Goal: Task Accomplishment & Management: Manage account settings

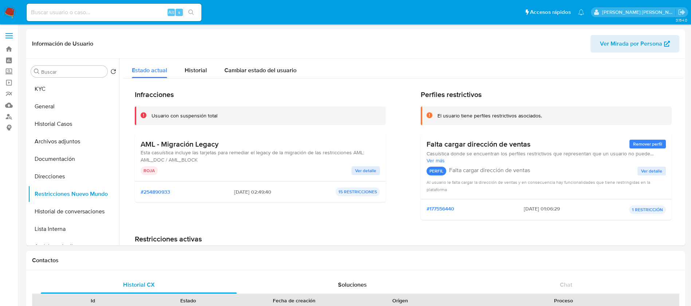
select select "10"
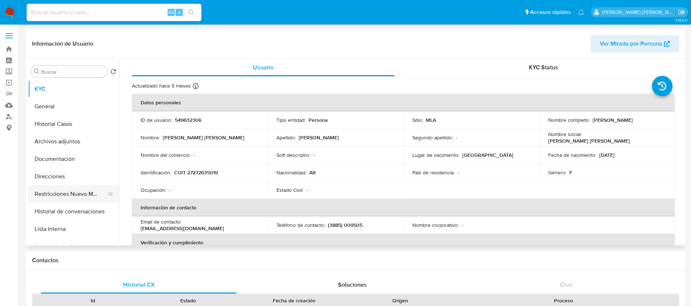
select select "10"
click at [70, 198] on button "Restricciones Nuevo Mundo" at bounding box center [70, 193] width 85 height 17
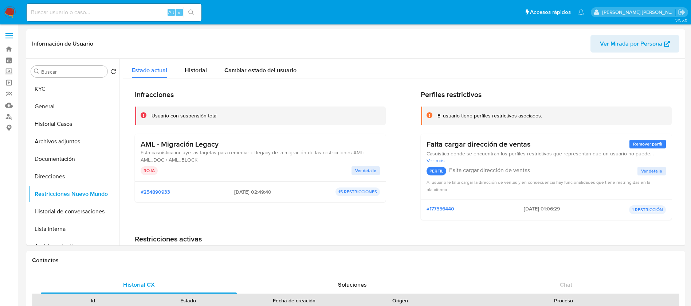
paste input "yfY6LljK8OrXX9SZTMECGV2o"
click at [140, 11] on input "yfY6LljK8OrXX9SZTMECGV2o" at bounding box center [114, 12] width 175 height 9
type input "yfY6LljK8OrXX9SZTMECGV2o"
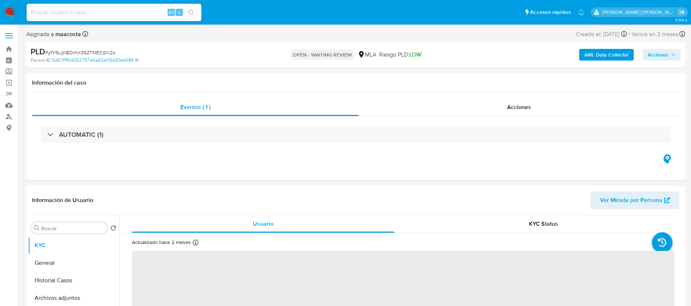
select select "10"
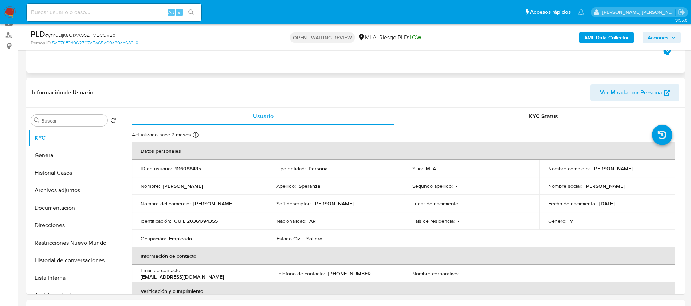
scroll to position [88, 0]
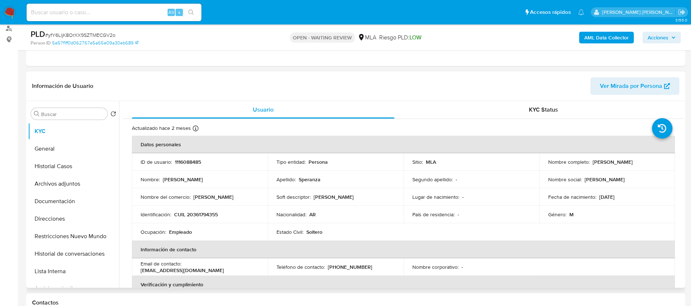
click at [199, 214] on p "CUIL 20361794355" at bounding box center [196, 214] width 44 height 7
copy p "20361794355"
paste input "yfY6LljK8OrXX9SZTMECGV2o"
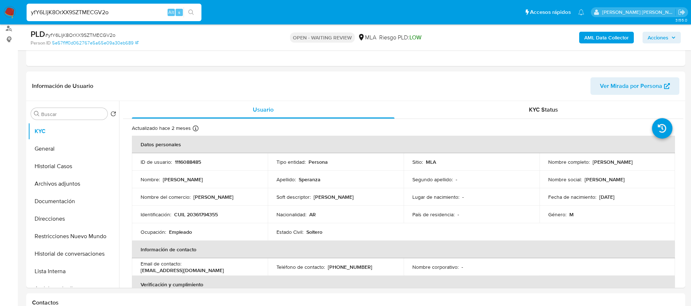
click at [149, 16] on input "yfY6LljK8OrXX9SZTMECGV2o" at bounding box center [114, 12] width 175 height 9
type input "yfY6LljK8OrXX9SZTMECGV2o"
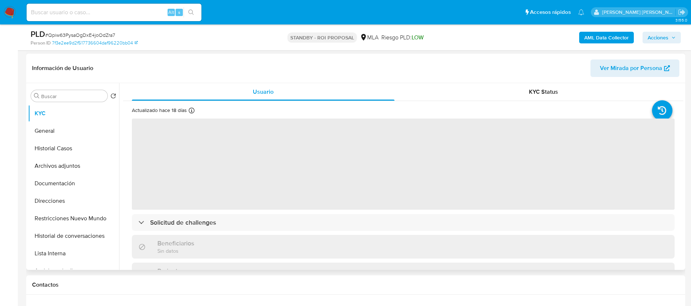
scroll to position [108, 0]
click at [75, 161] on button "Archivos adjuntos" at bounding box center [70, 163] width 85 height 17
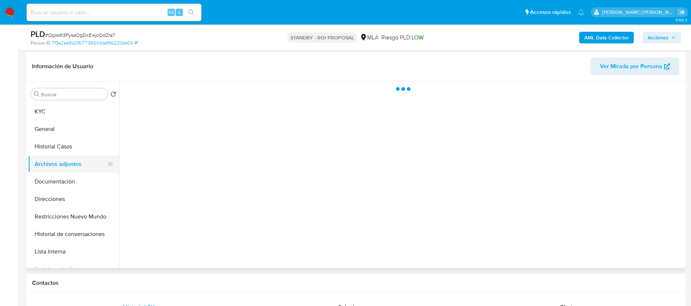
select select "10"
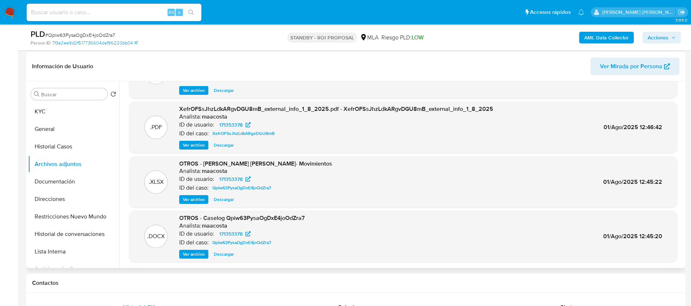
scroll to position [61, 0]
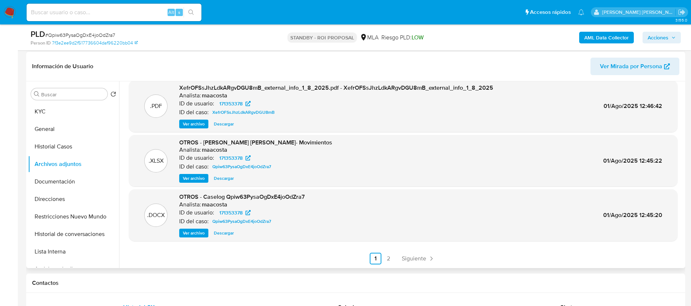
click at [198, 232] on span "Ver archivo" at bounding box center [194, 232] width 22 height 7
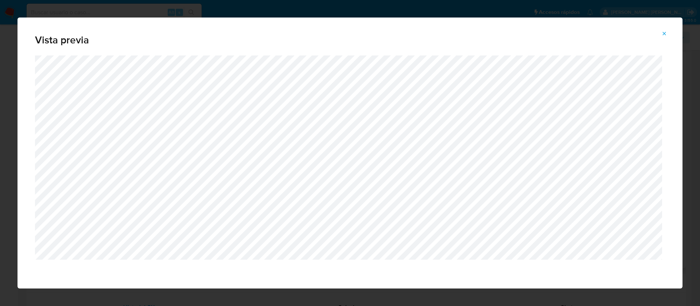
click at [662, 31] on icon "Attachment preview" at bounding box center [664, 34] width 6 height 6
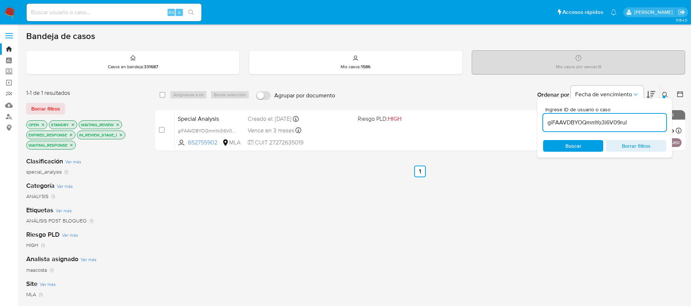
click at [578, 124] on input "giFAAVDBYOQmmYo3i6V09ruI" at bounding box center [604, 122] width 123 height 9
paste input "yfY6LljK8OrXX9SZTMECGV2o"
type input "yfY6LljK8OrXX9SZTMECGV2o"
click at [163, 96] on input "checkbox" at bounding box center [163, 95] width 6 height 6
checkbox input "true"
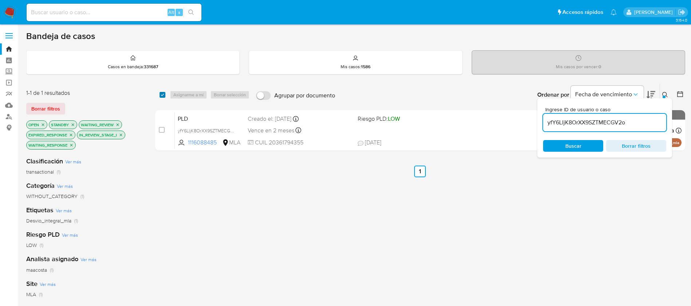
checkbox input "true"
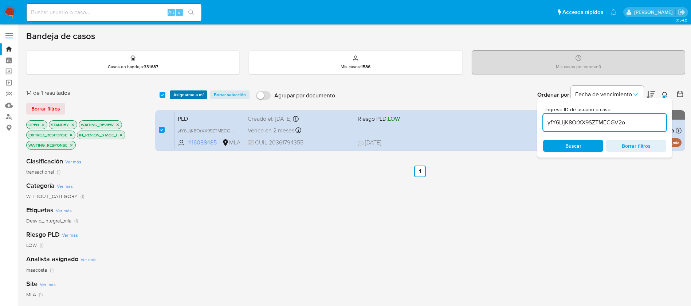
click at [185, 98] on span "Asignarme a mí" at bounding box center [188, 94] width 30 height 7
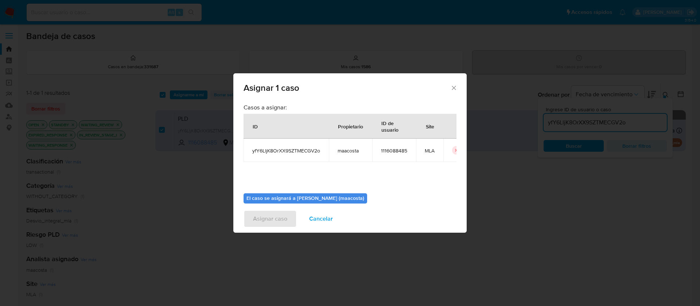
scroll to position [38, 0]
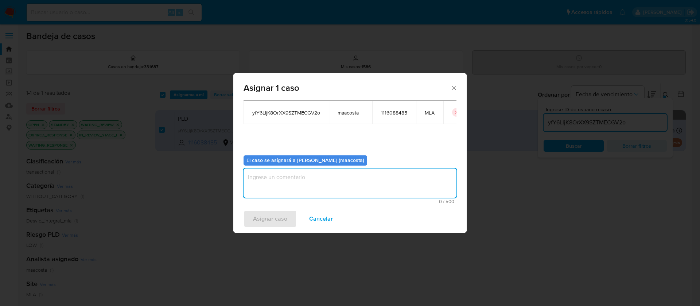
click at [313, 187] on textarea "assign-modal" at bounding box center [349, 182] width 213 height 29
click at [278, 225] on span "Asignar caso" at bounding box center [270, 219] width 34 height 16
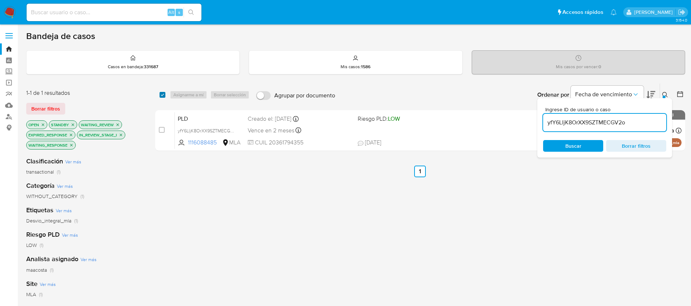
click at [161, 94] on input "checkbox" at bounding box center [163, 95] width 6 height 6
checkbox input "true"
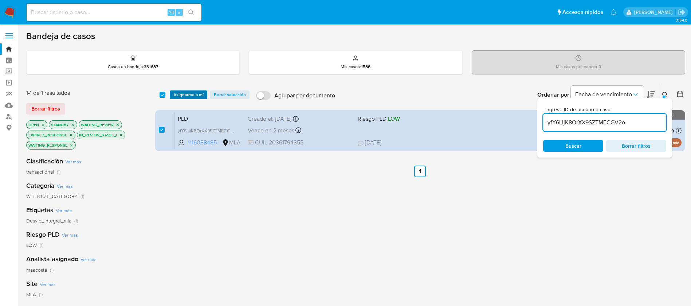
click at [189, 98] on span "Asignarme a mí" at bounding box center [188, 94] width 30 height 7
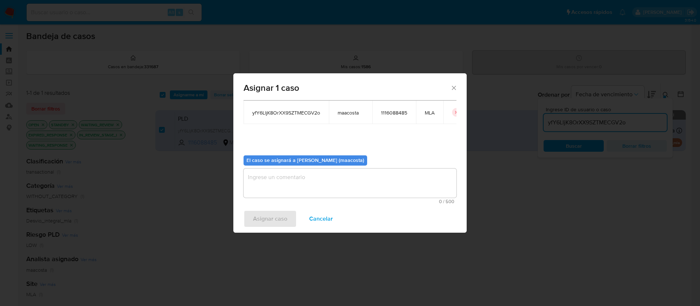
click at [252, 159] on b "El caso se asignará a Maria Sol Acosta Aguero (maacosta)" at bounding box center [305, 159] width 118 height 7
click at [255, 185] on textarea "assign-modal" at bounding box center [349, 182] width 213 height 29
click at [257, 226] on span "Asignar caso" at bounding box center [270, 219] width 34 height 16
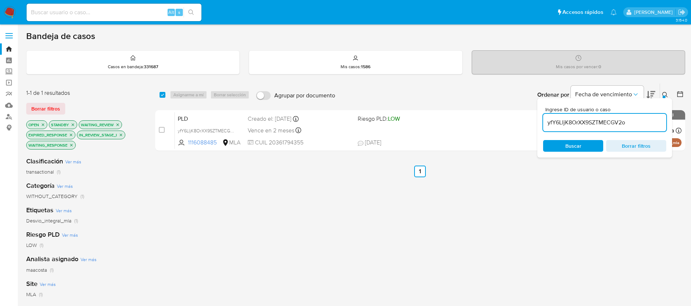
paste input "MrNVLfsnxEqty46Mob7hFuxB"
click at [584, 122] on input "MrNVLfsnxEqty46Mob7hFuxB" at bounding box center [604, 122] width 123 height 9
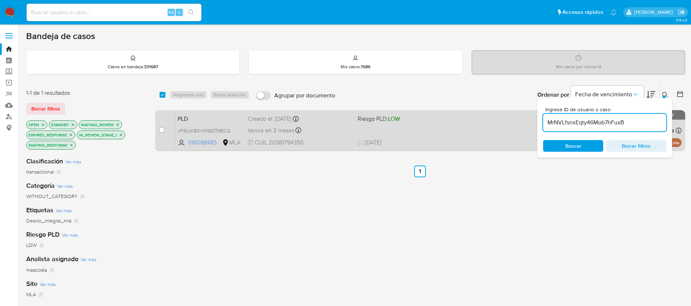
type input "MrNVLfsnxEqty46Mob7hFuxB"
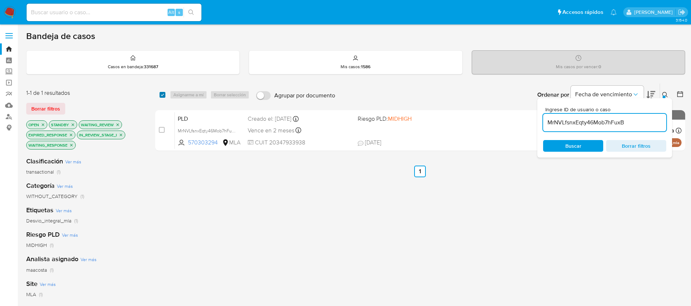
click at [160, 92] on input "checkbox" at bounding box center [163, 95] width 6 height 6
checkbox input "true"
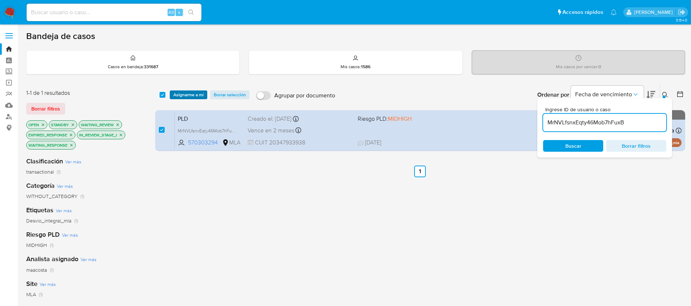
click at [181, 95] on span "Asignarme a mí" at bounding box center [188, 94] width 30 height 7
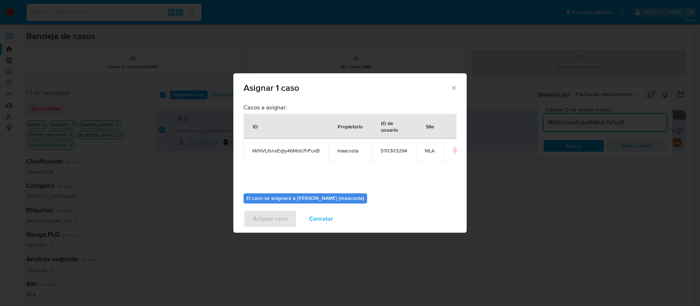
scroll to position [38, 0]
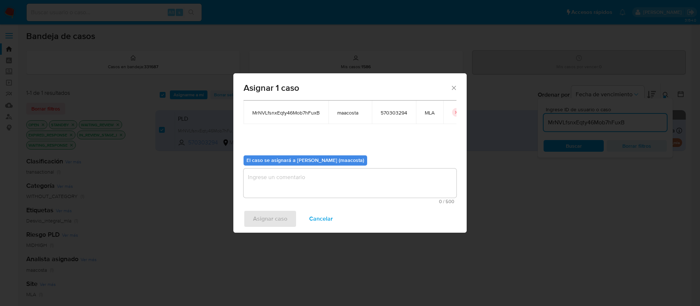
click at [286, 186] on textarea "assign-modal" at bounding box center [349, 182] width 213 height 29
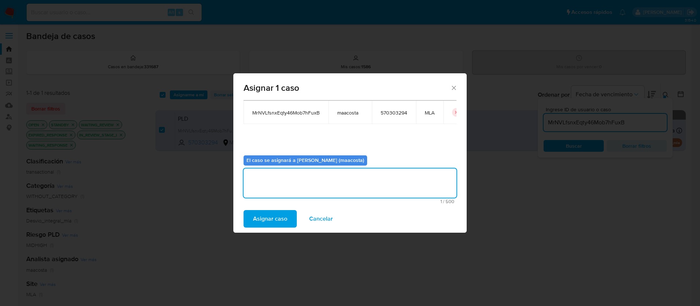
click at [266, 218] on span "Asignar caso" at bounding box center [270, 219] width 34 height 16
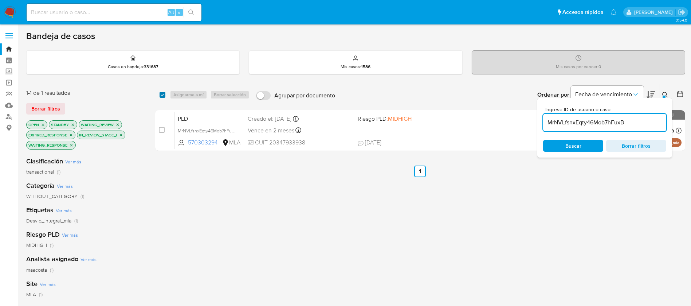
click at [164, 95] on input "checkbox" at bounding box center [163, 95] width 6 height 6
checkbox input "true"
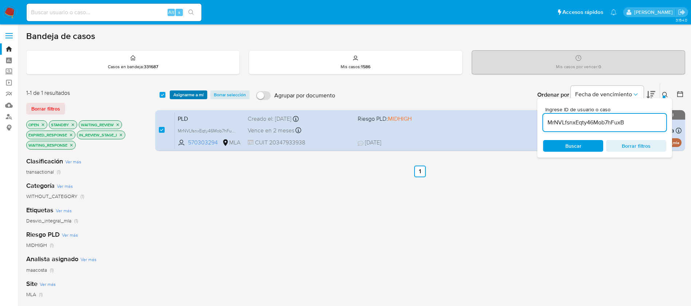
click at [181, 96] on span "Asignarme a mí" at bounding box center [188, 94] width 30 height 7
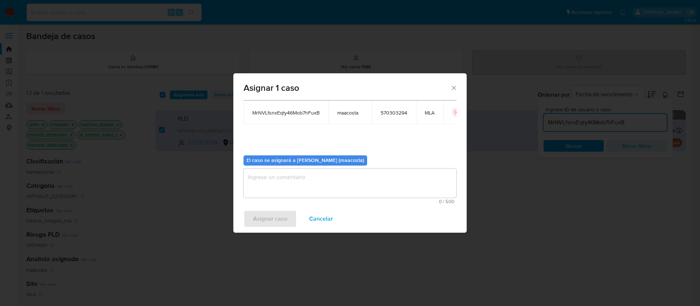
drag, startPoint x: 263, startPoint y: 181, endPoint x: 260, endPoint y: 165, distance: 17.1
click at [260, 165] on div "El caso se asignará a Maria Sol Acosta Aguero (maacosta)" at bounding box center [305, 160] width 124 height 10
click at [258, 182] on textarea "assign-modal" at bounding box center [349, 182] width 213 height 29
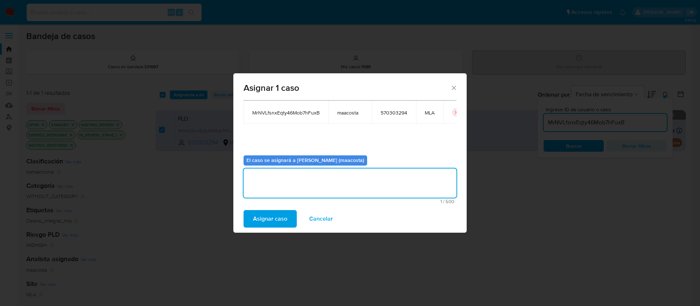
click at [257, 216] on span "Asignar caso" at bounding box center [270, 219] width 34 height 16
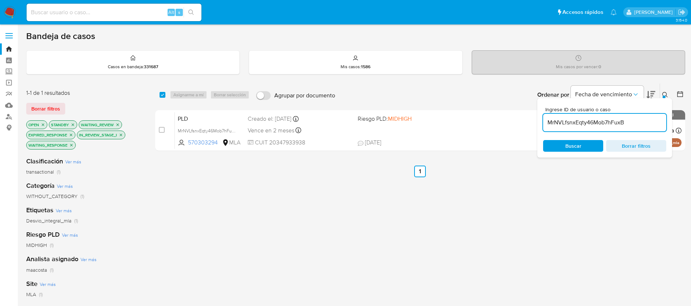
paste input "LeeteuqO4jkuHfAvojrnnydn"
click at [575, 122] on input "LeeteuqO4jkuHfAvojrnnydn" at bounding box center [604, 122] width 123 height 9
type input "LeeteuqO4jkuHfAvojrnnydn"
click at [164, 95] on input "checkbox" at bounding box center [163, 95] width 6 height 6
checkbox input "true"
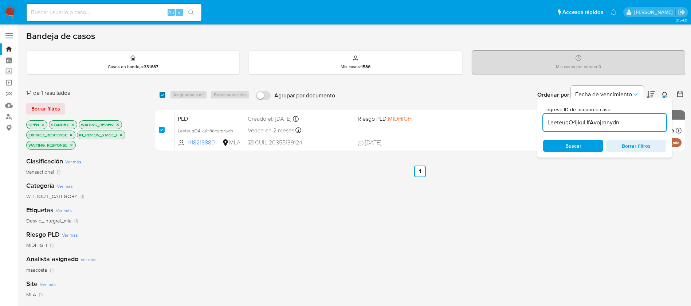
checkbox input "true"
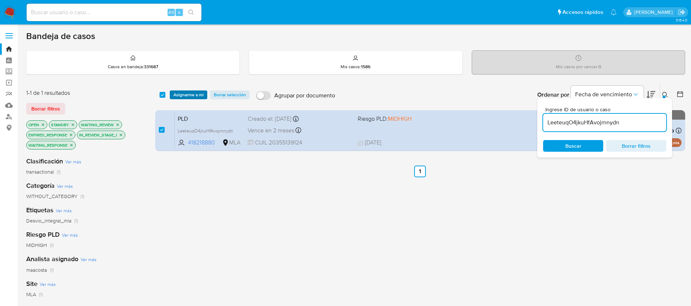
click at [187, 94] on span "Asignarme a mí" at bounding box center [188, 94] width 30 height 7
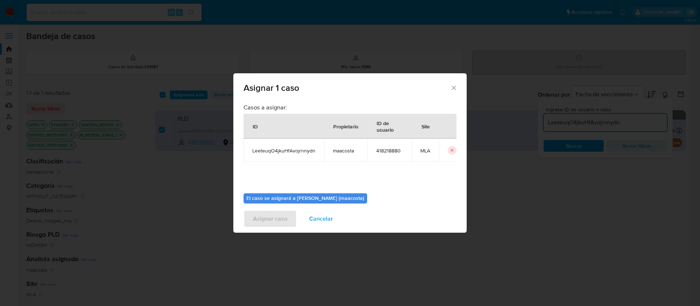
scroll to position [38, 0]
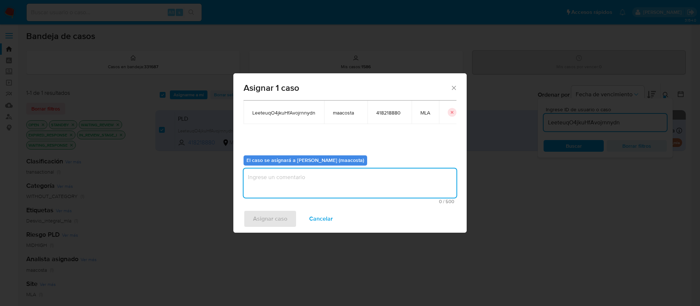
click at [320, 184] on textarea "assign-modal" at bounding box center [349, 182] width 213 height 29
click at [271, 224] on span "Asignar caso" at bounding box center [270, 219] width 34 height 16
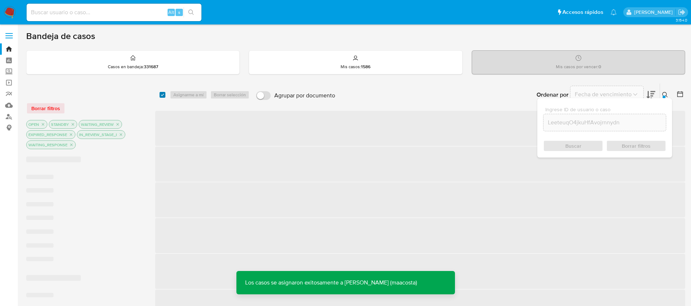
click at [161, 92] on input "checkbox" at bounding box center [163, 95] width 6 height 6
checkbox input "true"
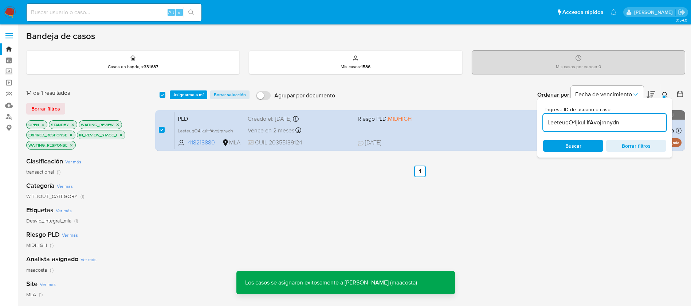
click at [179, 94] on span "Asignarme a mí" at bounding box center [188, 94] width 30 height 7
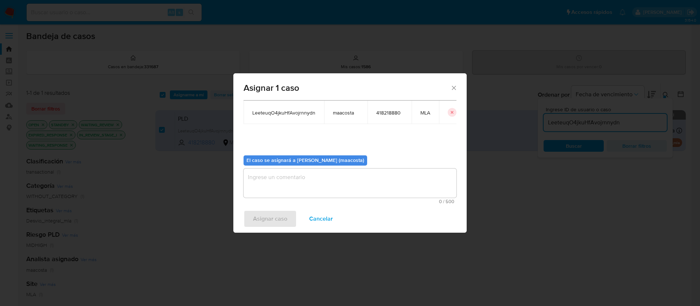
click at [294, 180] on textarea "assign-modal" at bounding box center [349, 182] width 213 height 29
click at [275, 219] on span "Asignar caso" at bounding box center [270, 219] width 34 height 16
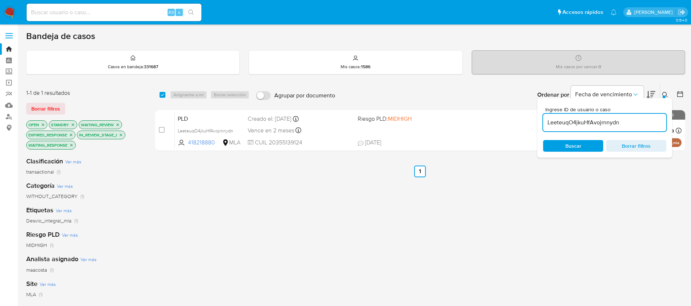
click at [574, 121] on input "LeeteuqO4jkuHfAvojrnnydn" at bounding box center [604, 122] width 123 height 9
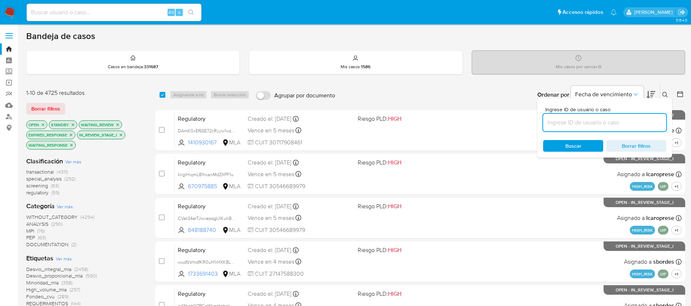
click at [682, 93] on icon at bounding box center [680, 93] width 7 height 7
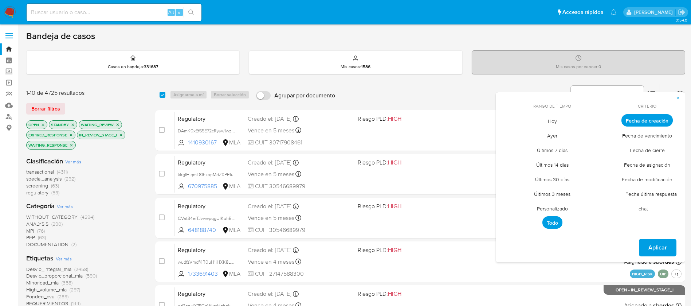
click at [561, 208] on span "Personalizado" at bounding box center [552, 208] width 46 height 15
click at [506, 132] on icon "Mes anterior" at bounding box center [507, 133] width 9 height 9
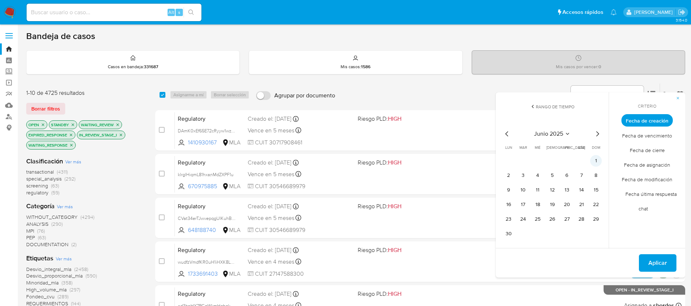
click at [593, 158] on button "1" at bounding box center [596, 161] width 12 height 12
click at [598, 133] on icon "Mes siguiente" at bounding box center [597, 133] width 9 height 9
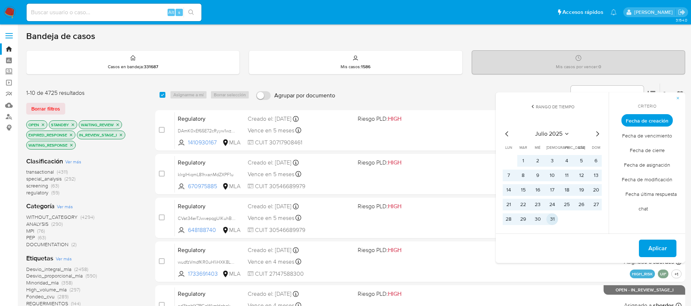
click at [552, 218] on button "31" at bounding box center [553, 219] width 12 height 12
click at [653, 245] on span "Aplicar" at bounding box center [658, 248] width 19 height 16
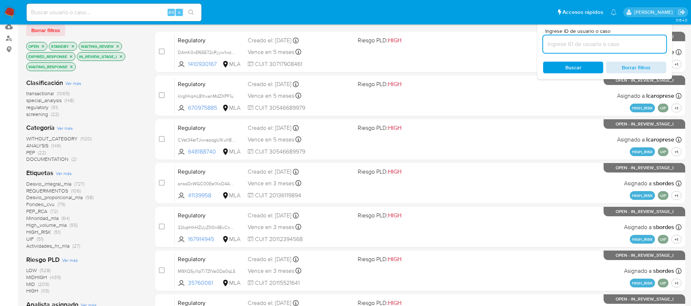
scroll to position [70, 0]
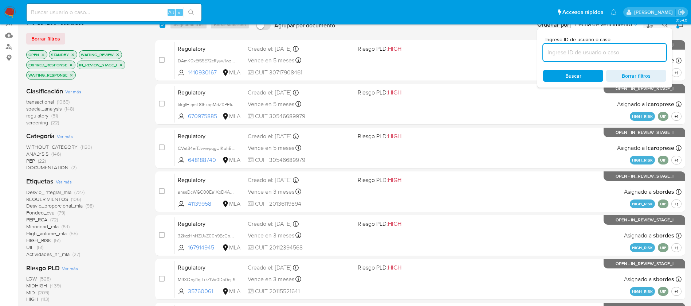
click at [640, 52] on input at bounding box center [604, 52] width 123 height 9
paste input "Clb6YybUV3BIPPcV92Dlw2rR"
type input "Clb6YybUV3BIPPcV92Dlw2rR"
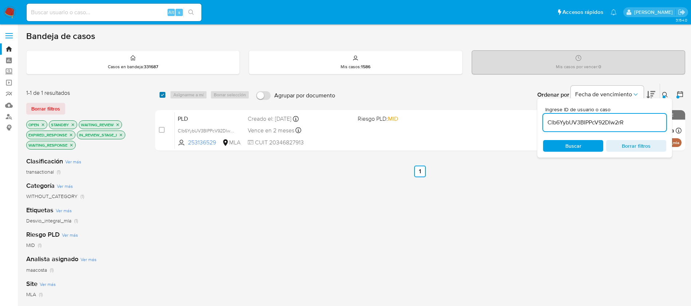
click at [165, 93] on input "checkbox" at bounding box center [163, 95] width 6 height 6
checkbox input "true"
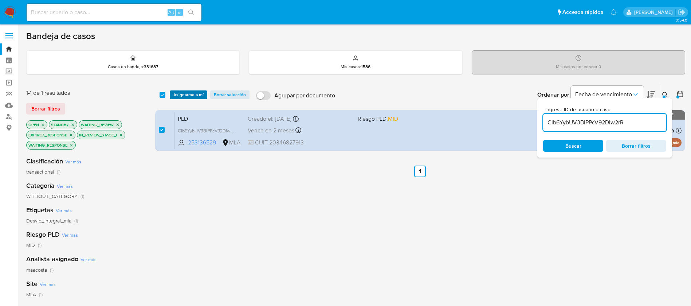
click at [179, 94] on span "Asignarme a mí" at bounding box center [188, 94] width 30 height 7
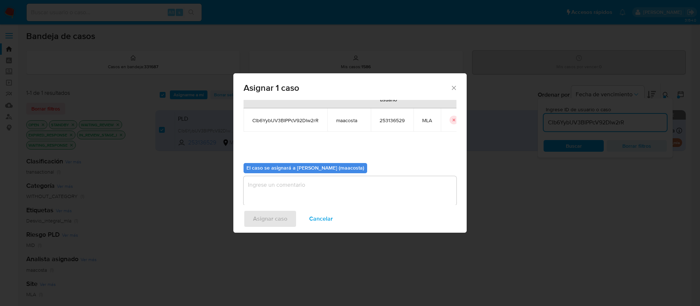
scroll to position [31, 0]
click at [296, 199] on textarea "assign-modal" at bounding box center [349, 190] width 213 height 29
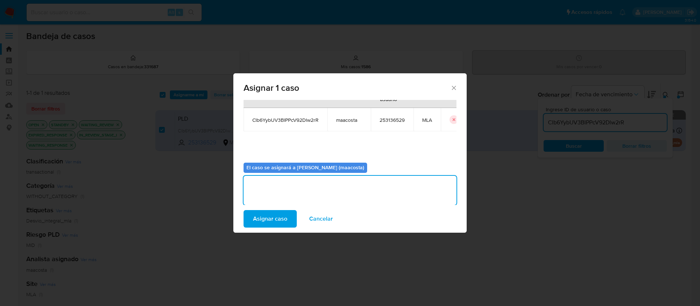
click at [265, 219] on span "Asignar caso" at bounding box center [270, 219] width 34 height 16
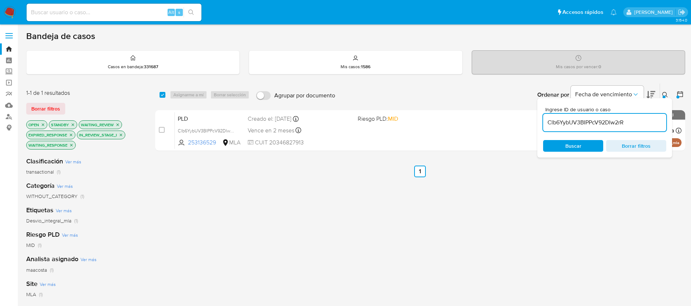
paste input "Yz1D3Bs3GVdde9kly37lI1cy"
click at [566, 119] on input "Clb6YybUV3BIPPcV92Dlw2rR" at bounding box center [604, 122] width 123 height 9
type input "Yz1D3Bs3GVdde9kly37lI1cy"
click at [162, 95] on input "checkbox" at bounding box center [163, 95] width 6 height 6
checkbox input "true"
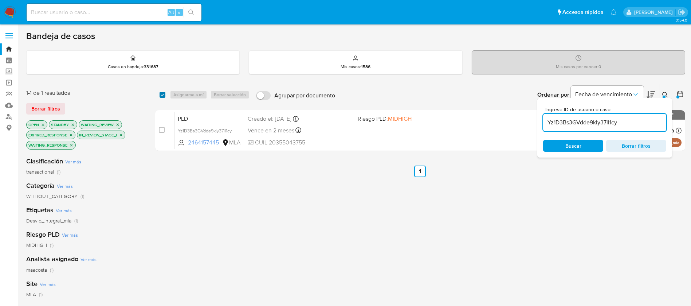
checkbox input "true"
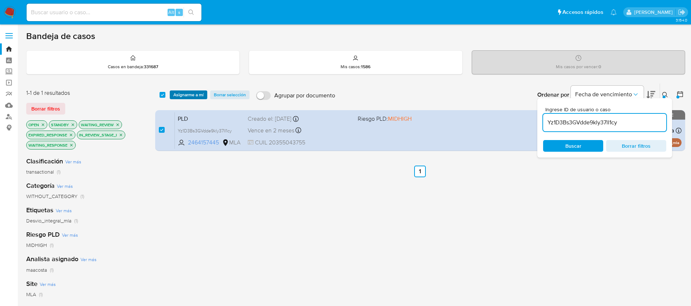
click at [183, 94] on span "Asignarme a mí" at bounding box center [188, 94] width 30 height 7
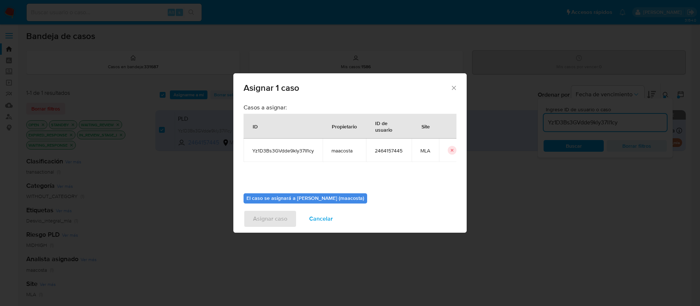
scroll to position [38, 0]
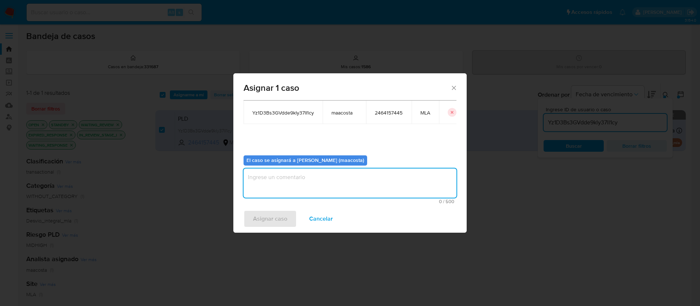
click at [291, 187] on textarea "assign-modal" at bounding box center [349, 182] width 213 height 29
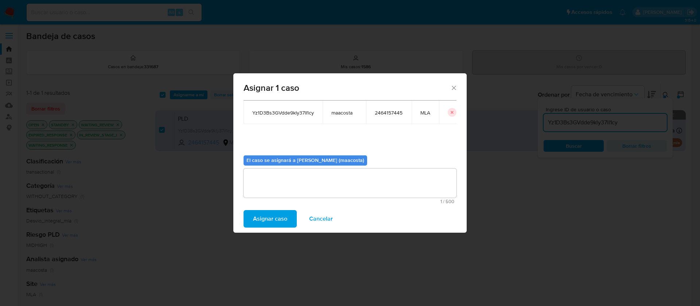
click at [270, 224] on span "Asignar caso" at bounding box center [270, 219] width 34 height 16
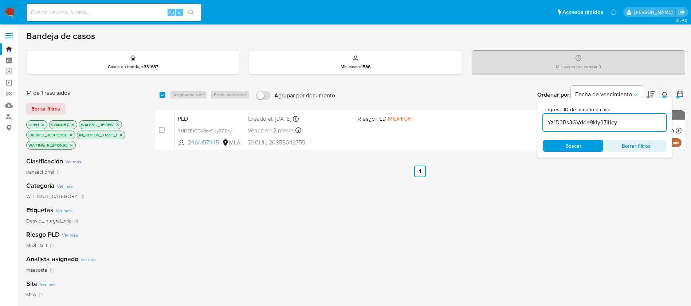
click at [592, 126] on input "Yz1D3Bs3GVdde9kly37lI1cy" at bounding box center [604, 122] width 123 height 9
paste input "glt9zPMsFhi1ZaIKmucseNn1"
type input "glt9zPMsFhi1ZaIKmucseNn1"
click at [163, 96] on input "checkbox" at bounding box center [163, 95] width 6 height 6
checkbox input "true"
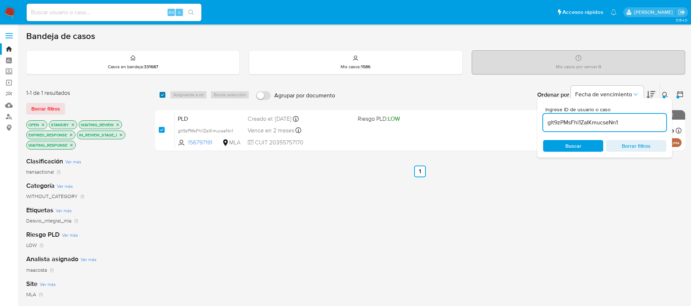
checkbox input "true"
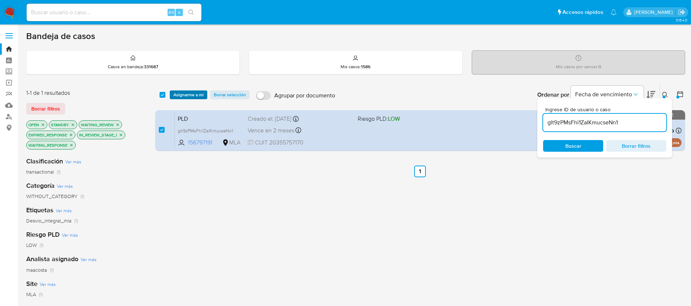
click at [180, 93] on span "Asignarme a mí" at bounding box center [188, 94] width 30 height 7
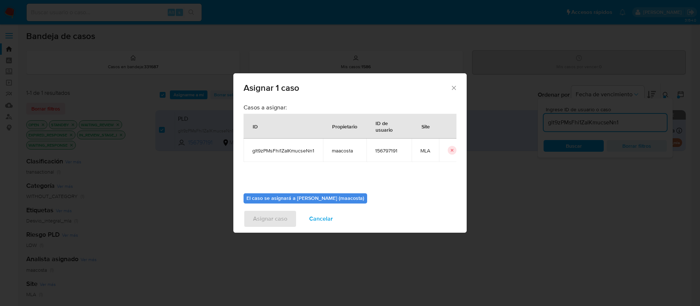
click at [579, 128] on div "Asignar 1 caso Casos a asignar: ID Propietario ID de usuario Site glt9zPMsFhi1Z…" at bounding box center [350, 153] width 700 height 306
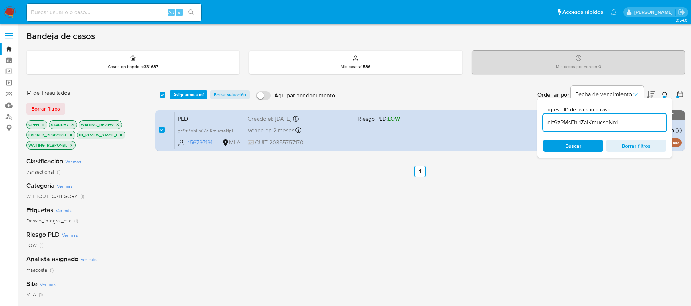
paste input "IUaHM8A8YDZR1vu0ihBtvMcv"
click at [592, 122] on input "IUaHM8A8YDZR1vu0ihBtvMcv" at bounding box center [604, 122] width 123 height 9
type input "IUaHM8A8YDZR1vu0ihBtvMcv"
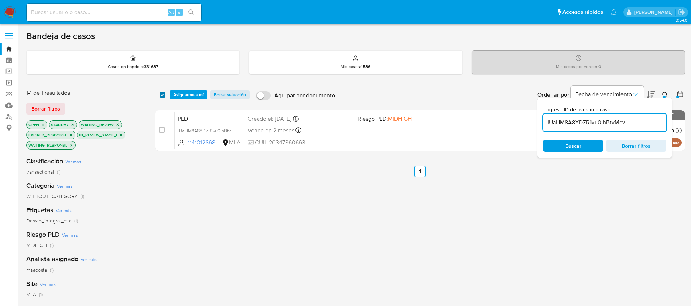
click at [163, 97] on input "checkbox" at bounding box center [163, 95] width 6 height 6
checkbox input "true"
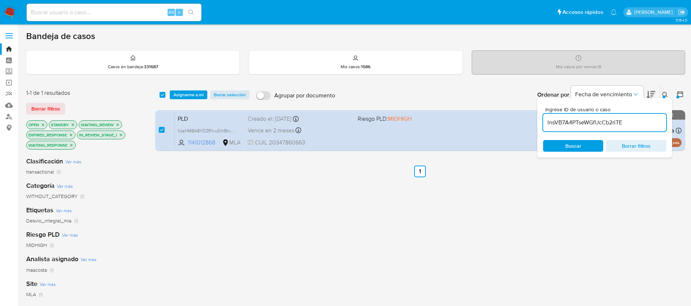
click at [610, 118] on input "lnsVB7A4PTseWGfUcCb2riTE" at bounding box center [604, 122] width 123 height 9
type input "lnsVB7A4PTseWGfUcCb2riTE"
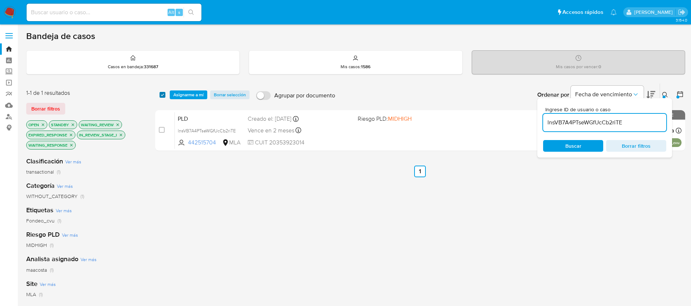
click at [163, 94] on input "checkbox" at bounding box center [163, 95] width 6 height 6
checkbox input "true"
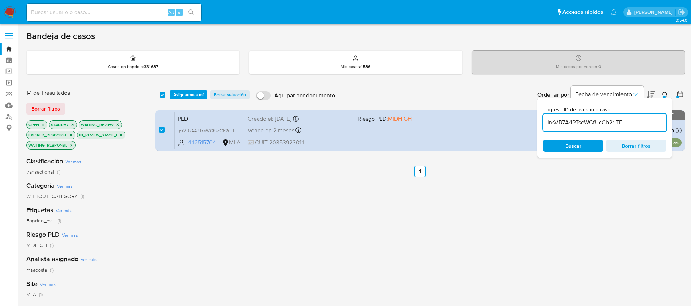
click at [617, 121] on input "lnsVB7A4PTseWGfUcCb2riTE" at bounding box center [604, 122] width 123 height 9
type input "W2Pa0ZAUhqfZRxXuDC4ZYUtU"
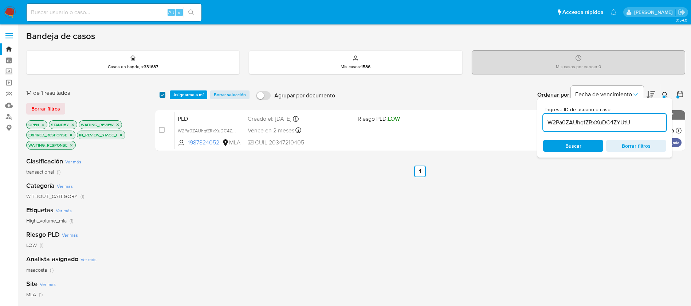
click at [164, 95] on input "checkbox" at bounding box center [163, 95] width 6 height 6
checkbox input "true"
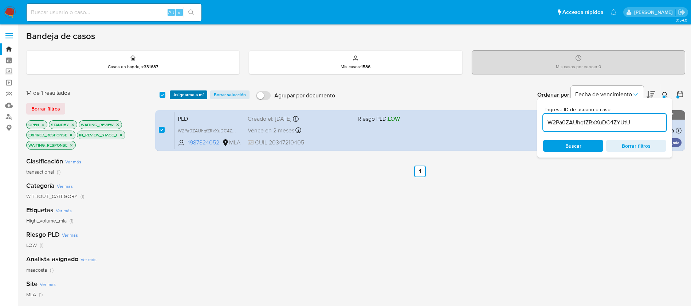
click at [185, 95] on span "Asignarme a mí" at bounding box center [188, 94] width 30 height 7
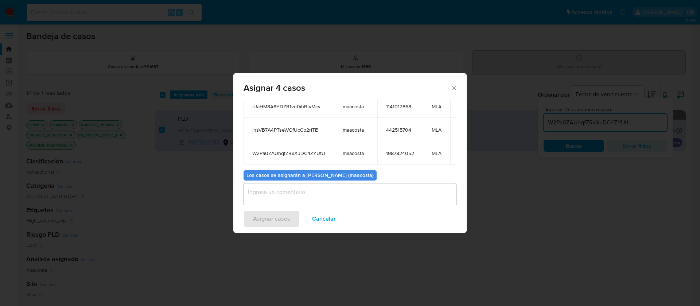
scroll to position [68, 0]
click at [270, 193] on textarea "assign-modal" at bounding box center [349, 197] width 213 height 29
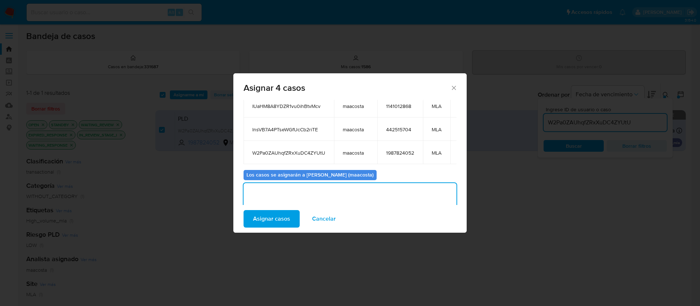
scroll to position [76, 0]
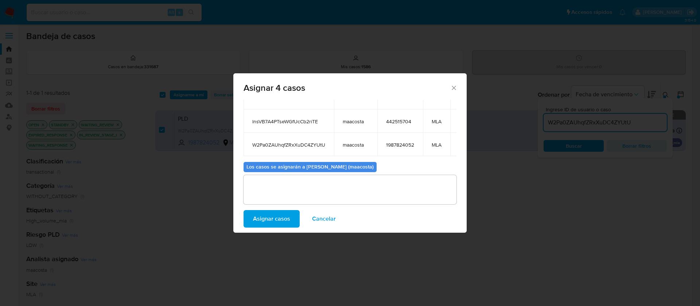
click at [258, 220] on span "Asignar casos" at bounding box center [271, 219] width 37 height 16
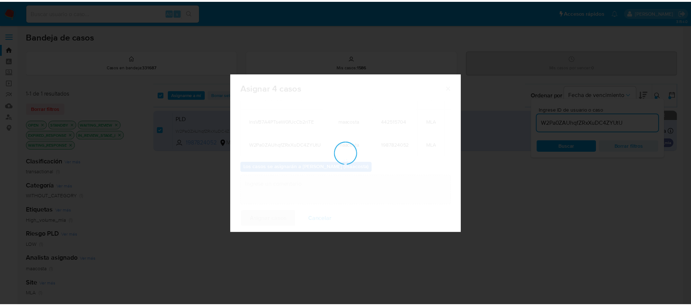
scroll to position [44, 0]
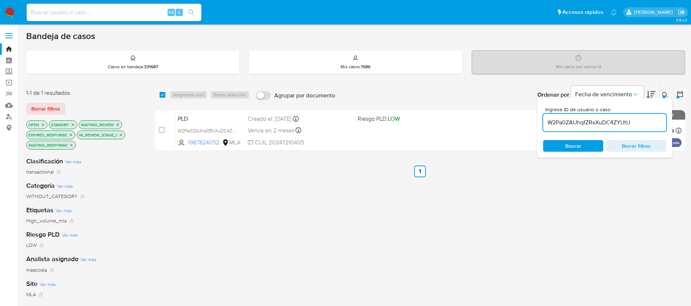
click at [571, 120] on input "W2Pa0ZAUhqfZRxXuDC4ZYUtU" at bounding box center [604, 122] width 123 height 9
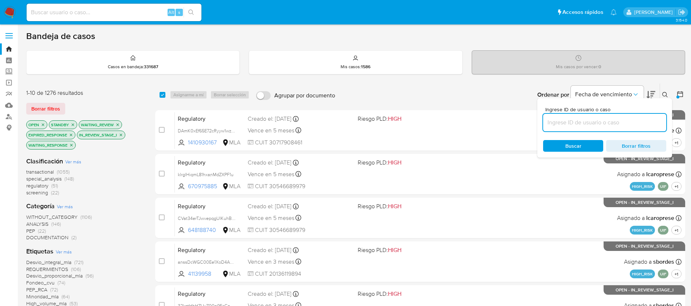
click at [664, 95] on icon at bounding box center [665, 95] width 6 height 6
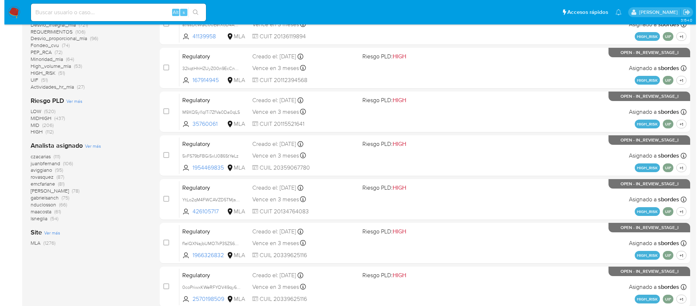
scroll to position [237, 0]
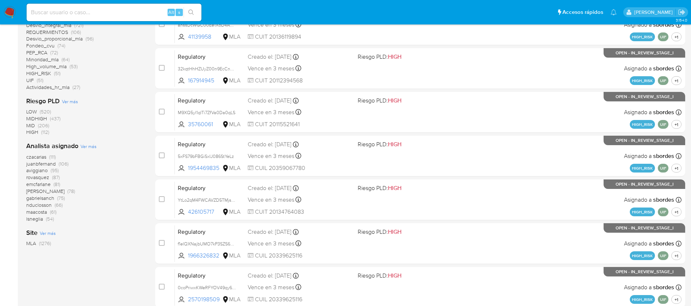
click at [90, 144] on span "Ver más" at bounding box center [89, 146] width 16 height 7
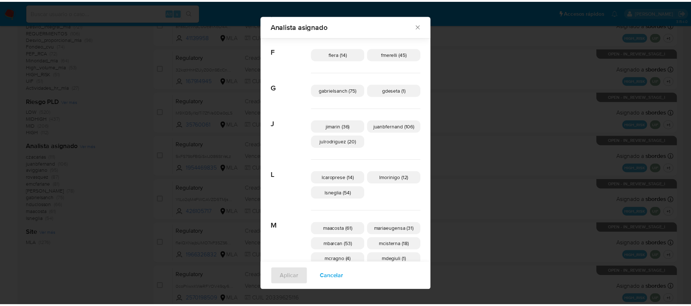
scroll to position [137, 0]
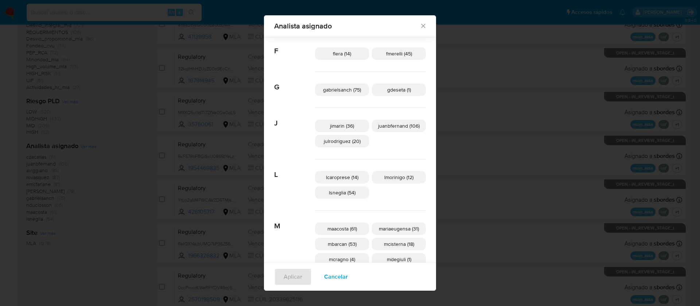
click at [106, 173] on div "Analista asignado Buscar A afaruolo (9) amedzovich (78) aviggiano (95) C czacar…" at bounding box center [350, 153] width 700 height 306
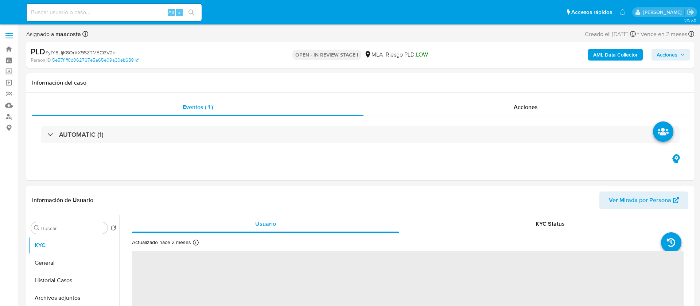
select select "10"
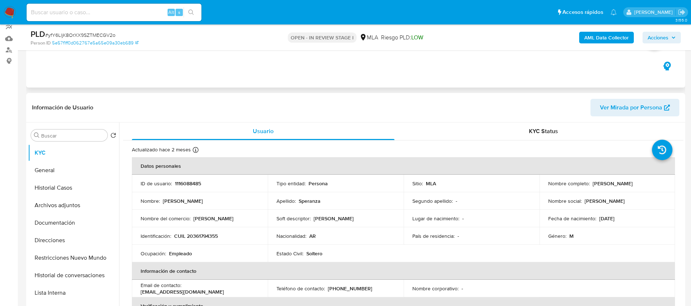
scroll to position [66, 0]
click at [204, 219] on p "[PERSON_NAME]" at bounding box center [213, 219] width 40 height 7
copy p "[PERSON_NAME]"
click at [204, 219] on p "[PERSON_NAME]" at bounding box center [213, 219] width 40 height 7
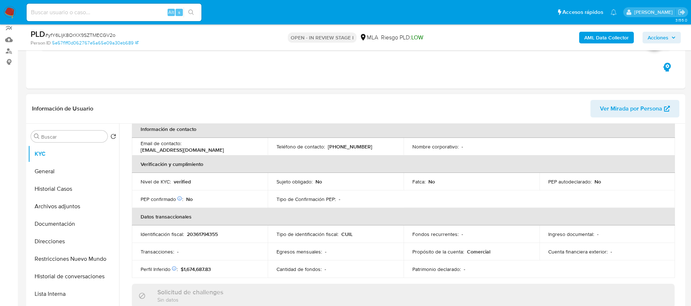
scroll to position [199, 0]
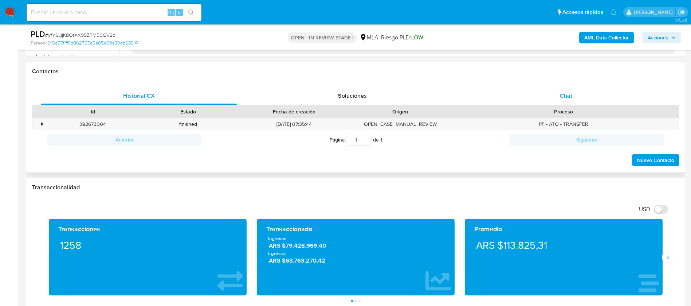
click at [569, 100] on div "Chat" at bounding box center [566, 95] width 196 height 17
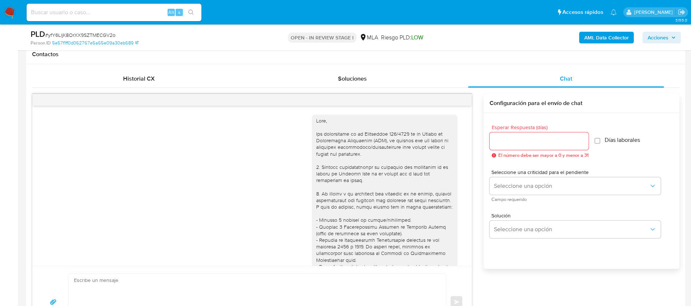
scroll to position [282, 0]
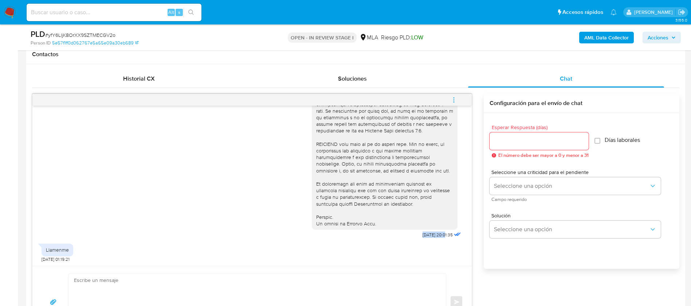
drag, startPoint x: 402, startPoint y: 233, endPoint x: 429, endPoint y: 233, distance: 27.0
click at [429, 233] on div "[DATE] 20:01:35" at bounding box center [387, 40] width 151 height 399
copy div "[DATE]"
click at [63, 251] on div "Llamenme" at bounding box center [57, 249] width 23 height 7
copy div "Llamenme"
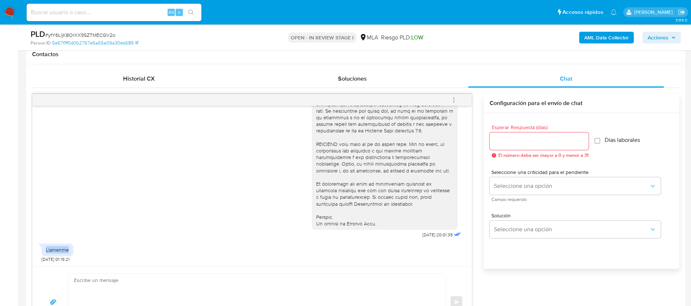
click at [63, 251] on div "Llamenme" at bounding box center [57, 249] width 23 height 7
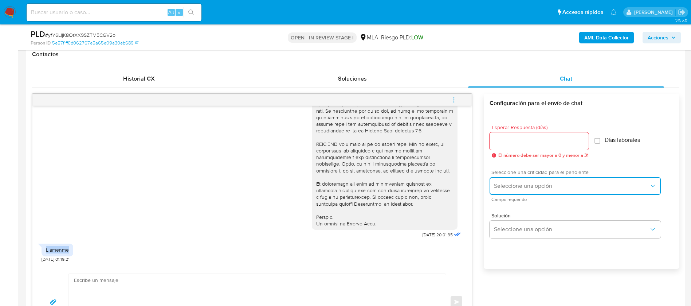
click at [545, 180] on button "Seleccione una opción" at bounding box center [575, 185] width 171 height 17
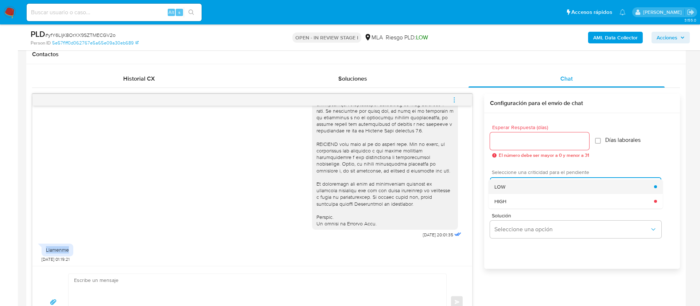
click at [511, 180] on div "LOW" at bounding box center [574, 186] width 160 height 15
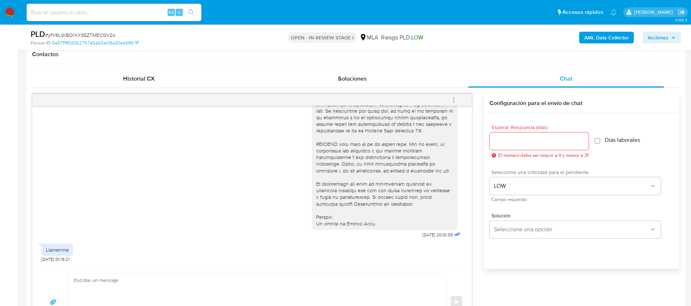
click at [513, 146] on div at bounding box center [539, 140] width 99 height 17
click at [505, 140] on input "Esperar Respuesta (días)" at bounding box center [539, 140] width 99 height 9
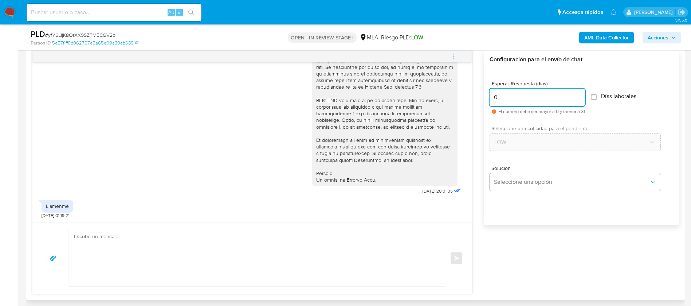
scroll to position [389, 0]
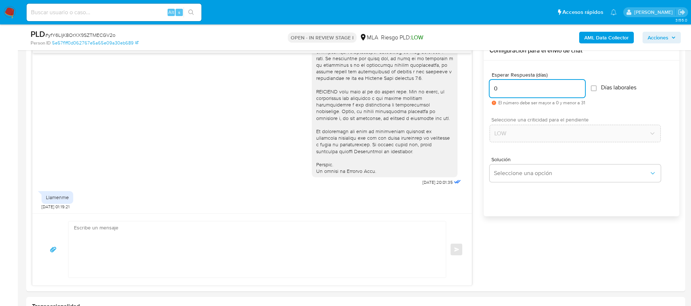
type input "0"
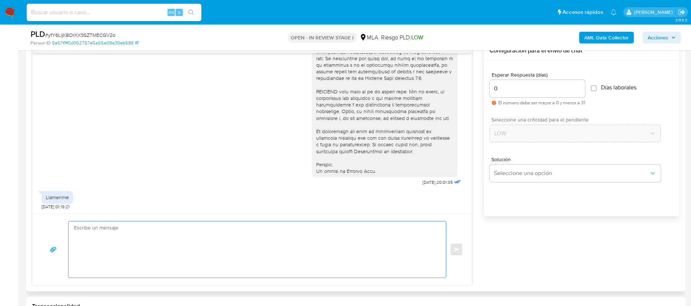
click at [186, 234] on textarea at bounding box center [255, 249] width 363 height 56
paste textarea "Hola XXX, Muchas gracias por tu respuesta. Analizamos tu caso y verificamos que…"
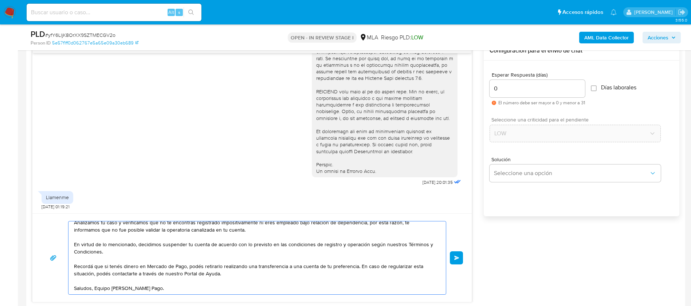
scroll to position [0, 0]
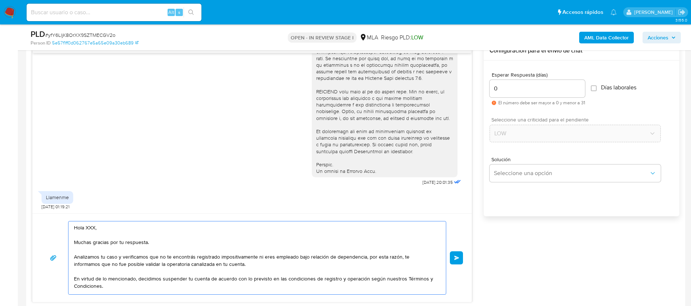
click at [90, 228] on textarea "Hola XXX, Muchas gracias por tu respuesta. Analizamos tu caso y verificamos que…" at bounding box center [255, 257] width 363 height 73
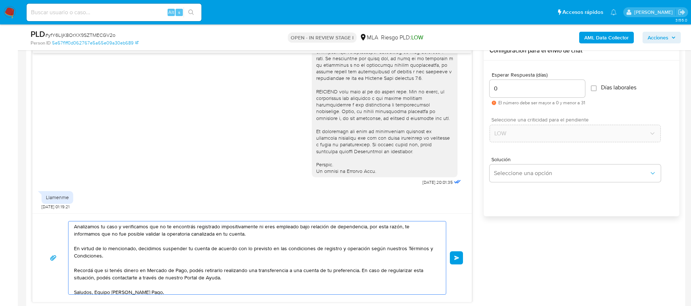
scroll to position [42, 0]
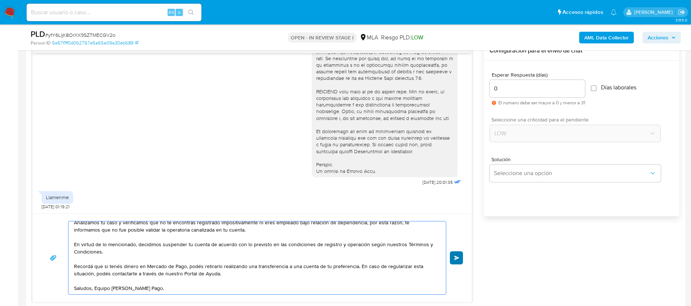
type textarea "[PERSON_NAME], Muchas gracias por tu respuesta. Analizamos tu caso y verificamo…"
click at [459, 260] on button "Enviar" at bounding box center [456, 257] width 13 height 13
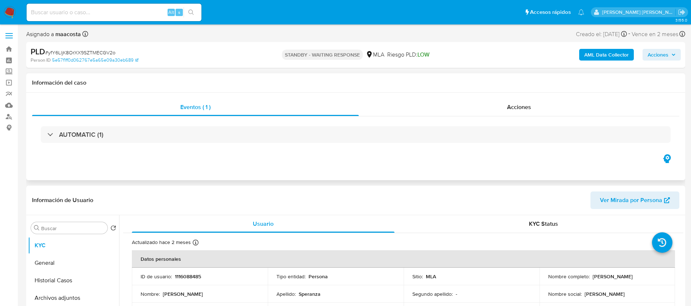
select select "10"
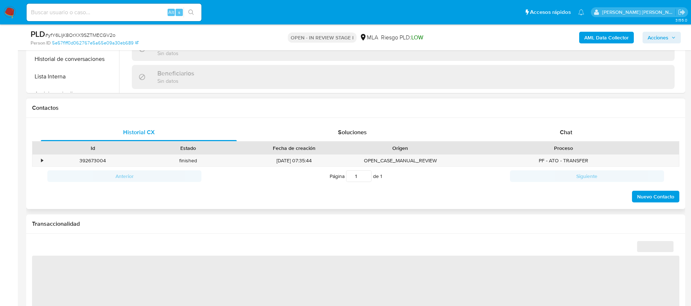
select select "10"
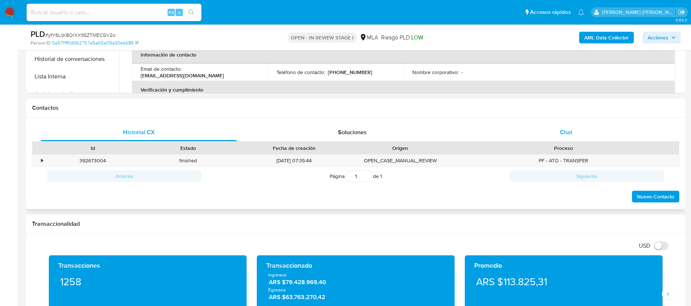
scroll to position [297, 0]
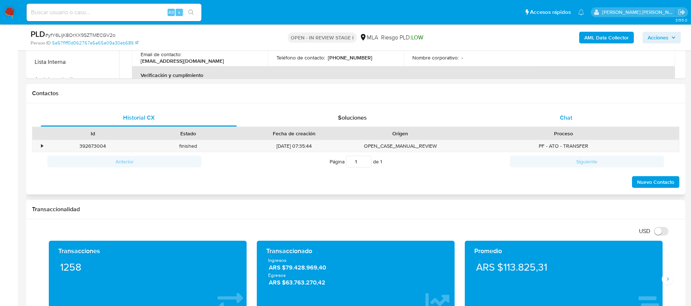
click at [565, 118] on span "Chat" at bounding box center [566, 117] width 12 height 8
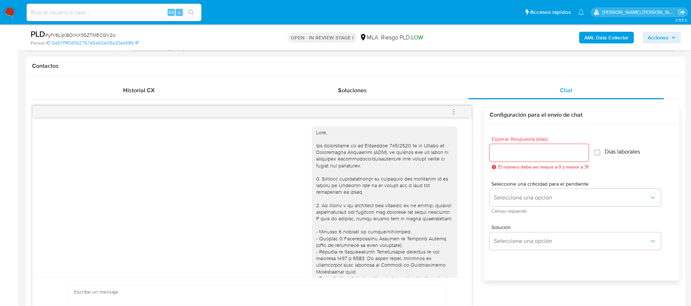
scroll to position [428, 0]
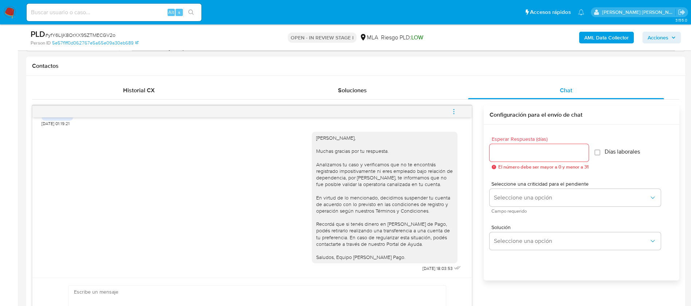
click at [454, 111] on icon "menu-action" at bounding box center [454, 111] width 1 height 1
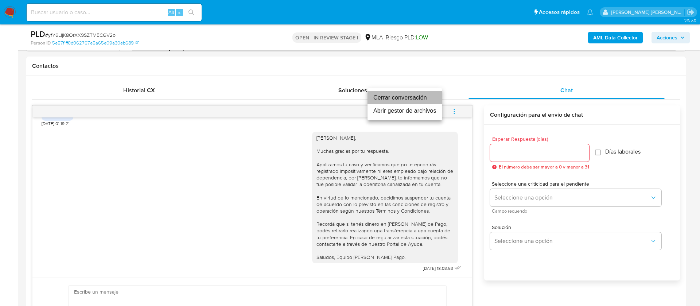
click at [401, 98] on li "Cerrar conversación" at bounding box center [404, 97] width 75 height 13
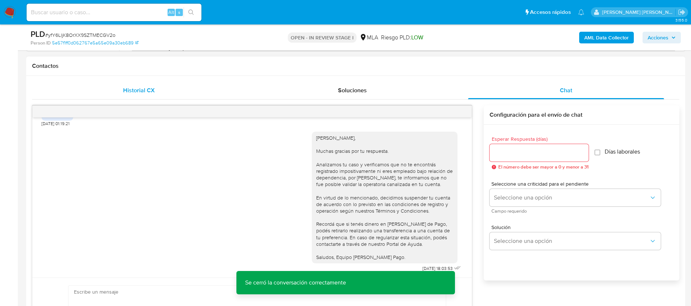
click at [142, 92] on span "Historial CX" at bounding box center [139, 90] width 32 height 8
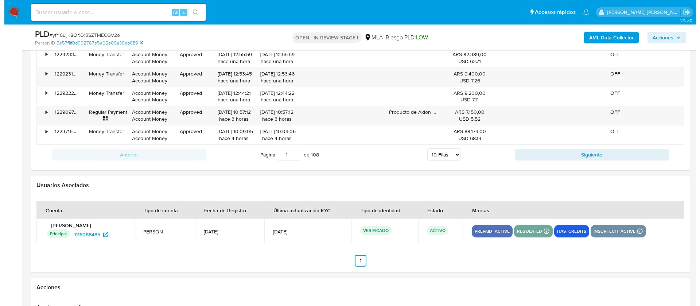
scroll to position [1093, 0]
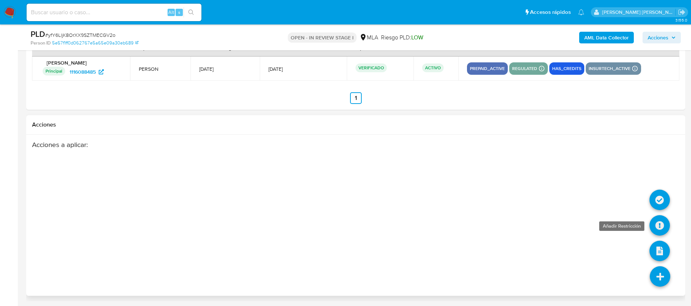
click at [664, 226] on icon at bounding box center [660, 225] width 20 height 20
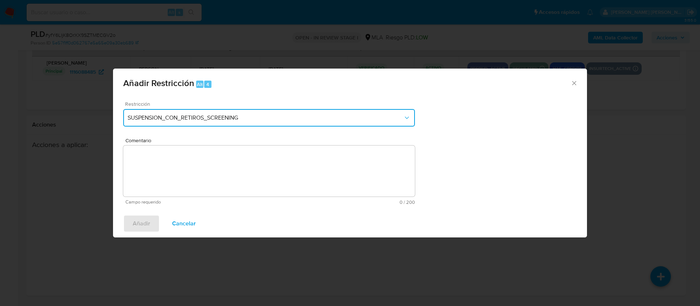
click at [269, 117] on span "SUSPENSION_CON_RETIROS_SCREENING" at bounding box center [265, 117] width 275 height 7
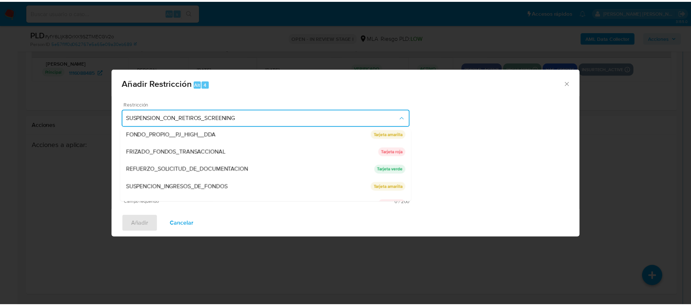
scroll to position [154, 0]
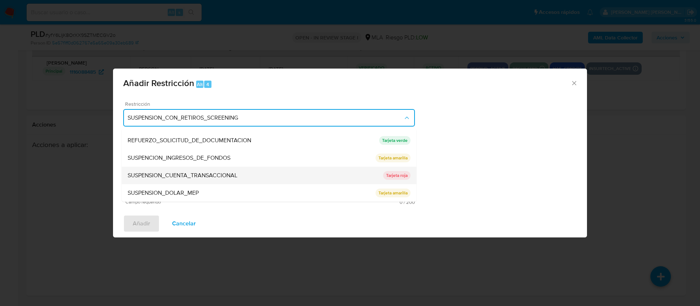
click at [174, 177] on span "SUSPENSION_CUENTA_TRANSACCIONAL" at bounding box center [183, 175] width 110 height 7
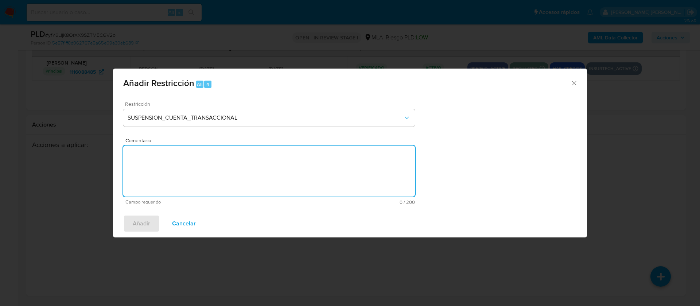
click at [174, 177] on textarea "Comentario" at bounding box center [268, 170] width 291 height 51
type textarea "AML"
click at [144, 220] on span "Añadir" at bounding box center [141, 223] width 17 height 16
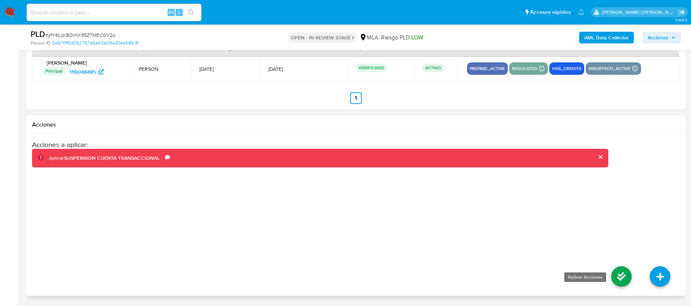
click at [626, 275] on icon at bounding box center [621, 276] width 20 height 20
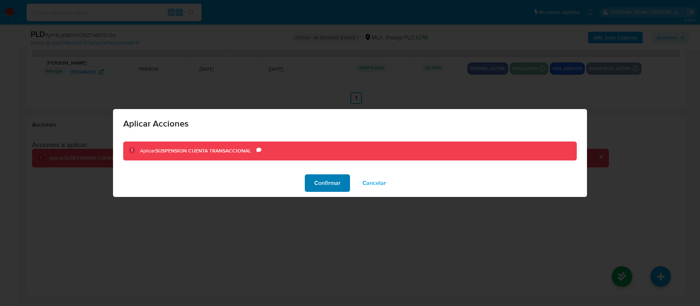
click at [327, 189] on span "Confirmar" at bounding box center [327, 183] width 26 height 16
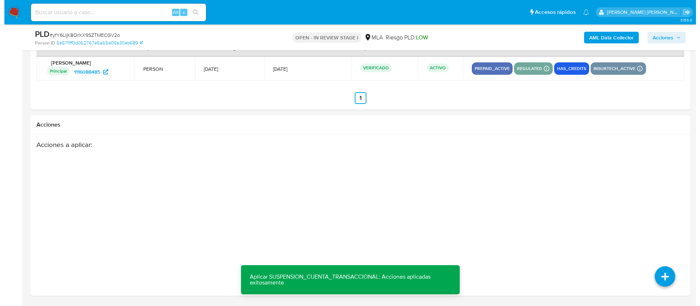
scroll to position [115, 0]
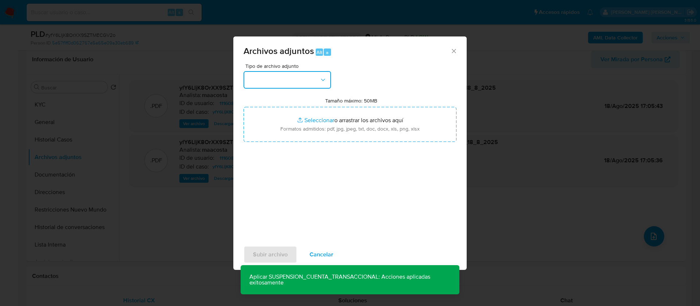
click at [282, 79] on button "button" at bounding box center [286, 79] width 87 height 17
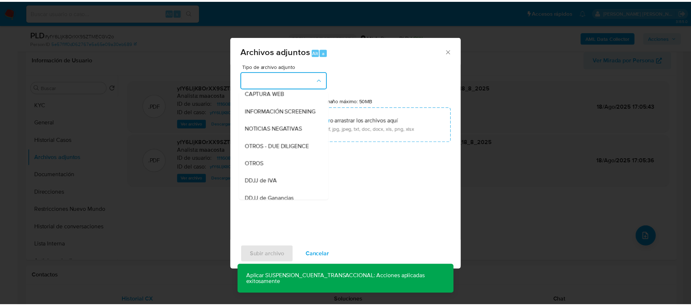
scroll to position [77, 0]
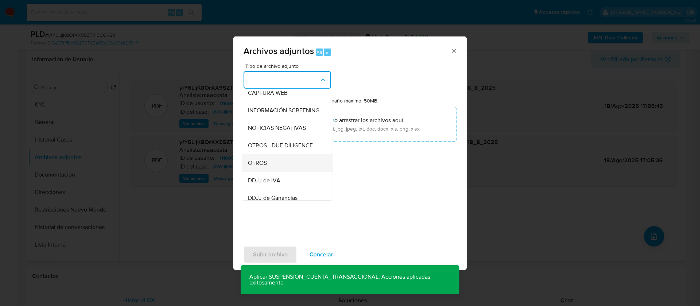
click at [266, 167] on span "OTROS" at bounding box center [257, 162] width 19 height 7
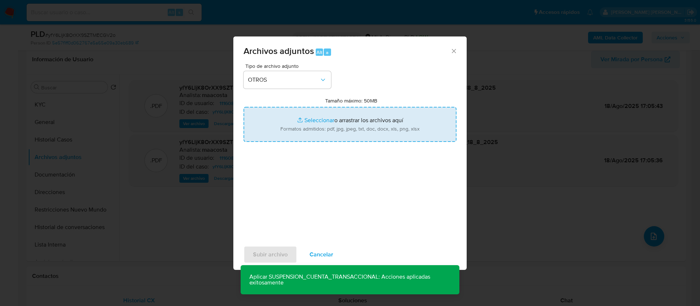
type input "C:\fakepath\Caselog yfY6LljK8OrXX9SZTMECGV2o_2025_07_18_05_59_34.docx"
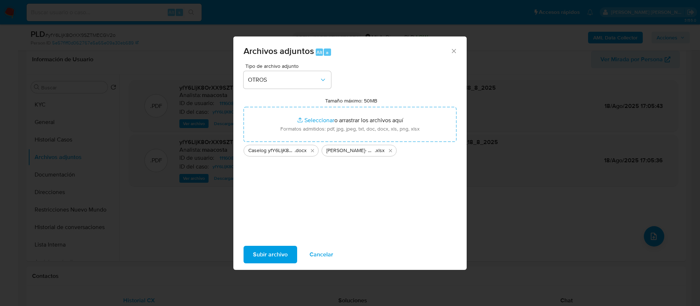
click at [271, 253] on span "Subir archivo" at bounding box center [270, 254] width 35 height 16
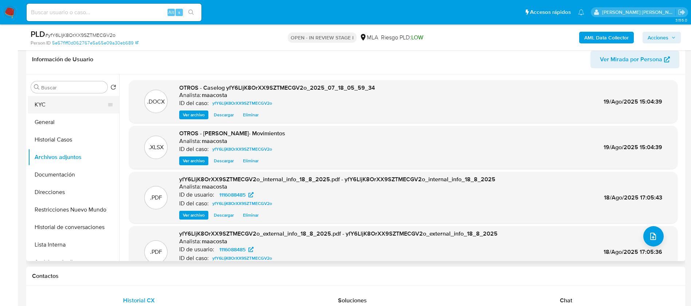
click at [51, 109] on button "KYC" at bounding box center [70, 104] width 85 height 17
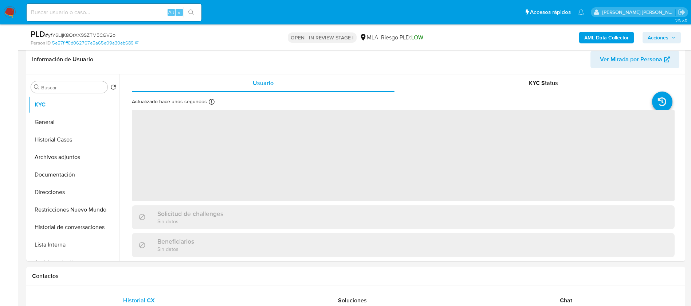
click at [671, 35] on span "Acciones" at bounding box center [662, 37] width 28 height 10
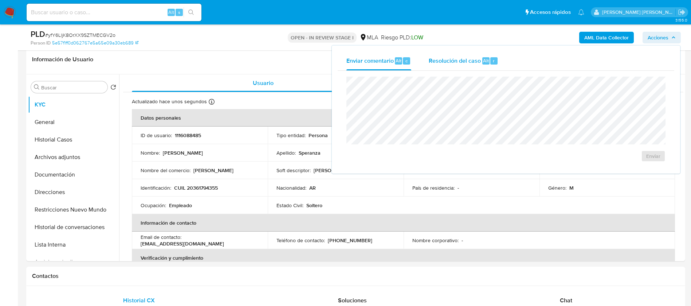
click at [476, 58] on span "Resolución del caso" at bounding box center [455, 60] width 52 height 8
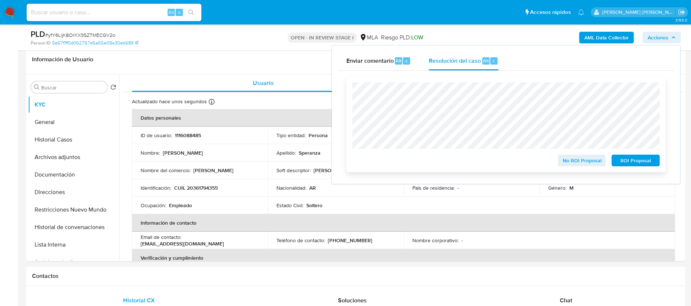
click at [627, 157] on span "ROI Proposal" at bounding box center [636, 160] width 38 height 10
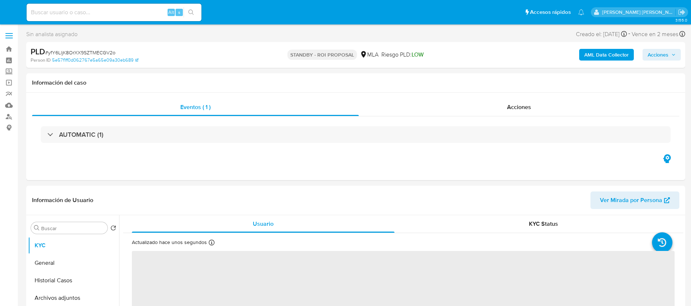
select select "10"
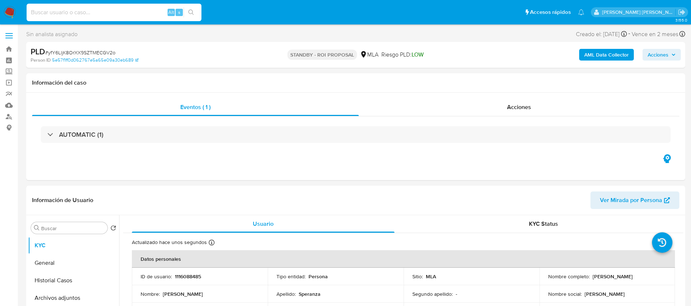
paste input "MrNVLfsnxEqty46Mob7hFuxB"
click at [150, 14] on input "MrNVLfsnxEqty46Mob7hFuxB" at bounding box center [114, 12] width 175 height 9
type input "MrNVLfsnxEqty46Mob7hFuxB"
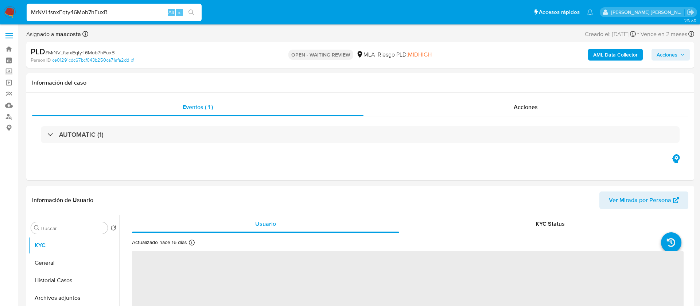
select select "10"
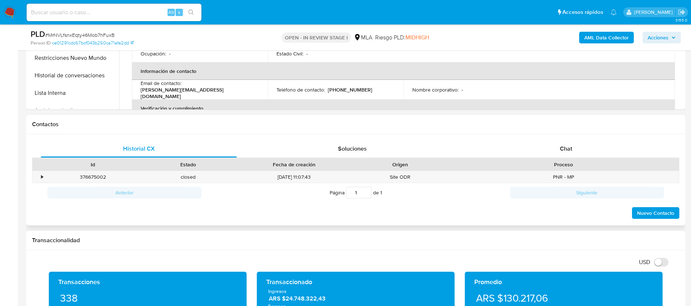
scroll to position [262, 0]
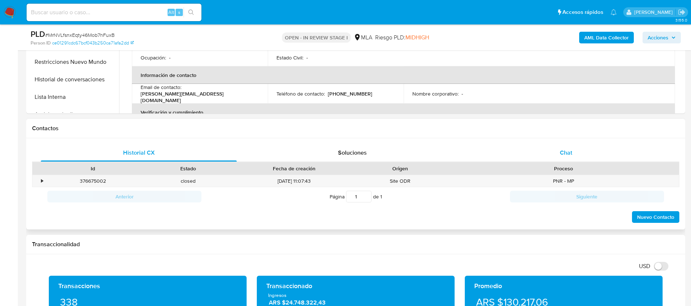
click at [572, 148] on span "Chat" at bounding box center [566, 152] width 12 height 8
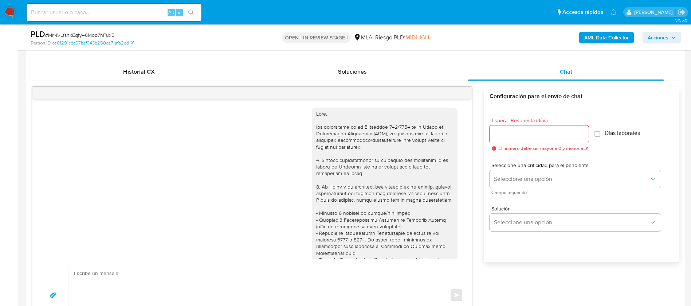
scroll to position [304, 0]
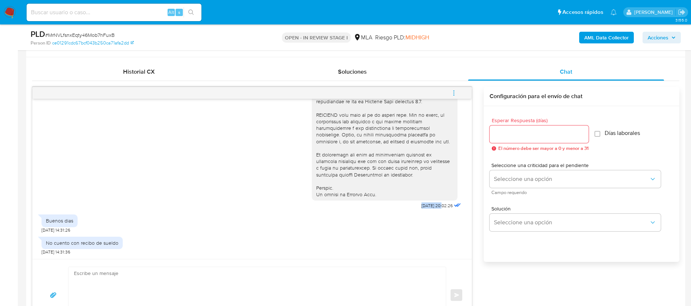
drag, startPoint x: 401, startPoint y: 206, endPoint x: 425, endPoint y: 206, distance: 24.0
click at [425, 206] on div "[DATE] 20:02:26" at bounding box center [387, 11] width 151 height 399
copy span "[DATE]"
drag, startPoint x: 45, startPoint y: 221, endPoint x: 122, endPoint y: 239, distance: 78.7
click at [122, 239] on div "[DATE] 20:02:26 Buenos dias [DATE] 14:31:26 No cuento con recibo [PERSON_NAME] …" at bounding box center [251, 179] width 439 height 160
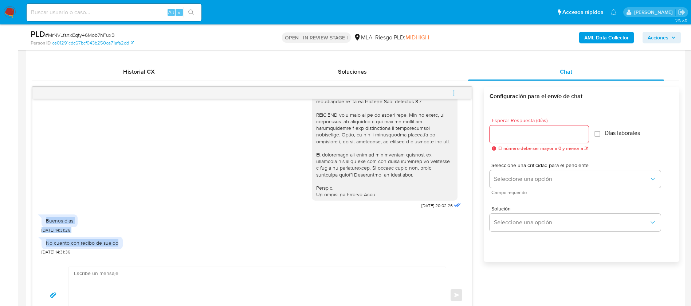
copy div "Buenos dias [DATE] 14:31:26 No cuento con recibo [PERSON_NAME]"
click at [513, 129] on div at bounding box center [539, 134] width 99 height 17
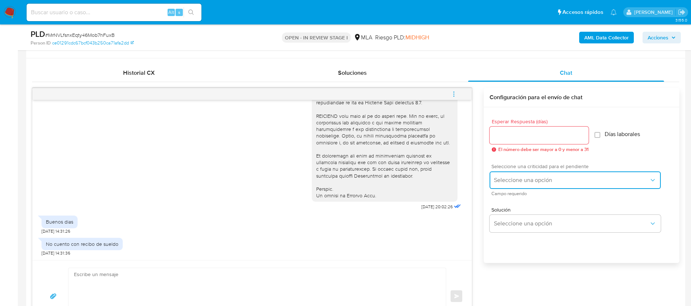
click at [493, 181] on button "Seleccione una opción" at bounding box center [575, 179] width 171 height 17
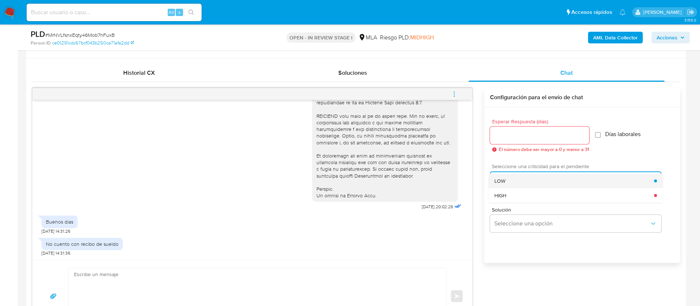
click at [500, 175] on div "LOW" at bounding box center [574, 180] width 160 height 15
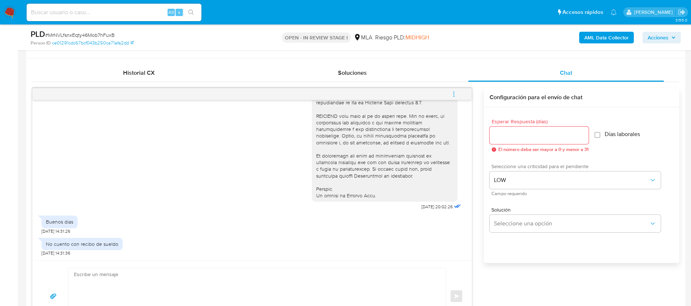
click at [509, 128] on div at bounding box center [539, 134] width 99 height 17
click at [505, 138] on input "Esperar Respuesta (días)" at bounding box center [539, 134] width 99 height 9
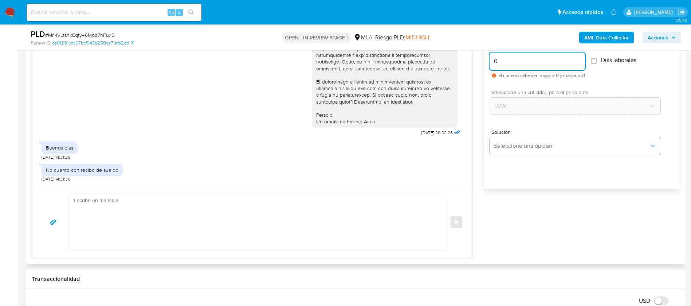
scroll to position [418, 0]
type input "0"
click at [295, 212] on textarea at bounding box center [255, 220] width 363 height 56
paste textarea "Hola XXX, Muchas gracias por tu respuesta. Analizamos tu caso y verificamos que…"
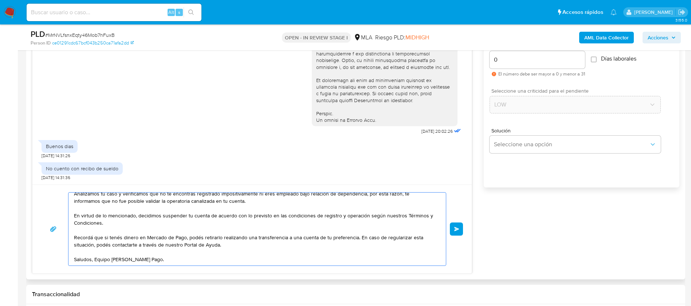
scroll to position [0, 0]
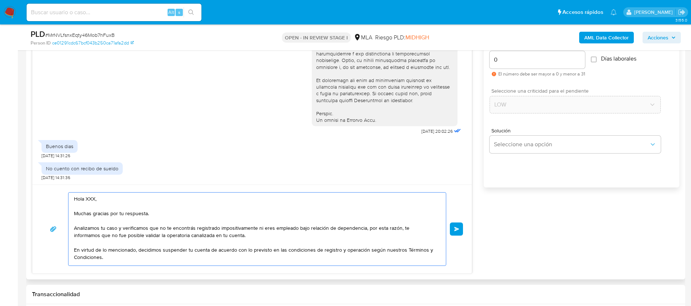
click at [92, 198] on textarea "Hola XXX, Muchas gracias por tu respuesta. Analizamos tu caso y verificamos que…" at bounding box center [255, 228] width 363 height 73
type textarea "Hola Daniel, Muchas gracias por tu respuesta. Analizamos tu caso y verificamos …"
click at [458, 227] on span "Enviar" at bounding box center [456, 229] width 5 height 4
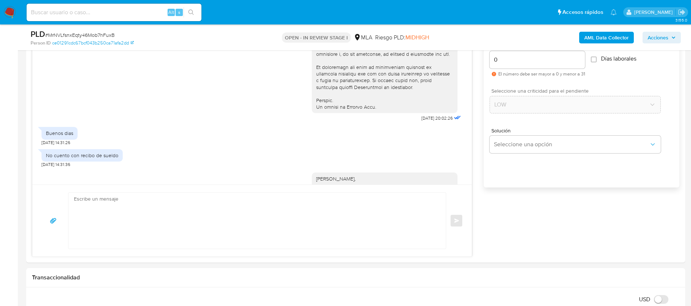
scroll to position [451, 0]
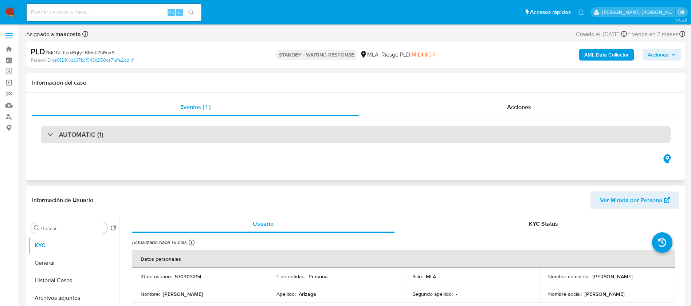
select select "10"
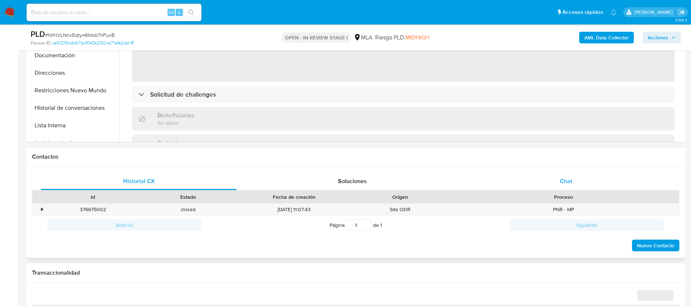
scroll to position [240, 0]
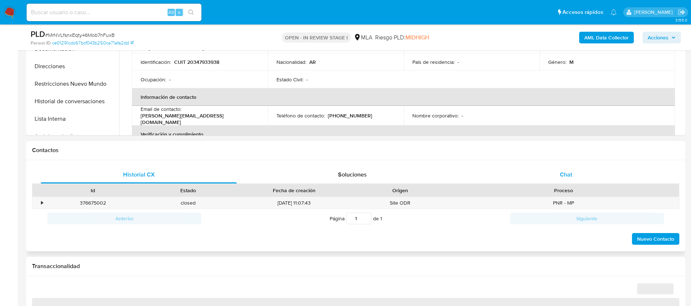
select select "10"
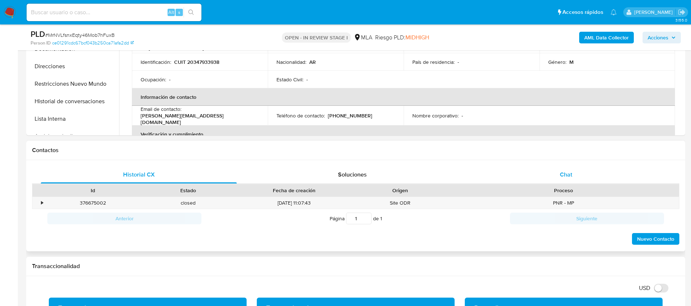
click at [564, 169] on div "Chat" at bounding box center [566, 174] width 196 height 17
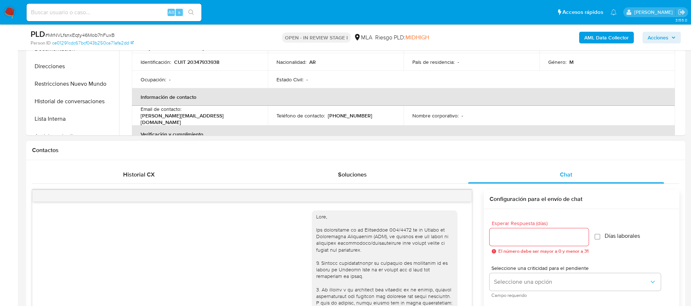
scroll to position [451, 0]
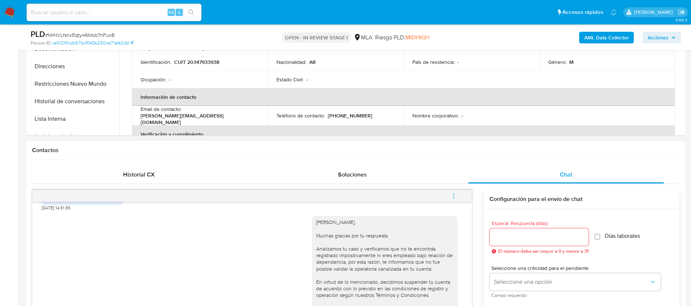
click at [455, 198] on icon "menu-action" at bounding box center [454, 195] width 7 height 7
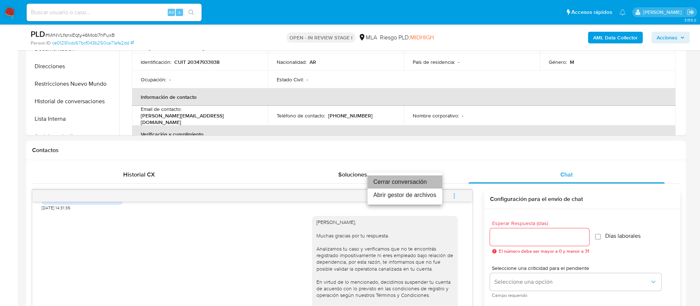
click at [416, 183] on li "Cerrar conversación" at bounding box center [404, 181] width 75 height 13
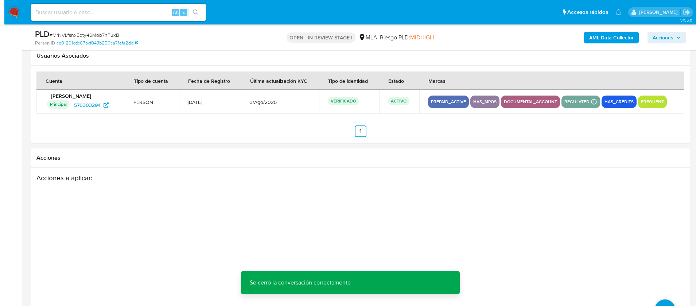
scroll to position [1281, 0]
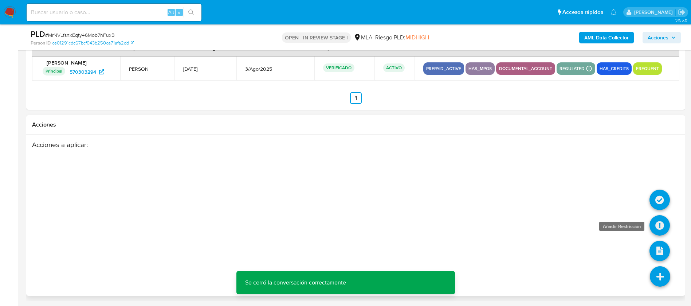
click at [666, 228] on icon at bounding box center [660, 225] width 20 height 20
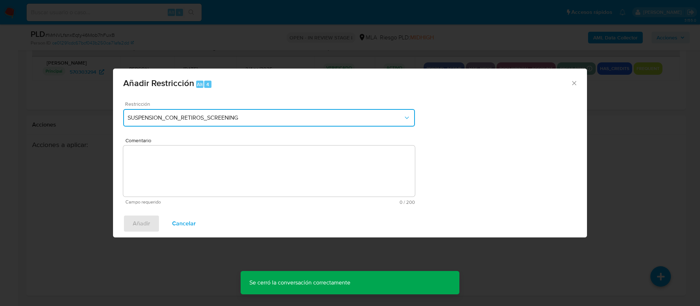
click at [283, 117] on span "SUSPENSION_CON_RETIROS_SCREENING" at bounding box center [265, 117] width 275 height 7
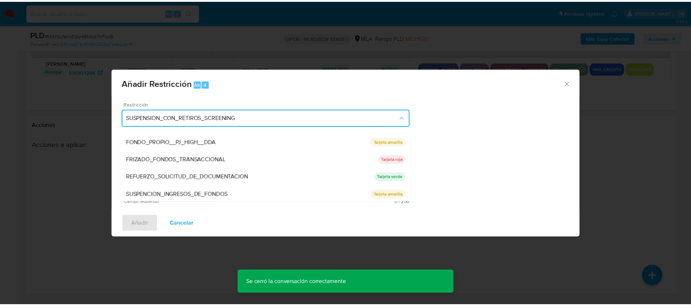
scroll to position [154, 0]
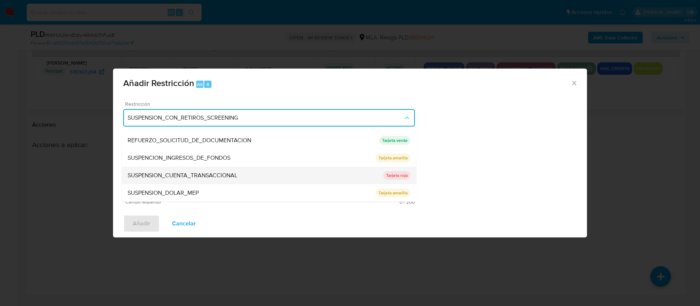
click at [197, 175] on span "SUSPENSION_CUENTA_TRANSACCIONAL" at bounding box center [183, 175] width 110 height 7
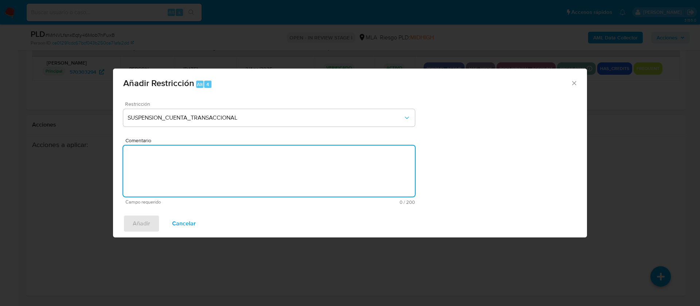
click at [197, 175] on textarea "Comentario" at bounding box center [268, 170] width 291 height 51
type textarea "AML"
click at [152, 216] on button "Añadir" at bounding box center [141, 223] width 36 height 17
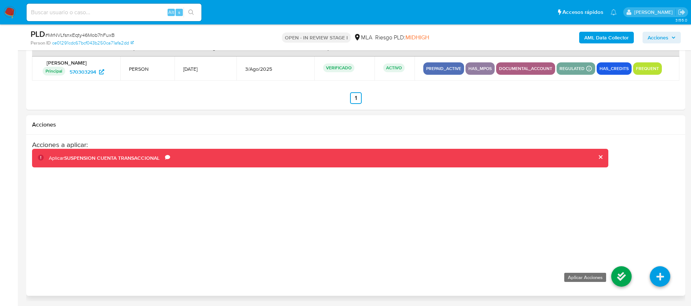
click at [621, 278] on icon at bounding box center [621, 276] width 20 height 20
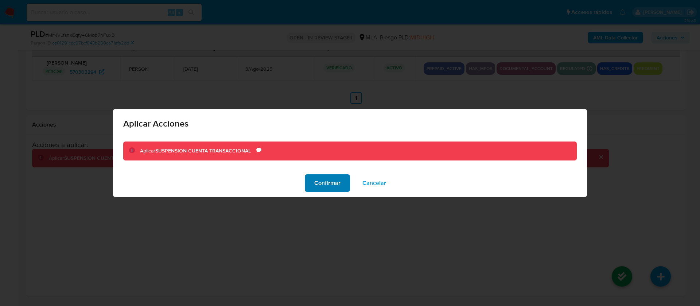
click at [334, 186] on span "Confirmar" at bounding box center [327, 183] width 26 height 16
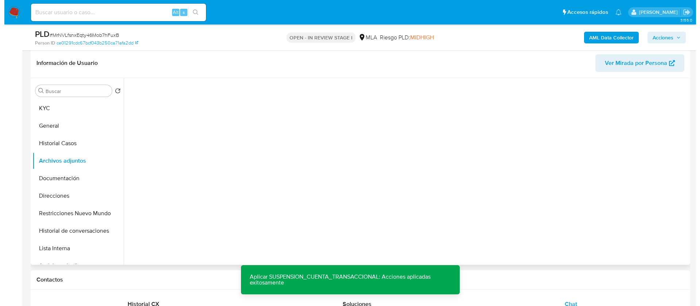
scroll to position [111, 0]
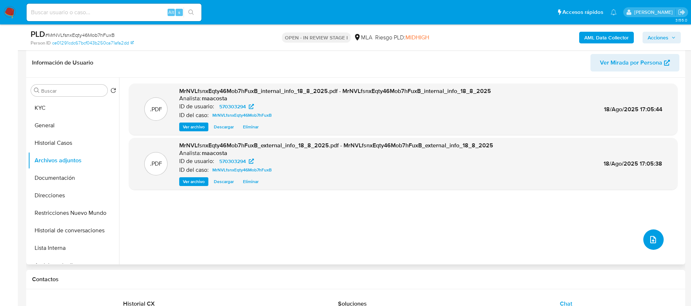
click at [652, 231] on button "upload-file" at bounding box center [653, 239] width 20 height 20
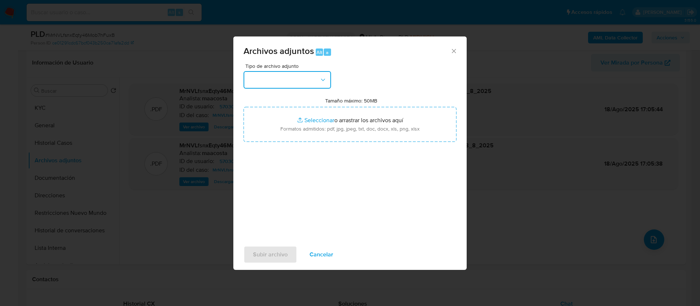
click at [294, 81] on button "button" at bounding box center [286, 79] width 87 height 17
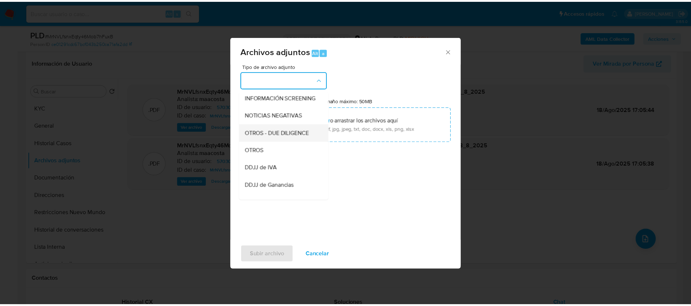
scroll to position [92, 0]
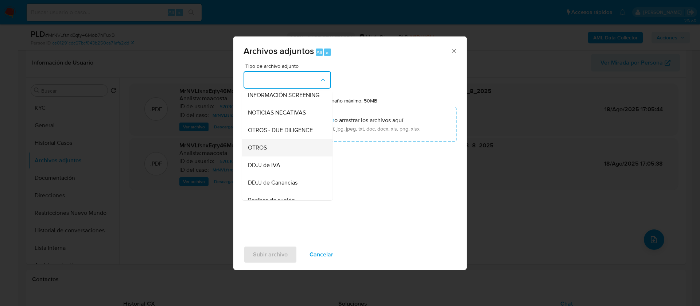
click at [257, 151] on span "OTROS" at bounding box center [257, 147] width 19 height 7
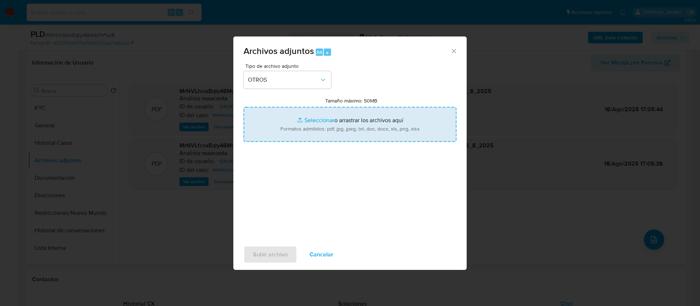
type input "C:\fakepath\Caselog MrNVLfsnxEqty46Mob7hFuxB_2025_07_18_01_18_37.docx"
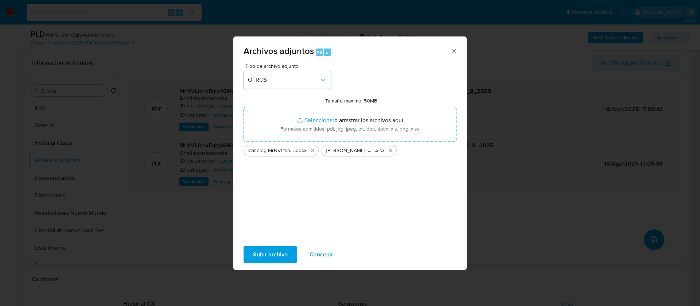
click at [276, 257] on span "Subir archivo" at bounding box center [270, 254] width 35 height 16
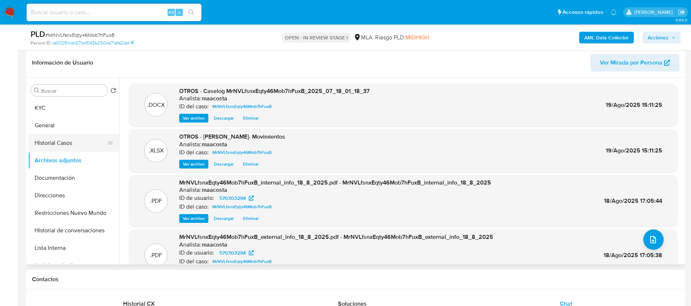
click at [62, 143] on button "Historial Casos" at bounding box center [70, 142] width 85 height 17
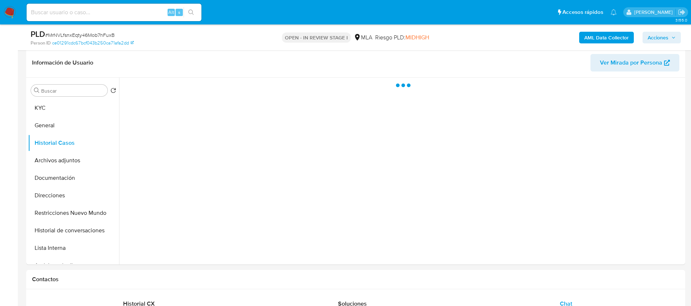
click at [665, 32] on span "Acciones" at bounding box center [658, 38] width 21 height 12
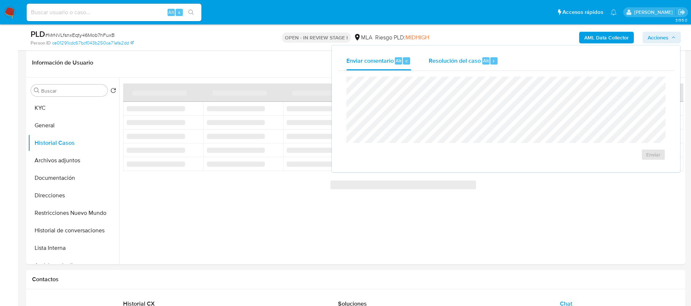
click at [451, 56] on span "Resolución del caso" at bounding box center [455, 60] width 52 height 8
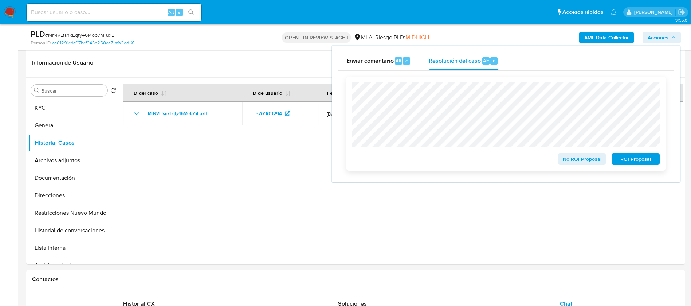
click at [628, 158] on span "ROI Proposal" at bounding box center [636, 159] width 38 height 10
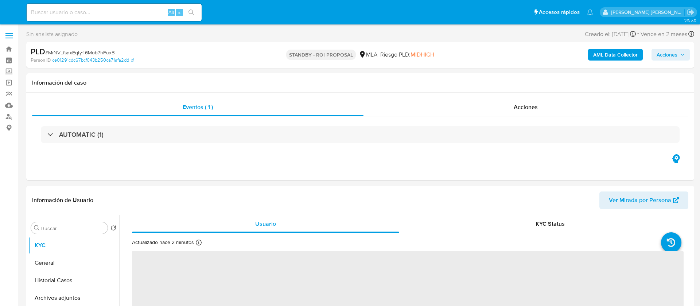
select select "10"
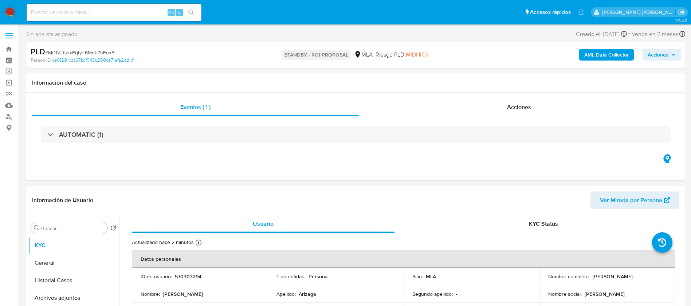
paste input "LeeteuqO4jkuHfAvojrnnydn"
click at [130, 9] on input "LeeteuqO4jkuHfAvojrnnydn" at bounding box center [114, 12] width 175 height 9
type input "LeeteuqO4jkuHfAvojrnnydn"
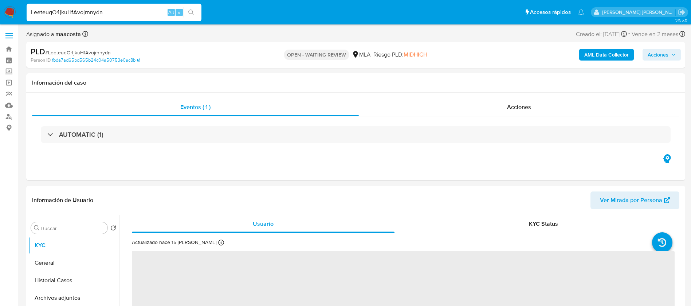
select select "10"
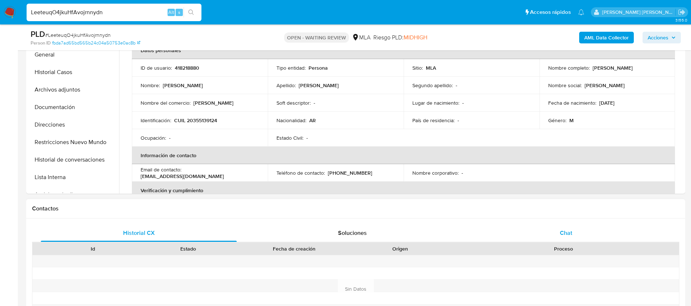
click at [570, 228] on div "Chat" at bounding box center [566, 232] width 196 height 17
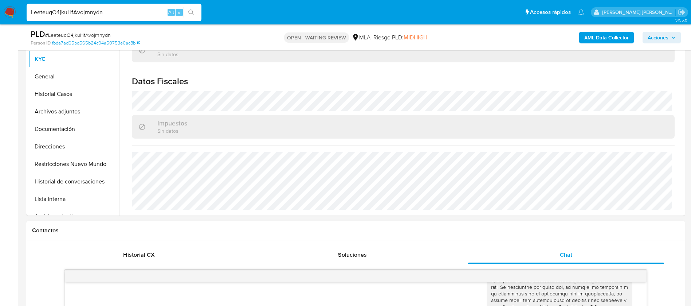
scroll to position [160, 0]
click at [64, 131] on button "Documentación" at bounding box center [70, 129] width 85 height 17
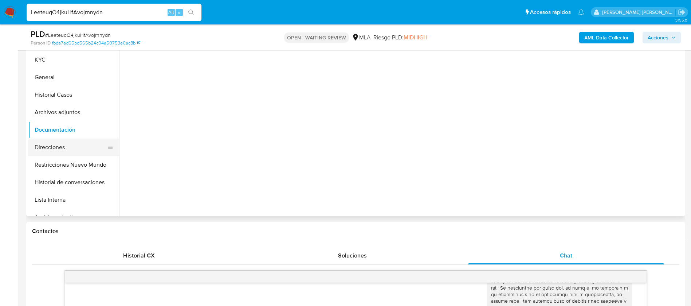
scroll to position [0, 0]
click at [60, 152] on button "Direcciones" at bounding box center [70, 146] width 85 height 17
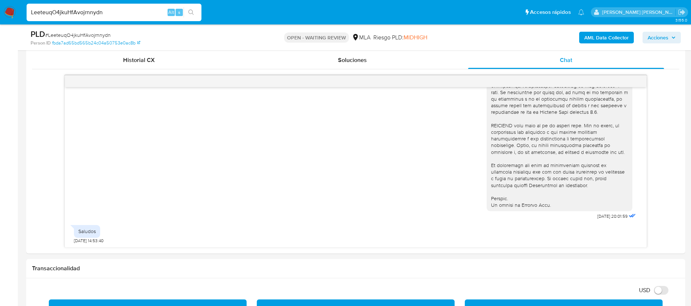
scroll to position [369, 0]
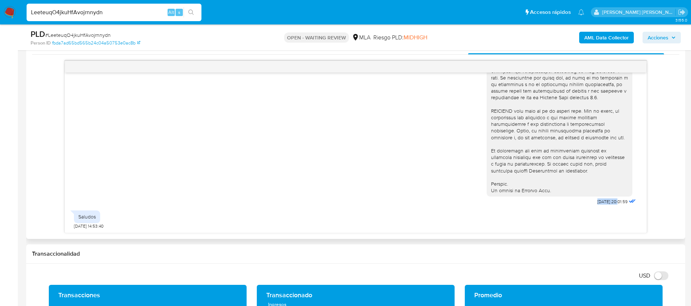
drag, startPoint x: 581, startPoint y: 199, endPoint x: 602, endPoint y: 201, distance: 20.5
click at [602, 201] on span "[DATE] 20:01:59" at bounding box center [613, 202] width 30 height 6
copy span "[DATE]"
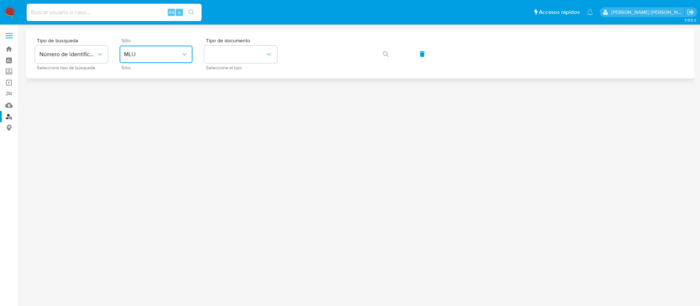
click at [173, 47] on button "MLU" at bounding box center [156, 54] width 73 height 17
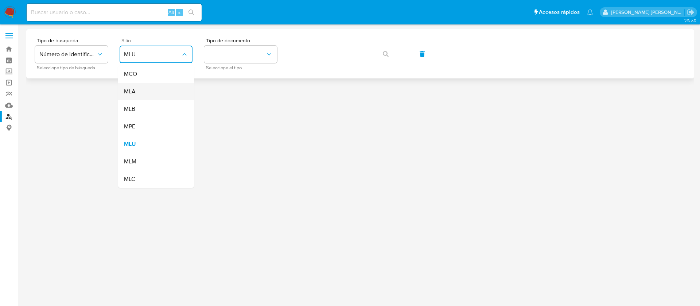
click at [163, 85] on div "MLA" at bounding box center [154, 91] width 60 height 17
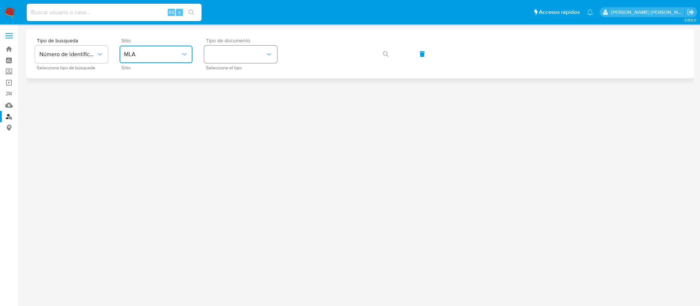
click at [232, 54] on button "identificationType" at bounding box center [240, 54] width 73 height 17
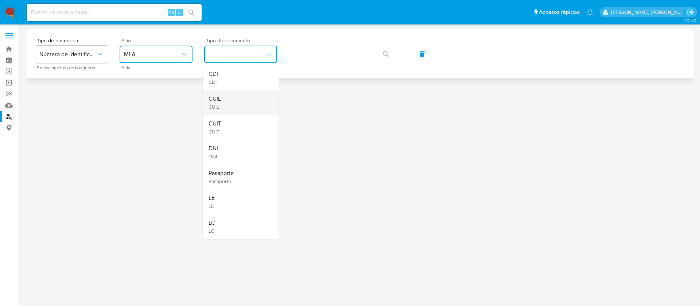
click at [231, 97] on div "CUIL CUIL" at bounding box center [238, 102] width 60 height 25
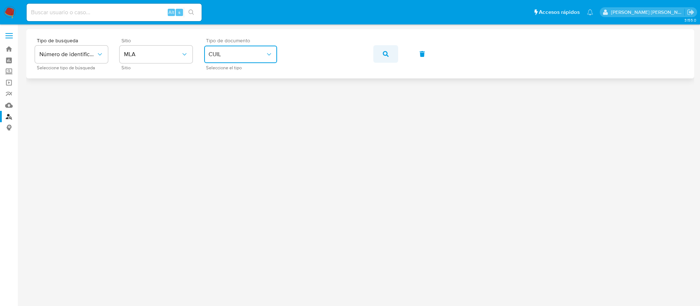
click at [393, 51] on button "button" at bounding box center [385, 53] width 25 height 17
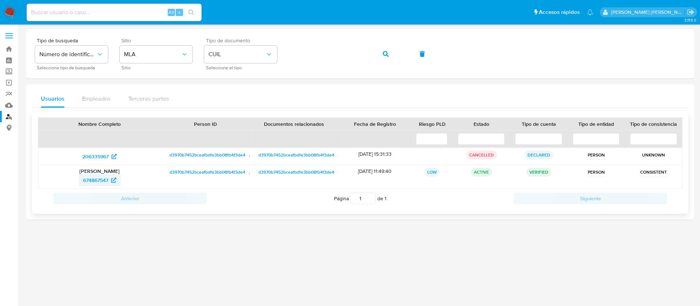
click at [106, 177] on span "674867547" at bounding box center [95, 180] width 25 height 12
click at [382, 49] on button "button" at bounding box center [385, 53] width 25 height 17
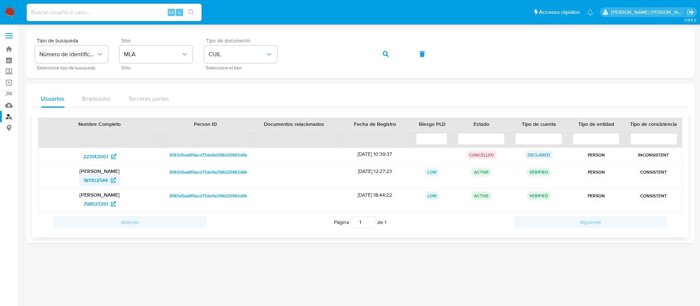
click at [101, 179] on span "185102544" at bounding box center [95, 180] width 24 height 12
click at [102, 202] on span "798537291" at bounding box center [95, 204] width 24 height 12
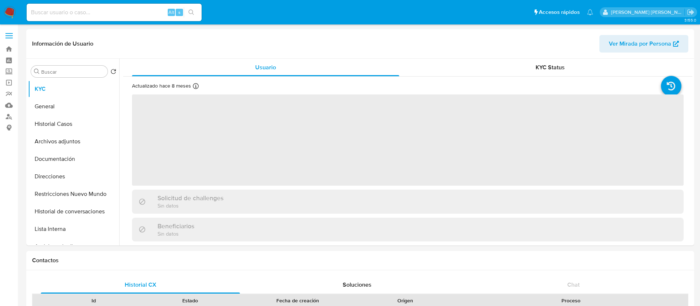
select select "10"
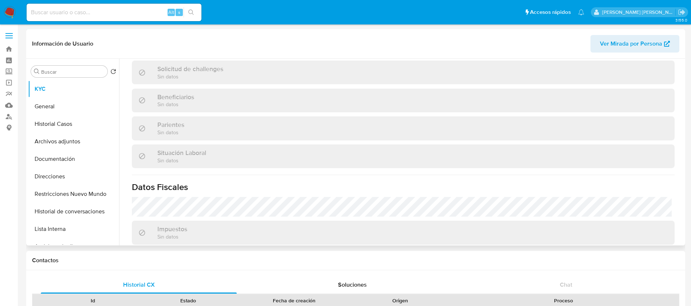
scroll to position [377, 0]
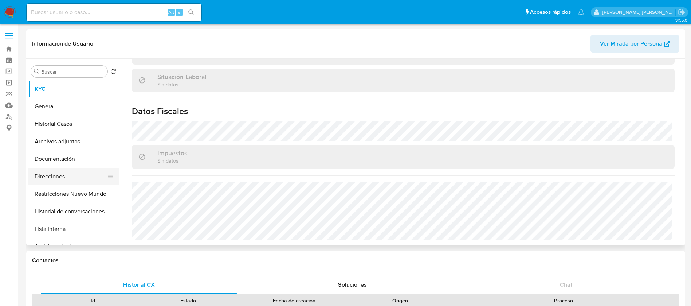
click at [56, 174] on button "Direcciones" at bounding box center [70, 176] width 85 height 17
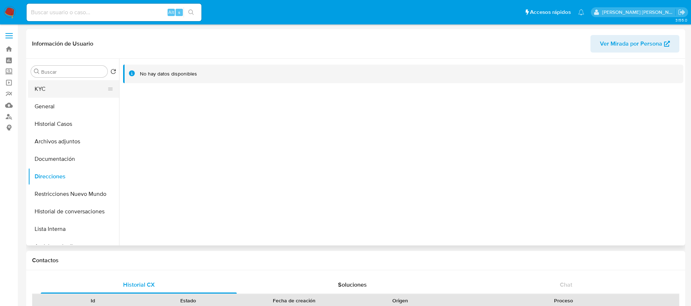
click at [64, 94] on button "KYC" at bounding box center [70, 88] width 85 height 17
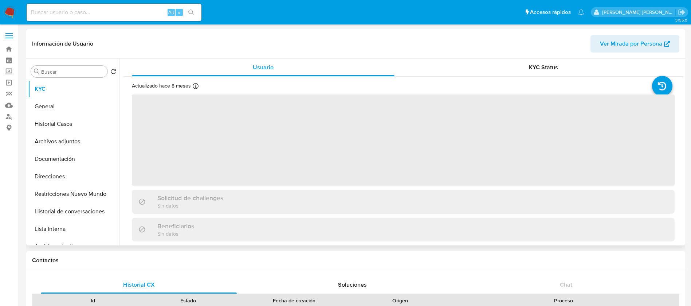
scroll to position [377, 0]
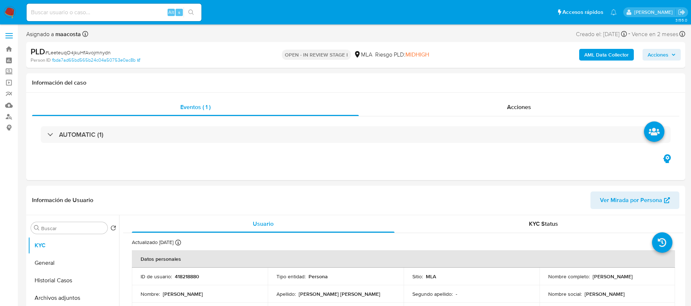
select select "10"
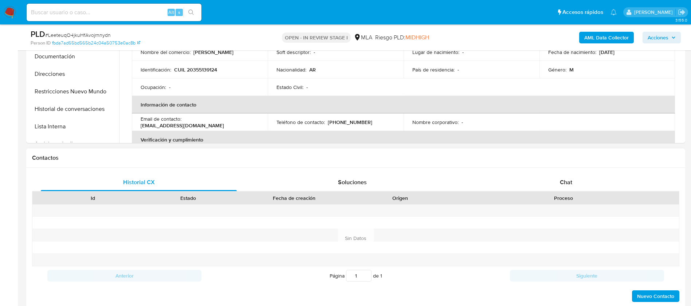
scroll to position [243, 0]
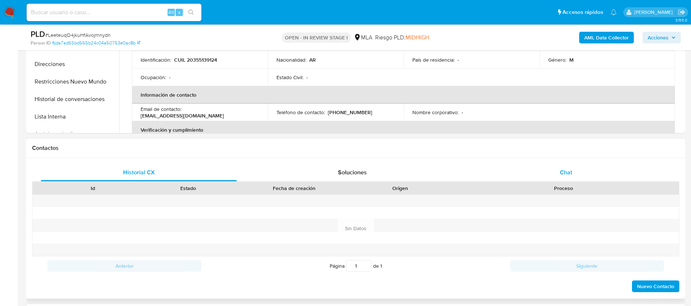
click at [569, 167] on div "Chat" at bounding box center [566, 172] width 196 height 17
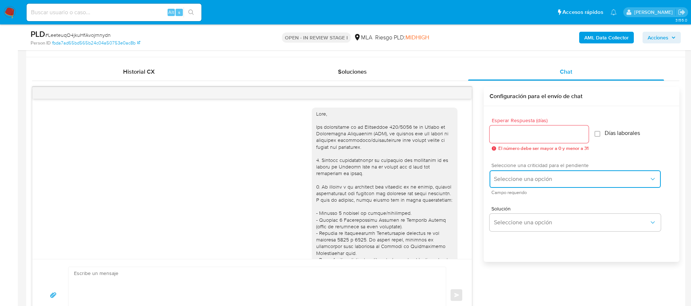
scroll to position [282, 0]
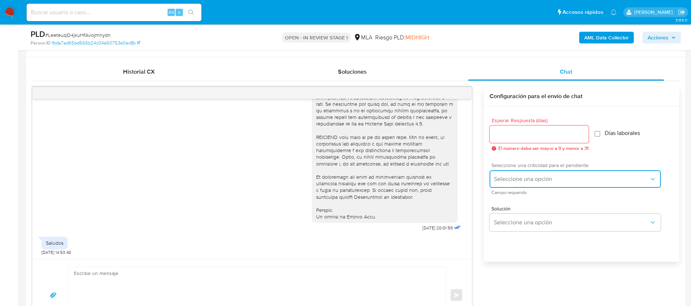
click at [517, 178] on span "Seleccione una opción" at bounding box center [571, 178] width 155 height 7
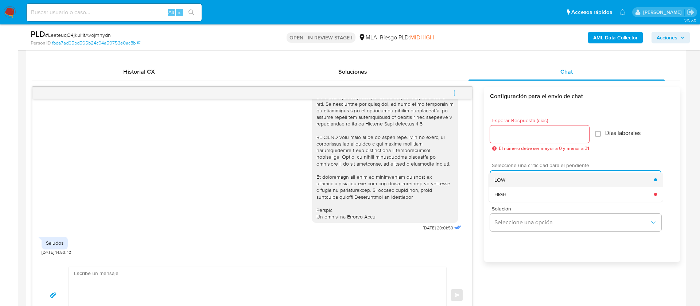
click at [504, 179] on span "LOW" at bounding box center [499, 179] width 11 height 7
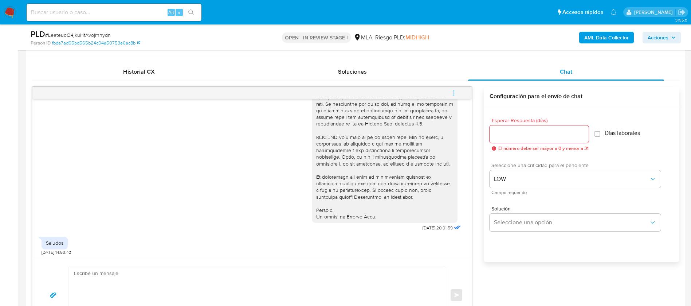
click at [508, 130] on input "Esperar Respuesta (días)" at bounding box center [539, 133] width 99 height 9
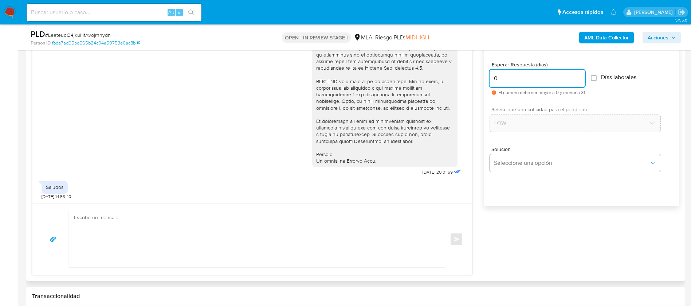
scroll to position [400, 0]
type input "0"
click at [384, 234] on textarea at bounding box center [255, 238] width 363 height 56
paste textarea "Hola XXX, Muchas gracias por tu respuesta. Analizamos tu caso y verificamos que…"
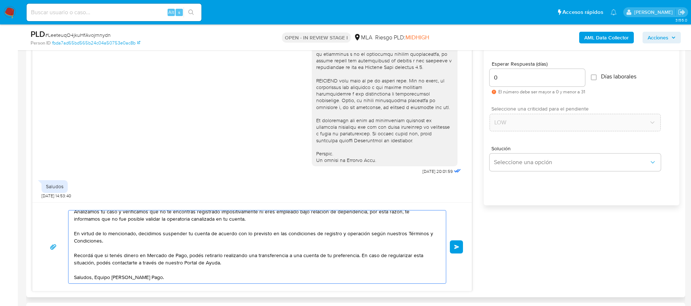
scroll to position [0, 0]
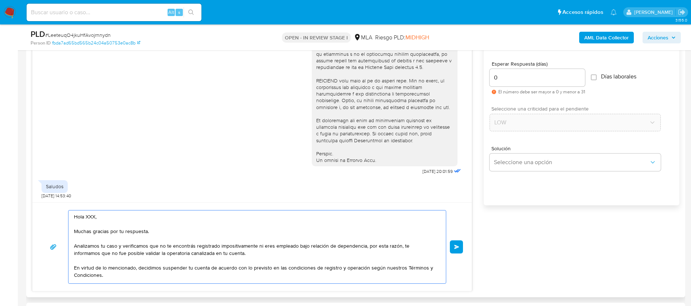
click at [88, 218] on textarea "Hola XXX, Muchas gracias por tu respuesta. Analizamos tu caso y verificamos que…" at bounding box center [255, 246] width 363 height 73
type textarea "Hola, Muchas gracias por tu respuesta. Analizamos tu caso y verificamos que no …"
click at [455, 243] on button "Enviar" at bounding box center [456, 246] width 13 height 13
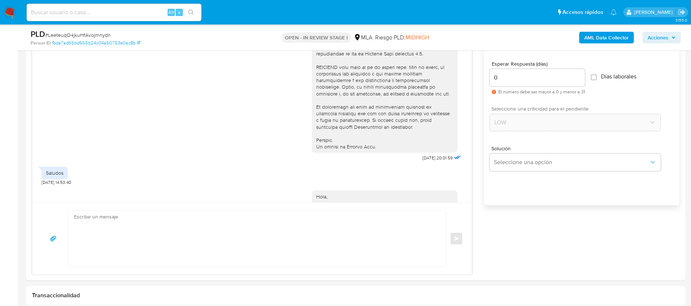
scroll to position [428, 0]
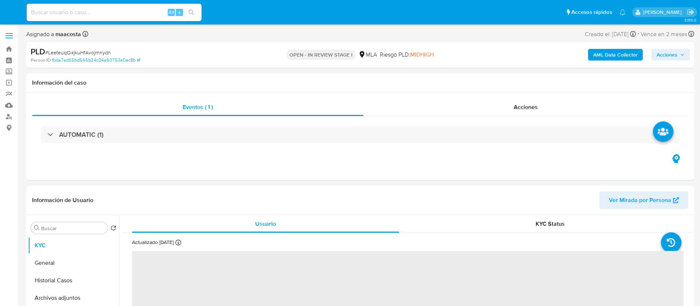
select select "10"
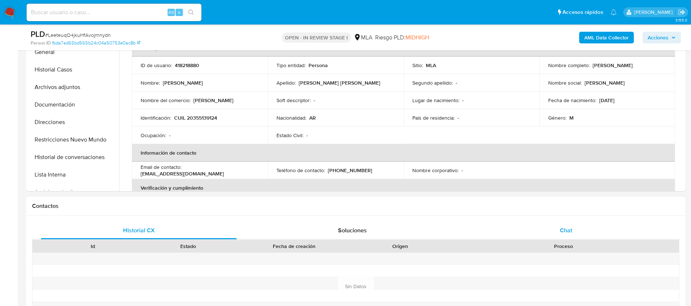
click at [574, 225] on div "Chat" at bounding box center [566, 230] width 196 height 17
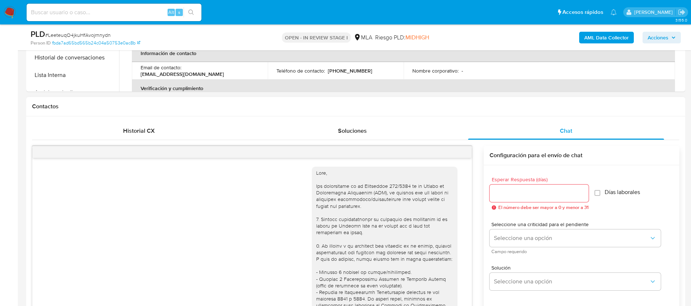
scroll to position [428, 0]
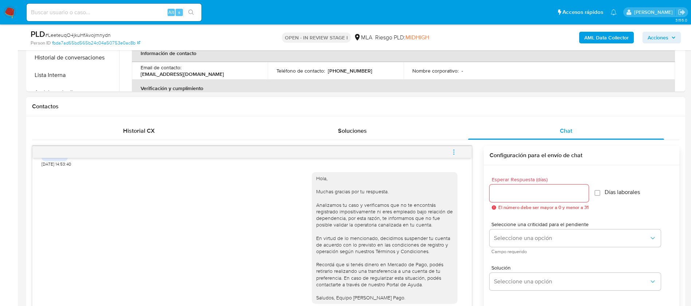
click at [453, 154] on icon "menu-action" at bounding box center [454, 152] width 7 height 7
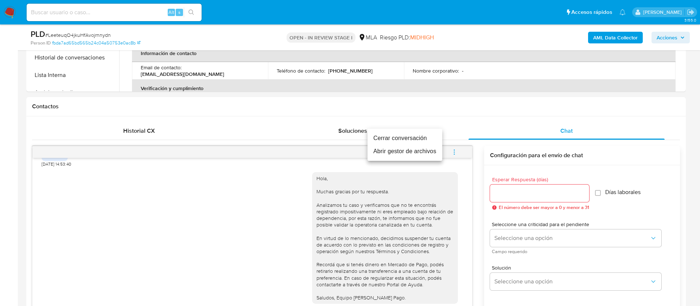
click at [416, 139] on li "Cerrar conversación" at bounding box center [404, 138] width 75 height 13
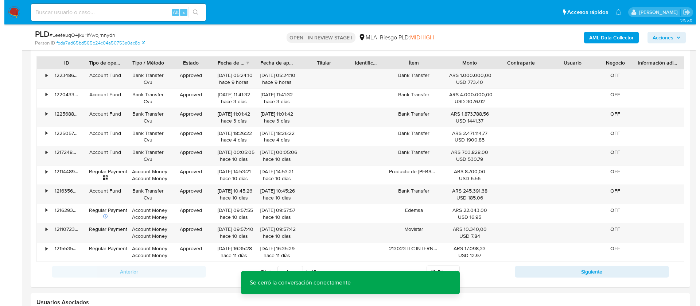
scroll to position [1305, 0]
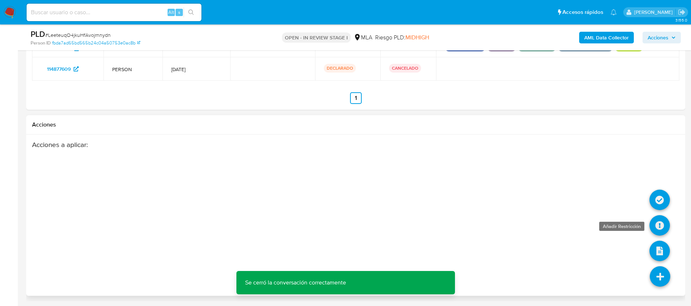
click at [662, 219] on icon at bounding box center [660, 225] width 20 height 20
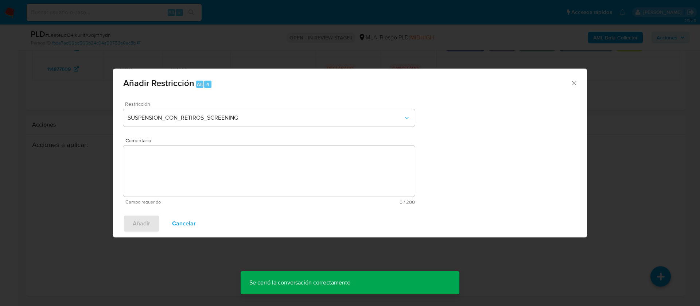
click at [265, 107] on div "Restricción SUSPENSION_CON_RETIROS_SCREENING" at bounding box center [268, 118] width 291 height 35
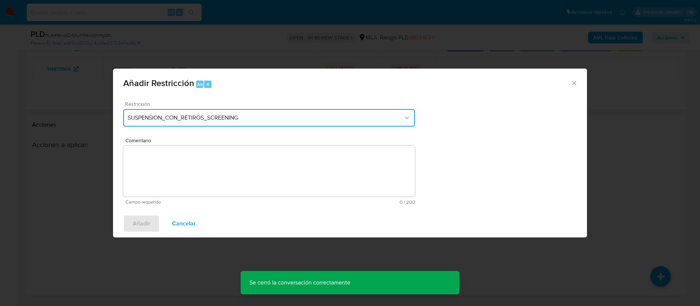
click at [239, 116] on span "SUSPENSION_CON_RETIROS_SCREENING" at bounding box center [265, 117] width 275 height 7
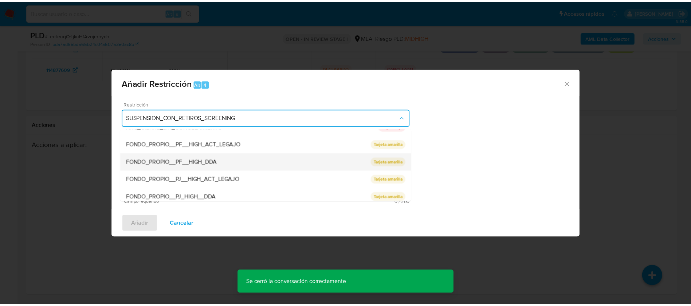
scroll to position [154, 0]
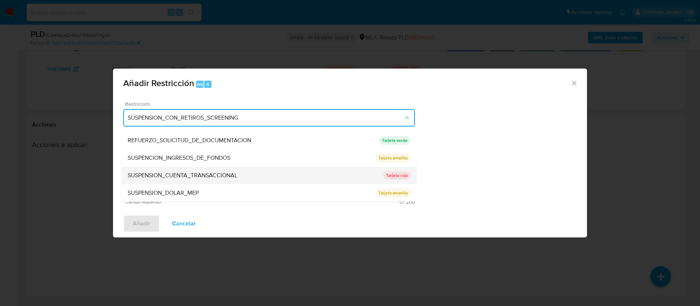
click at [187, 175] on span "SUSPENSION_CUENTA_TRANSACCIONAL" at bounding box center [183, 175] width 110 height 7
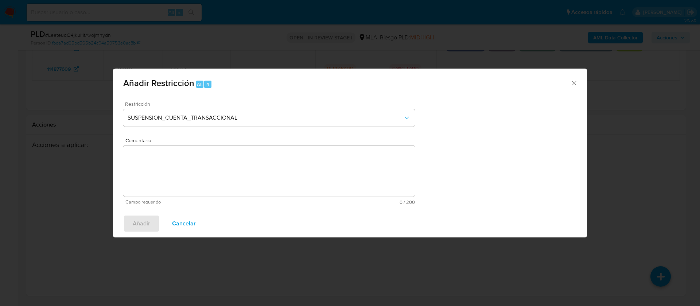
click at [187, 175] on textarea "Comentario" at bounding box center [268, 170] width 291 height 51
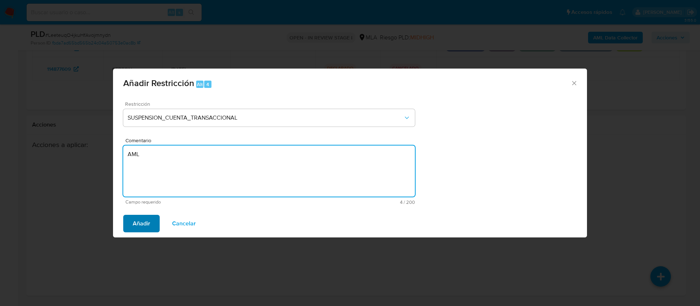
type textarea "AML"
click at [145, 227] on span "Añadir" at bounding box center [141, 223] width 17 height 16
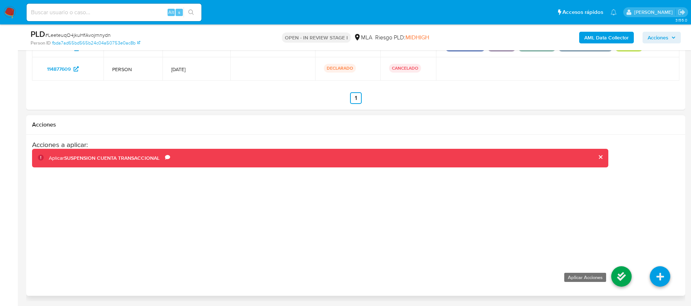
click at [618, 280] on icon at bounding box center [621, 276] width 20 height 20
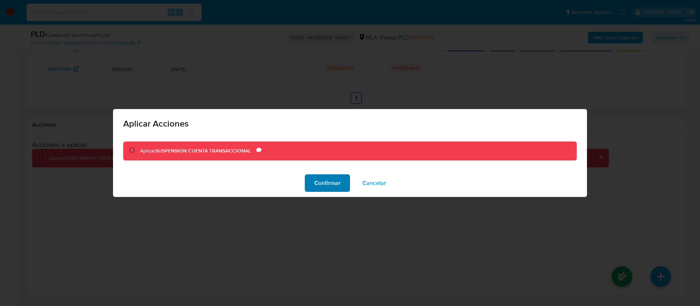
click at [322, 189] on span "Confirmar" at bounding box center [327, 183] width 26 height 16
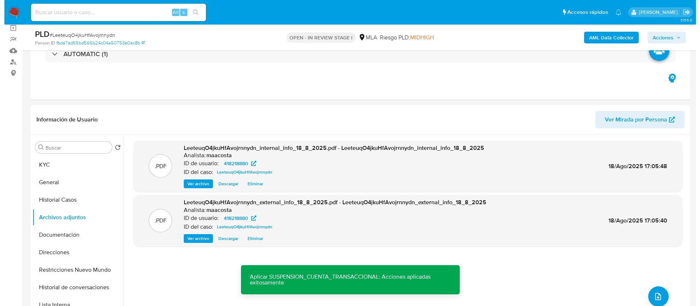
scroll to position [115, 0]
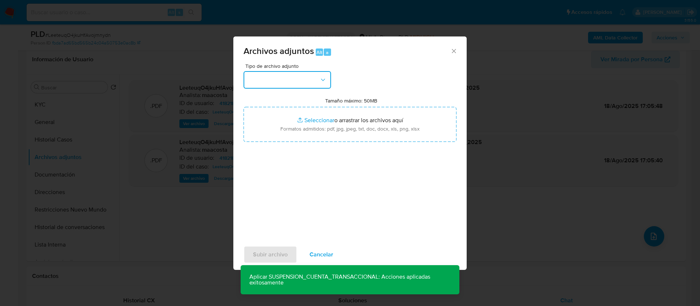
click at [312, 85] on button "button" at bounding box center [286, 79] width 87 height 17
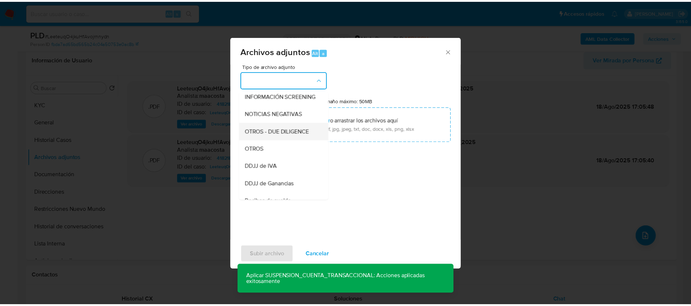
scroll to position [92, 0]
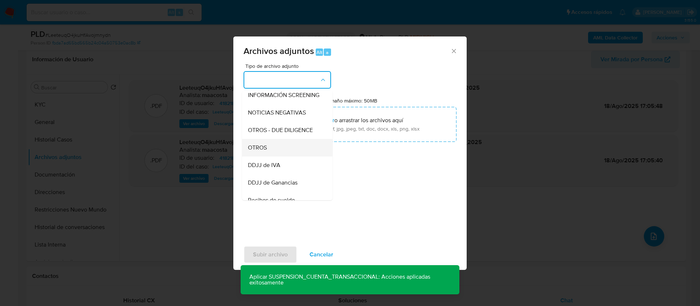
click at [269, 149] on div "OTROS" at bounding box center [285, 147] width 74 height 17
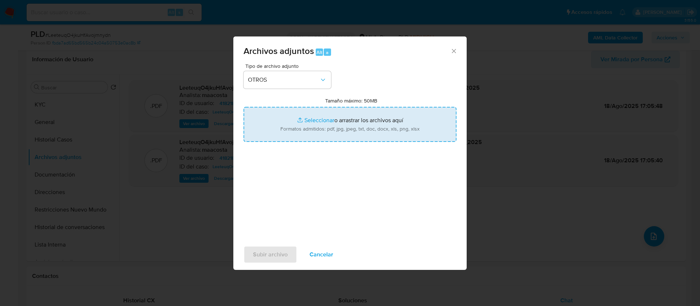
type input "C:\fakepath\Caselog LeeteuqO4jkuHfAvojrnnydn_2025_07_18_17_28_39.docx"
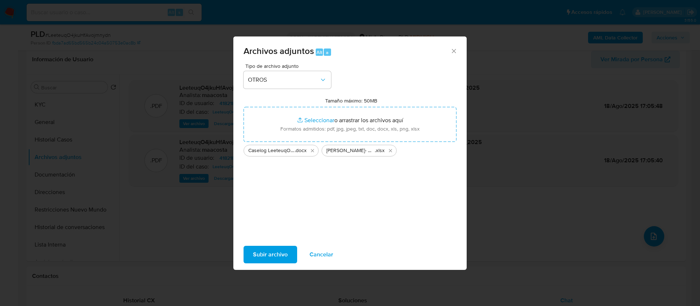
click at [260, 252] on span "Subir archivo" at bounding box center [270, 254] width 35 height 16
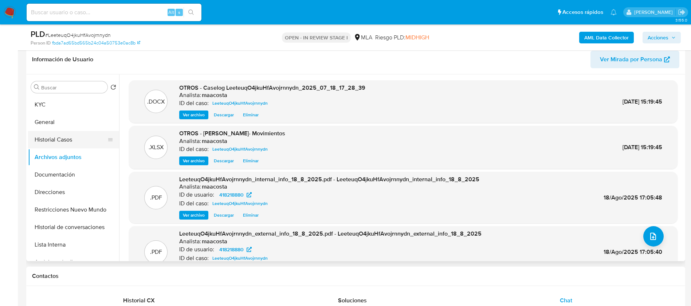
click at [72, 141] on button "Historial Casos" at bounding box center [70, 139] width 85 height 17
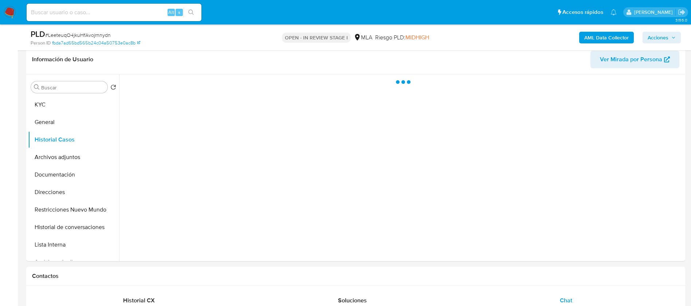
click at [678, 34] on button "Acciones" at bounding box center [662, 38] width 38 height 12
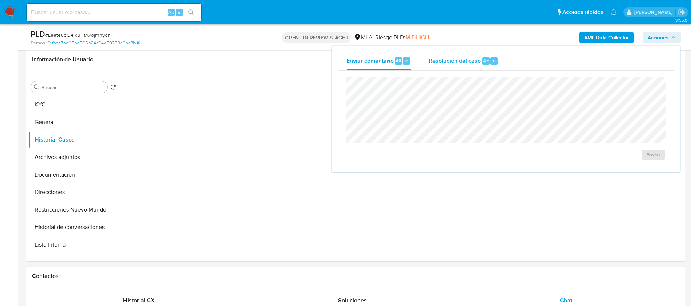
click at [473, 64] on span "Resolución del caso" at bounding box center [455, 60] width 52 height 8
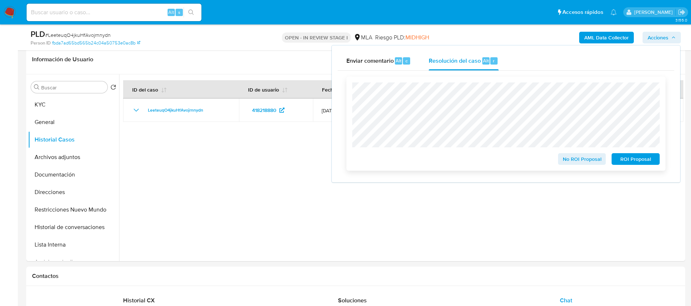
click at [637, 162] on span "ROI Proposal" at bounding box center [636, 159] width 38 height 10
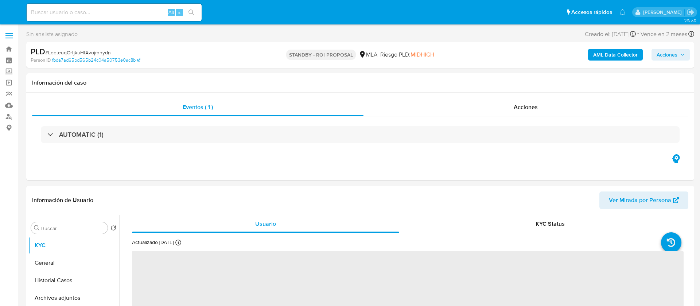
select select "10"
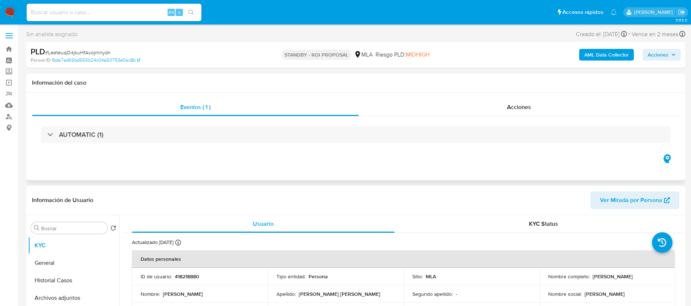
click at [370, 166] on div "Eventos ( 1 ) Acciones AUTOMATIC (1)" at bounding box center [355, 136] width 659 height 87
paste input "Clb6YybUV3BIPPcV92Dlw2rR"
click at [141, 13] on input "Clb6YybUV3BIPPcV92Dlw2rR" at bounding box center [114, 12] width 175 height 9
type input "Clb6YybUV3BIPPcV92Dlw2rR"
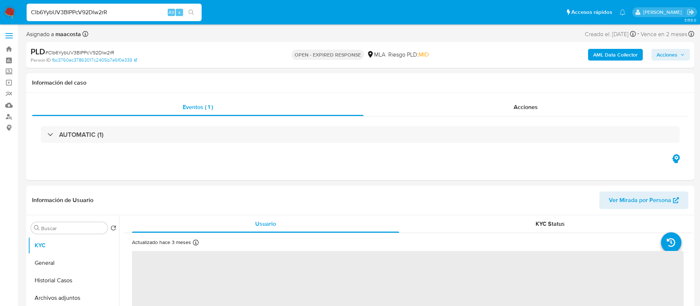
select select "10"
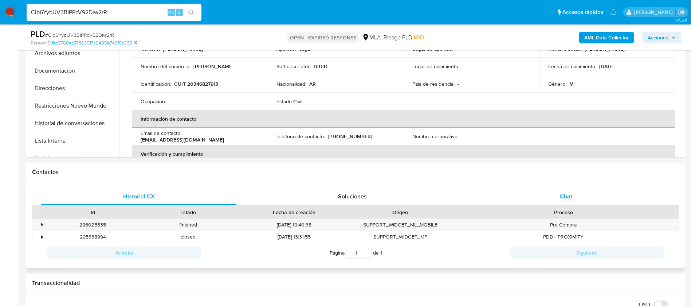
click at [554, 192] on div "Chat" at bounding box center [566, 196] width 196 height 17
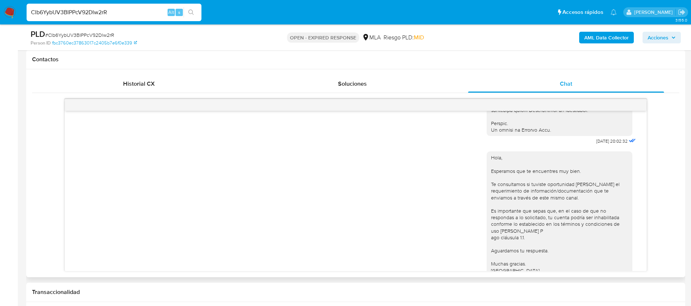
scroll to position [369, 0]
drag, startPoint x: 575, startPoint y: 152, endPoint x: 600, endPoint y: 151, distance: 25.5
copy span "[DATE]"
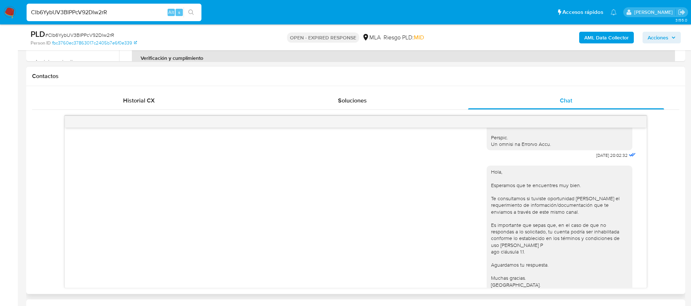
scroll to position [413, 0]
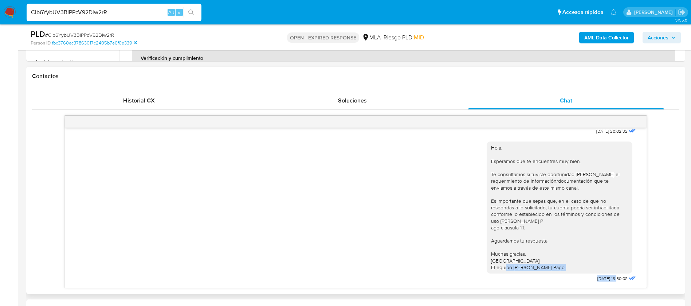
drag, startPoint x: 578, startPoint y: 275, endPoint x: 603, endPoint y: 277, distance: 24.9
click at [603, 277] on div "Hola, Esperamos que te encuentres muy bien. Te consultamos si tuviste oportunid…" at bounding box center [562, 209] width 151 height 147
copy div "[DATE]"
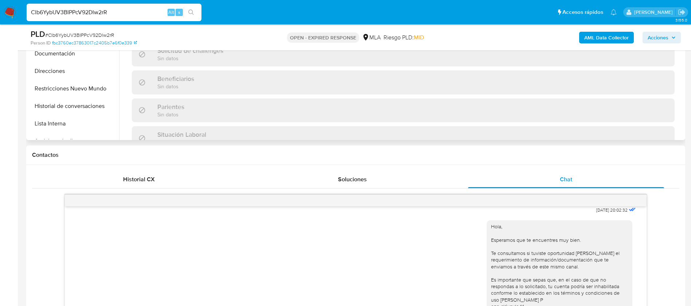
scroll to position [381, 0]
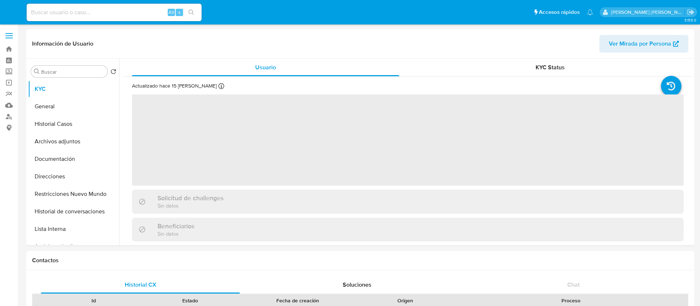
select select "10"
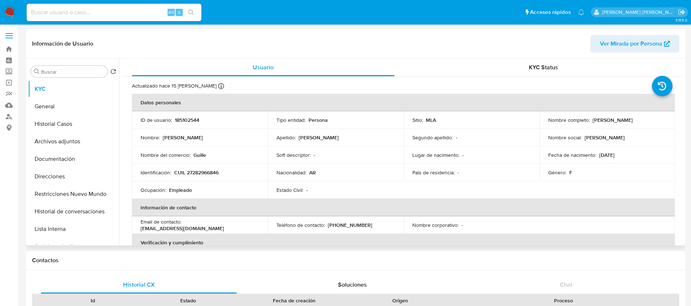
scroll to position [377, 0]
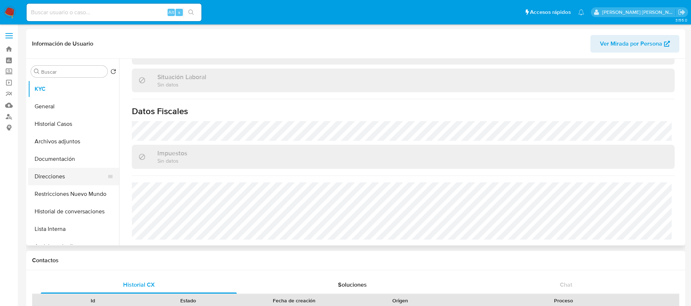
click at [63, 171] on button "Direcciones" at bounding box center [70, 176] width 85 height 17
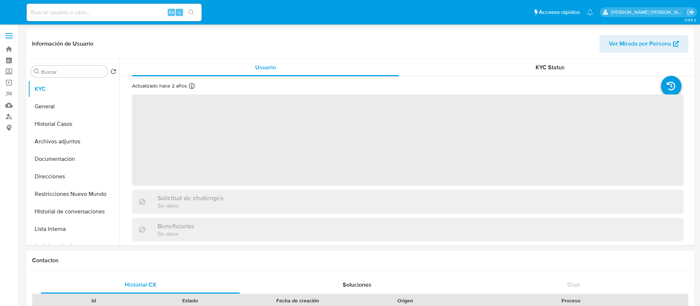
select select "10"
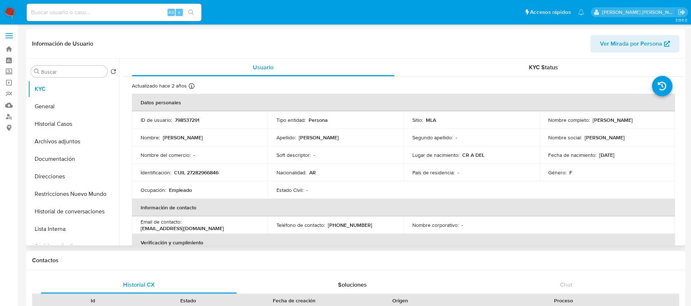
scroll to position [377, 0]
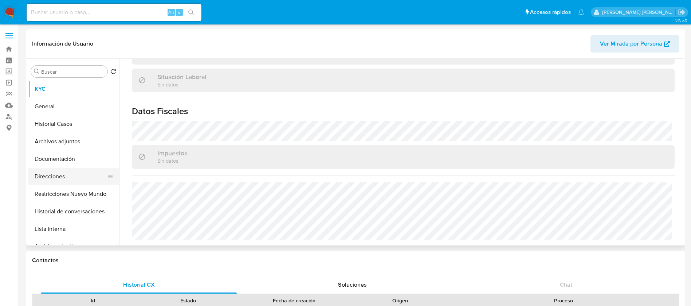
click at [66, 170] on button "Direcciones" at bounding box center [70, 176] width 85 height 17
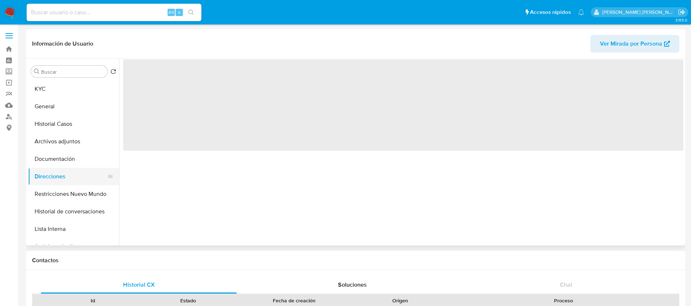
scroll to position [0, 0]
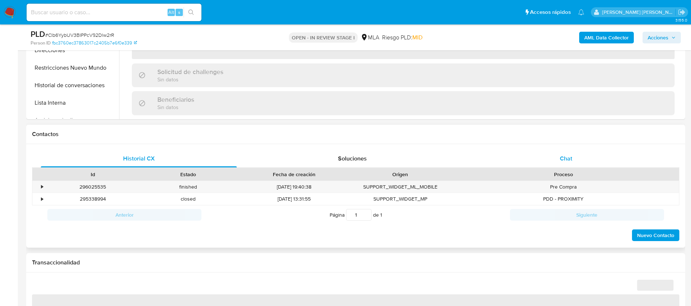
click at [567, 153] on div "Chat" at bounding box center [566, 158] width 196 height 17
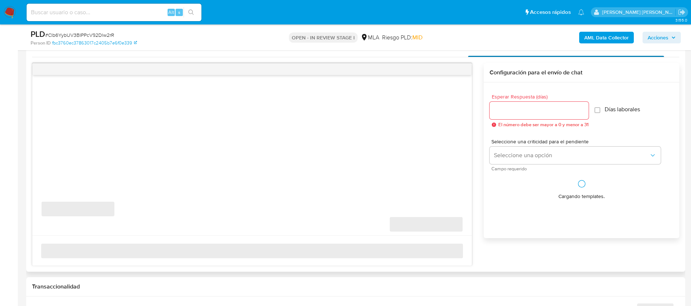
select select "10"
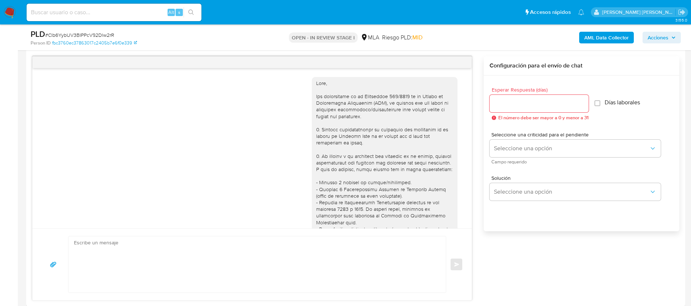
scroll to position [413, 0]
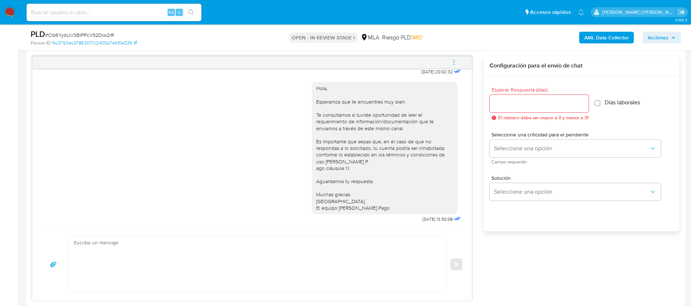
click at [454, 63] on icon "menu-action" at bounding box center [454, 62] width 7 height 7
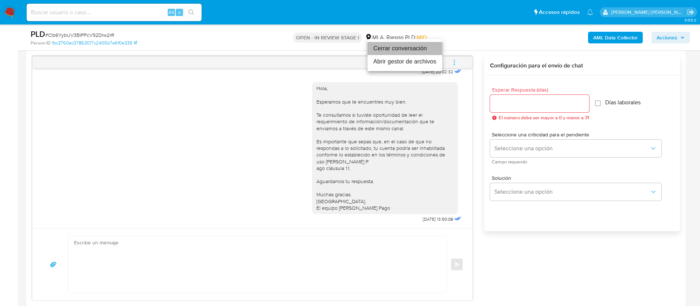
click at [397, 48] on li "Cerrar conversación" at bounding box center [404, 48] width 75 height 13
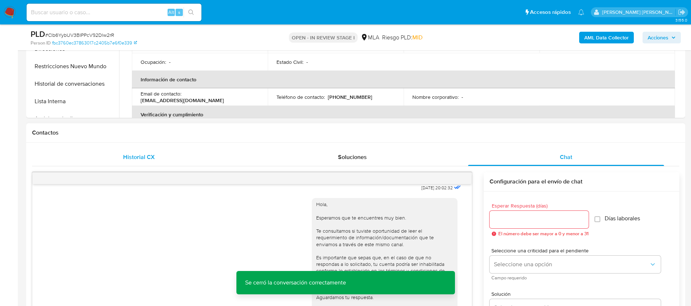
click at [142, 161] on div "Historial CX" at bounding box center [139, 156] width 196 height 17
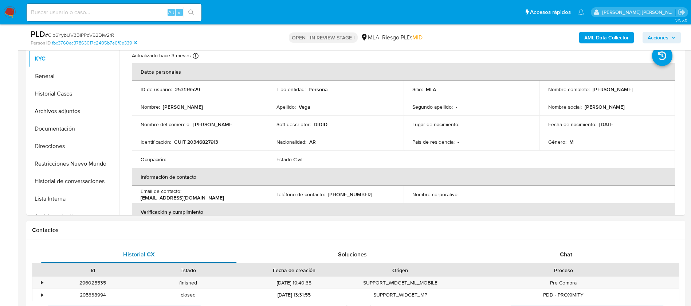
scroll to position [156, 0]
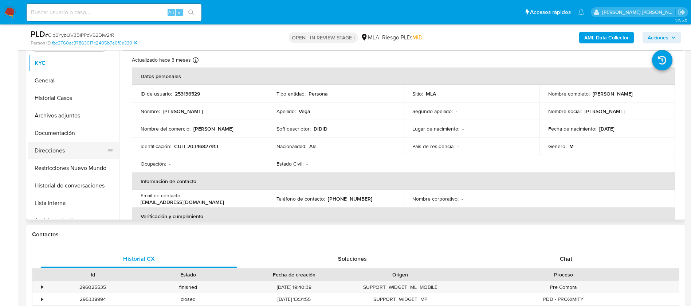
click at [69, 150] on button "Direcciones" at bounding box center [70, 150] width 85 height 17
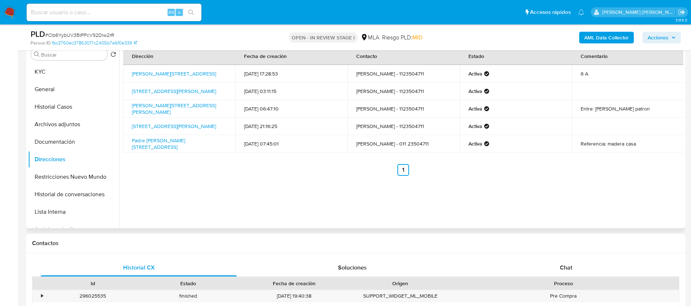
scroll to position [146, 0]
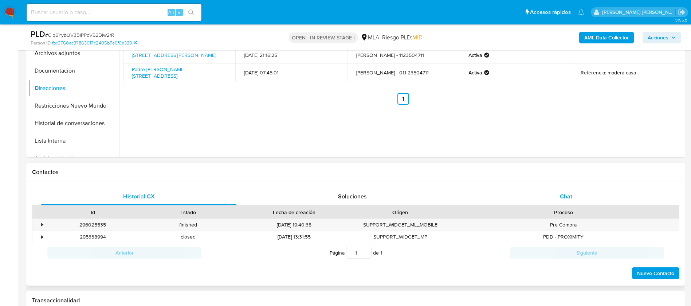
click at [560, 198] on div "Chat" at bounding box center [566, 196] width 196 height 17
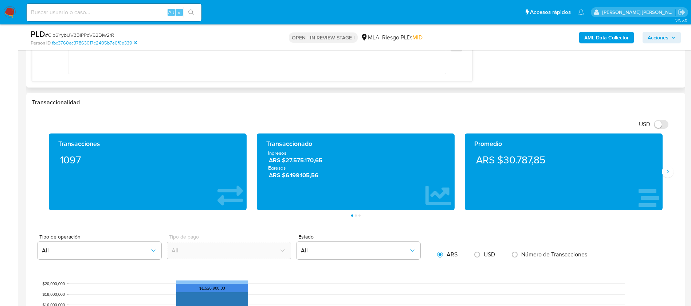
scroll to position [638, 0]
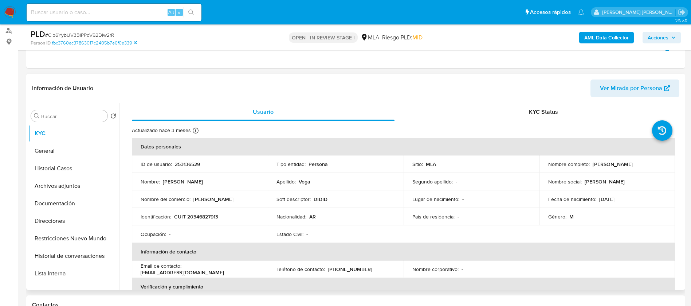
select select "10"
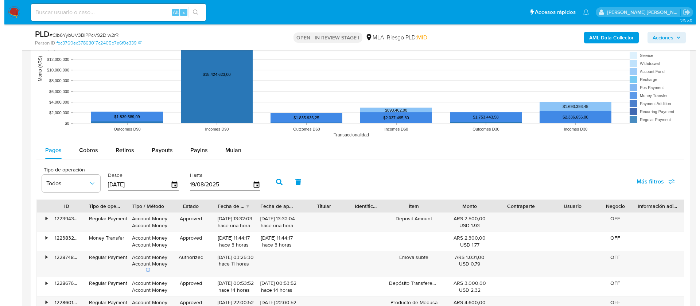
scroll to position [1112, 0]
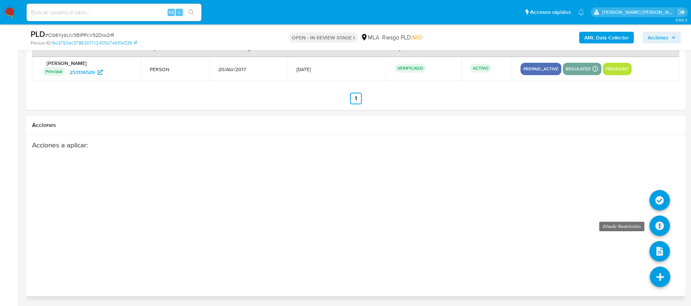
click at [661, 228] on icon at bounding box center [660, 225] width 20 height 20
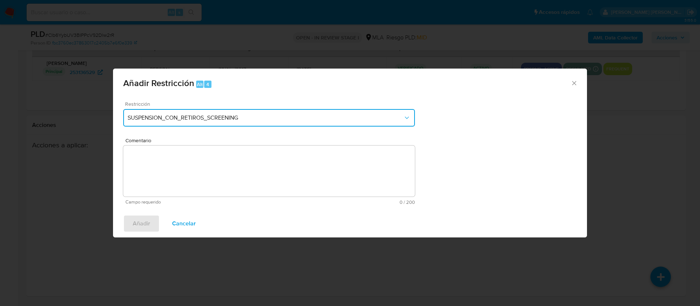
click at [288, 121] on span "SUSPENSION_CON_RETIROS_SCREENING" at bounding box center [265, 117] width 275 height 7
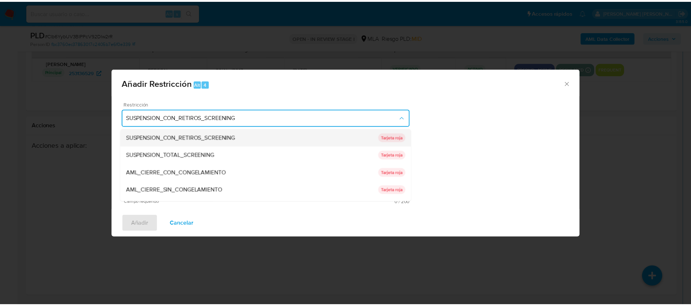
scroll to position [154, 0]
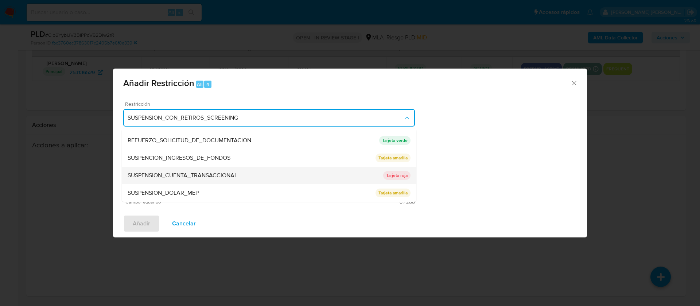
click at [183, 179] on div "SUSPENSION_CUENTA_TRANSACCIONAL" at bounding box center [255, 175] width 255 height 17
click at [183, 179] on textarea "Comentario" at bounding box center [268, 170] width 291 height 51
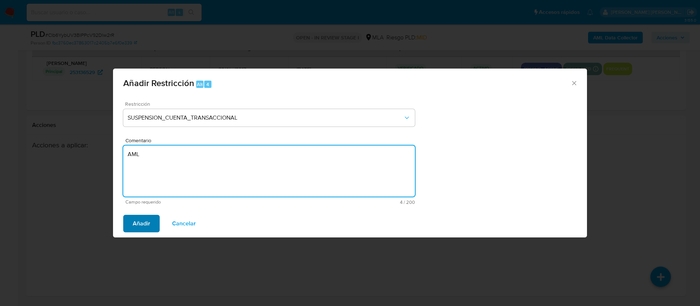
type textarea "AML"
click at [145, 229] on span "Añadir" at bounding box center [141, 223] width 17 height 16
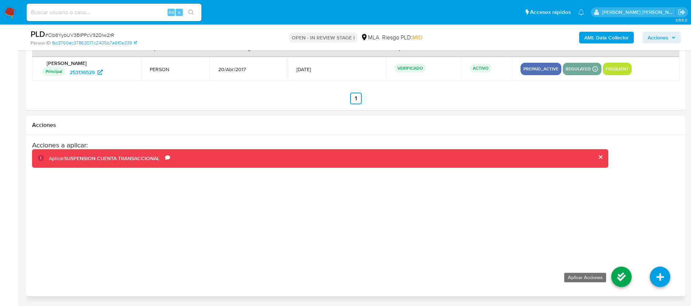
click at [621, 276] on icon at bounding box center [621, 276] width 20 height 20
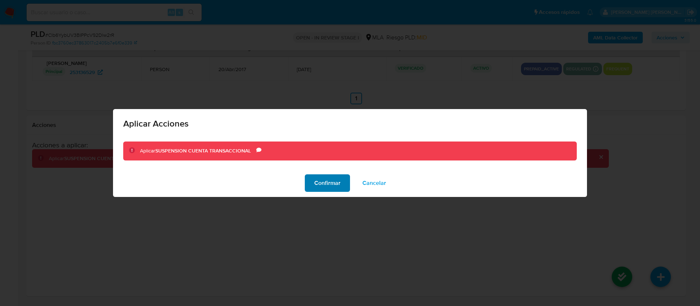
click at [336, 184] on span "Confirmar" at bounding box center [327, 183] width 26 height 16
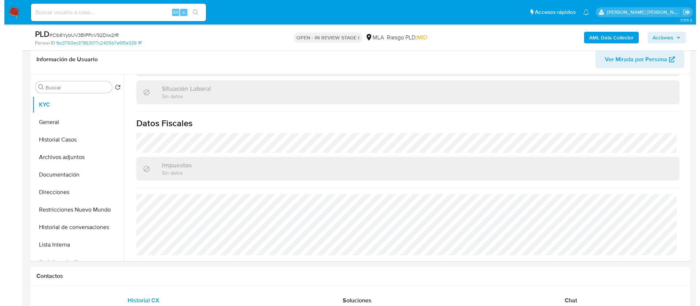
scroll to position [0, 0]
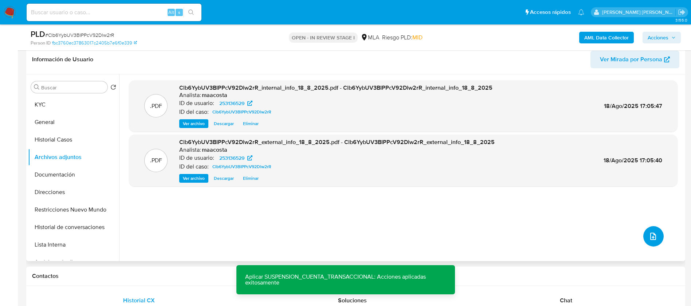
click at [653, 245] on button "upload-file" at bounding box center [653, 236] width 20 height 20
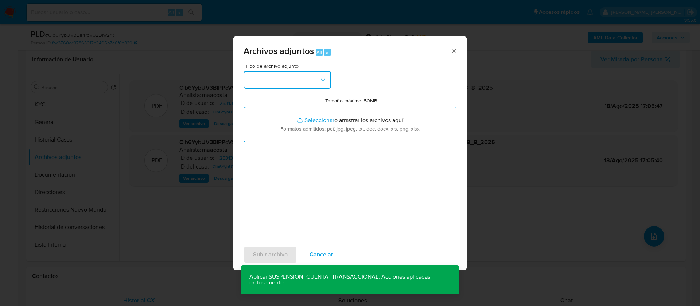
click at [296, 75] on button "button" at bounding box center [286, 79] width 87 height 17
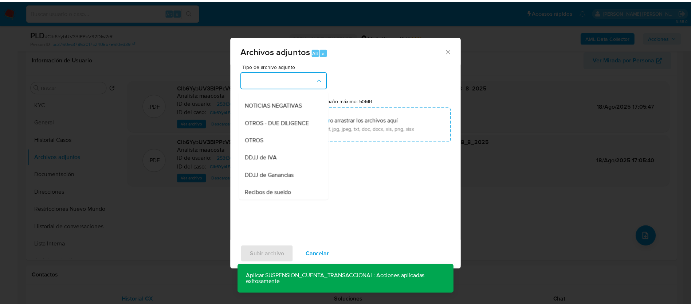
scroll to position [101, 0]
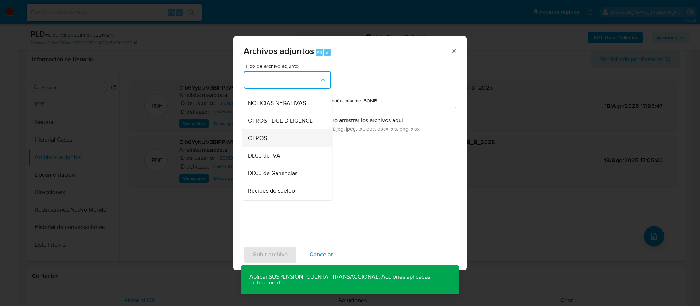
click at [262, 142] on span "OTROS" at bounding box center [257, 137] width 19 height 7
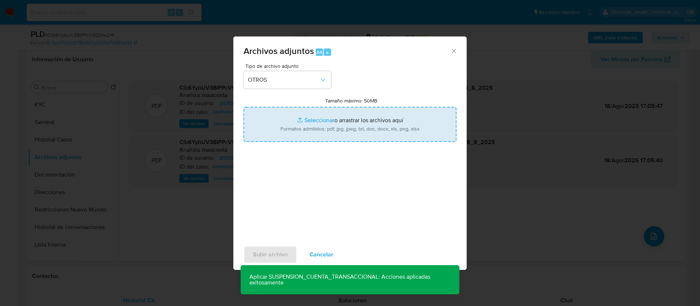
type input "C:\fakepath\Alejandro Javier Vega- Movimientos.xlsx"
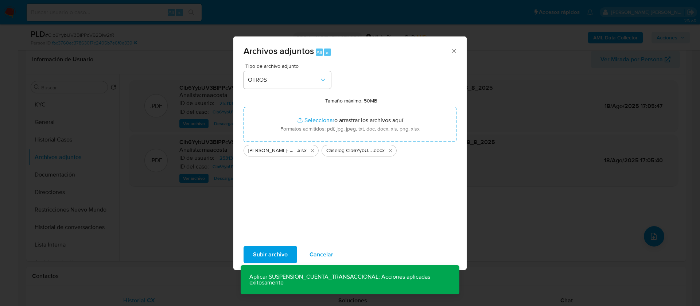
click at [268, 251] on span "Subir archivo" at bounding box center [270, 254] width 35 height 16
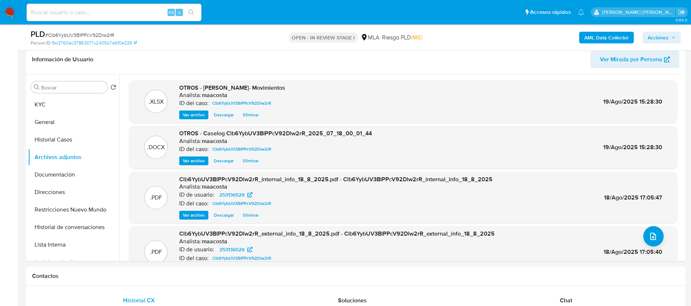
click at [64, 140] on button "Historial Casos" at bounding box center [73, 139] width 91 height 17
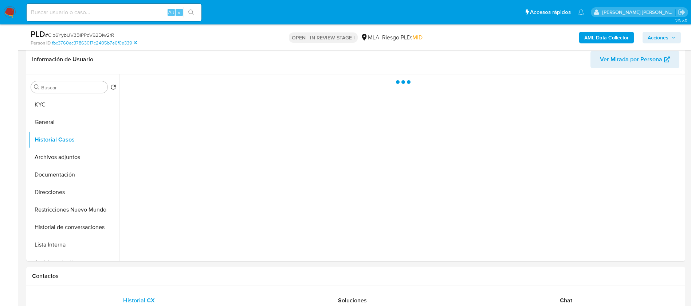
click at [677, 27] on div "PLD # Clb6YybUV3BIPPcV92Dlw2rR Person ID fbc3760ec37863017c2405b7e6f0e339 OPEN …" at bounding box center [355, 37] width 659 height 26
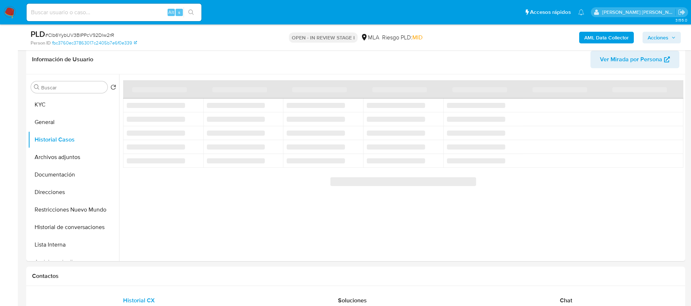
click at [673, 39] on icon "button" at bounding box center [674, 37] width 4 height 4
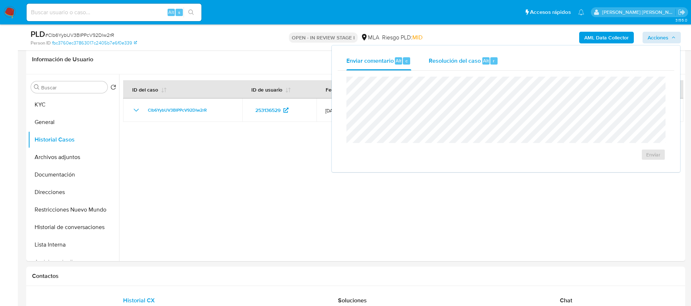
click at [465, 56] on span "Resolución del caso" at bounding box center [455, 60] width 52 height 8
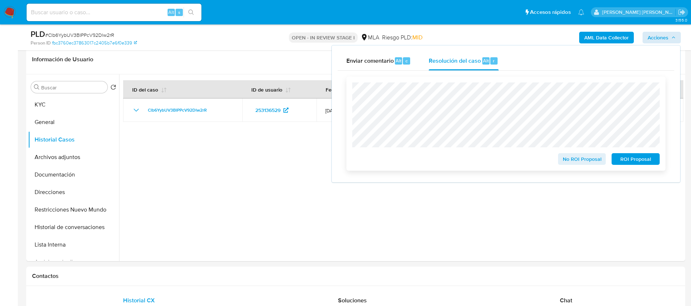
click at [626, 157] on span "ROI Proposal" at bounding box center [636, 159] width 38 height 10
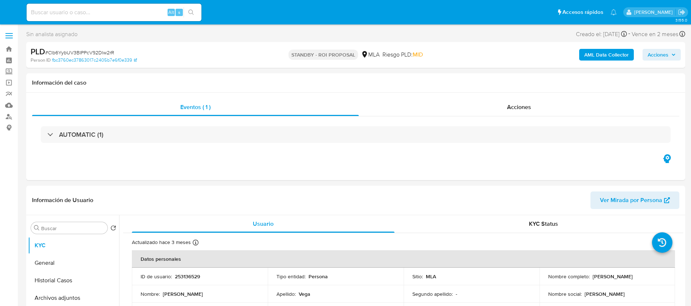
select select "10"
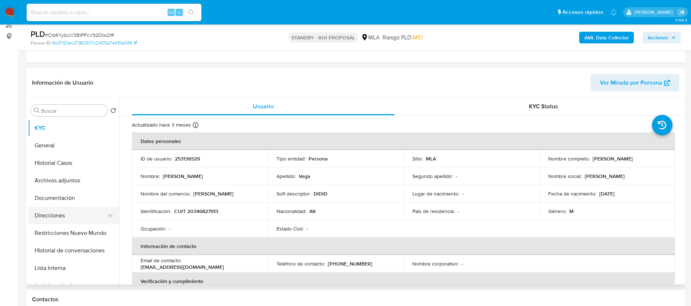
scroll to position [97, 0]
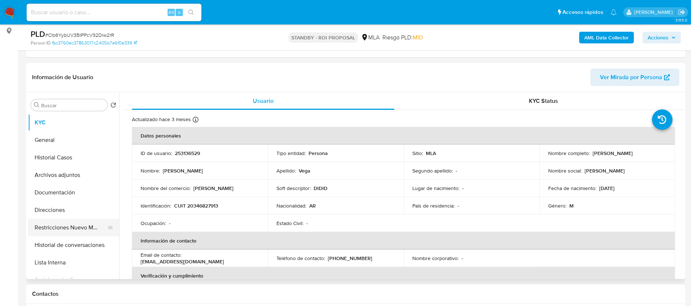
click at [90, 223] on button "Restricciones Nuevo Mundo" at bounding box center [70, 227] width 85 height 17
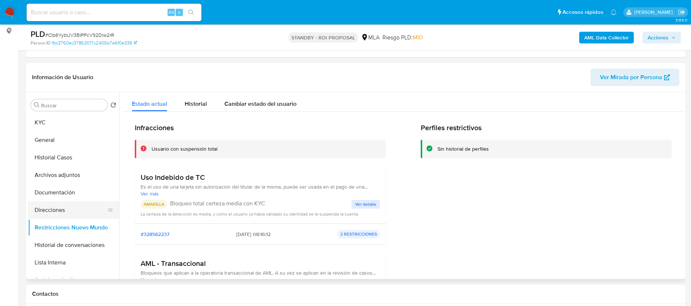
click at [72, 208] on button "Direcciones" at bounding box center [70, 209] width 85 height 17
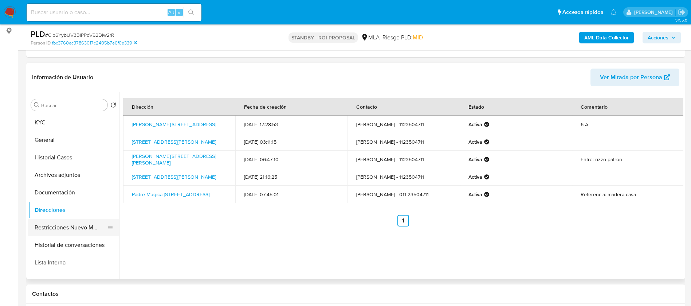
click at [64, 226] on button "Restricciones Nuevo Mundo" at bounding box center [70, 227] width 85 height 17
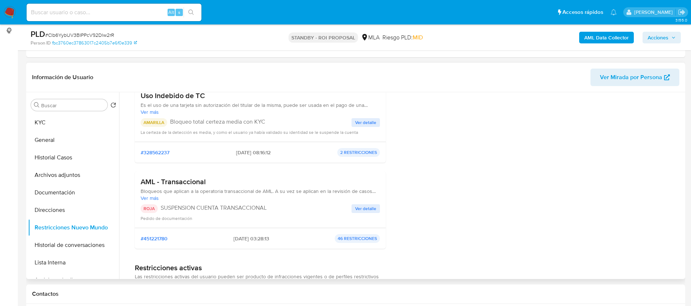
scroll to position [82, 0]
paste input "Yz1D3Bs3GVdde9kly37lI1cy"
click at [147, 15] on input "Yz1D3Bs3GVdde9kly37lI1cy" at bounding box center [114, 12] width 175 height 9
type input "Yz1D3Bs3GVdde9kly37lI1cy"
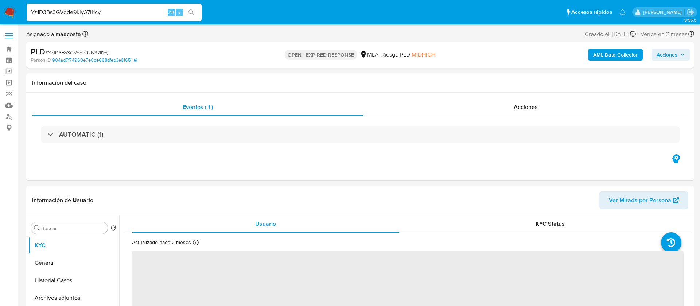
select select "10"
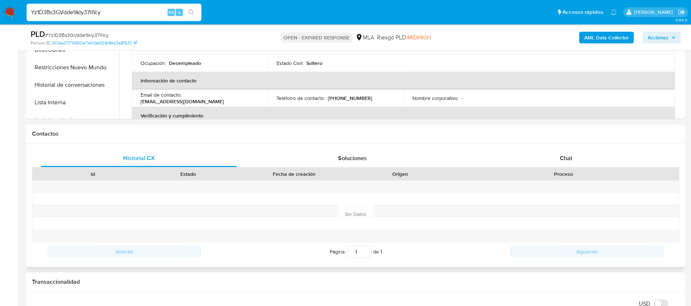
scroll to position [284, 0]
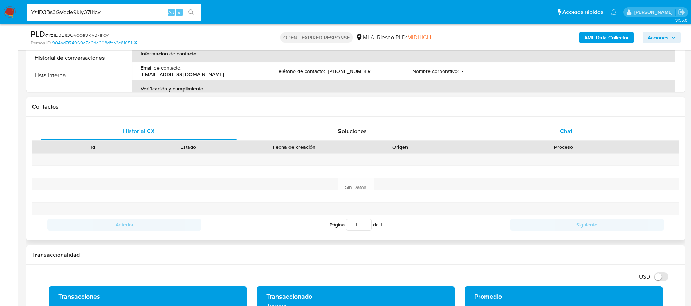
click at [566, 133] on span "Chat" at bounding box center [566, 131] width 12 height 8
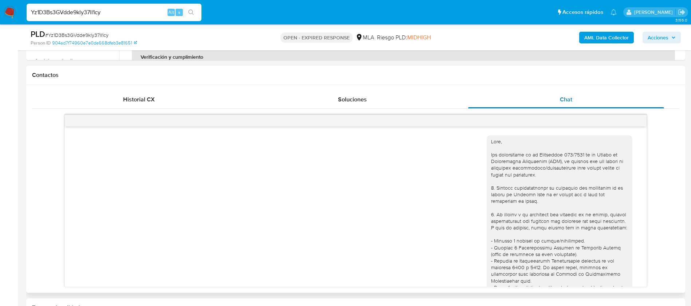
scroll to position [413, 0]
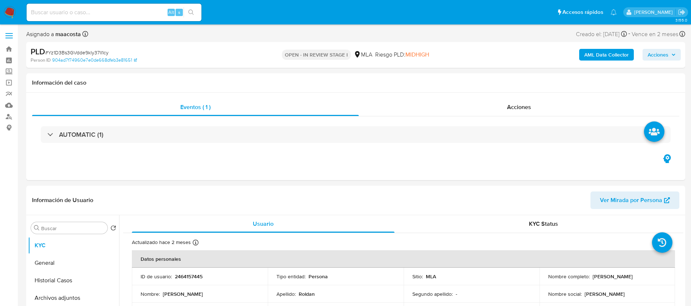
select select "10"
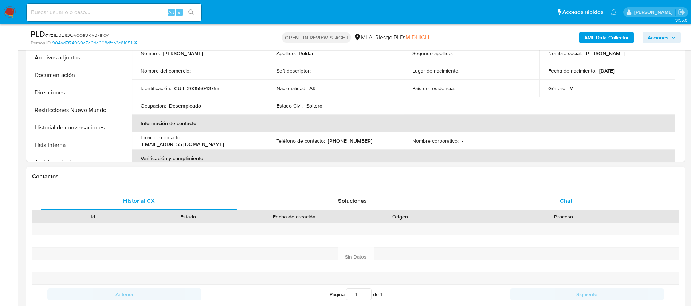
click at [559, 202] on div "Chat" at bounding box center [566, 200] width 196 height 17
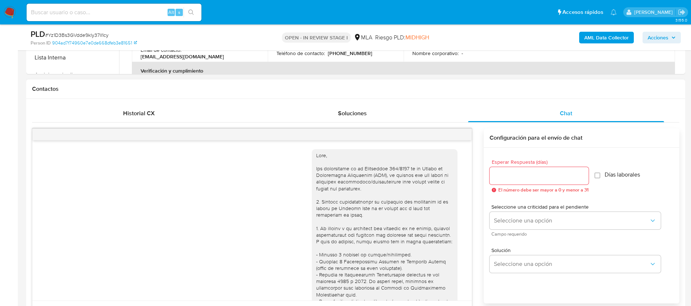
scroll to position [413, 0]
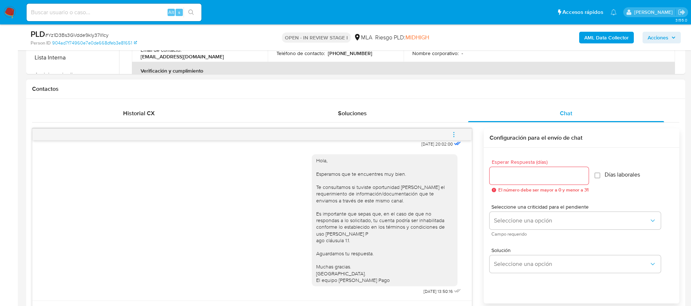
click at [457, 134] on icon "menu-action" at bounding box center [454, 134] width 7 height 7
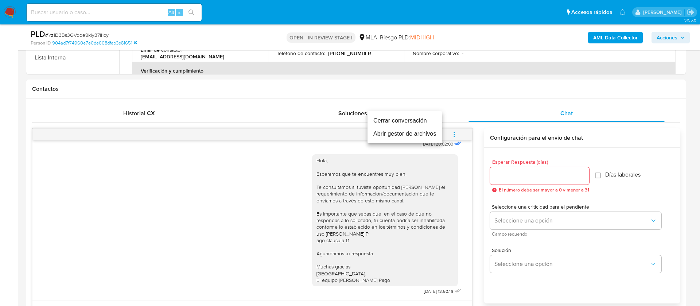
click at [407, 120] on li "Cerrar conversación" at bounding box center [404, 120] width 75 height 13
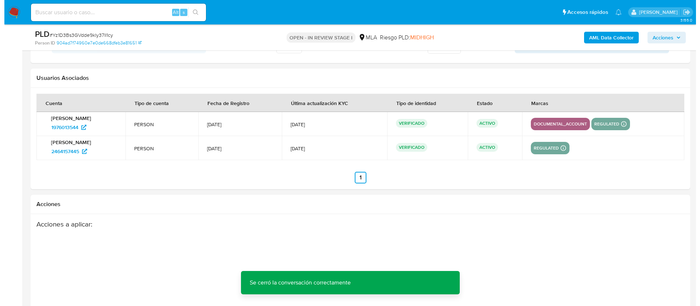
scroll to position [1306, 0]
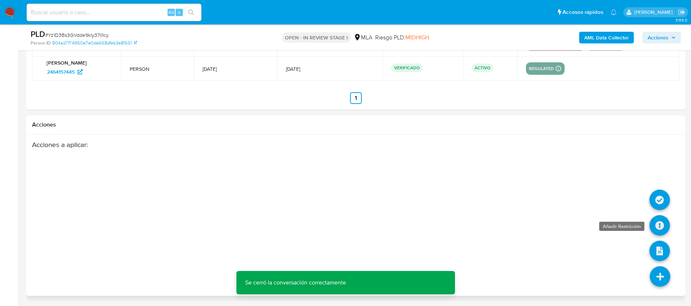
click at [660, 220] on icon at bounding box center [660, 225] width 20 height 20
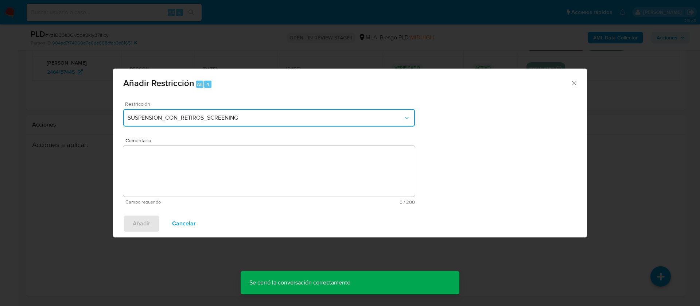
click at [314, 111] on button "SUSPENSION_CON_RETIROS_SCREENING" at bounding box center [268, 117] width 291 height 17
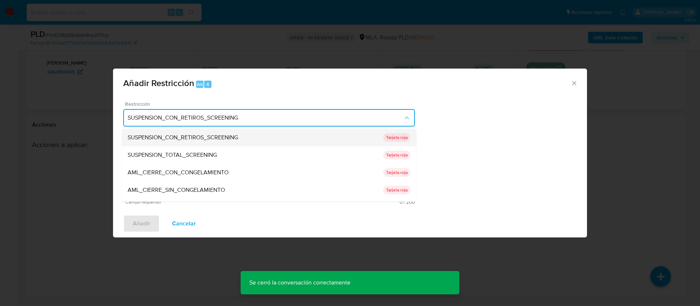
scroll to position [105, 0]
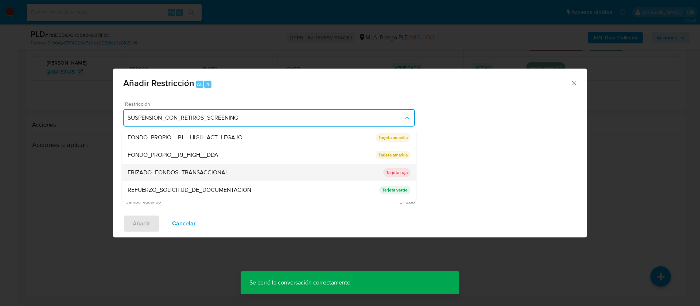
click at [208, 172] on span "FRIZADO_FONDOS_TRANSACCIONAL" at bounding box center [178, 172] width 101 height 7
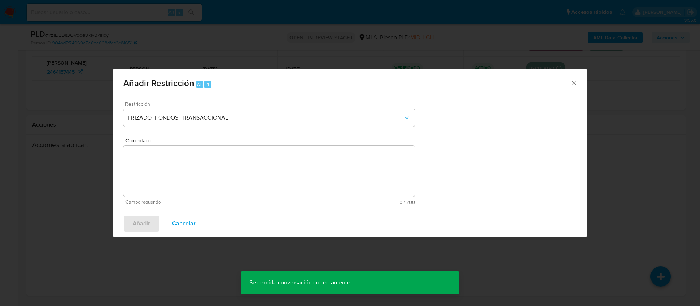
click at [208, 172] on textarea "Comentario" at bounding box center [268, 170] width 291 height 51
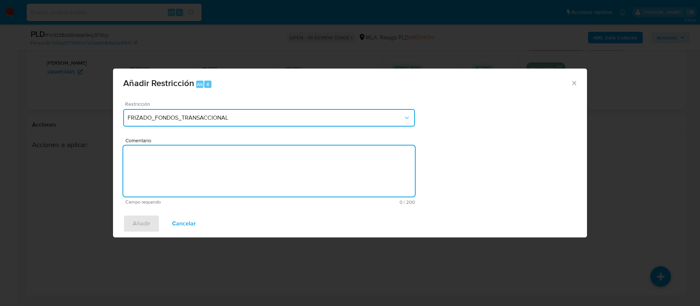
click at [206, 114] on span "FRIZADO_FONDOS_TRANSACCIONAL" at bounding box center [265, 117] width 275 height 7
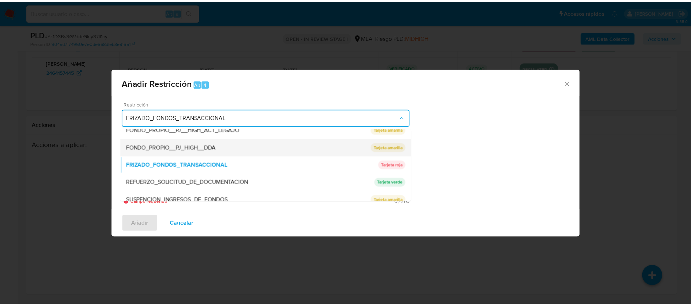
scroll to position [154, 0]
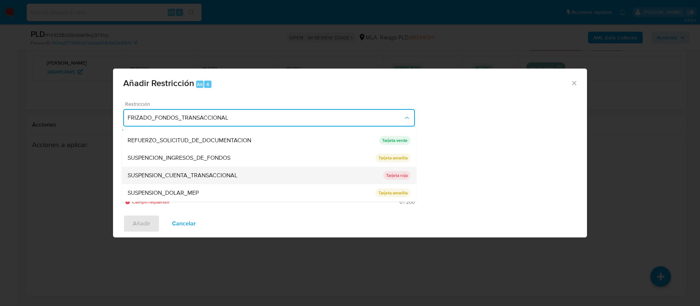
click at [185, 173] on span "SUSPENSION_CUENTA_TRANSACCIONAL" at bounding box center [183, 175] width 110 height 7
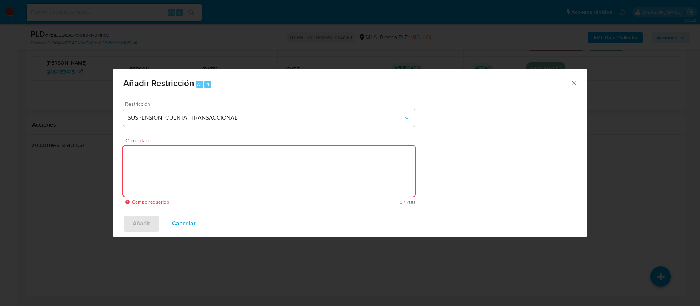
click at [185, 173] on textarea "Comentario" at bounding box center [268, 170] width 291 height 51
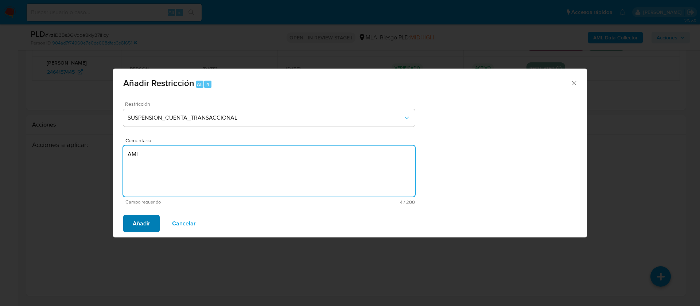
type textarea "AML"
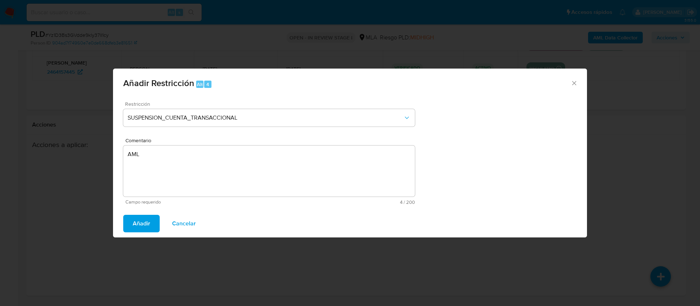
click at [150, 220] on button "Añadir" at bounding box center [141, 223] width 36 height 17
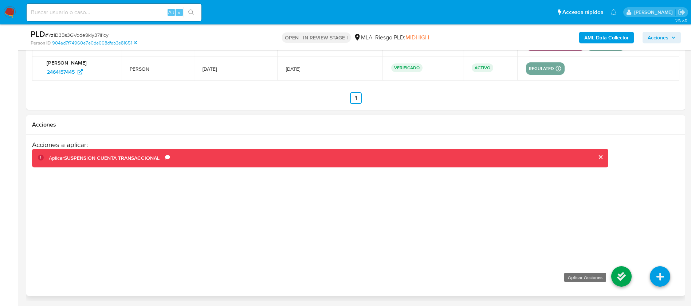
click at [623, 274] on icon at bounding box center [621, 276] width 20 height 20
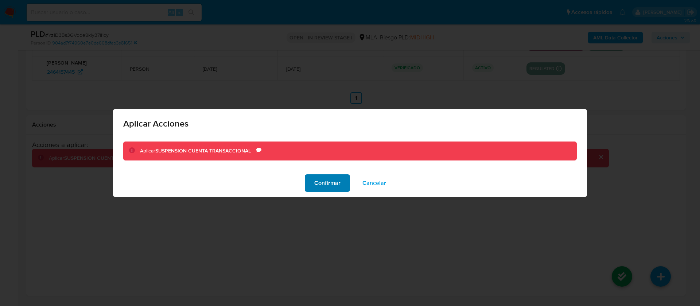
click at [325, 175] on span "Confirmar" at bounding box center [327, 183] width 26 height 16
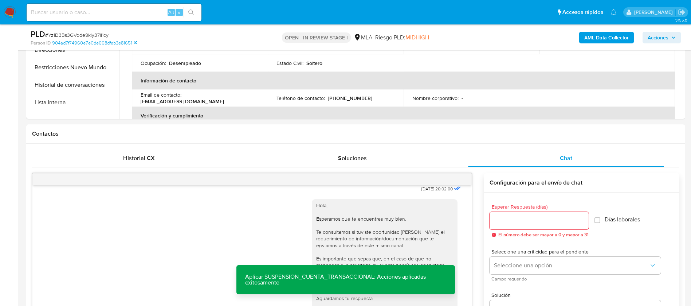
scroll to position [245, 0]
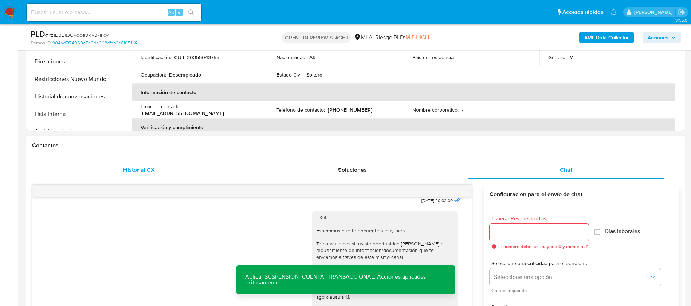
click at [164, 171] on div "Historial CX" at bounding box center [139, 169] width 196 height 17
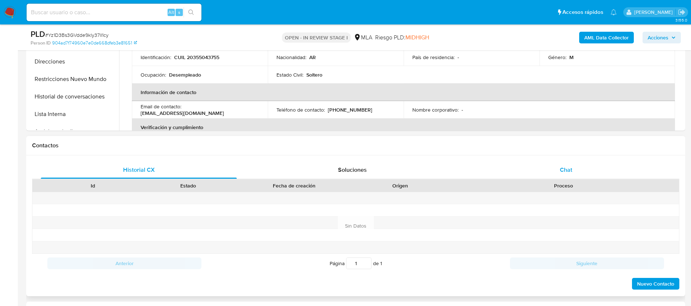
click at [570, 175] on div "Chat" at bounding box center [566, 169] width 196 height 17
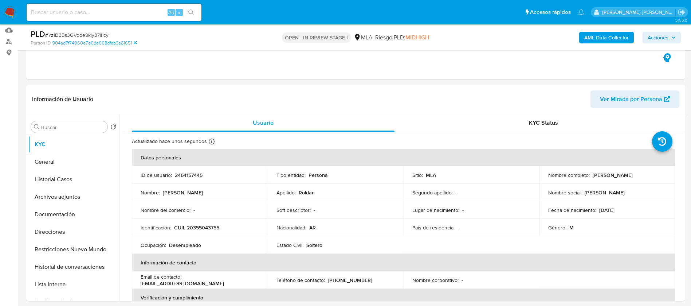
scroll to position [79, 0]
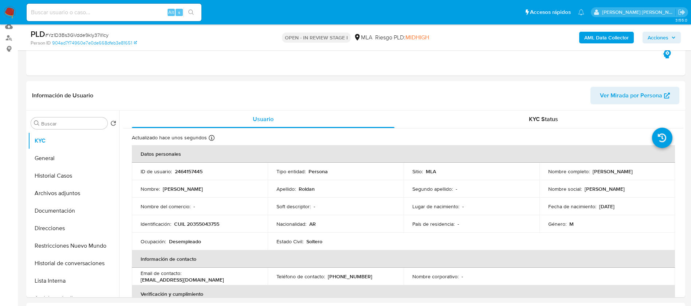
select select "10"
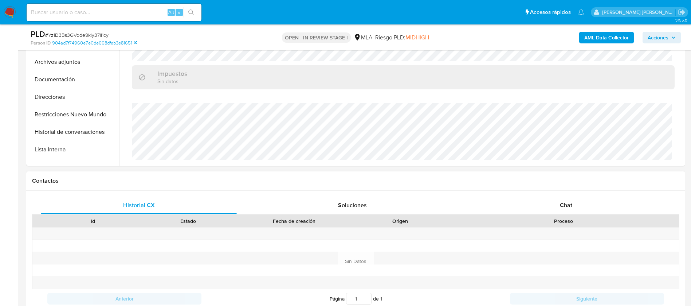
scroll to position [215, 0]
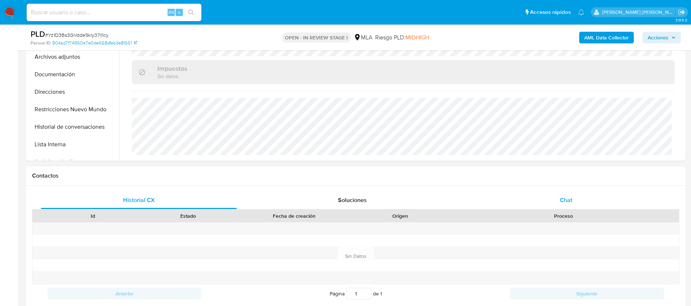
click at [567, 194] on div "Chat" at bounding box center [566, 199] width 196 height 17
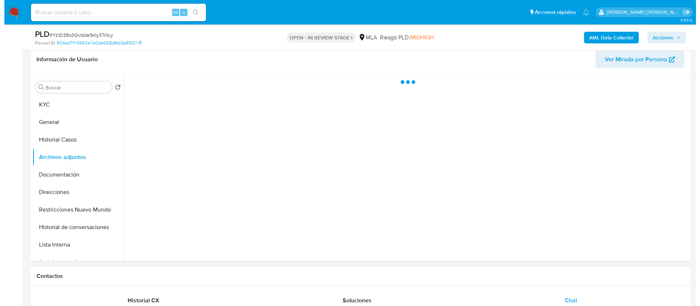
scroll to position [0, 0]
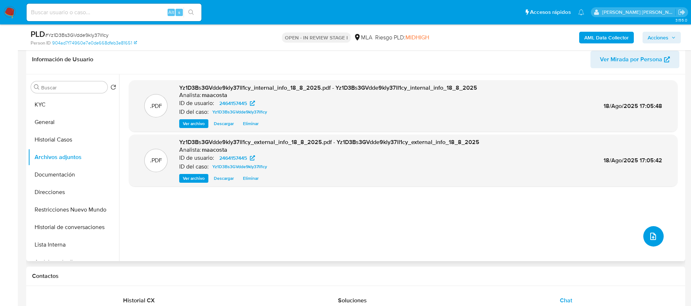
click at [655, 238] on button "upload-file" at bounding box center [653, 236] width 20 height 20
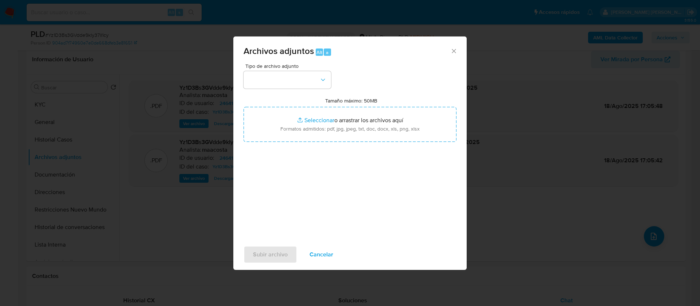
click at [243, 73] on div "Tipo de archivo adjunto Tamaño máximo: 50MB Seleccionar archivos Seleccionar o …" at bounding box center [349, 151] width 233 height 177
click at [258, 83] on button "button" at bounding box center [286, 79] width 87 height 17
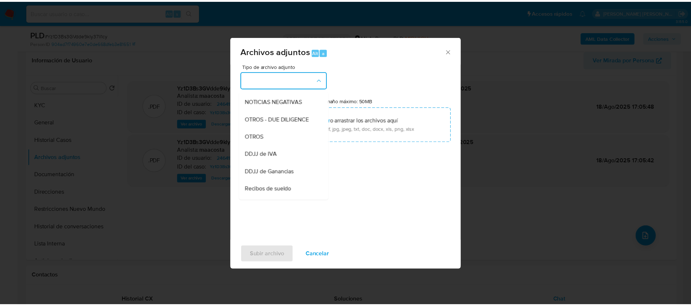
scroll to position [104, 0]
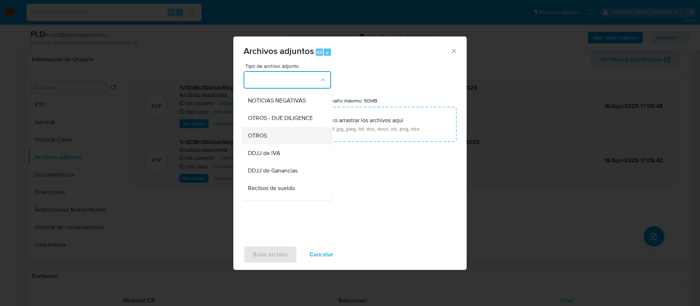
click at [277, 144] on div "OTROS" at bounding box center [285, 135] width 74 height 17
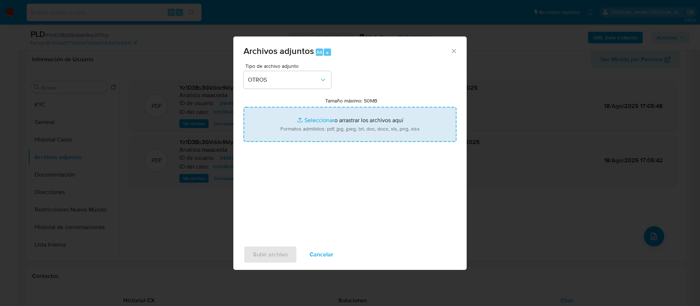
type input "C:\fakepath\Caselog Yz1D3Bs3GVdde9kly37lI1cy_2025_07_18_09_27_37.docx"
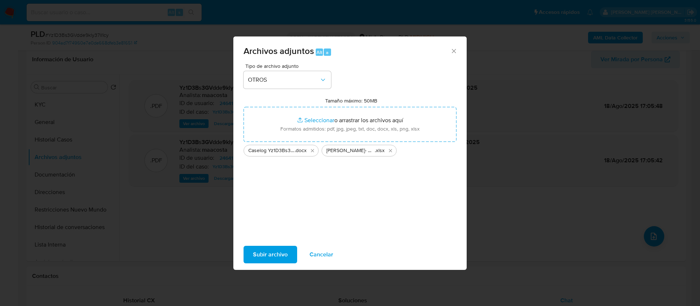
click at [273, 257] on span "Subir archivo" at bounding box center [270, 254] width 35 height 16
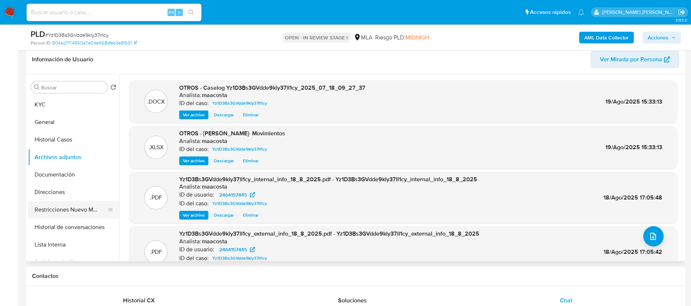
click at [87, 209] on button "Restricciones Nuevo Mundo" at bounding box center [70, 209] width 85 height 17
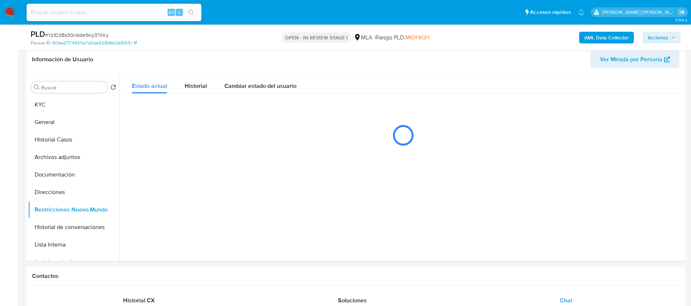
click at [656, 36] on span "Acciones" at bounding box center [658, 38] width 21 height 12
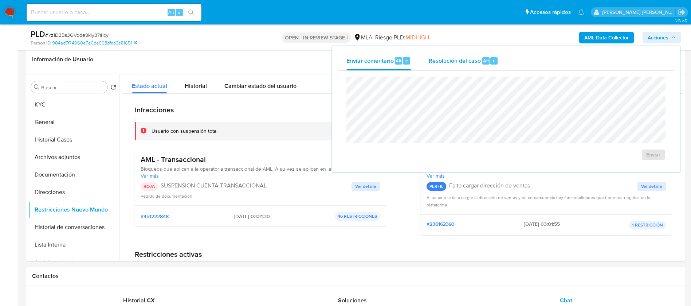
click at [471, 60] on span "Resolución del caso" at bounding box center [455, 60] width 52 height 8
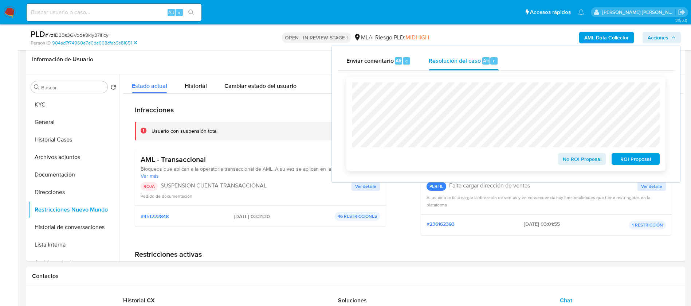
click at [627, 161] on span "ROI Proposal" at bounding box center [636, 159] width 38 height 10
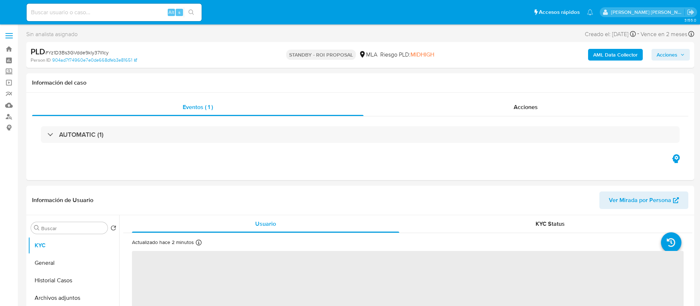
select select "10"
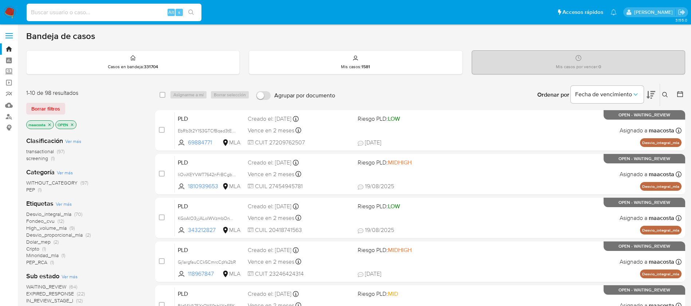
paste input "IUaHM8A8YDZR1vu0ihBtvMcv"
click at [125, 11] on input "IUaHM8A8YDZR1vu0ihBtvMcv" at bounding box center [114, 12] width 175 height 9
type input "IUaHM8A8YDZR1vu0ihBtvMcv"
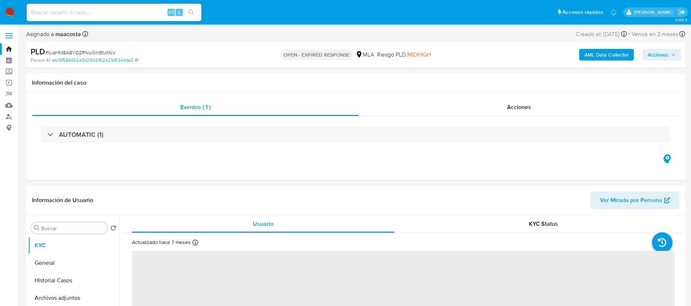
select select "10"
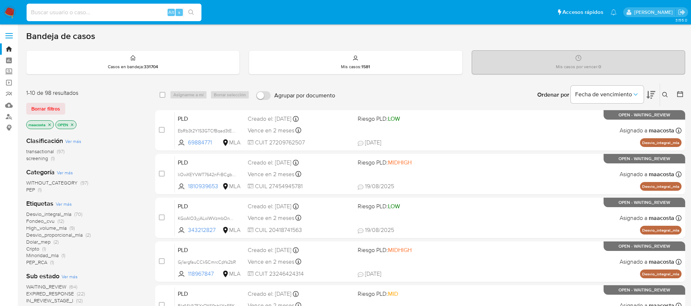
paste input "glt9zPMsFhi1ZaIKmucseNn1"
click at [126, 11] on input "glt9zPMsFhi1ZaIKmucseNn1" at bounding box center [114, 12] width 175 height 9
type input "glt9zPMsFhi1ZaIKmucseNn1"
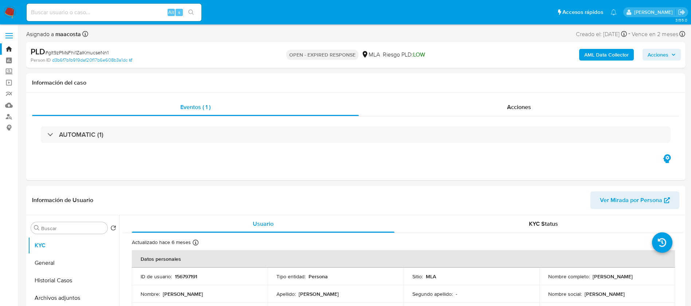
select select "10"
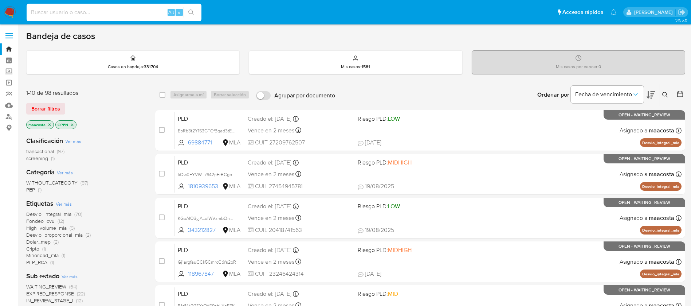
paste input "lnsVB7A4PTseWGfUcCb2riTE"
click at [154, 9] on input "lnsVB7A4PTseWGfUcCb2riTE" at bounding box center [114, 12] width 175 height 9
type input "lnsVB7A4PTseWGfUcCb2riTE"
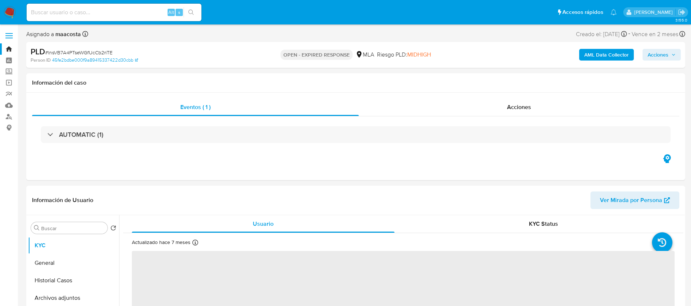
select select "10"
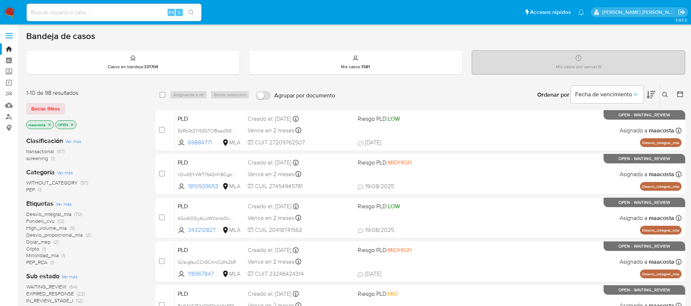
click at [152, 17] on div "Alt s" at bounding box center [114, 12] width 175 height 17
paste input "W2Pa0ZAUhqfZRxXuDC4ZYUtU"
click at [142, 8] on input "W2Pa0ZAUhqfZRxXuDC4ZYUtU" at bounding box center [114, 12] width 175 height 9
type input "W2Pa0ZAUhqfZRxXuDC4ZYUtU"
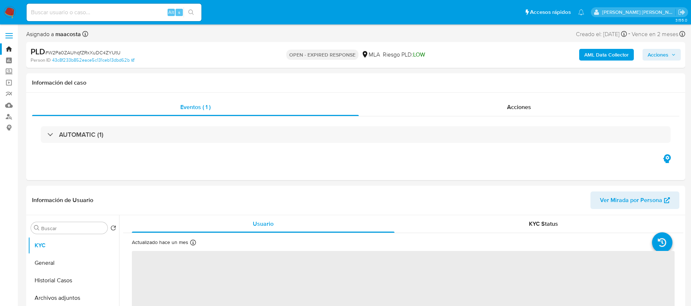
select select "10"
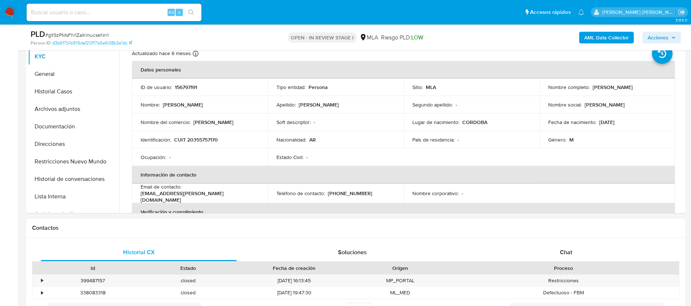
scroll to position [271, 0]
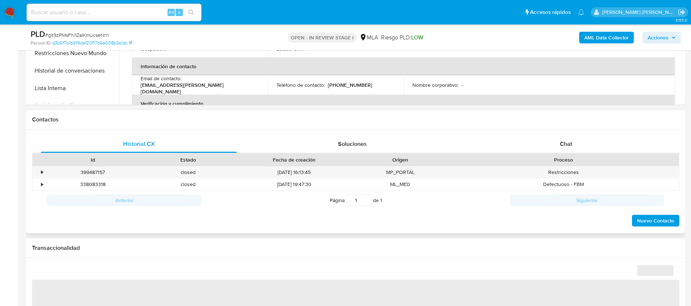
select select "10"
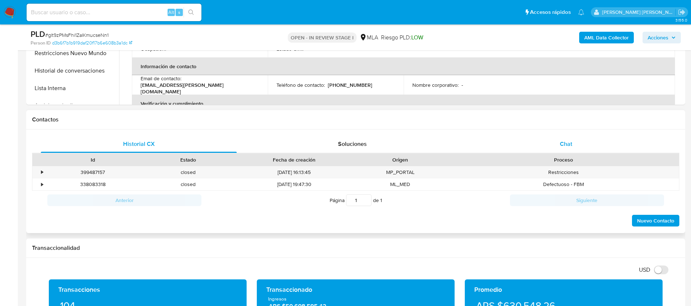
click at [570, 148] on div "Chat" at bounding box center [566, 143] width 196 height 17
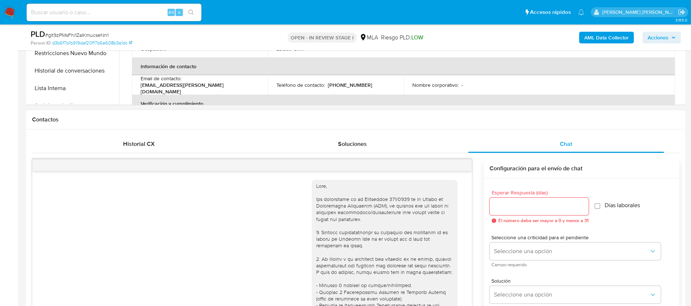
scroll to position [413, 0]
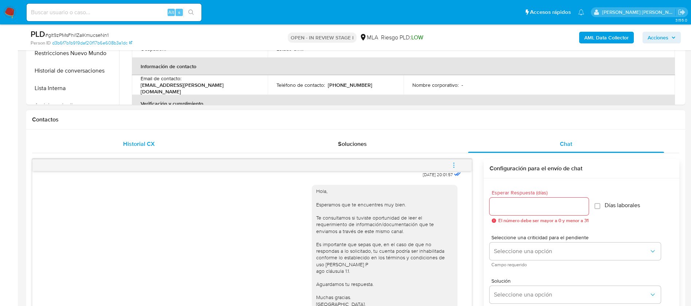
click at [157, 137] on div "Historial CX" at bounding box center [139, 143] width 196 height 17
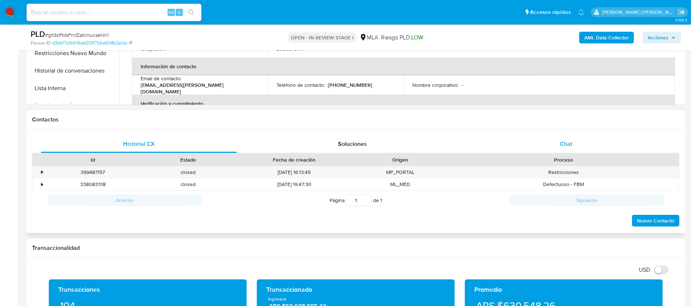
click at [565, 146] on span "Chat" at bounding box center [566, 144] width 12 height 8
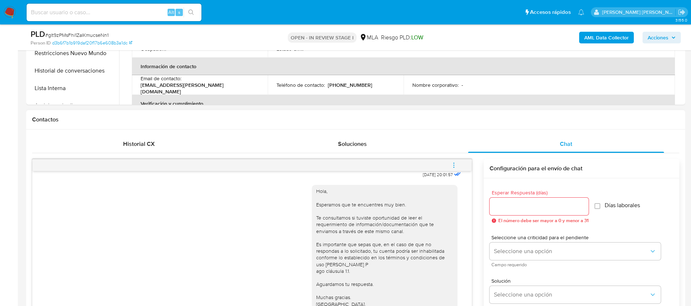
click at [453, 165] on icon "menu-action" at bounding box center [454, 165] width 7 height 7
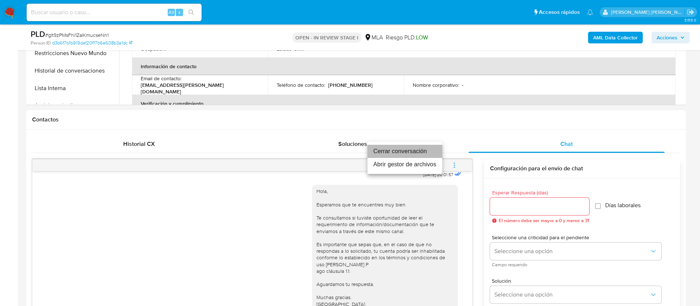
click at [409, 151] on li "Cerrar conversación" at bounding box center [404, 151] width 75 height 13
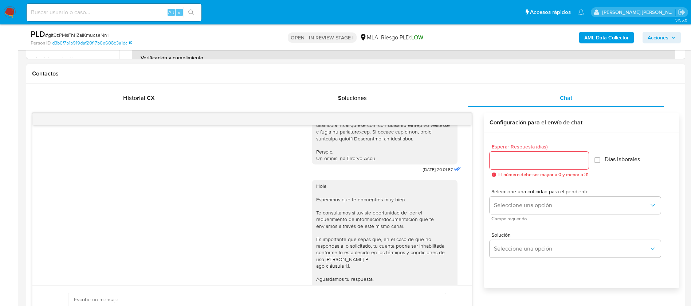
scroll to position [353, 0]
drag, startPoint x: 403, startPoint y: 178, endPoint x: 428, endPoint y: 182, distance: 25.5
copy div "17/07/2025"
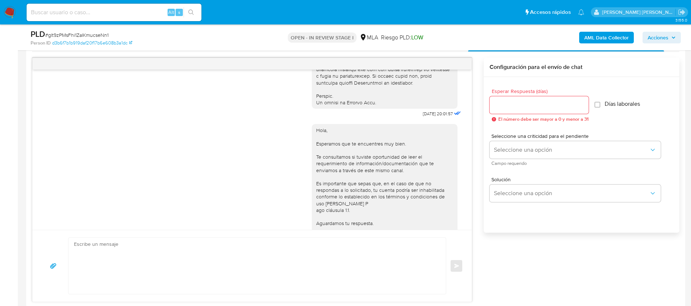
scroll to position [413, 0]
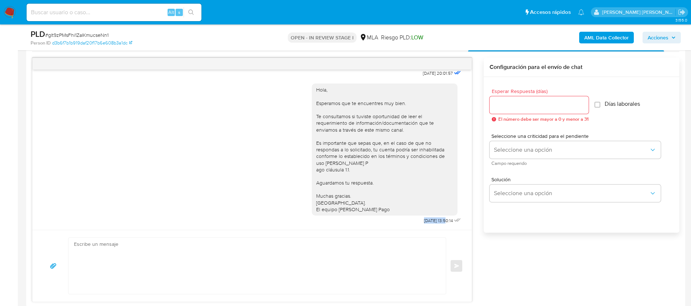
drag, startPoint x: 405, startPoint y: 220, endPoint x: 431, endPoint y: 224, distance: 25.8
click at [431, 224] on div "Hola, Esperamos que te encuentres muy bien. Te consultamos si tuviste oportunid…" at bounding box center [387, 151] width 151 height 147
copy span "21/07/2025"
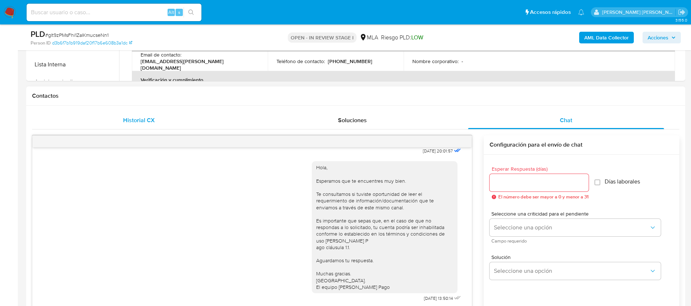
click at [149, 121] on span "Historial CX" at bounding box center [139, 120] width 32 height 8
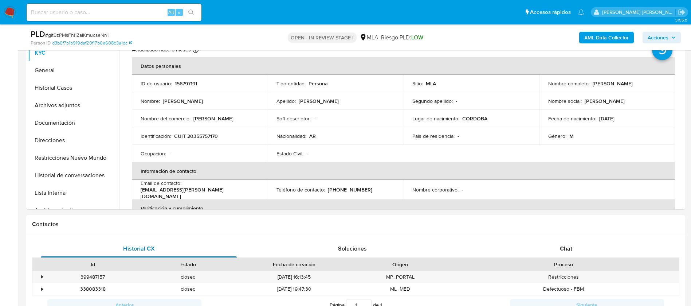
scroll to position [166, 0]
click at [54, 158] on button "Restricciones Nuevo Mundo" at bounding box center [70, 158] width 85 height 17
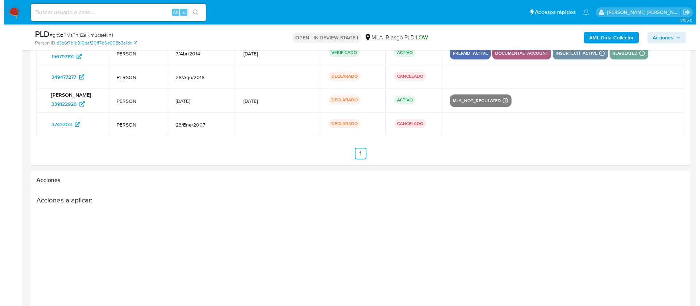
scroll to position [1177, 0]
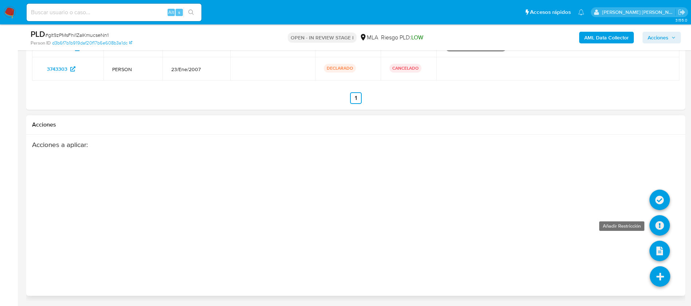
click at [668, 221] on icon at bounding box center [660, 225] width 20 height 20
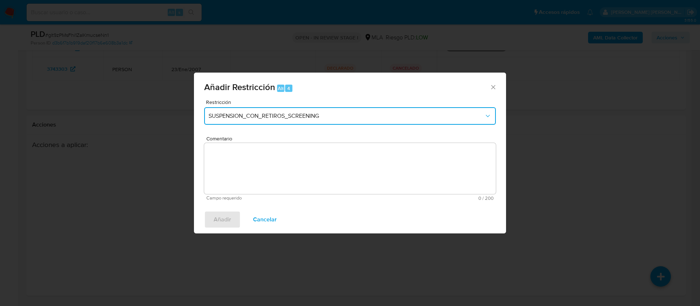
click at [321, 117] on span "SUSPENSION_CON_RETIROS_SCREENING" at bounding box center [345, 115] width 275 height 7
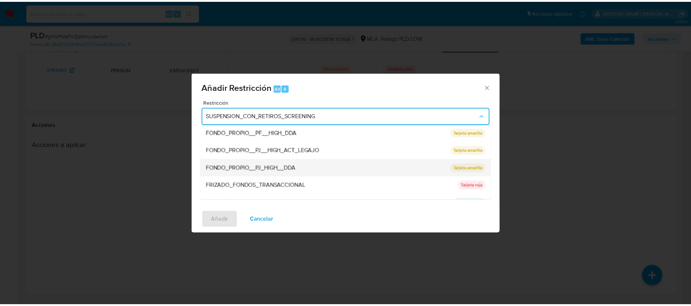
scroll to position [154, 0]
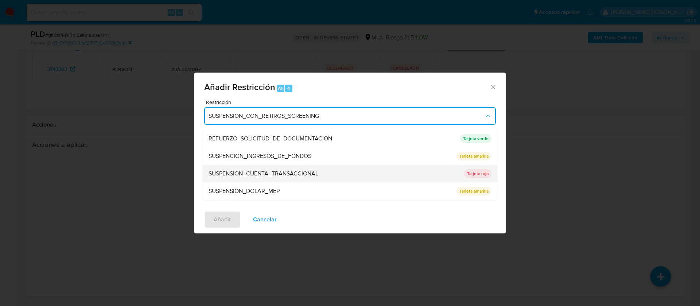
click at [255, 174] on span "SUSPENSION_CUENTA_TRANSACCIONAL" at bounding box center [263, 173] width 110 height 7
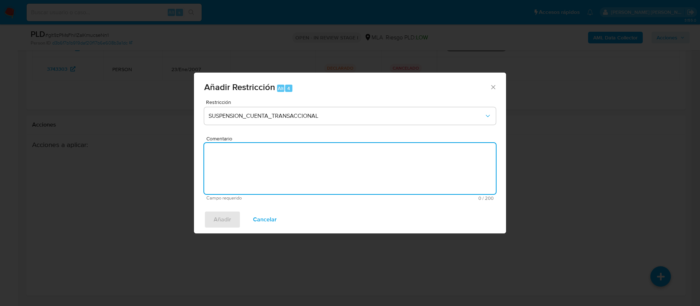
click at [255, 174] on textarea "Comentario" at bounding box center [349, 168] width 291 height 51
type textarea "AML"
click at [222, 221] on span "Añadir" at bounding box center [222, 219] width 17 height 16
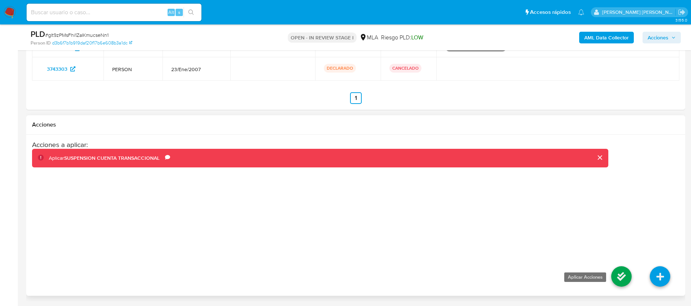
click at [619, 277] on icon at bounding box center [621, 276] width 20 height 20
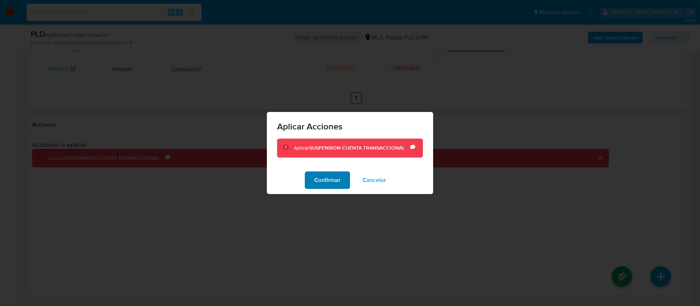
click at [329, 177] on span "Confirmar" at bounding box center [327, 180] width 26 height 16
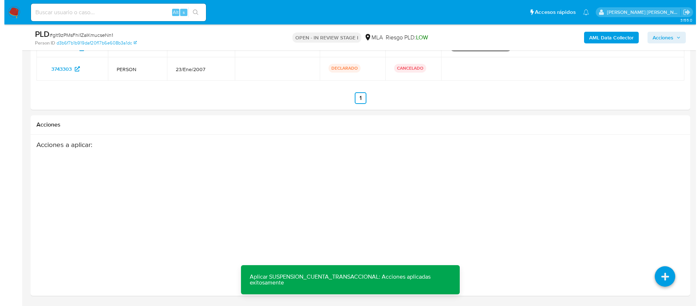
scroll to position [115, 0]
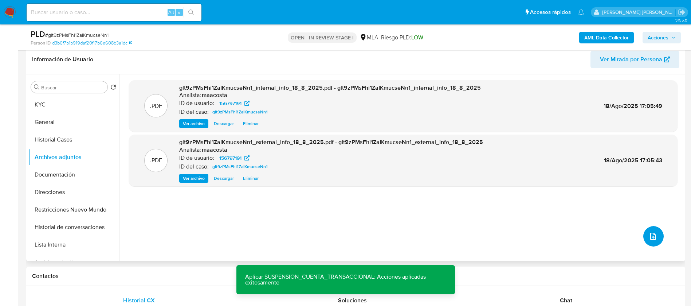
click at [654, 236] on icon "upload-file" at bounding box center [653, 236] width 9 height 9
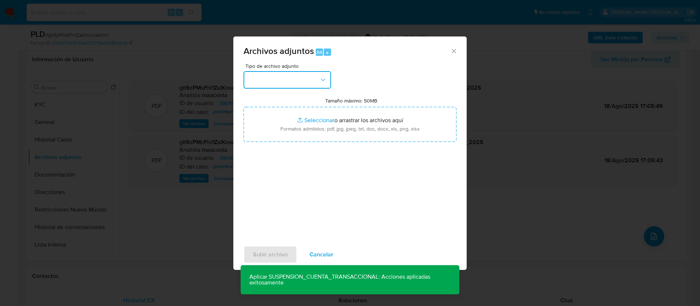
click at [274, 80] on button "button" at bounding box center [286, 79] width 87 height 17
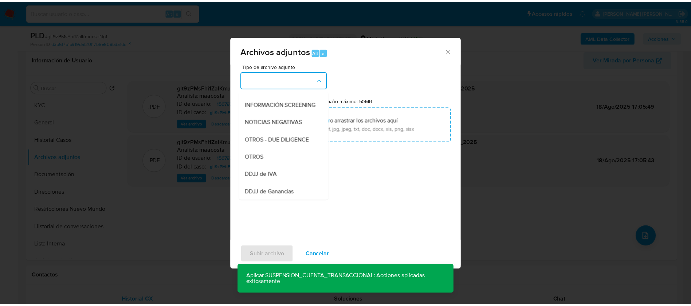
scroll to position [89, 0]
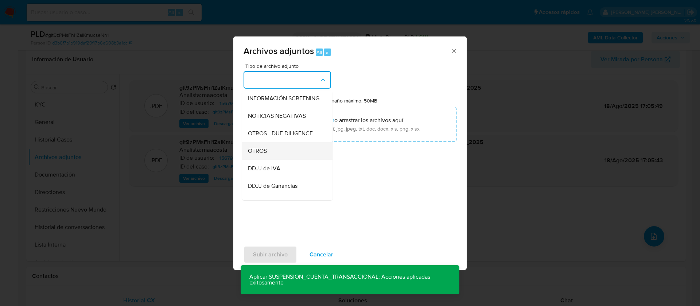
click at [265, 154] on span "OTROS" at bounding box center [257, 150] width 19 height 7
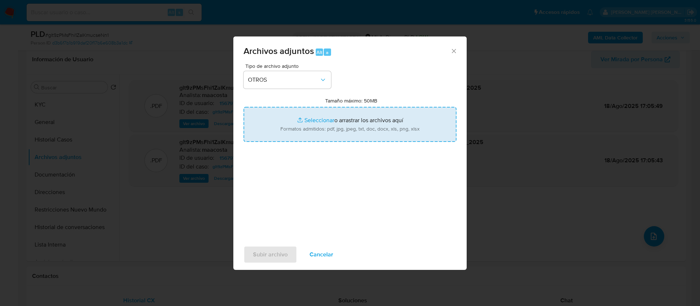
type input "C:\fakepath\Caselog glt9zPMsFhi1ZaIKmucseNn1_2025_07_18_13_46_14.docx"
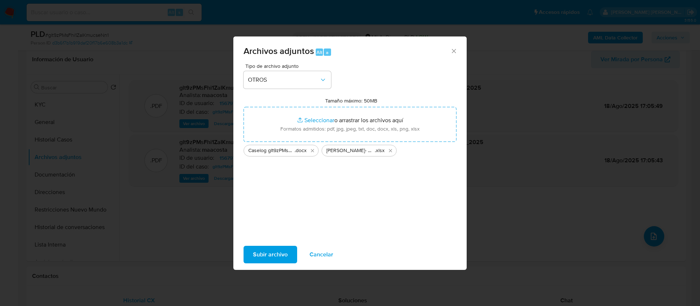
click at [265, 252] on span "Subir archivo" at bounding box center [270, 254] width 35 height 16
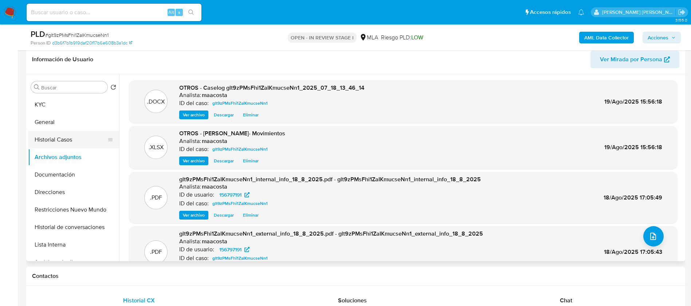
click at [69, 140] on button "Historial Casos" at bounding box center [70, 139] width 85 height 17
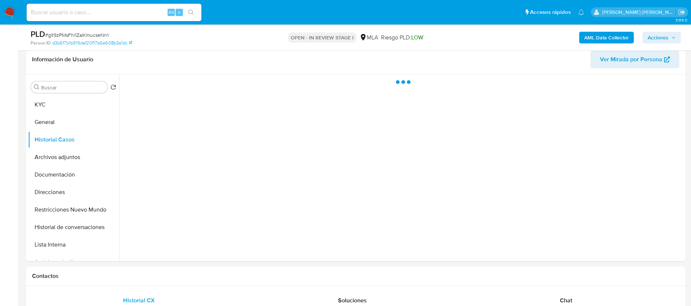
click at [664, 36] on span "Acciones" at bounding box center [658, 38] width 21 height 12
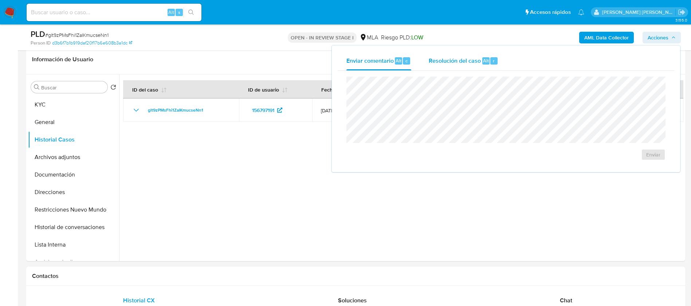
click at [473, 59] on span "Resolución del caso" at bounding box center [455, 60] width 52 height 8
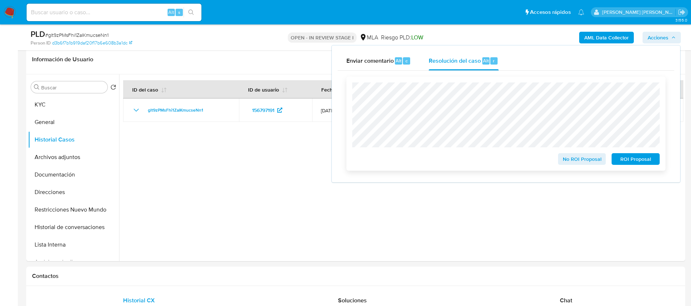
click at [626, 157] on span "ROI Proposal" at bounding box center [636, 159] width 38 height 10
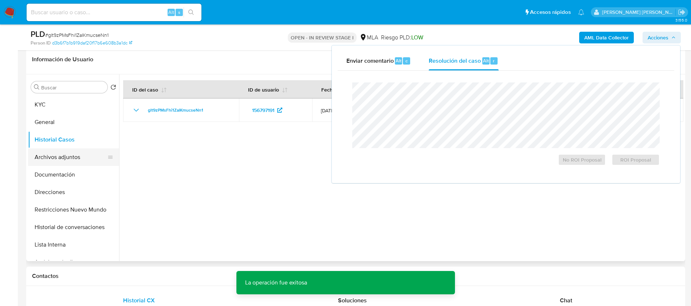
click at [61, 161] on button "Archivos adjuntos" at bounding box center [70, 156] width 85 height 17
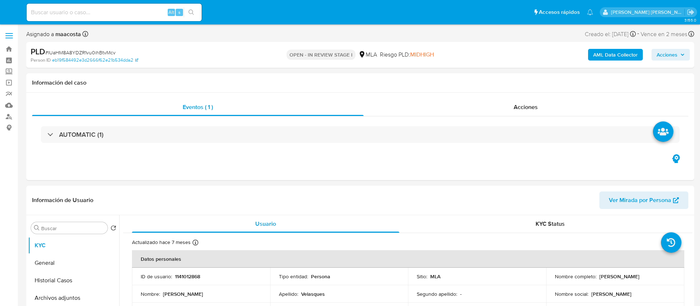
select select "10"
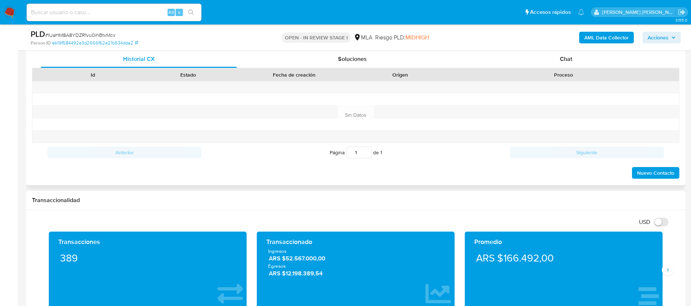
scroll to position [356, 0]
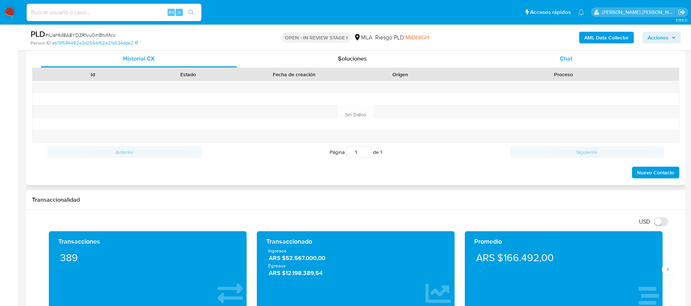
click at [568, 63] on div "Chat" at bounding box center [566, 58] width 196 height 17
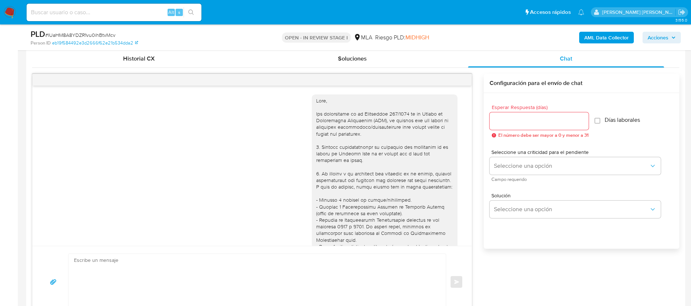
scroll to position [413, 0]
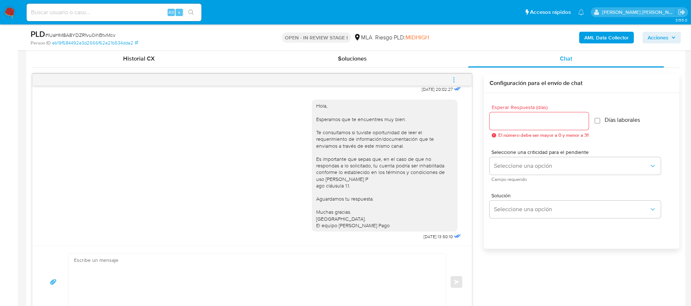
click at [457, 82] on icon "menu-action" at bounding box center [454, 80] width 7 height 7
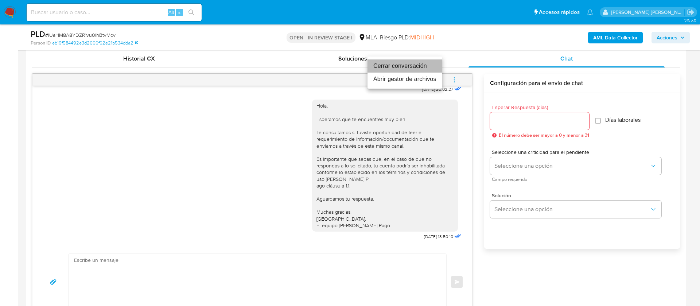
click at [419, 62] on li "Cerrar conversación" at bounding box center [404, 65] width 75 height 13
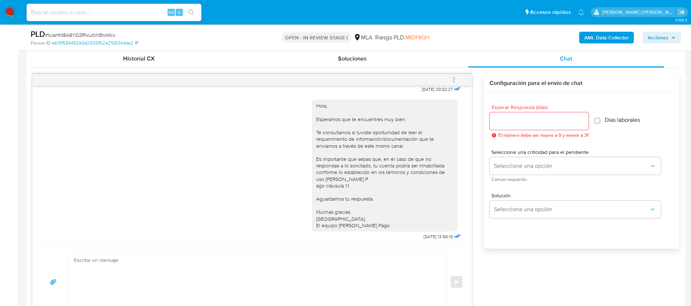
scroll to position [352, 0]
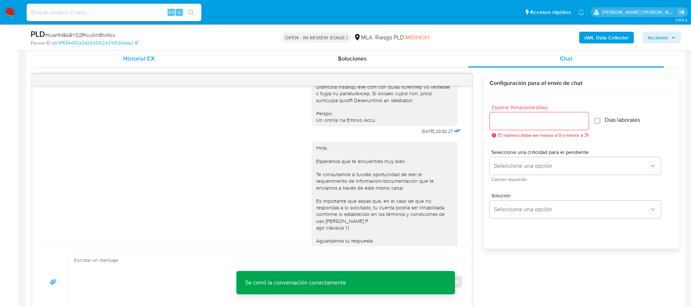
click at [141, 55] on span "Historial CX" at bounding box center [139, 58] width 32 height 8
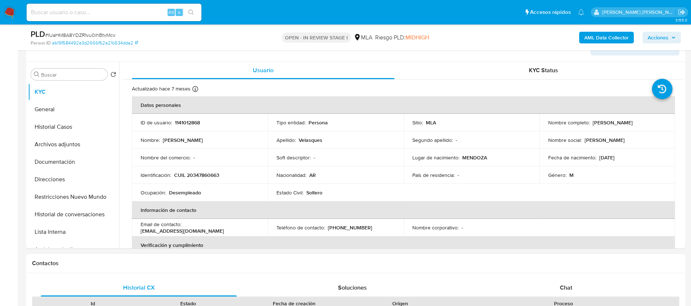
scroll to position [125, 0]
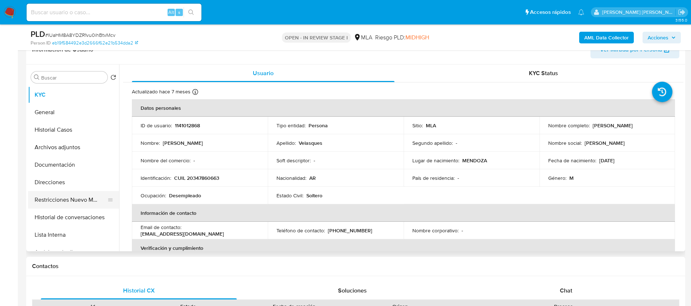
click at [87, 197] on button "Restricciones Nuevo Mundo" at bounding box center [70, 199] width 85 height 17
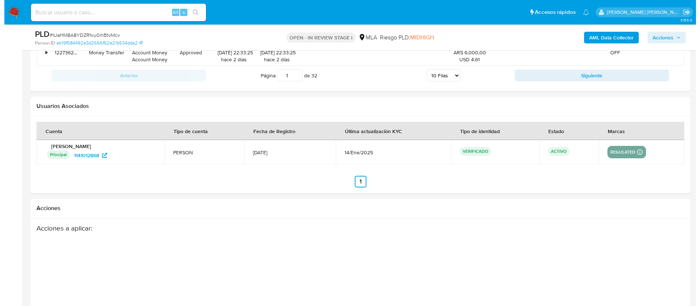
scroll to position [1143, 0]
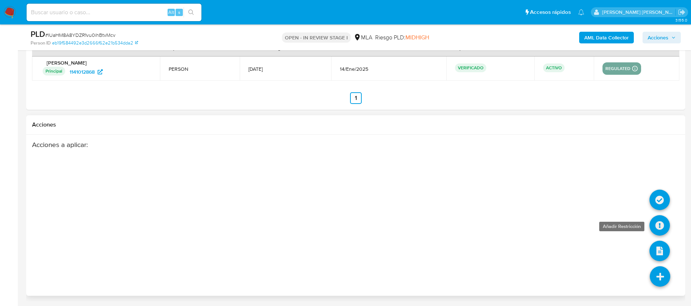
click at [665, 224] on icon at bounding box center [660, 225] width 20 height 20
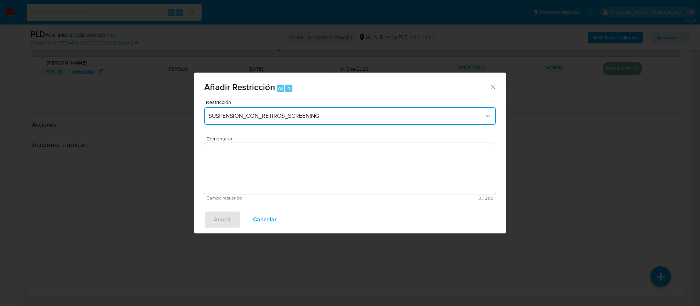
click at [334, 122] on button "SUSPENSION_CON_RETIROS_SCREENING" at bounding box center [349, 115] width 291 height 17
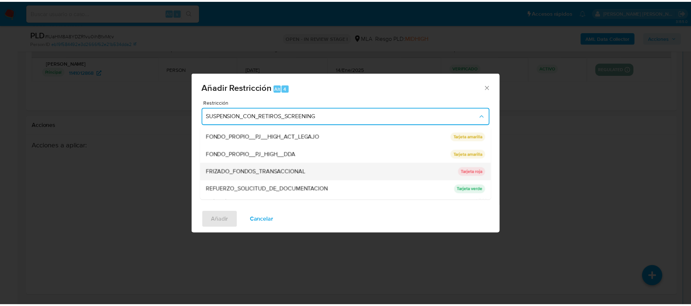
scroll to position [154, 0]
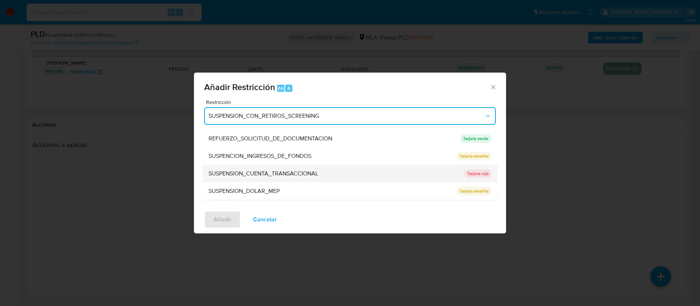
click at [288, 171] on span "SUSPENSION_CUENTA_TRANSACCIONAL" at bounding box center [263, 173] width 110 height 7
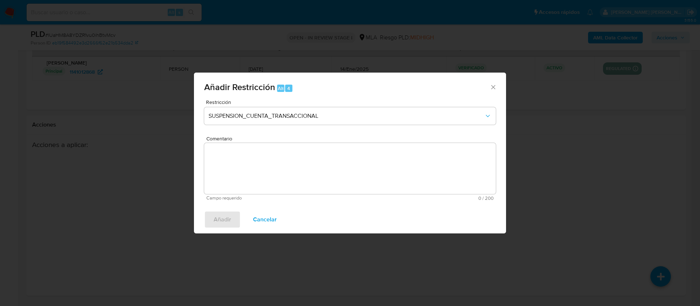
click at [288, 171] on textarea "Comentario" at bounding box center [349, 168] width 291 height 51
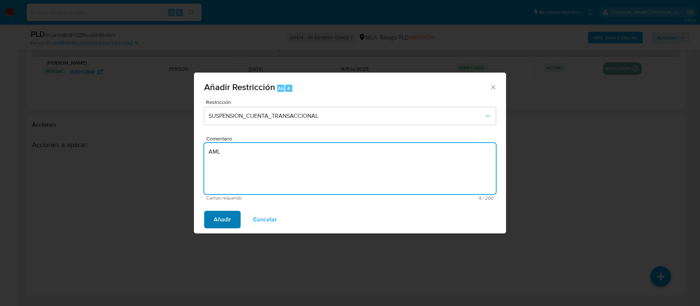
type textarea "AML"
click at [220, 218] on span "Añadir" at bounding box center [222, 219] width 17 height 16
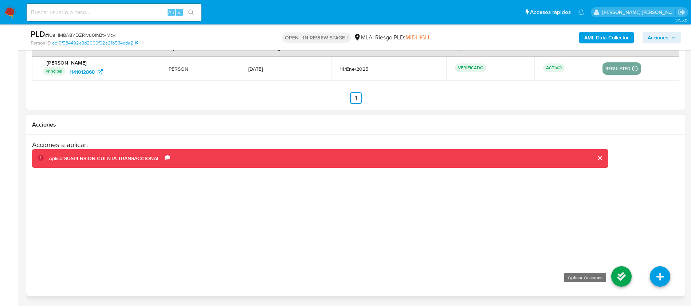
click at [622, 279] on icon at bounding box center [621, 276] width 20 height 20
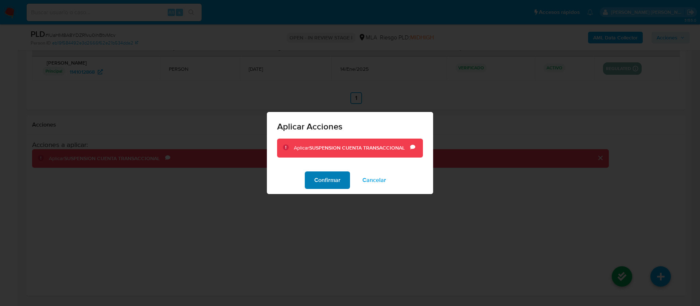
click at [327, 178] on span "Confirmar" at bounding box center [327, 180] width 26 height 16
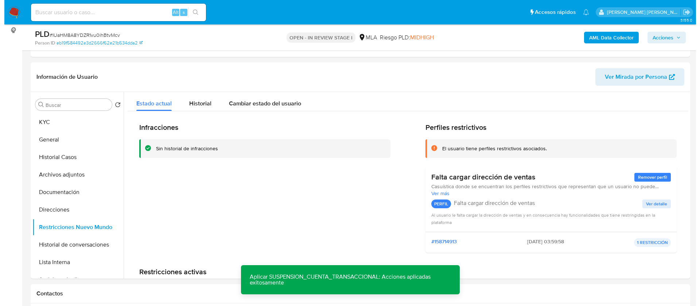
scroll to position [115, 0]
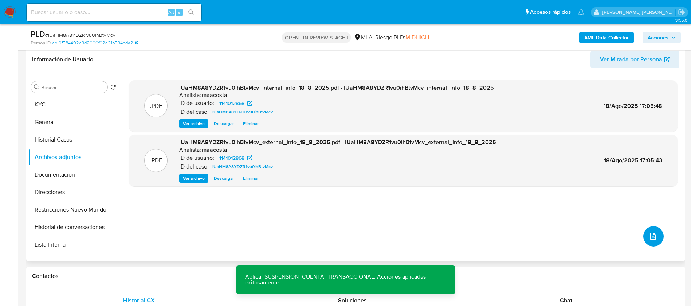
click at [657, 241] on button "upload-file" at bounding box center [653, 236] width 20 height 20
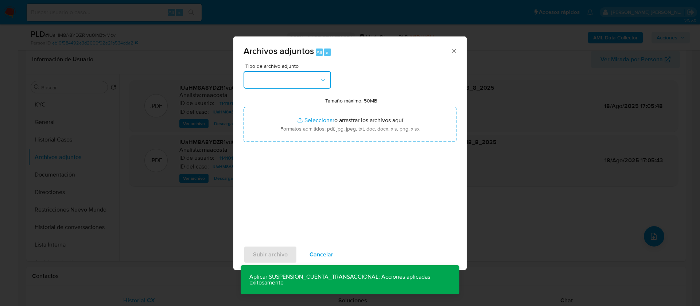
click at [266, 77] on button "button" at bounding box center [286, 79] width 87 height 17
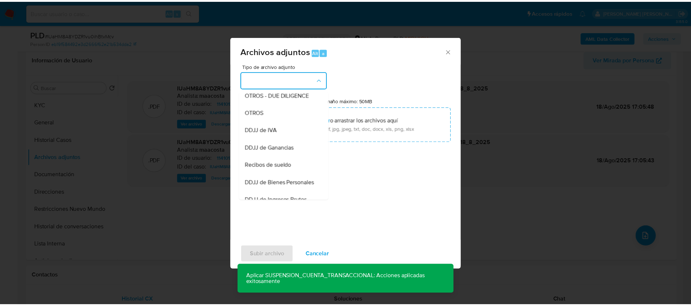
scroll to position [128, 0]
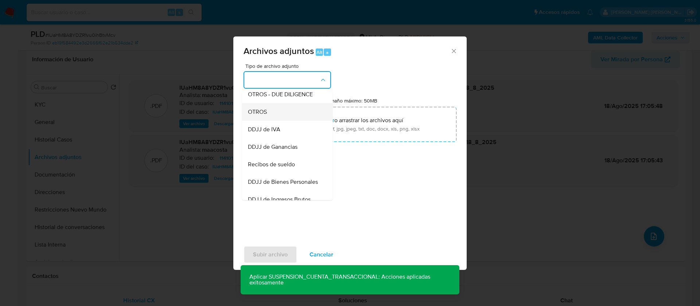
click at [262, 116] on span "OTROS" at bounding box center [257, 111] width 19 height 7
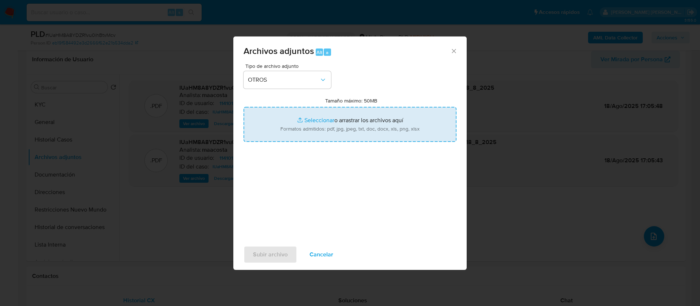
type input "C:\fakepath\Caselog IUaHM8A8YDZR1vu0ihBtvMcv_2025_07_18_17_31_49.docx"
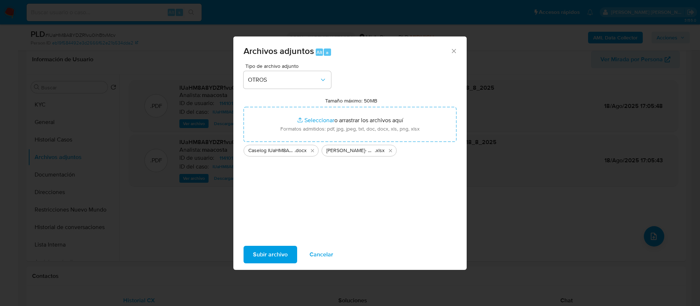
click at [277, 253] on span "Subir archivo" at bounding box center [270, 254] width 35 height 16
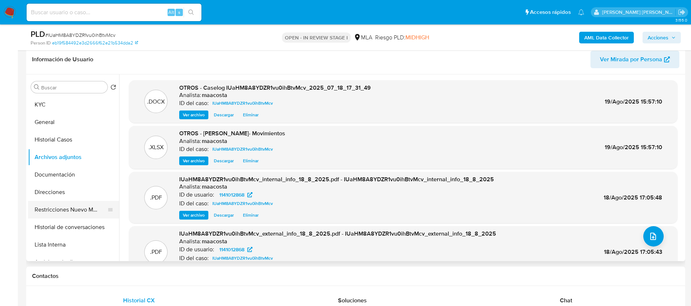
click at [65, 209] on button "Restricciones Nuevo Mundo" at bounding box center [70, 209] width 85 height 17
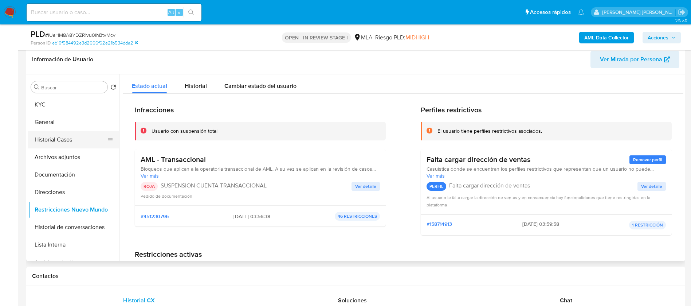
click at [56, 144] on button "Historial Casos" at bounding box center [70, 139] width 85 height 17
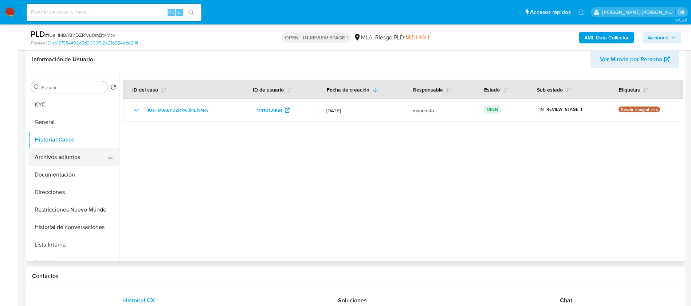
click at [63, 155] on button "Archivos adjuntos" at bounding box center [70, 156] width 85 height 17
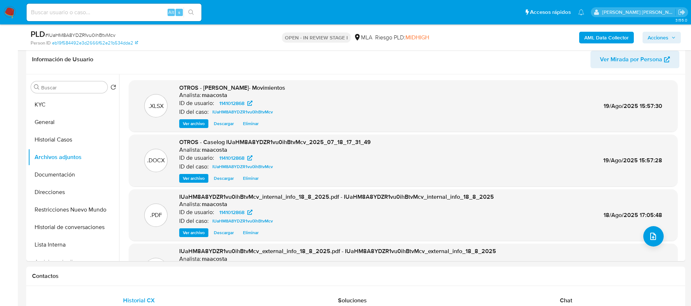
click at [667, 38] on span "Acciones" at bounding box center [658, 38] width 21 height 12
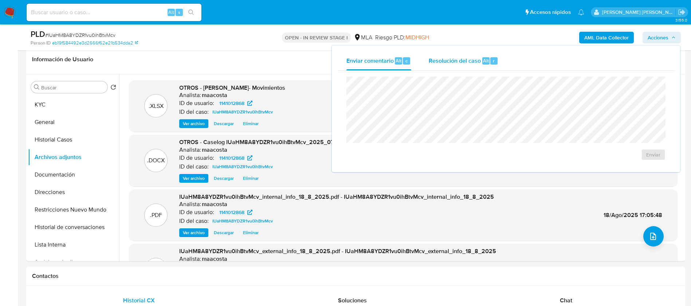
click at [459, 63] on span "Resolución del caso" at bounding box center [455, 60] width 52 height 8
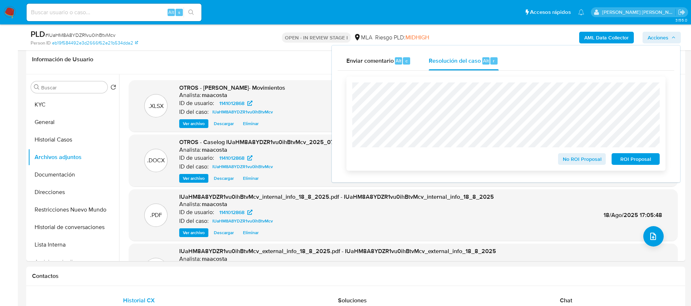
click at [623, 162] on span "ROI Proposal" at bounding box center [636, 159] width 38 height 10
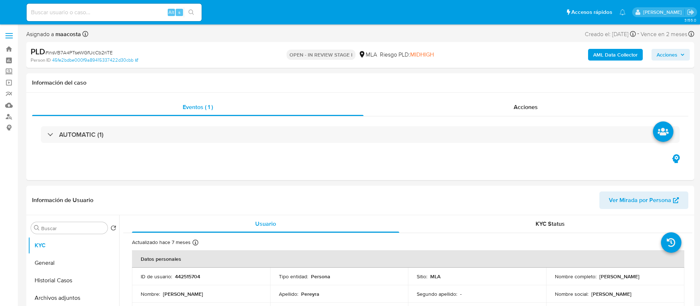
select select "10"
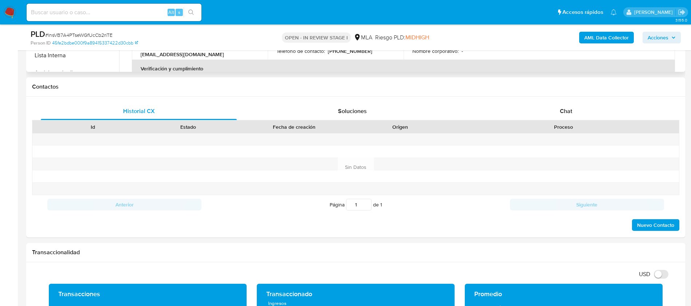
scroll to position [337, 0]
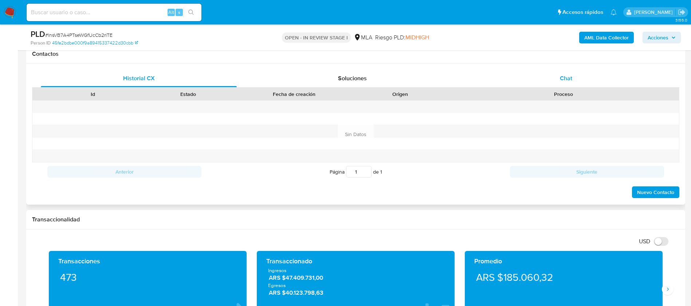
click at [571, 77] on span "Chat" at bounding box center [566, 78] width 12 height 8
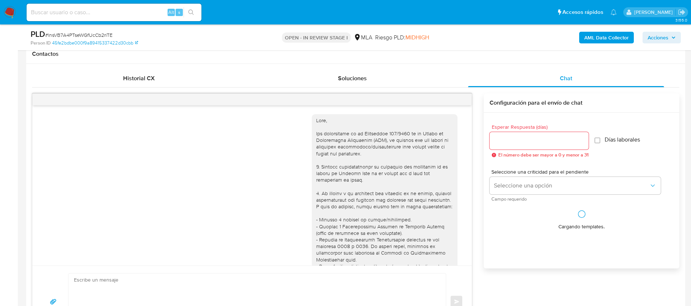
scroll to position [413, 0]
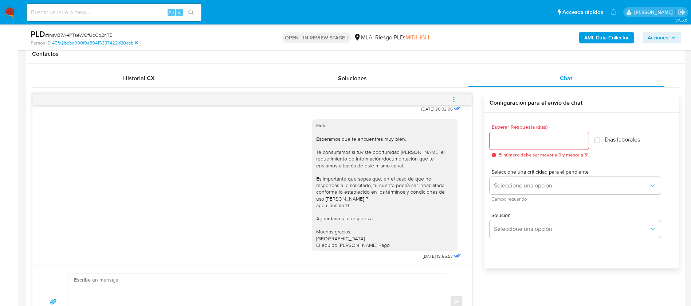
click at [451, 101] on icon "menu-action" at bounding box center [454, 99] width 7 height 7
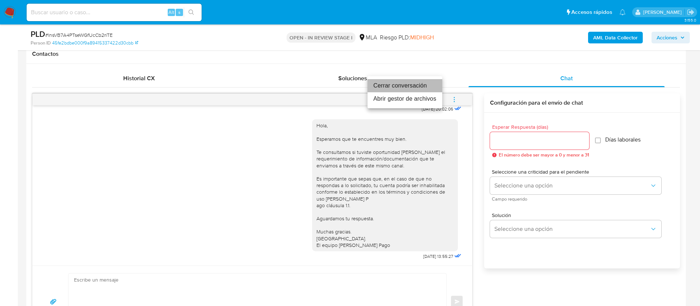
click at [402, 86] on li "Cerrar conversación" at bounding box center [404, 85] width 75 height 13
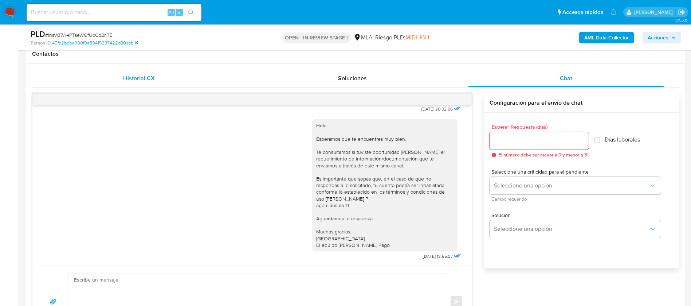
click at [150, 78] on span "Historial CX" at bounding box center [139, 78] width 32 height 8
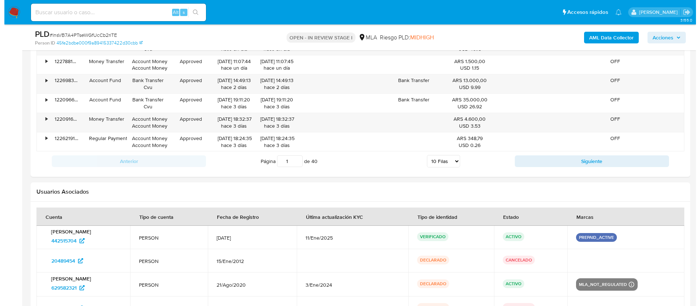
scroll to position [1213, 0]
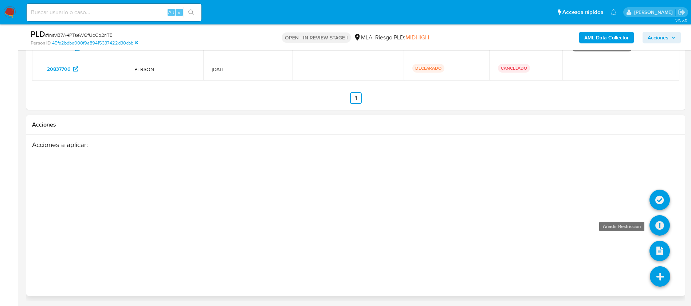
click at [662, 227] on icon at bounding box center [660, 225] width 20 height 20
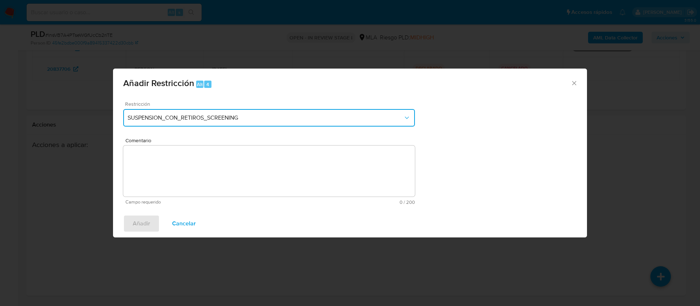
click at [320, 114] on span "SUSPENSION_CON_RETIROS_SCREENING" at bounding box center [265, 117] width 275 height 7
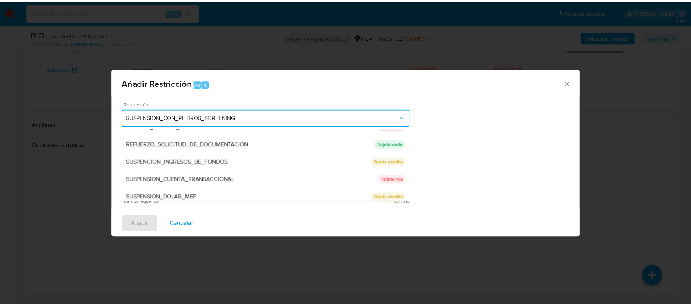
scroll to position [154, 0]
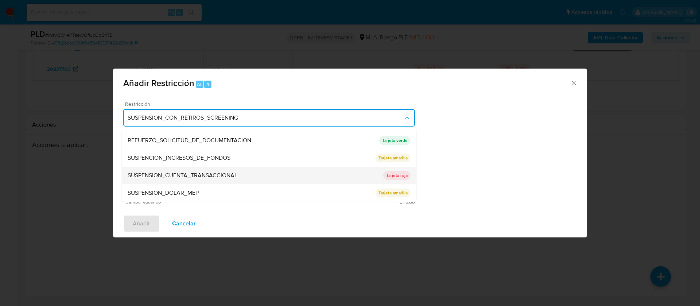
click at [213, 172] on span "SUSPENSION_CUENTA_TRANSACCIONAL" at bounding box center [183, 175] width 110 height 7
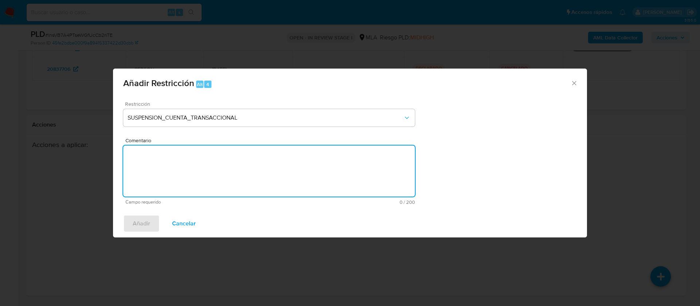
click at [213, 171] on textarea "Comentario" at bounding box center [268, 170] width 291 height 51
type textarea "AML"
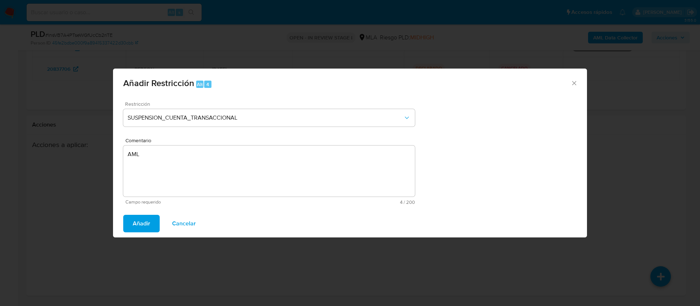
click at [141, 224] on span "Añadir" at bounding box center [141, 223] width 17 height 16
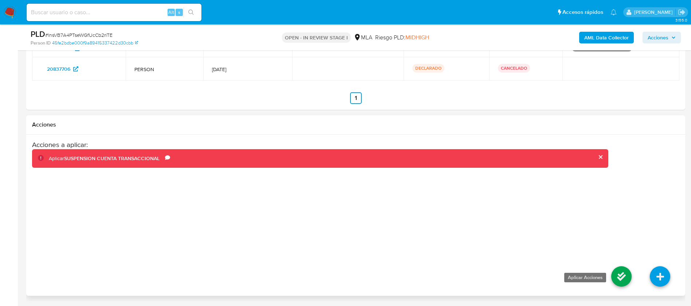
click at [618, 274] on icon at bounding box center [621, 276] width 20 height 20
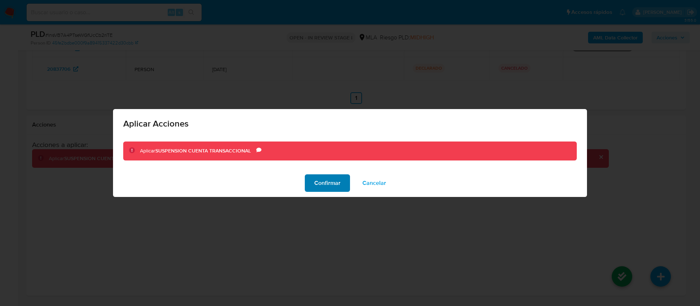
click at [330, 186] on span "Confirmar" at bounding box center [327, 183] width 26 height 16
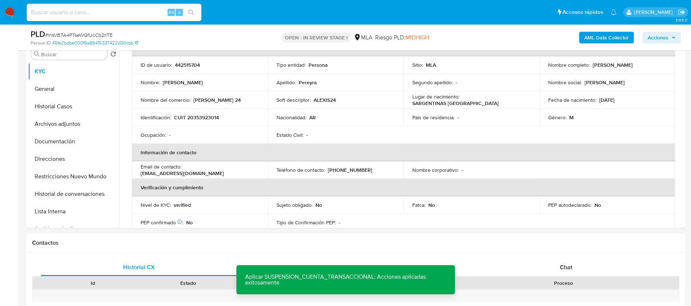
scroll to position [149, 0]
click at [91, 173] on button "Restricciones Nuevo Mundo" at bounding box center [70, 175] width 85 height 17
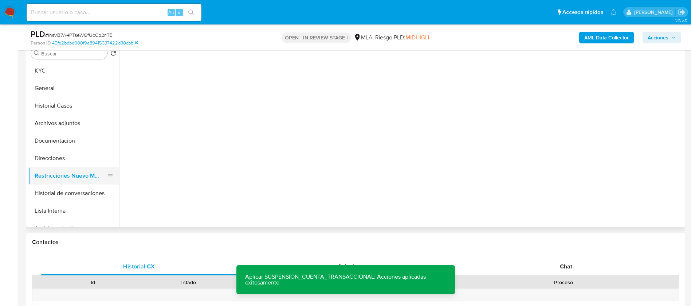
scroll to position [0, 0]
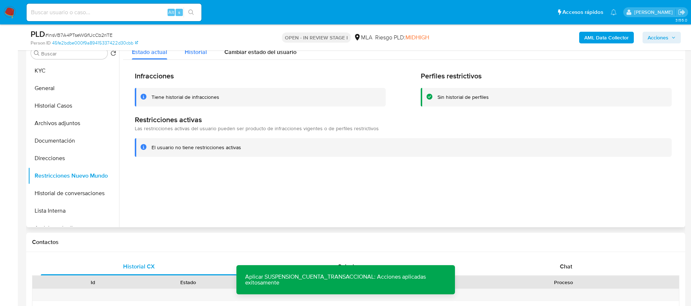
click at [199, 53] on span "Historial" at bounding box center [196, 52] width 22 height 8
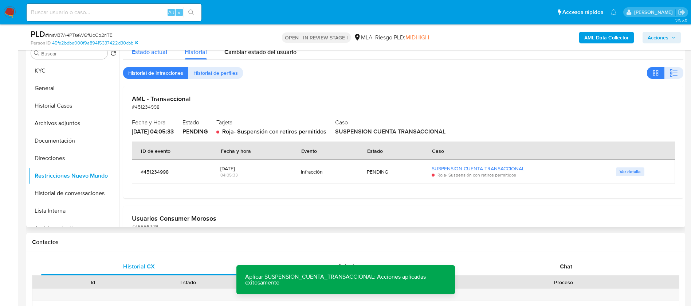
click at [156, 56] on div "Estado actual" at bounding box center [149, 49] width 35 height 19
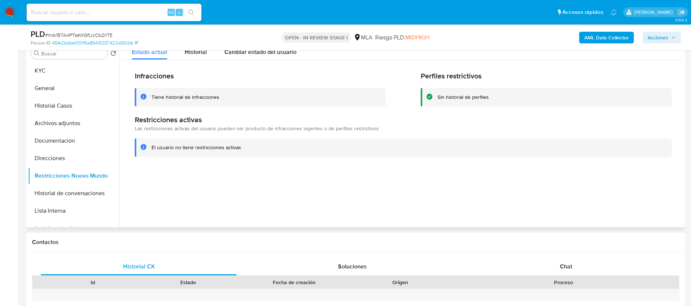
click at [390, 171] on div at bounding box center [401, 133] width 564 height 187
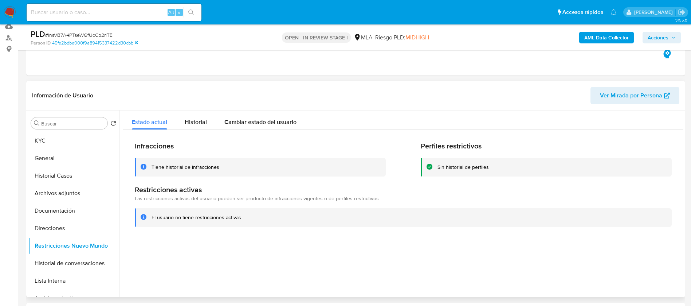
scroll to position [78, 0]
click at [50, 144] on button "KYC" at bounding box center [70, 141] width 85 height 17
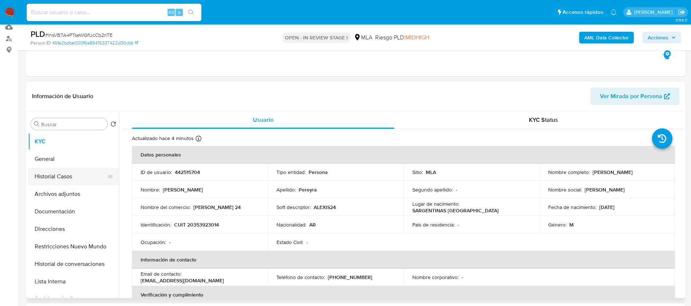
click at [66, 178] on button "Historial Casos" at bounding box center [70, 176] width 85 height 17
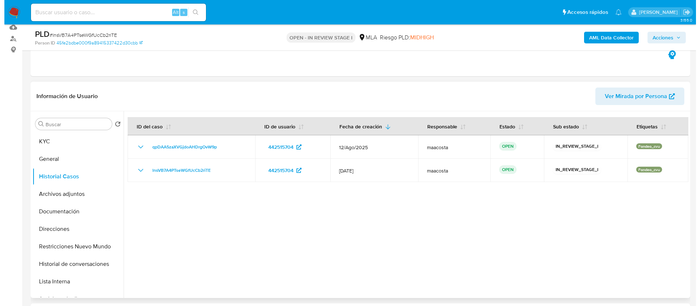
scroll to position [115, 0]
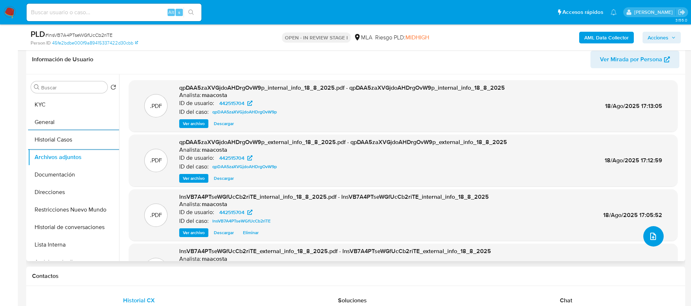
click at [651, 236] on icon "upload-file" at bounding box center [653, 236] width 9 height 9
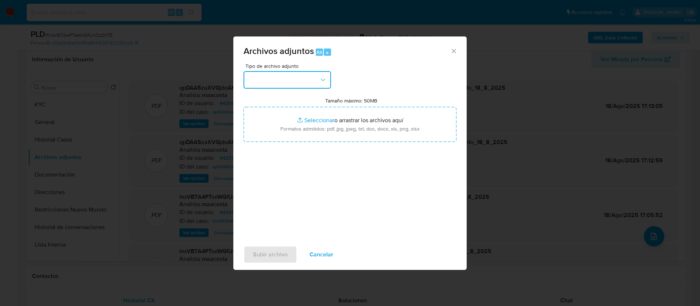
click at [291, 79] on button "button" at bounding box center [286, 79] width 87 height 17
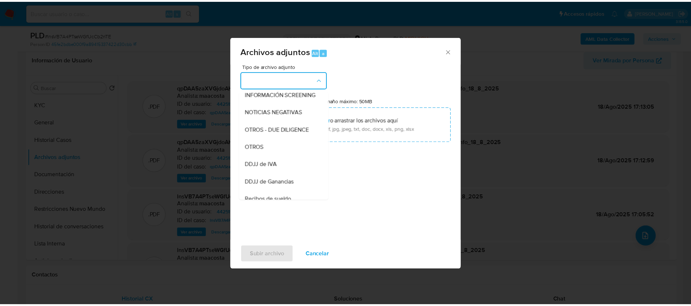
scroll to position [103, 0]
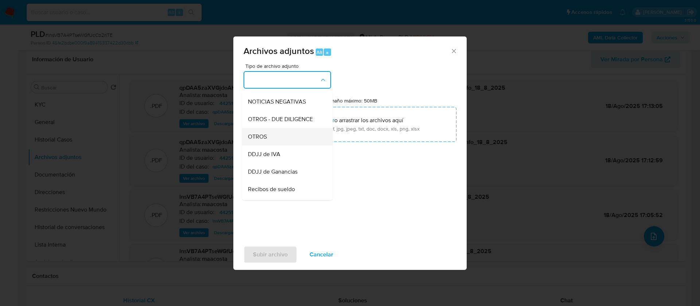
click at [267, 140] on span "OTROS" at bounding box center [257, 136] width 19 height 7
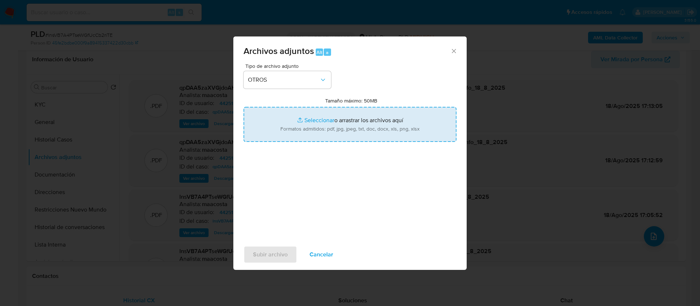
type input "C:\fakepath\Alexis Alan Pereyra- Movimientos.xlsx"
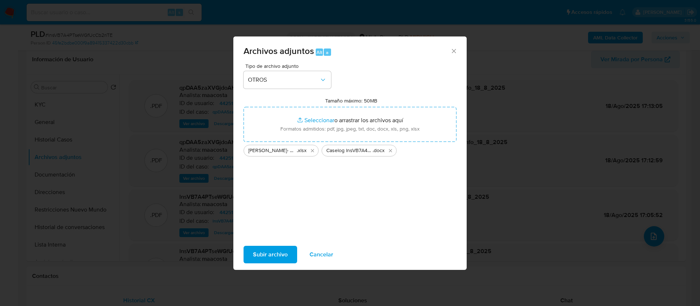
click at [276, 247] on span "Subir archivo" at bounding box center [270, 254] width 35 height 16
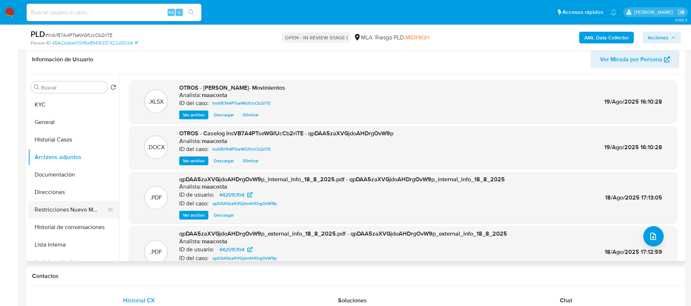
click at [87, 212] on button "Restricciones Nuevo Mundo" at bounding box center [70, 209] width 85 height 17
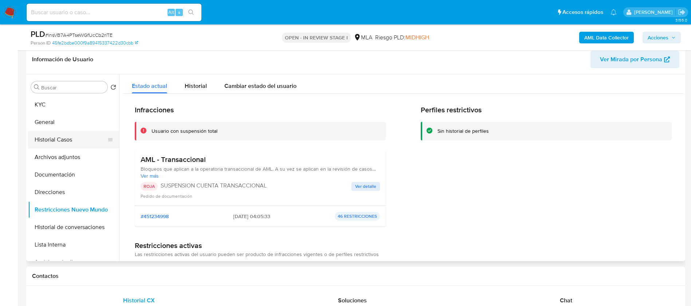
click at [68, 142] on button "Historial Casos" at bounding box center [70, 139] width 85 height 17
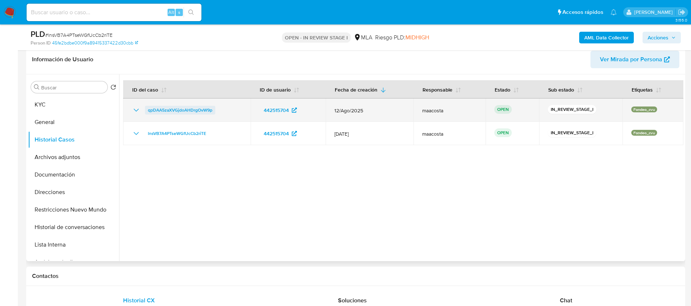
click at [177, 108] on span "qpDAA5zaXVGjdoAHDrgOvW9p" at bounding box center [180, 110] width 64 height 9
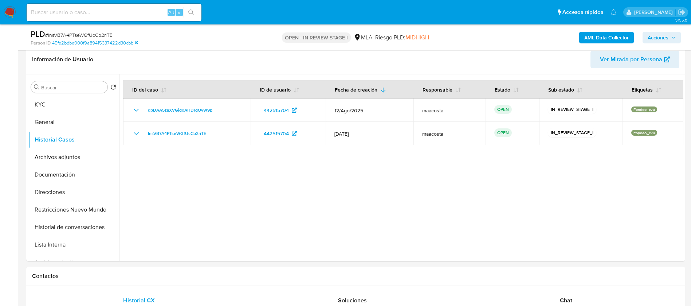
click at [661, 32] on span "Acciones" at bounding box center [658, 38] width 21 height 12
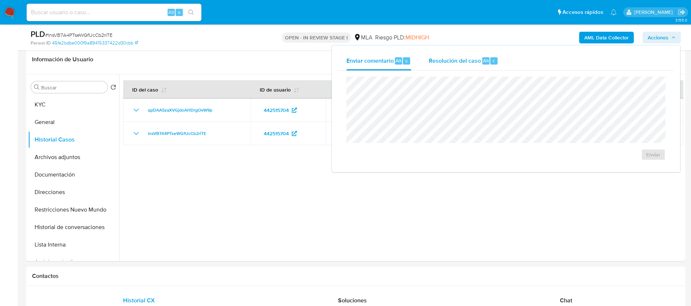
click at [478, 62] on span "Resolución del caso" at bounding box center [455, 60] width 52 height 8
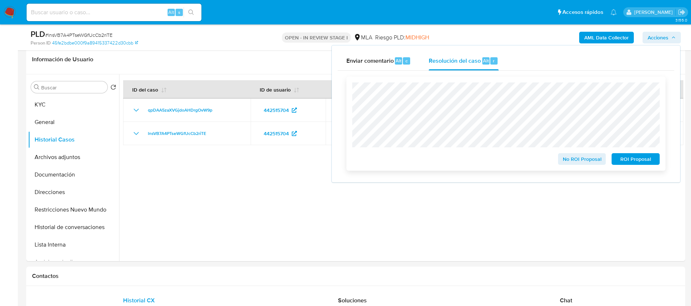
click at [630, 159] on span "ROI Proposal" at bounding box center [636, 159] width 38 height 10
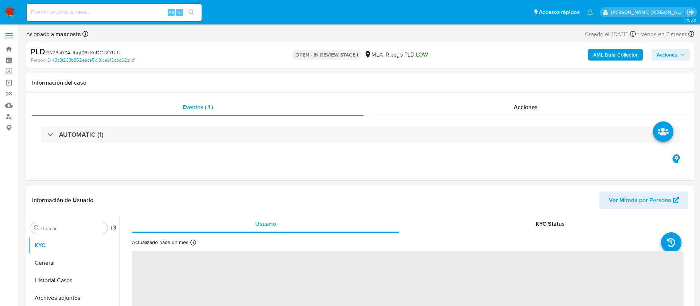
select select "10"
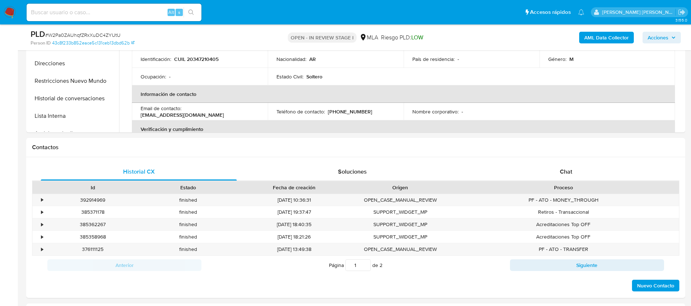
scroll to position [297, 0]
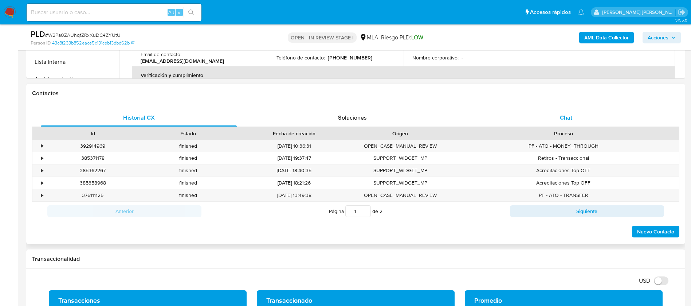
click at [571, 121] on span "Chat" at bounding box center [566, 117] width 12 height 8
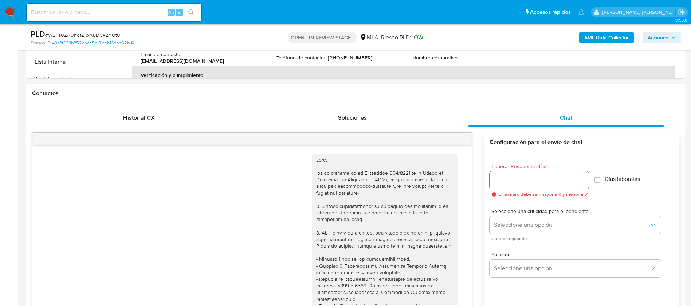
scroll to position [413, 0]
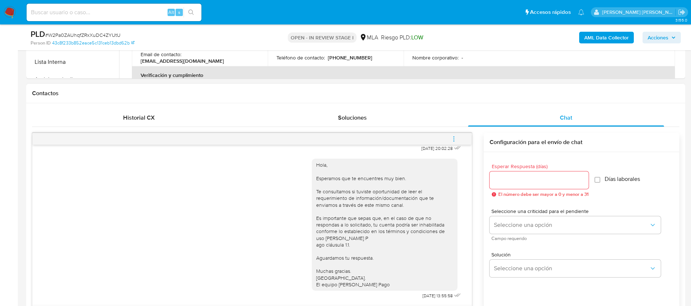
click at [455, 142] on span "menu-action" at bounding box center [454, 138] width 7 height 17
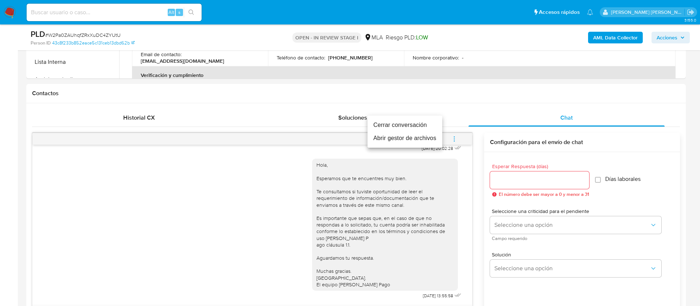
click at [416, 124] on li "Cerrar conversación" at bounding box center [404, 124] width 75 height 13
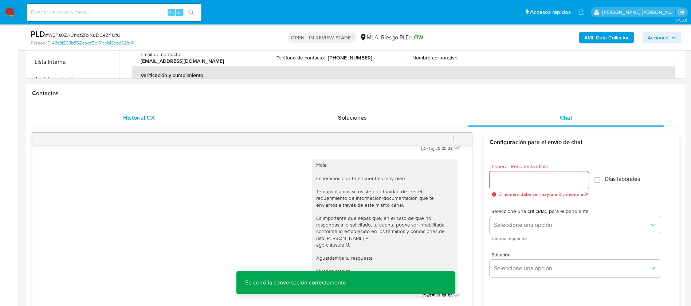
click at [152, 110] on div "Historial CX" at bounding box center [139, 117] width 196 height 17
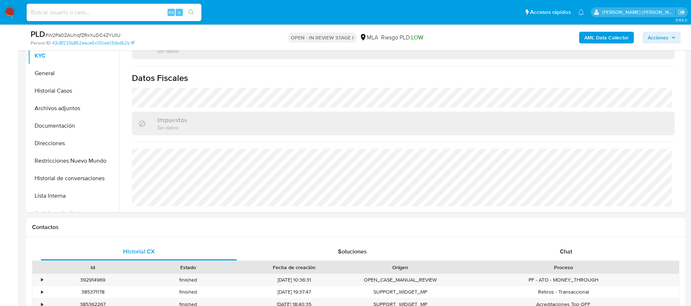
scroll to position [163, 0]
click at [56, 149] on button "Direcciones" at bounding box center [70, 143] width 85 height 17
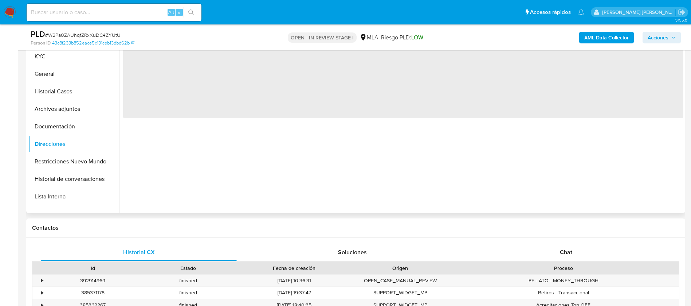
scroll to position [123, 0]
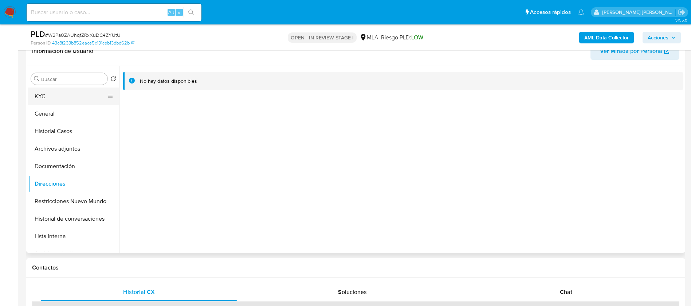
click at [35, 96] on button "KYC" at bounding box center [70, 95] width 85 height 17
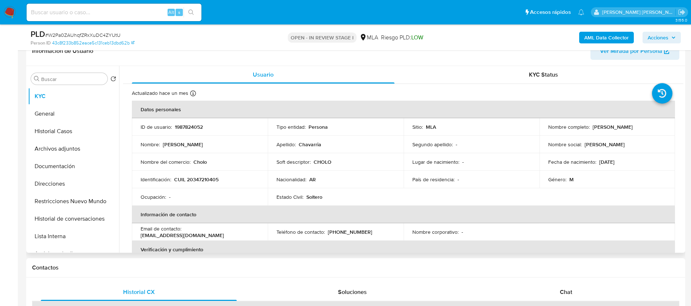
click at [192, 199] on div "Ocupación : -" at bounding box center [200, 196] width 118 height 7
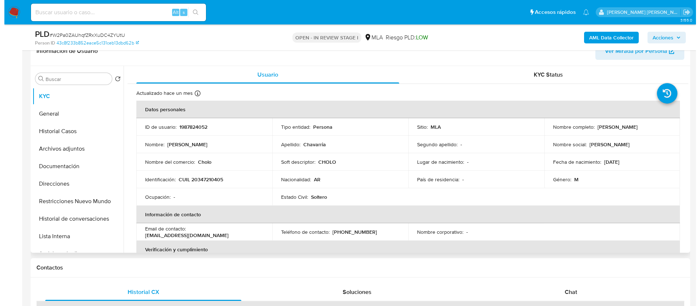
scroll to position [115, 0]
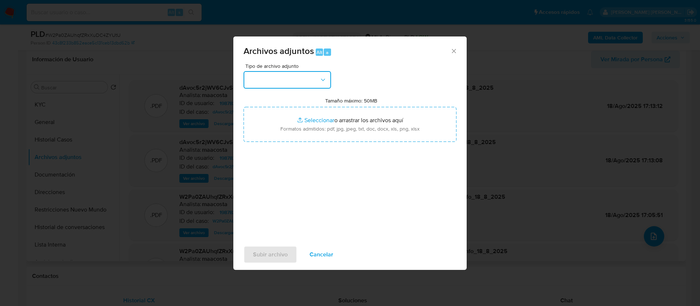
click at [311, 81] on button "button" at bounding box center [286, 79] width 87 height 17
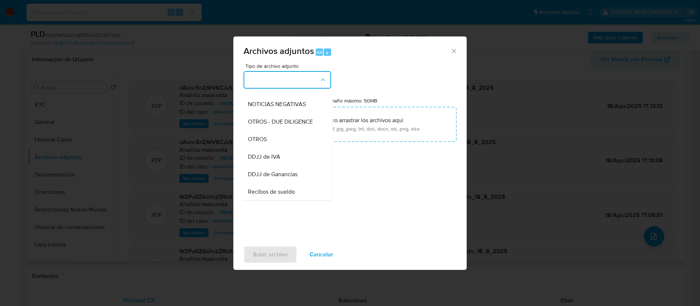
scroll to position [103, 0]
click at [265, 140] on span "OTROS" at bounding box center [257, 135] width 19 height 7
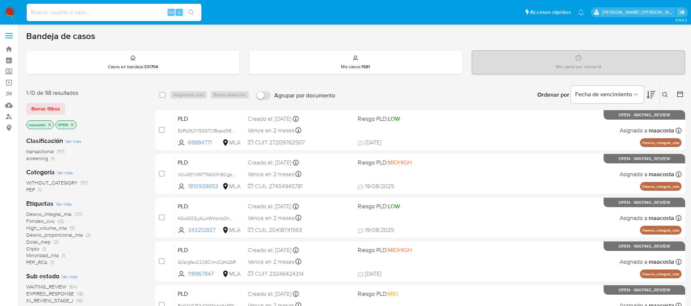
paste input "W2Pa0ZAUhqfZRxXuDC4ZYUtU"
click at [149, 11] on input "W2Pa0ZAUhqfZRxXuDC4ZYUtU" at bounding box center [114, 12] width 175 height 9
type input "W2Pa0ZAUhqfZRxXuDC4ZYUtU"
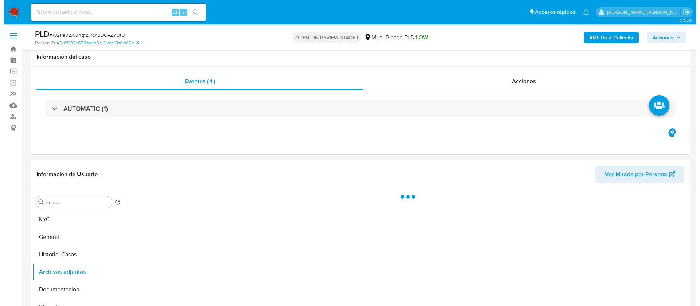
scroll to position [141, 0]
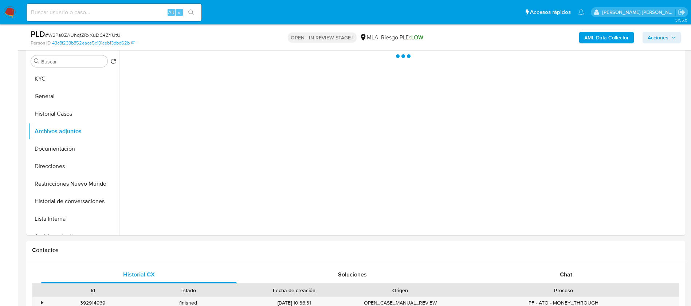
select select "10"
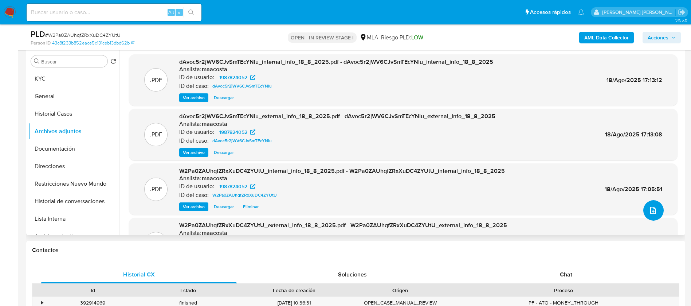
click at [652, 206] on icon "upload-file" at bounding box center [653, 210] width 9 height 9
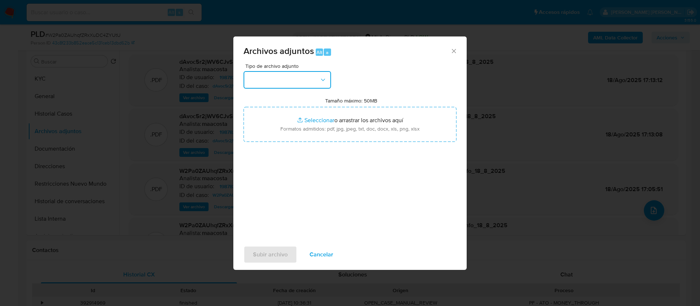
click at [287, 83] on button "button" at bounding box center [286, 79] width 87 height 17
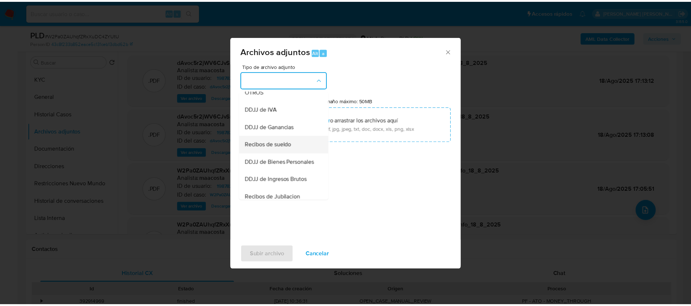
scroll to position [145, 0]
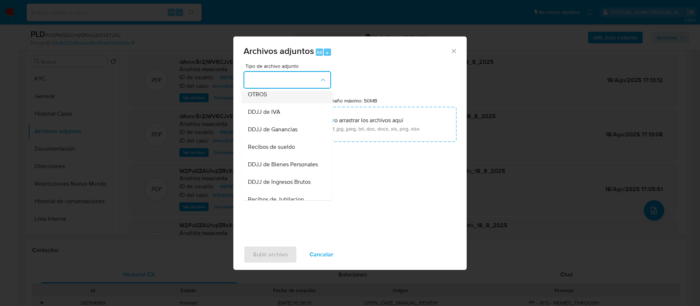
click at [267, 101] on div "OTROS" at bounding box center [285, 94] width 74 height 17
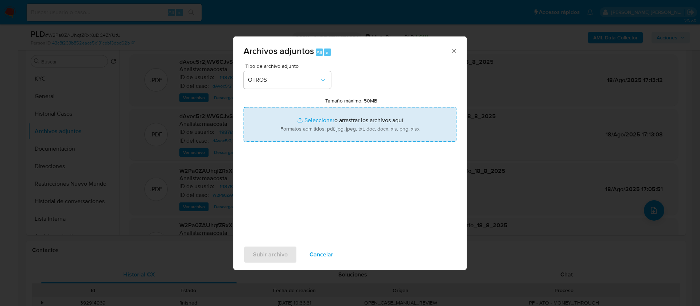
type input "C:\fakepath\Ricardo Daniel Chavarria- Movimientos.xlsx"
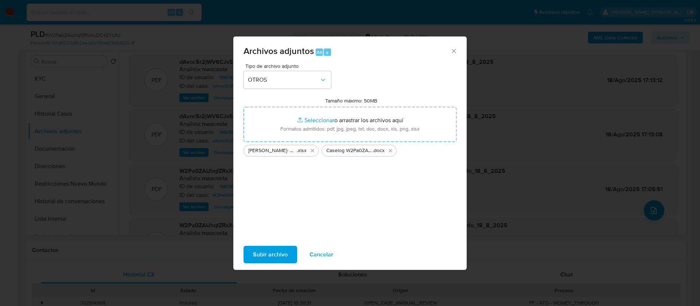
click at [268, 260] on span "Subir archivo" at bounding box center [270, 254] width 35 height 16
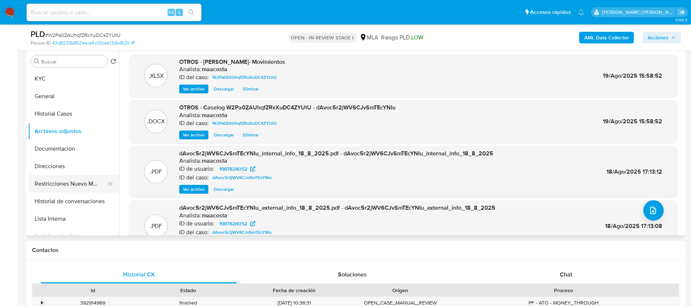
click at [62, 184] on button "Restricciones Nuevo Mundo" at bounding box center [70, 183] width 85 height 17
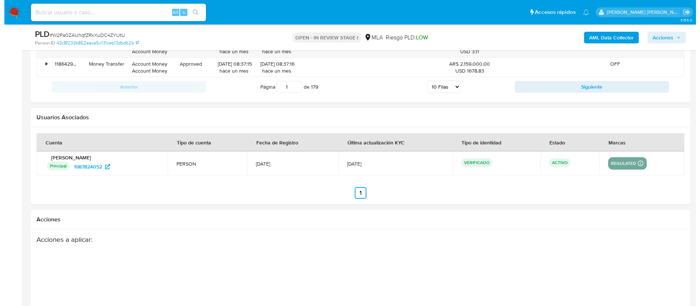
scroll to position [1143, 0]
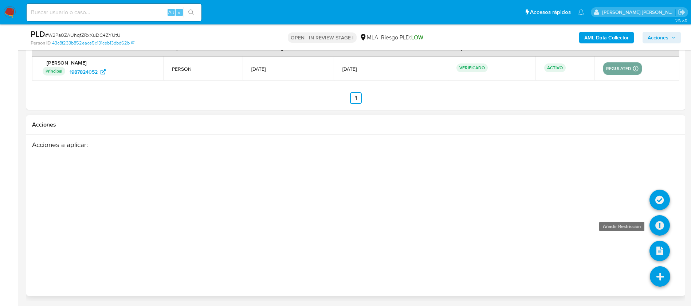
click at [657, 219] on icon at bounding box center [660, 225] width 20 height 20
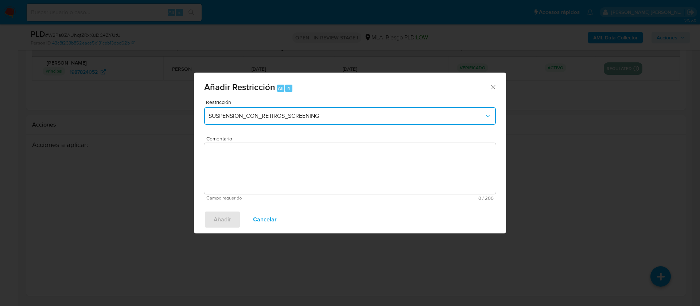
click at [312, 113] on span "SUSPENSION_CON_RETIROS_SCREENING" at bounding box center [345, 115] width 275 height 7
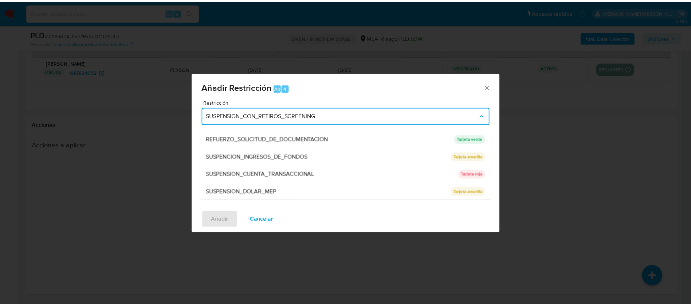
scroll to position [154, 0]
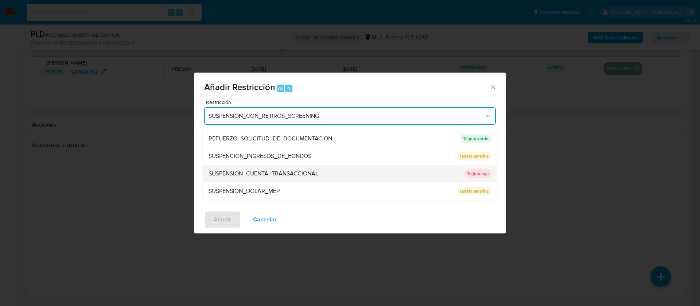
click at [267, 172] on span "SUSPENSION_CUENTA_TRANSACCIONAL" at bounding box center [263, 173] width 110 height 7
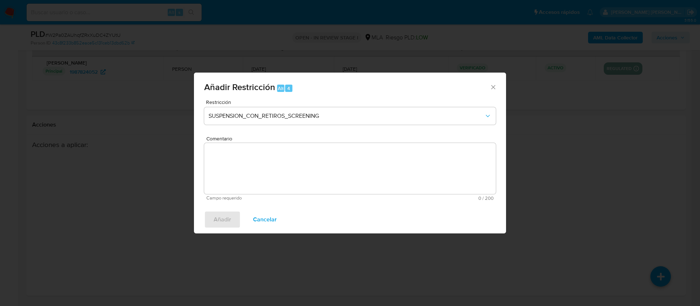
click at [267, 172] on textarea "Comentario" at bounding box center [349, 168] width 291 height 51
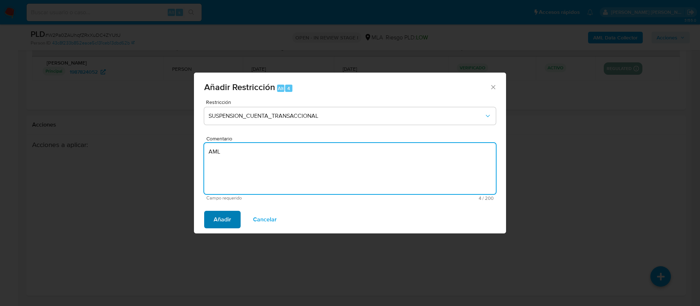
type textarea "AML"
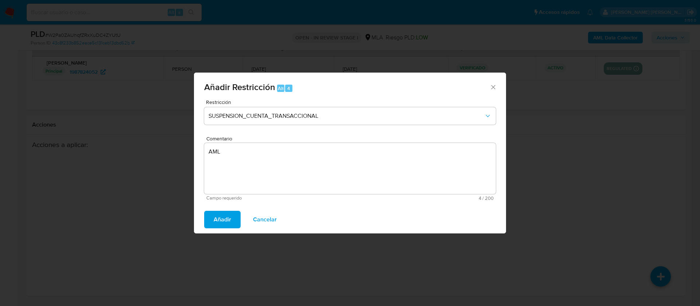
click at [222, 221] on span "Añadir" at bounding box center [222, 219] width 17 height 16
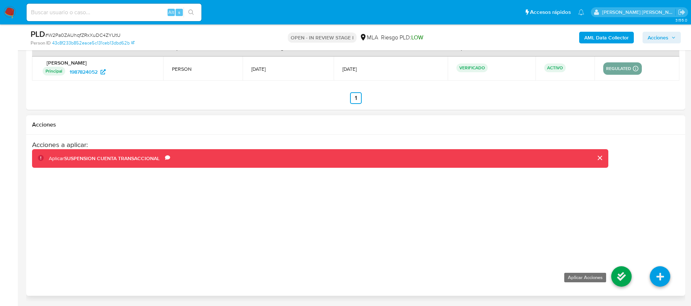
click at [618, 278] on icon at bounding box center [621, 276] width 20 height 20
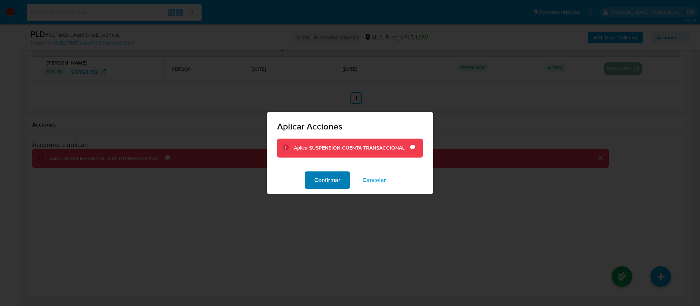
click at [329, 176] on span "Confirmar" at bounding box center [327, 180] width 26 height 16
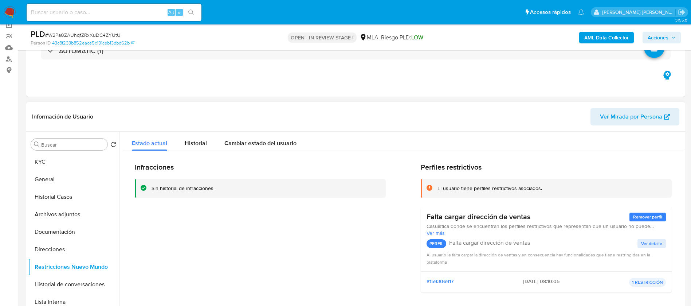
scroll to position [84, 0]
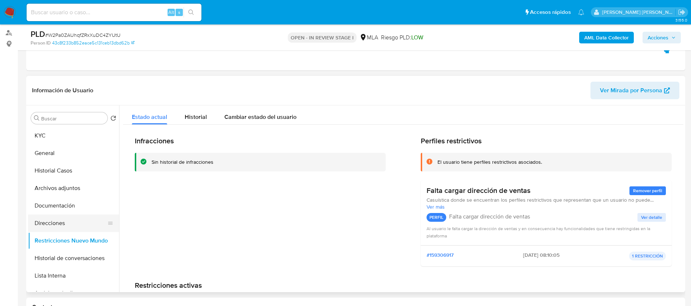
click at [63, 223] on button "Direcciones" at bounding box center [70, 222] width 85 height 17
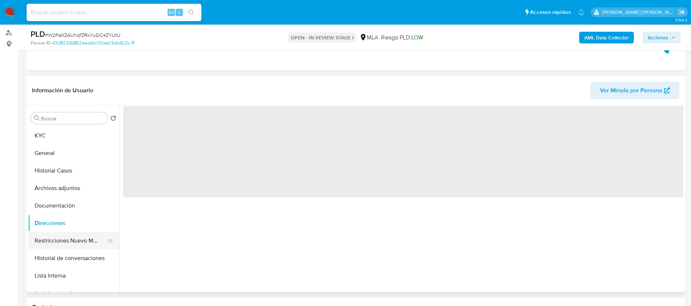
click at [64, 236] on button "Restricciones Nuevo Mundo" at bounding box center [70, 240] width 85 height 17
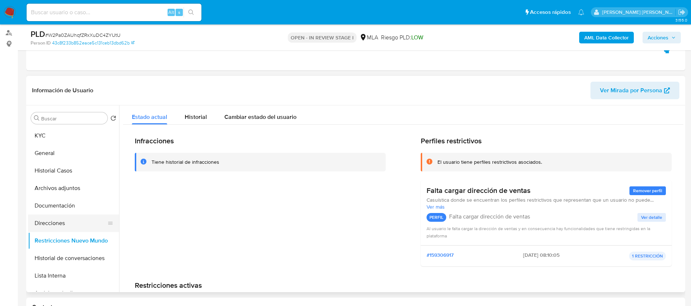
click at [58, 224] on button "Direcciones" at bounding box center [70, 222] width 85 height 17
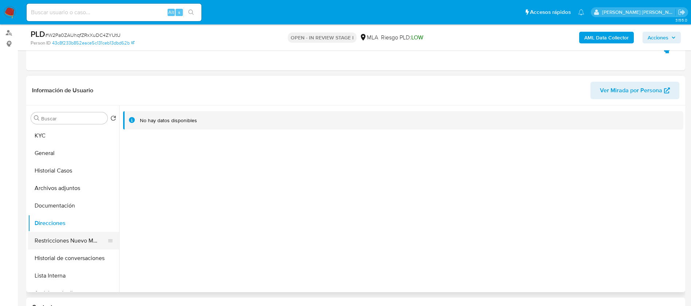
click at [66, 239] on button "Restricciones Nuevo Mundo" at bounding box center [70, 240] width 85 height 17
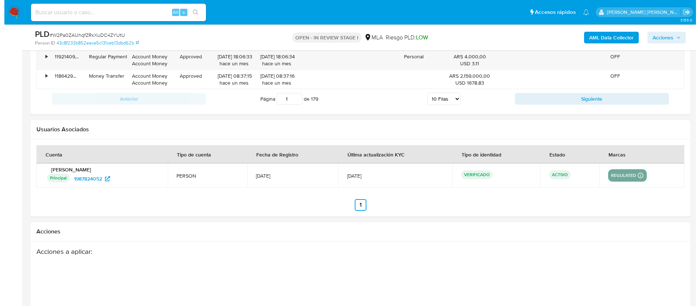
scroll to position [1143, 0]
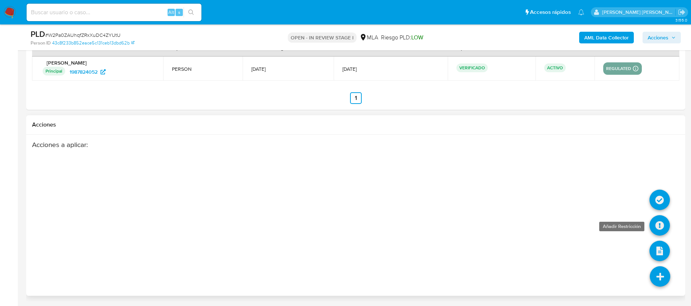
click at [668, 227] on icon at bounding box center [660, 225] width 20 height 20
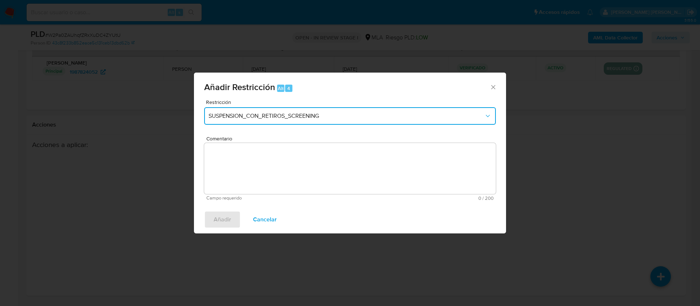
click at [341, 119] on span "SUSPENSION_CON_RETIROS_SCREENING" at bounding box center [345, 115] width 275 height 7
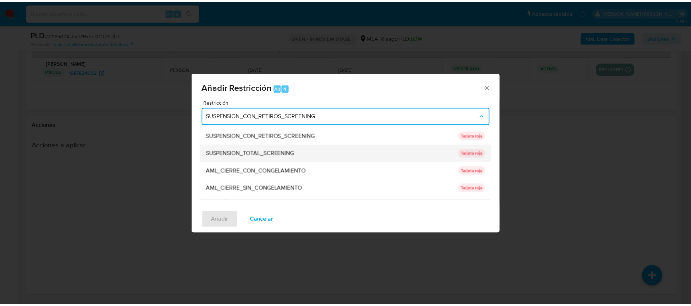
scroll to position [154, 0]
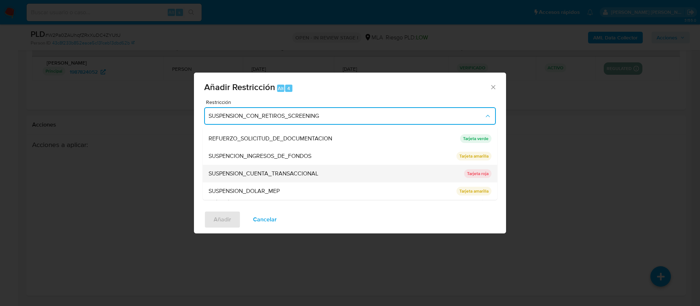
click at [285, 174] on span "SUSPENSION_CUENTA_TRANSACCIONAL" at bounding box center [263, 173] width 110 height 7
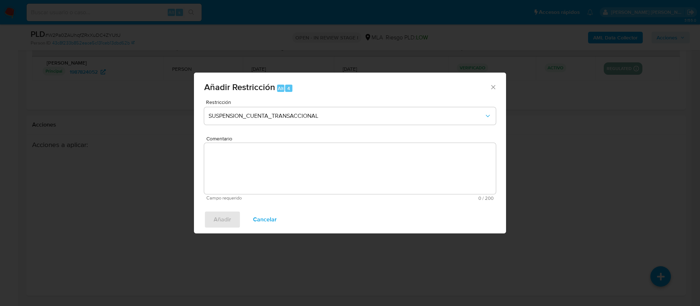
click at [285, 174] on textarea "Comentario" at bounding box center [349, 168] width 291 height 51
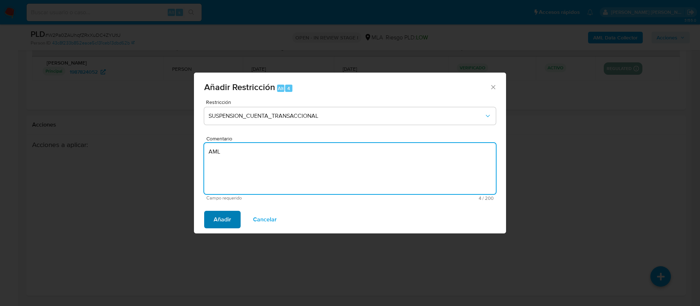
type textarea "AML"
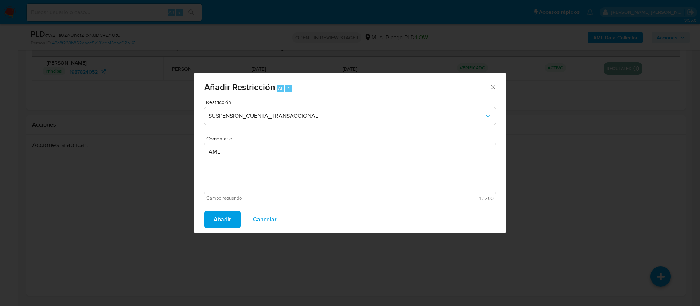
click at [222, 219] on span "Añadir" at bounding box center [222, 219] width 17 height 16
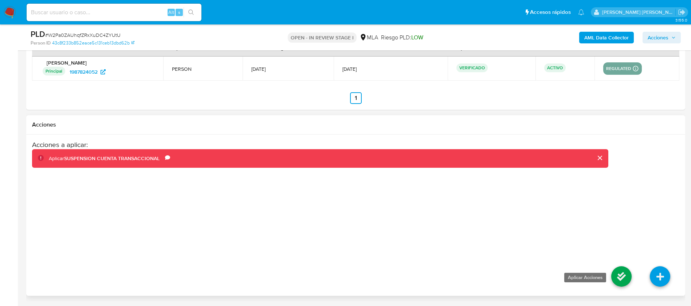
click at [622, 275] on icon at bounding box center [621, 276] width 20 height 20
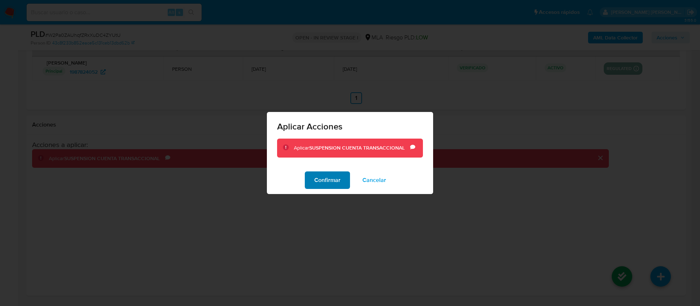
click at [320, 181] on span "Confirmar" at bounding box center [327, 180] width 26 height 16
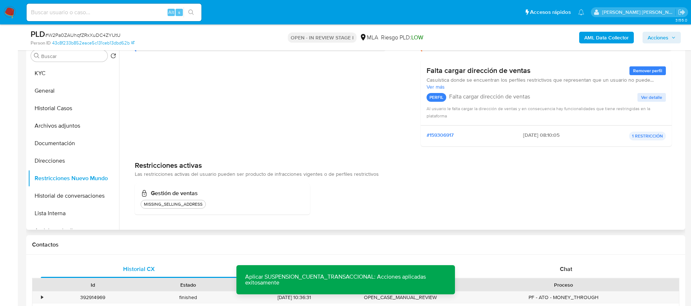
scroll to position [148, 0]
click at [83, 154] on button "Direcciones" at bounding box center [70, 158] width 85 height 17
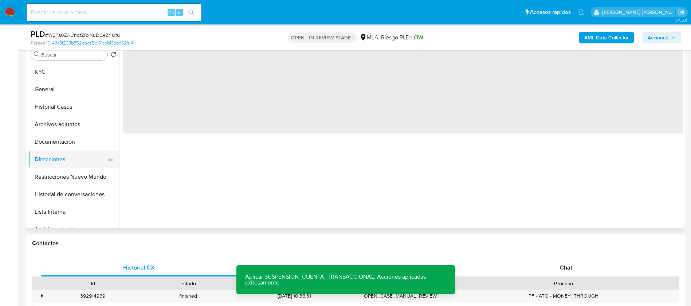
scroll to position [0, 0]
click at [74, 177] on button "Restricciones Nuevo Mundo" at bounding box center [70, 176] width 85 height 17
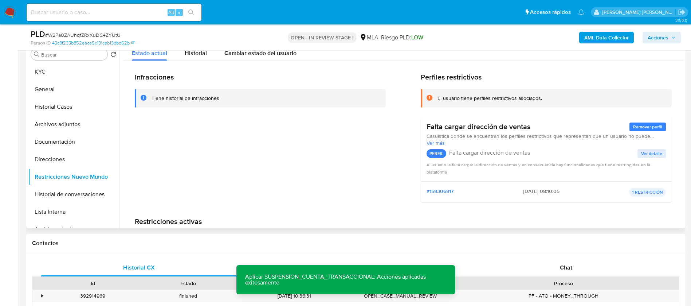
scroll to position [129, 0]
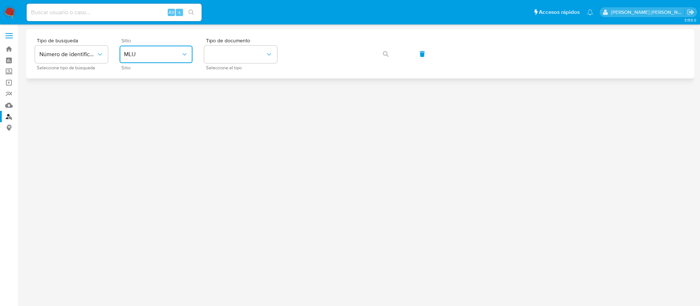
click at [152, 58] on button "MLU" at bounding box center [156, 54] width 73 height 17
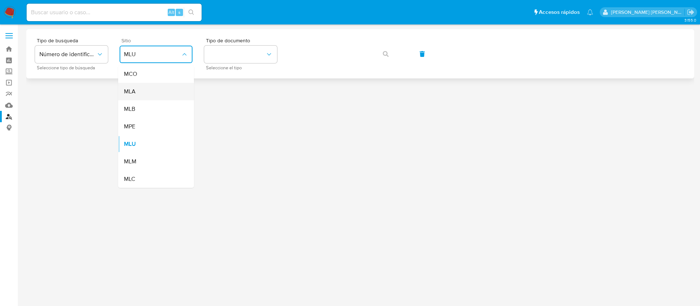
click at [157, 89] on div "MLA" at bounding box center [154, 91] width 60 height 17
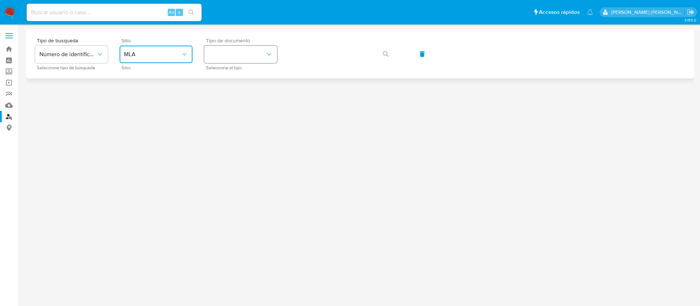
click at [245, 47] on button "identificationType" at bounding box center [240, 54] width 73 height 17
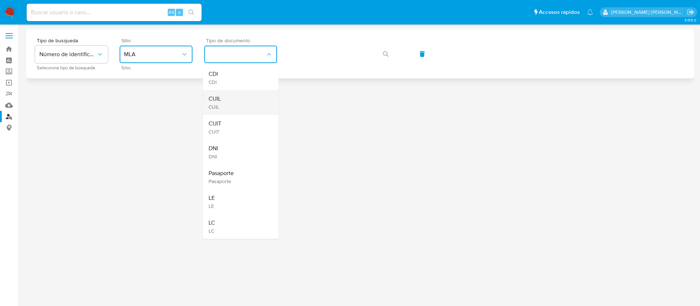
click at [242, 98] on div "CUIL CUIL" at bounding box center [238, 102] width 60 height 25
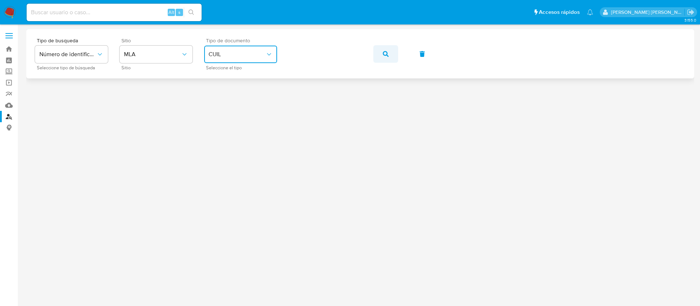
click at [387, 56] on icon "button" at bounding box center [386, 54] width 6 height 6
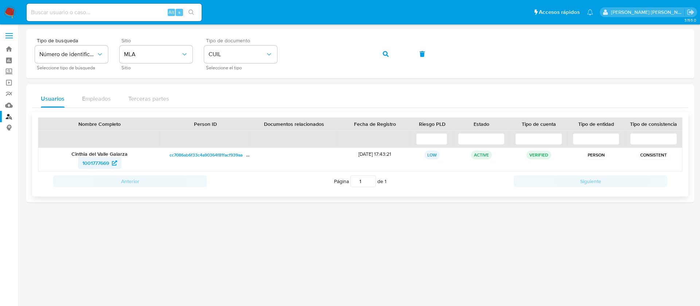
click at [90, 160] on span "1001777669" at bounding box center [95, 163] width 27 height 12
click at [11, 82] on link "Operaciones masivas" at bounding box center [43, 82] width 87 height 11
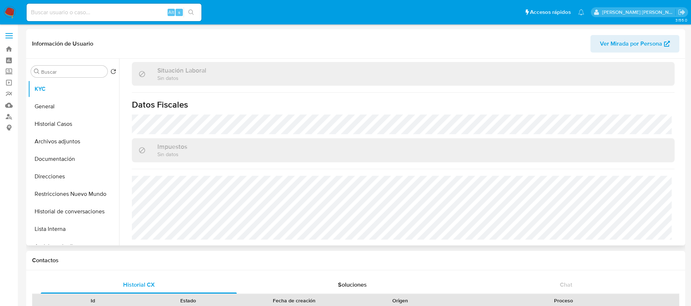
scroll to position [377, 0]
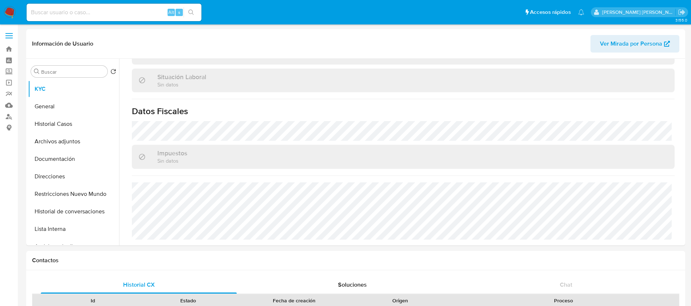
select select "10"
click at [64, 176] on button "Direcciones" at bounding box center [70, 176] width 85 height 17
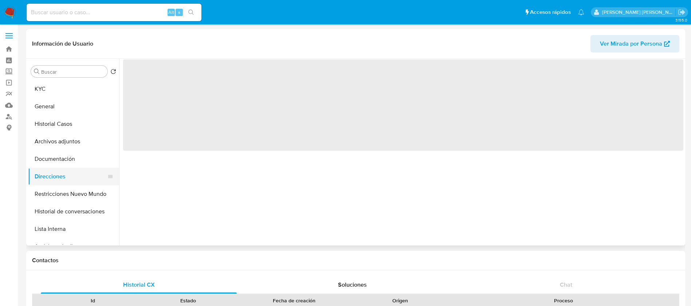
scroll to position [0, 0]
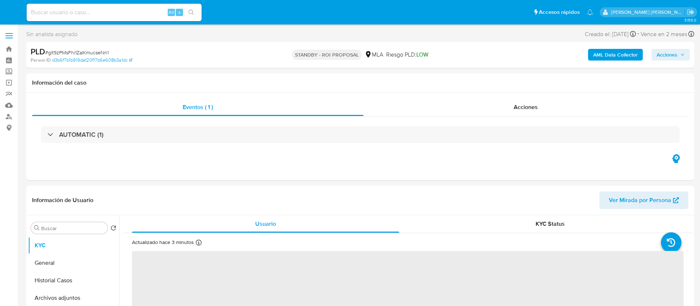
select select "10"
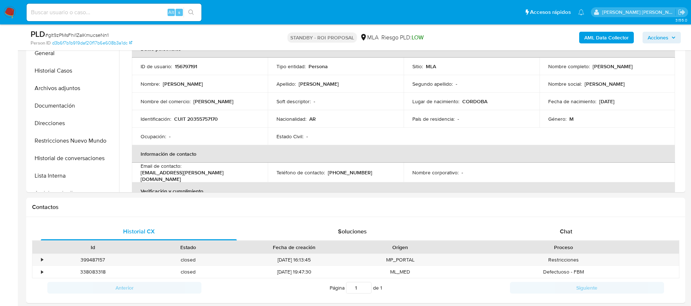
scroll to position [187, 0]
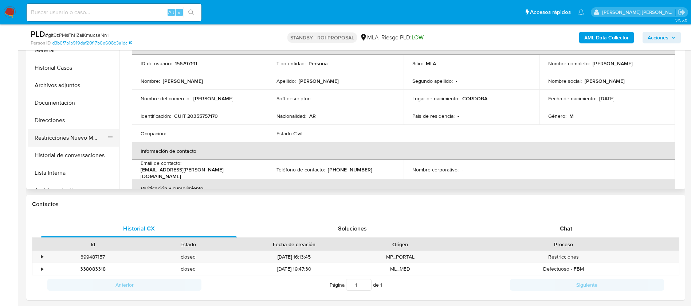
click at [86, 133] on button "Restricciones Nuevo Mundo" at bounding box center [70, 137] width 85 height 17
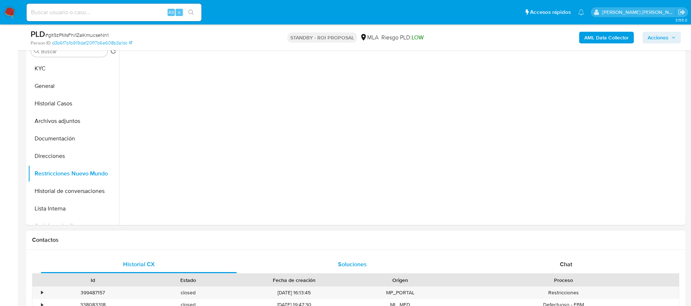
scroll to position [145, 0]
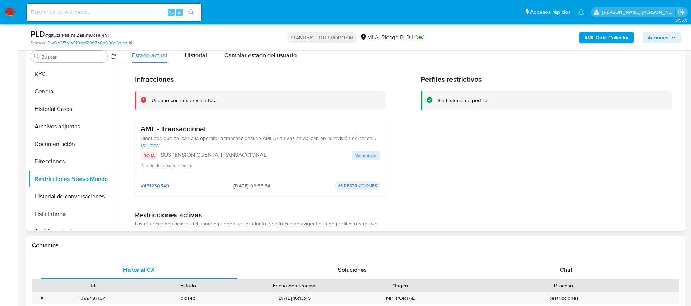
click at [311, 158] on p "SUSPENSION CUENTA TRANSACCIONAL" at bounding box center [256, 154] width 191 height 7
click at [12, 15] on img at bounding box center [10, 12] width 12 height 12
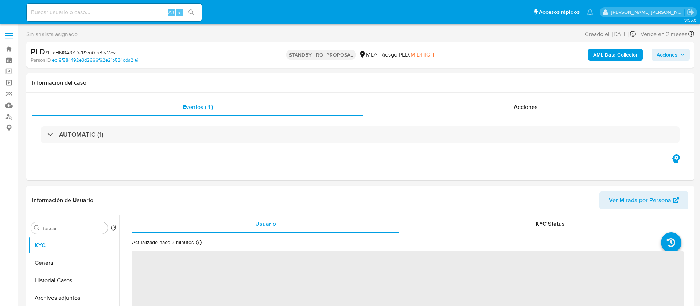
select select "10"
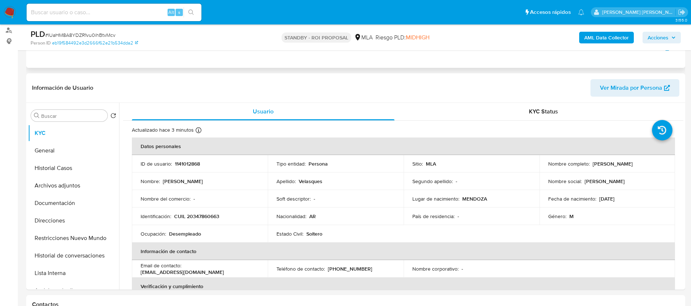
scroll to position [89, 0]
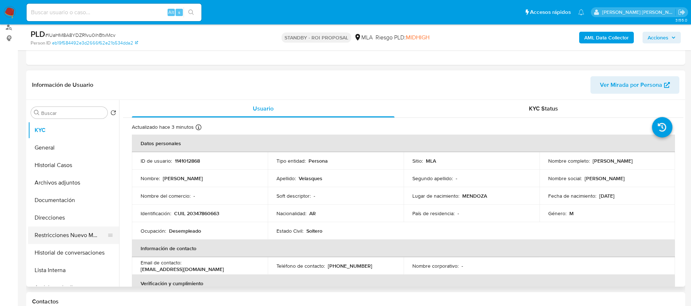
click at [71, 235] on button "Restricciones Nuevo Mundo" at bounding box center [70, 234] width 85 height 17
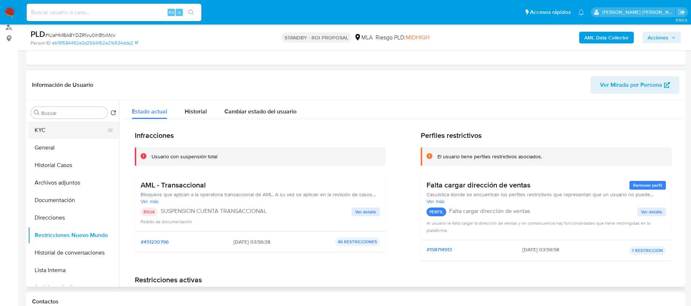
click at [44, 130] on button "KYC" at bounding box center [70, 129] width 85 height 17
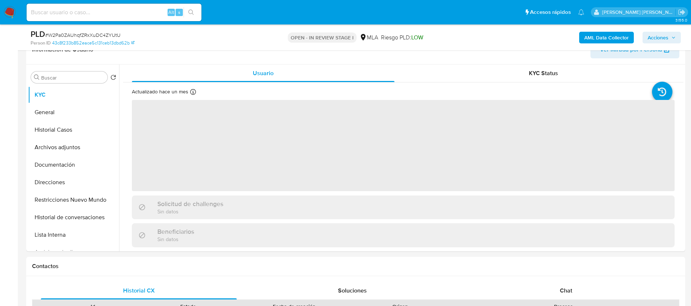
scroll to position [150, 0]
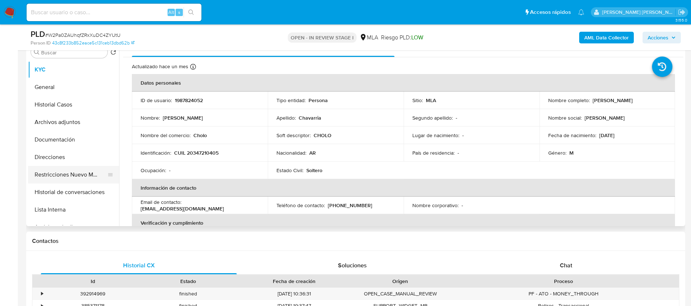
click at [80, 180] on button "Restricciones Nuevo Mundo" at bounding box center [70, 174] width 85 height 17
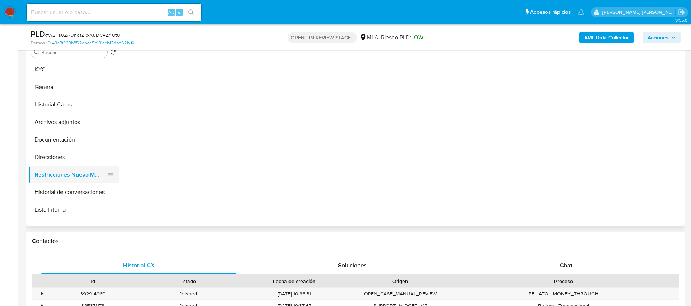
select select "10"
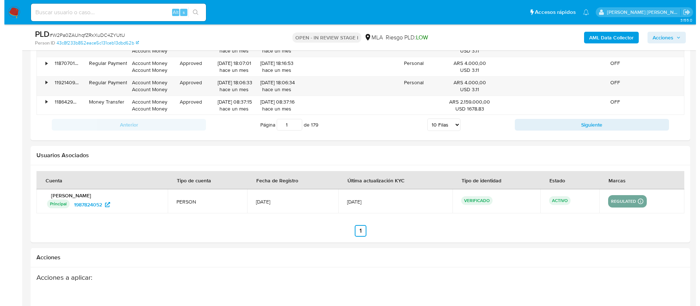
scroll to position [1143, 0]
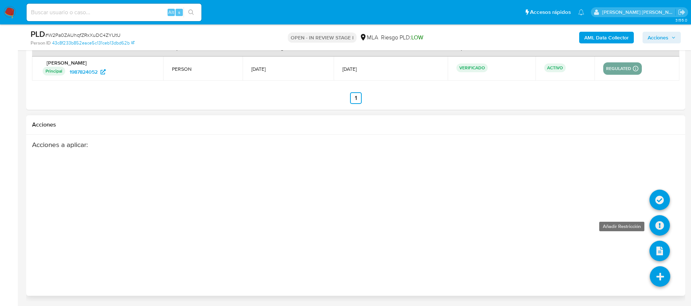
click at [666, 226] on icon at bounding box center [660, 225] width 20 height 20
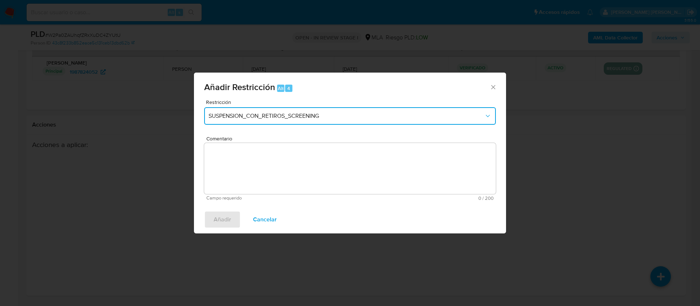
click at [337, 122] on button "SUSPENSION_CON_RETIROS_SCREENING" at bounding box center [349, 115] width 291 height 17
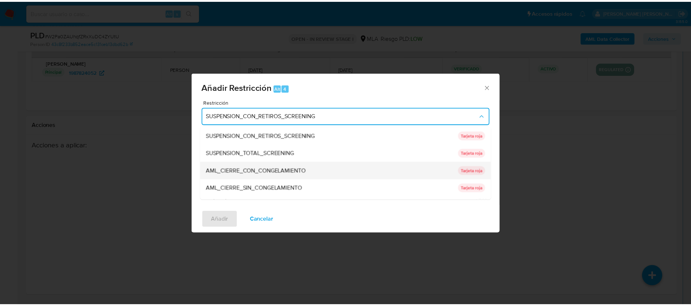
scroll to position [154, 0]
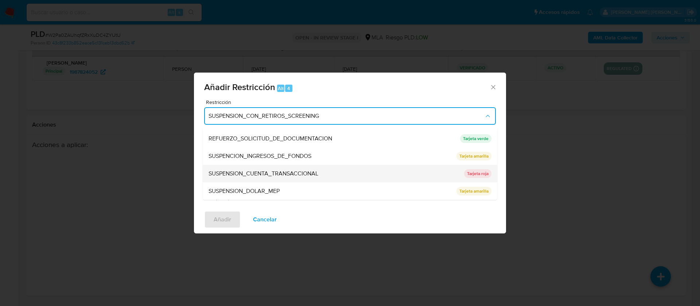
click at [281, 171] on span "SUSPENSION_CUENTA_TRANSACCIONAL" at bounding box center [263, 173] width 110 height 7
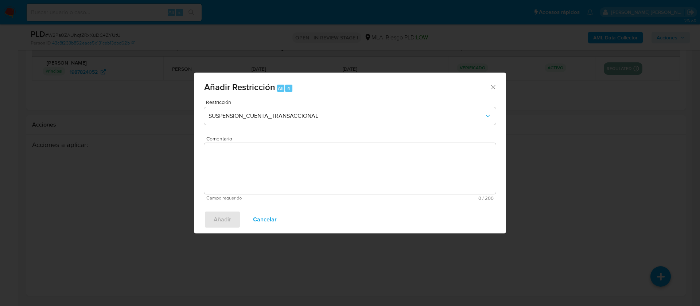
click at [281, 171] on textarea "Comentario" at bounding box center [349, 168] width 291 height 51
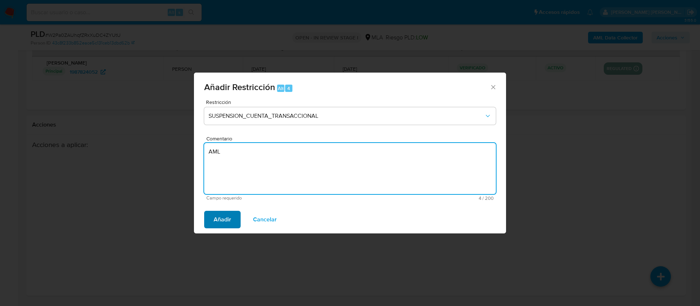
type textarea "AML"
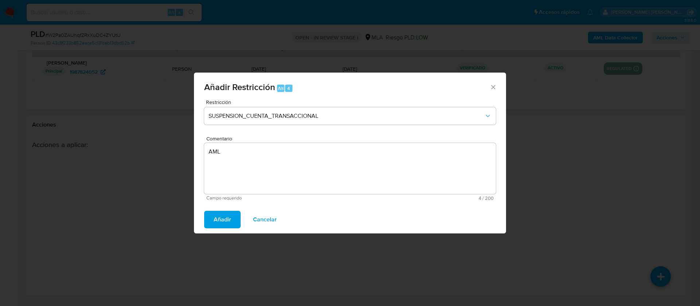
click at [211, 219] on button "Añadir" at bounding box center [222, 219] width 36 height 17
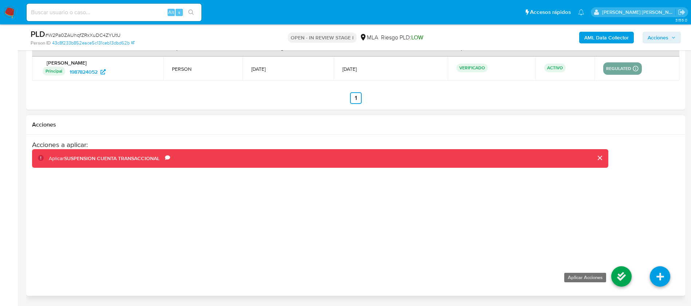
click at [624, 276] on icon at bounding box center [621, 276] width 20 height 20
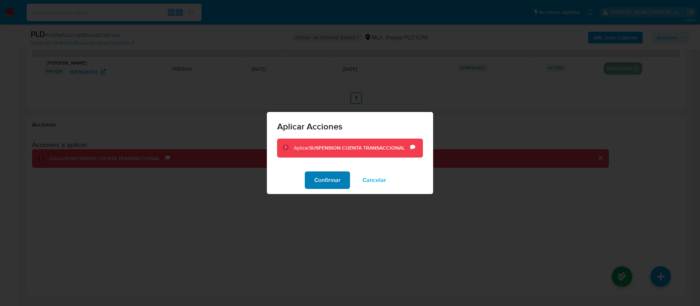
click at [327, 179] on span "Confirmar" at bounding box center [327, 180] width 26 height 16
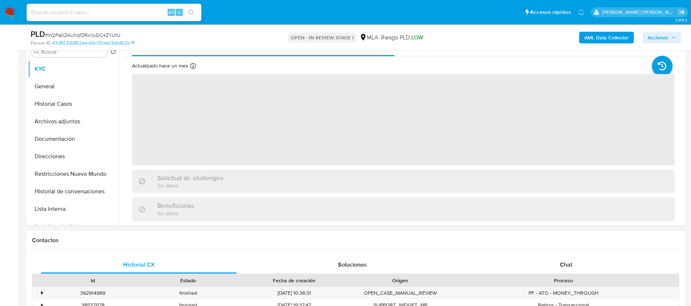
scroll to position [153, 0]
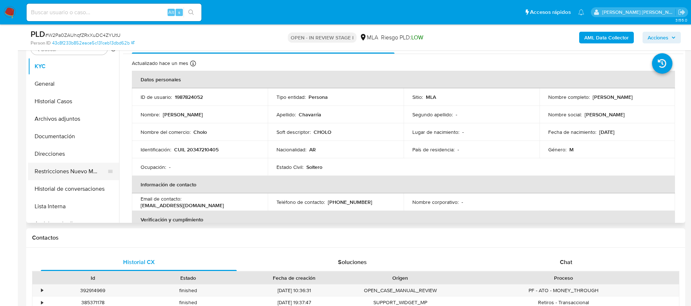
click at [80, 171] on button "Restricciones Nuevo Mundo" at bounding box center [70, 171] width 85 height 17
select select "10"
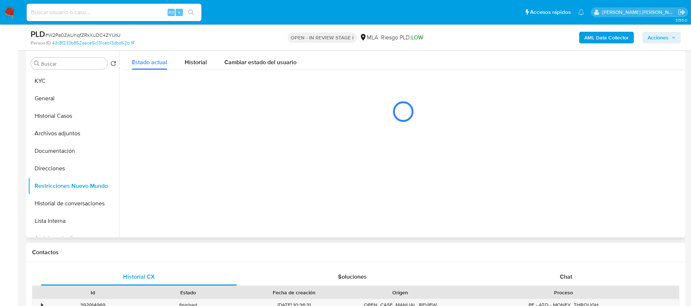
scroll to position [139, 0]
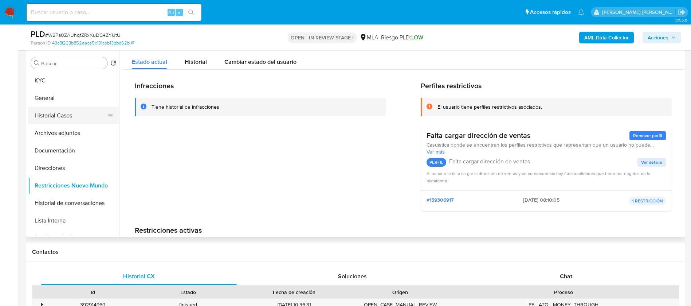
drag, startPoint x: 60, startPoint y: 124, endPoint x: 61, endPoint y: 118, distance: 5.9
click at [61, 118] on button "Historial Casos" at bounding box center [70, 115] width 85 height 17
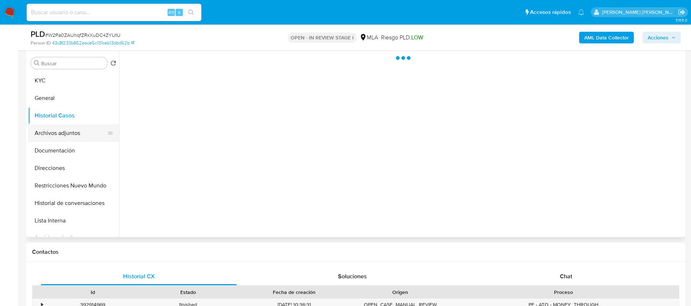
click at [63, 127] on button "Archivos adjuntos" at bounding box center [70, 132] width 85 height 17
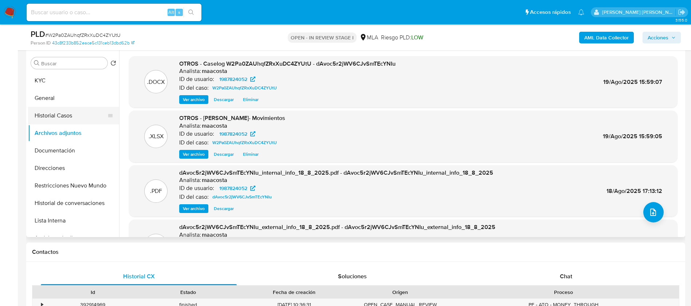
click at [63, 120] on button "Historial Casos" at bounding box center [70, 115] width 85 height 17
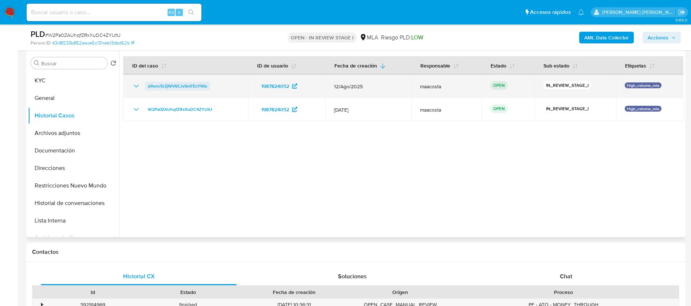
click at [187, 87] on span "dAvoc5r2jWV6CJvSmTEcYNIu" at bounding box center [177, 86] width 59 height 9
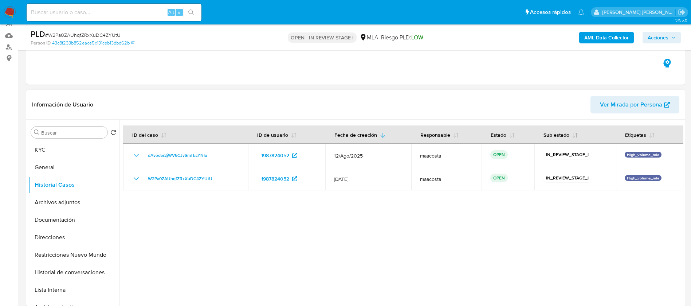
scroll to position [62, 0]
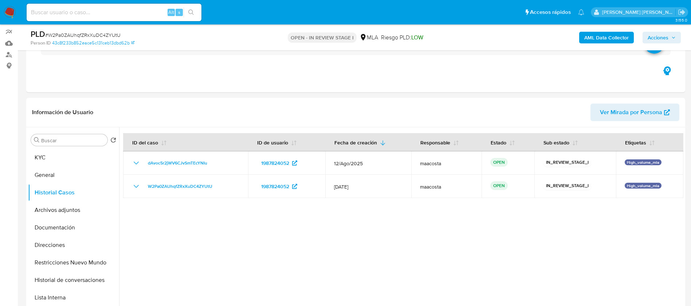
click at [664, 34] on span "Acciones" at bounding box center [658, 38] width 21 height 12
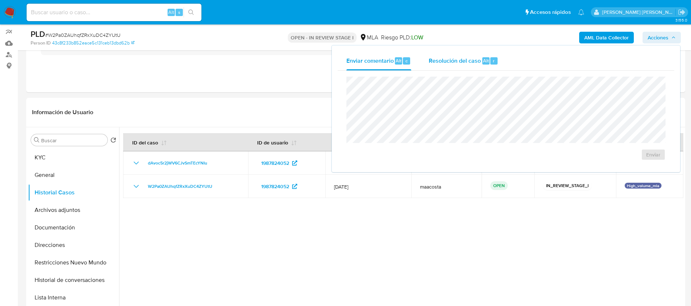
click at [479, 59] on span "Resolución del caso" at bounding box center [455, 60] width 52 height 8
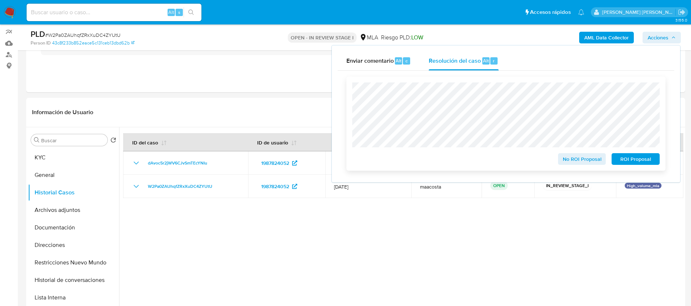
click at [639, 163] on span "ROI Proposal" at bounding box center [636, 159] width 38 height 10
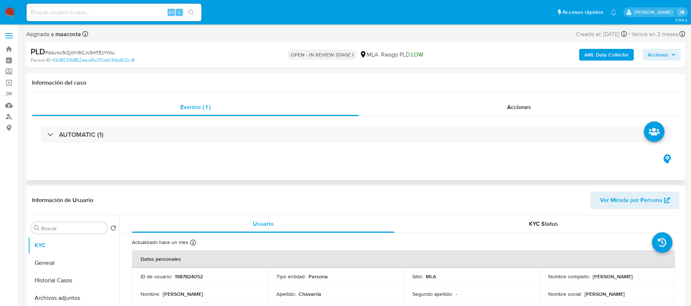
select select "10"
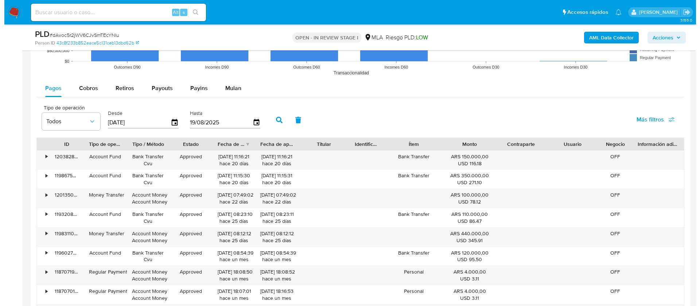
scroll to position [1143, 0]
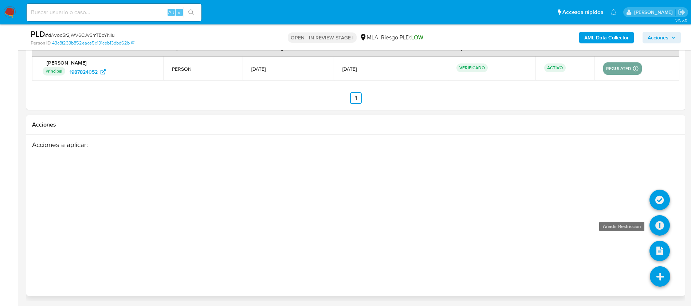
click at [660, 225] on icon at bounding box center [660, 225] width 20 height 20
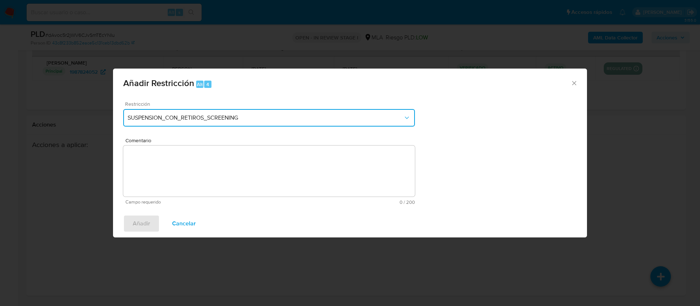
click at [289, 120] on span "SUSPENSION_CON_RETIROS_SCREENING" at bounding box center [265, 117] width 275 height 7
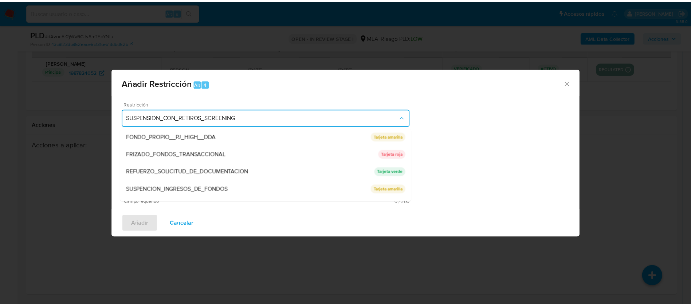
scroll to position [154, 0]
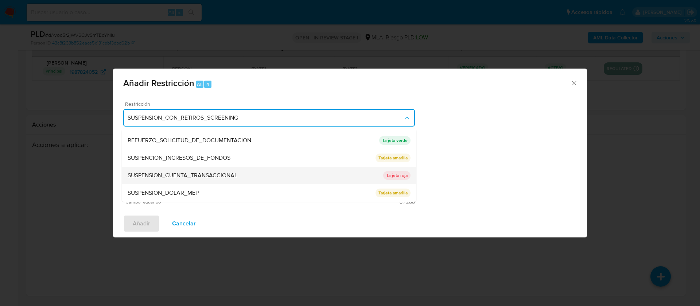
click at [210, 175] on span "SUSPENSION_CUENTA_TRANSACCIONAL" at bounding box center [183, 175] width 110 height 7
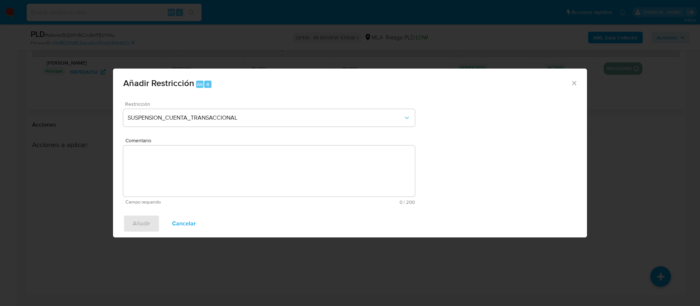
click at [210, 175] on textarea "Comentario" at bounding box center [268, 170] width 291 height 51
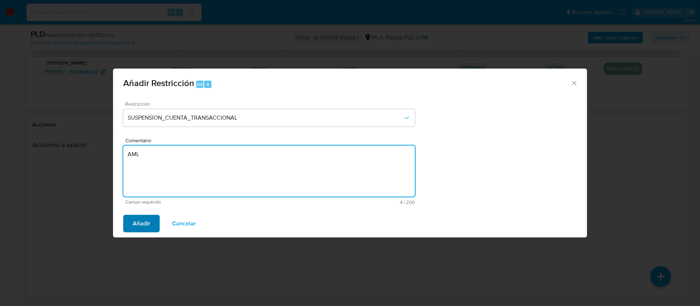
type textarea "AML"
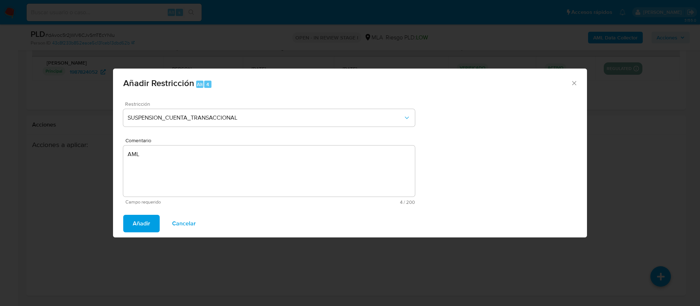
click at [149, 222] on span "Añadir" at bounding box center [141, 223] width 17 height 16
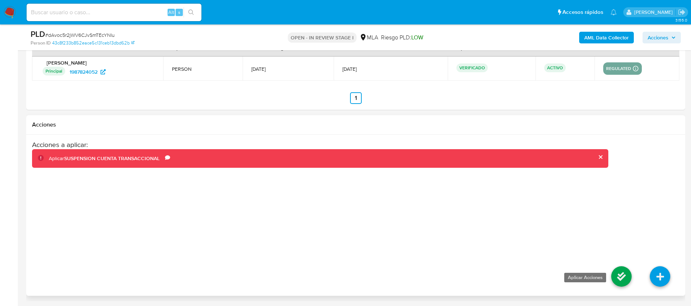
click at [617, 274] on icon at bounding box center [621, 276] width 20 height 20
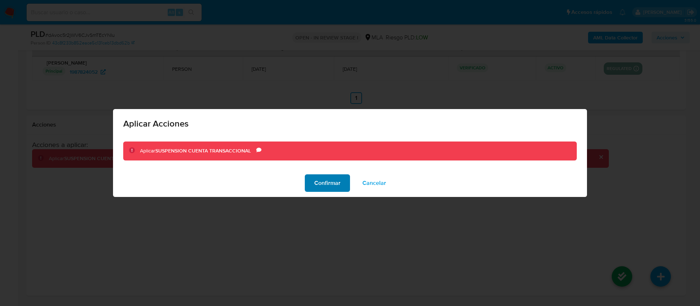
click at [341, 184] on button "Confirmar" at bounding box center [327, 182] width 45 height 17
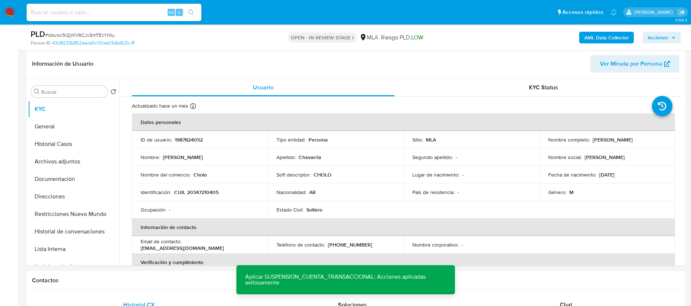
scroll to position [111, 0]
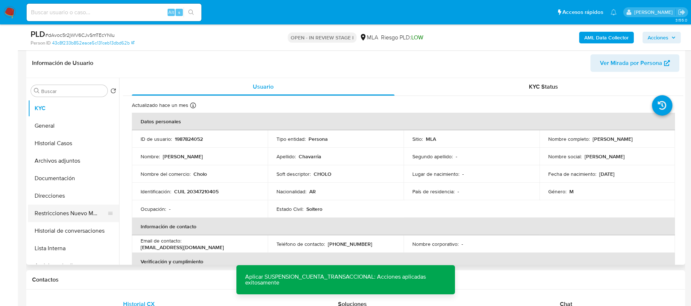
click at [87, 213] on button "Restricciones Nuevo Mundo" at bounding box center [70, 212] width 85 height 17
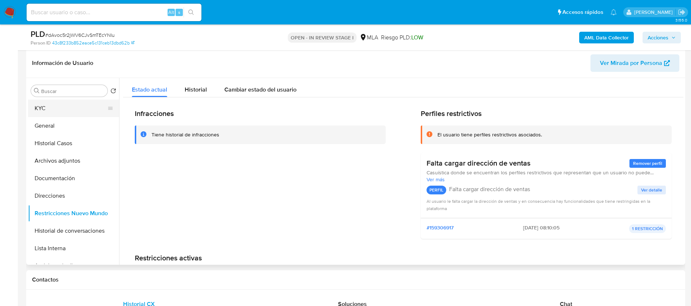
click at [71, 102] on button "KYC" at bounding box center [70, 107] width 85 height 17
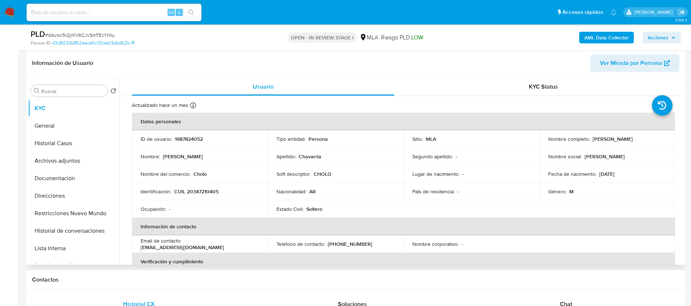
click at [191, 137] on p "1987824052" at bounding box center [189, 139] width 28 height 7
copy p "1987824052"
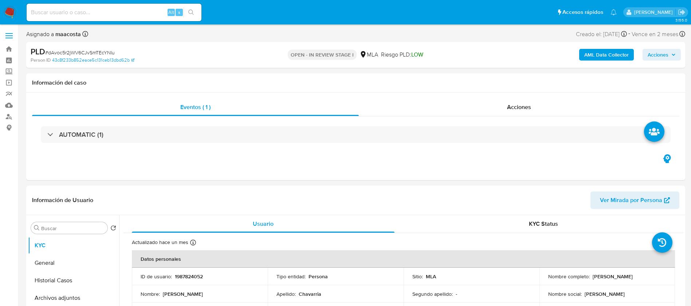
click at [257, 56] on div "OPEN - IN REVIEW STAGE I MLA Riesgo PLD: LOW" at bounding box center [355, 54] width 215 height 17
click at [669, 47] on div "AML Data Collector Acciones" at bounding box center [573, 54] width 215 height 17
click at [659, 51] on span "Acciones" at bounding box center [658, 55] width 21 height 12
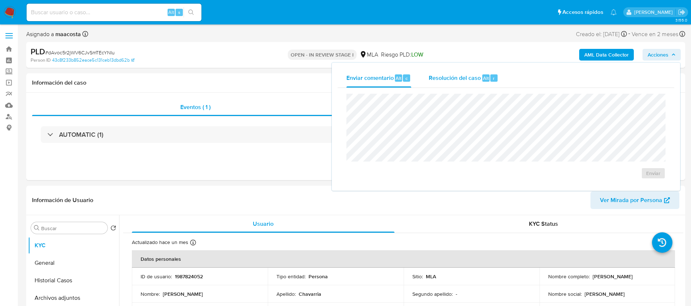
click at [467, 74] on span "Resolución del caso" at bounding box center [455, 78] width 52 height 8
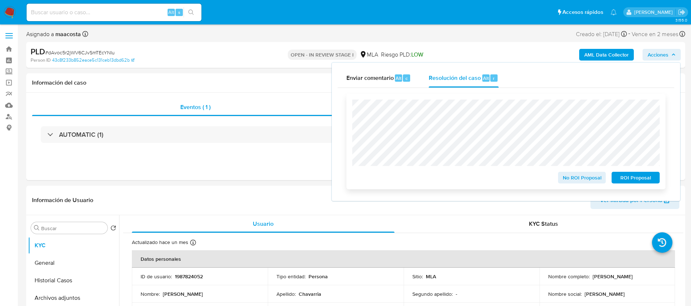
click at [638, 178] on span "ROI Proposal" at bounding box center [636, 177] width 38 height 10
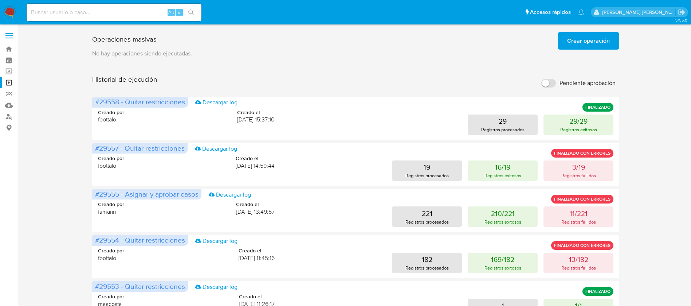
click at [589, 38] on span "Crear operación" at bounding box center [588, 41] width 43 height 16
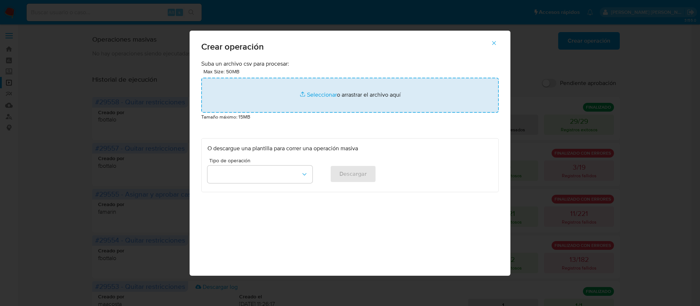
click at [326, 95] on input "file" at bounding box center [349, 95] width 297 height 35
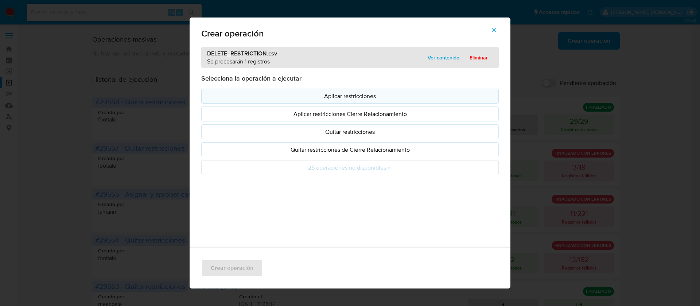
click at [364, 94] on p "Aplicar restricciones" at bounding box center [349, 96] width 285 height 8
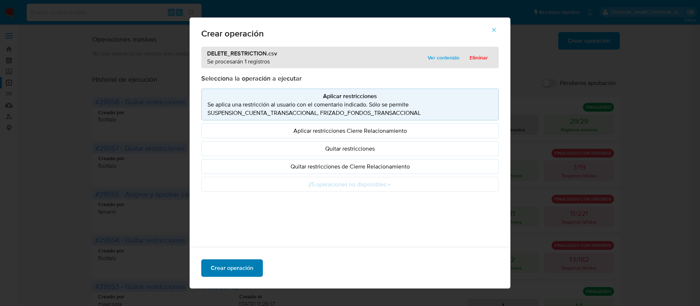
click at [230, 264] on span "Crear operación" at bounding box center [232, 268] width 43 height 16
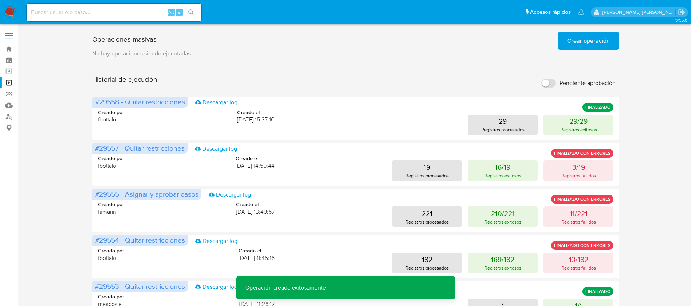
click at [600, 42] on span "Crear operación" at bounding box center [588, 41] width 43 height 16
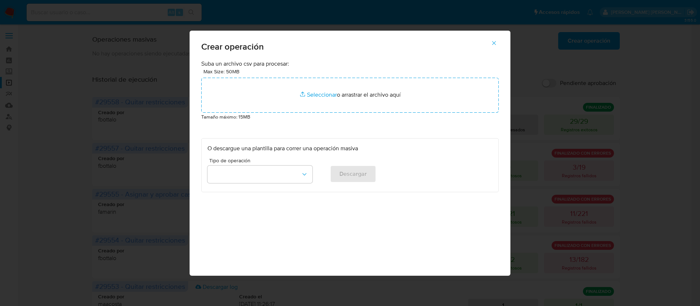
click at [496, 46] on icon "button" at bounding box center [493, 43] width 7 height 7
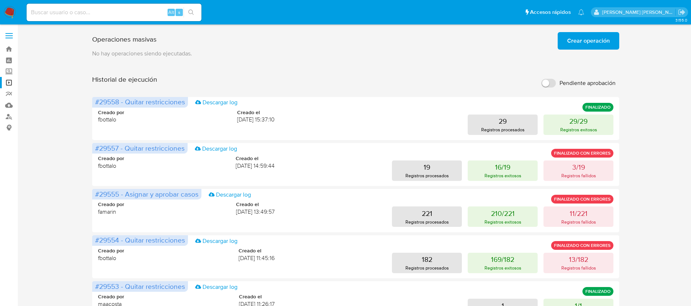
click at [552, 86] on input "Pendiente aprobación" at bounding box center [548, 83] width 15 height 9
checkbox input "true"
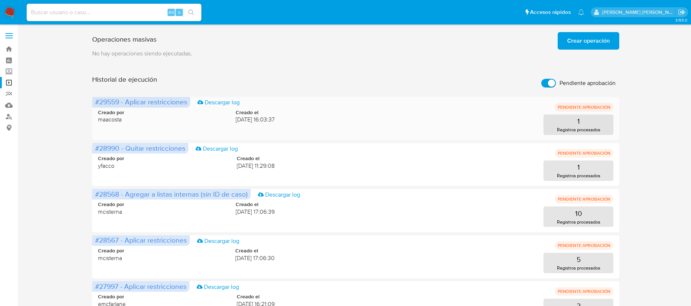
click at [112, 99] on span "#29559 - Aplicar restricciones" at bounding box center [141, 102] width 92 height 10
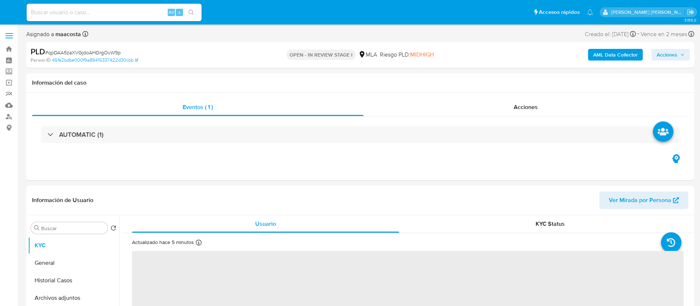
select select "10"
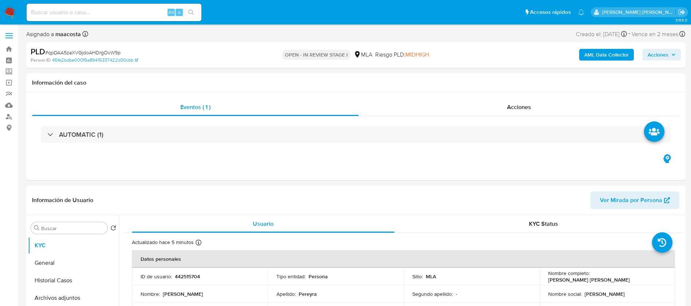
click at [667, 50] on span "Acciones" at bounding box center [658, 55] width 21 height 12
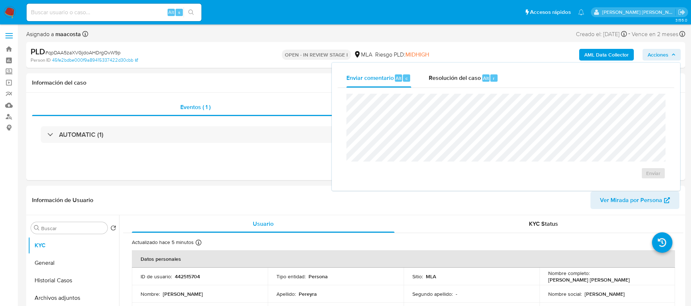
click at [665, 50] on span "Acciones" at bounding box center [658, 55] width 21 height 12
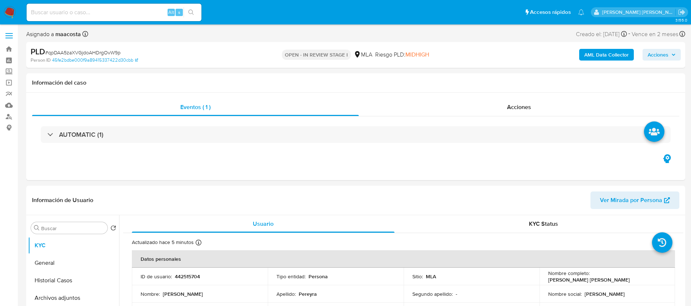
click at [664, 48] on div "AML Data Collector Acciones" at bounding box center [573, 54] width 215 height 17
click at [662, 58] on span "Acciones" at bounding box center [658, 55] width 21 height 12
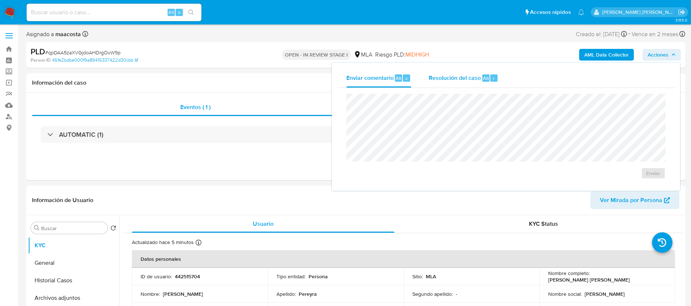
click at [472, 81] on span "Resolución del caso" at bounding box center [455, 78] width 52 height 8
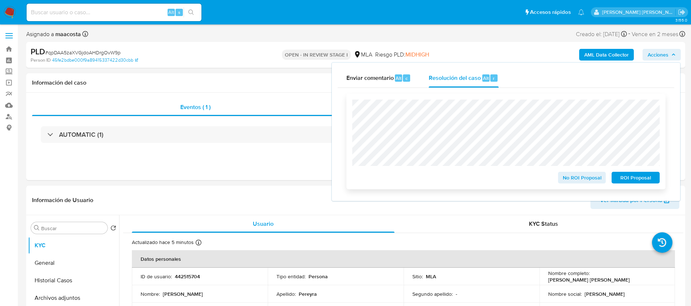
click at [647, 183] on span "ROI Proposal" at bounding box center [636, 177] width 38 height 10
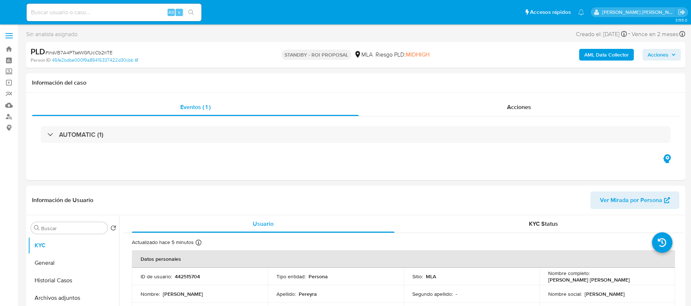
select select "10"
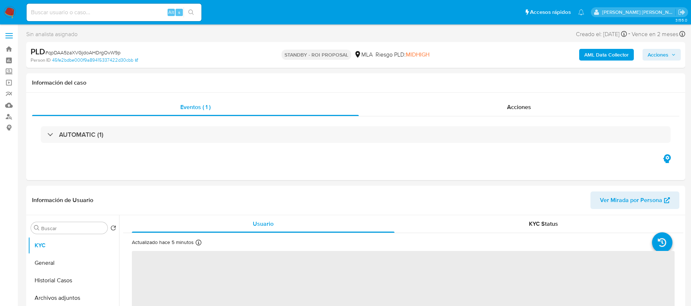
select select "10"
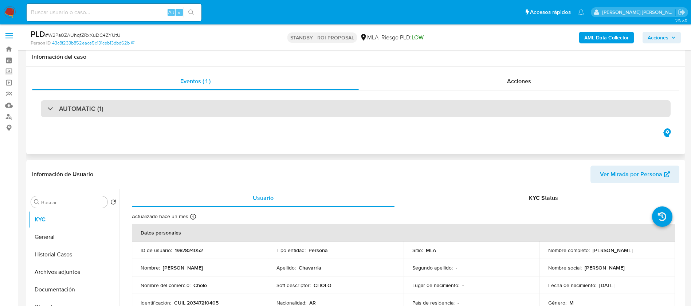
scroll to position [183, 0]
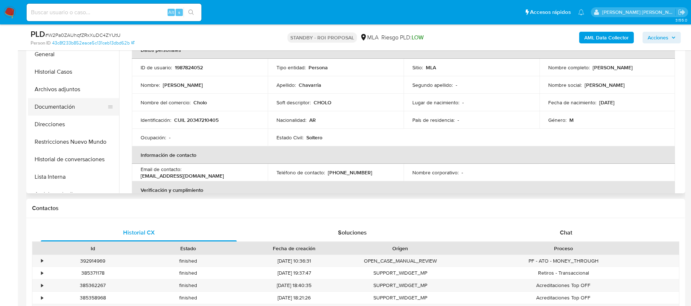
select select "10"
click at [70, 75] on button "Historial Casos" at bounding box center [70, 71] width 85 height 17
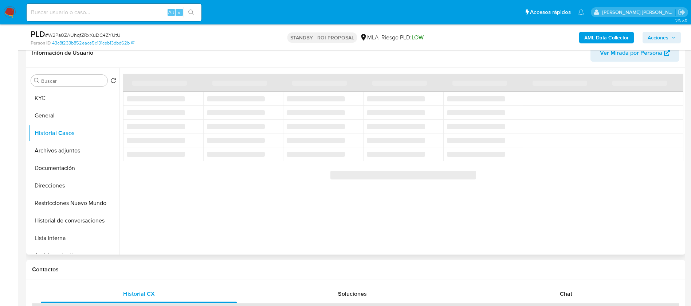
scroll to position [120, 0]
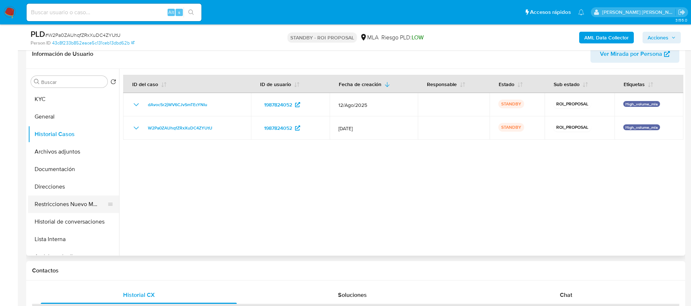
click at [74, 201] on button "Restricciones Nuevo Mundo" at bounding box center [70, 203] width 85 height 17
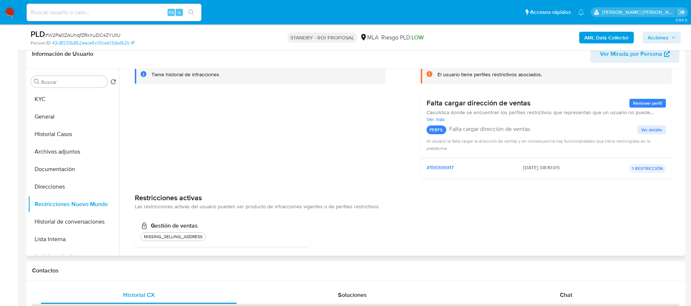
scroll to position [0, 0]
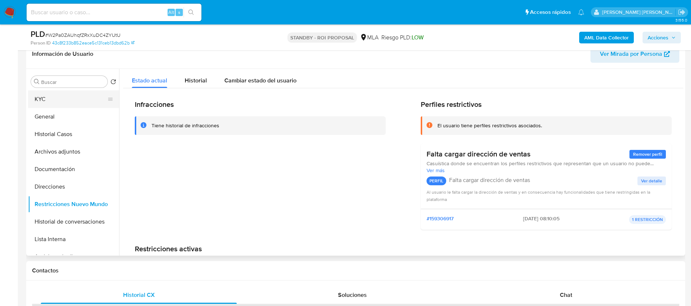
click at [59, 99] on button "KYC" at bounding box center [70, 98] width 85 height 17
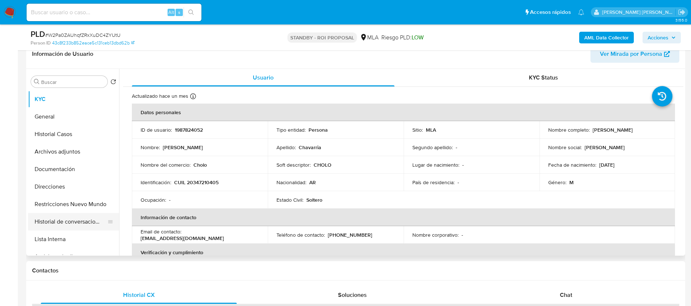
click at [113, 223] on button "Historial de conversaciones" at bounding box center [70, 221] width 85 height 17
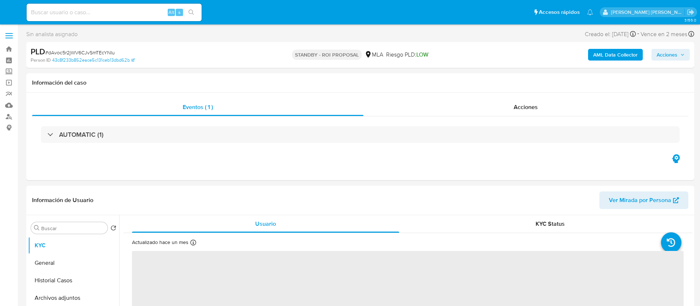
select select "10"
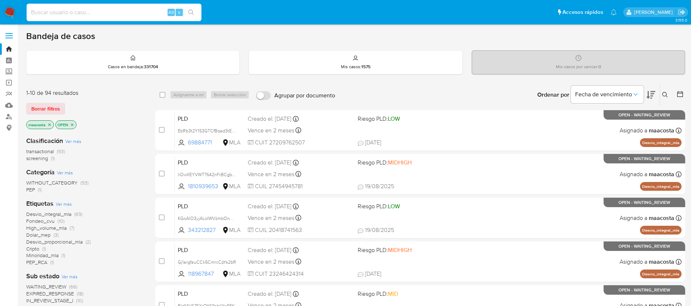
click at [137, 15] on input at bounding box center [114, 12] width 175 height 9
paste input "DPmUWnU8kqsHWX7kPjsLCA3d"
type input "DPmUWnU8kqsHWX7kPjsLCA3d"
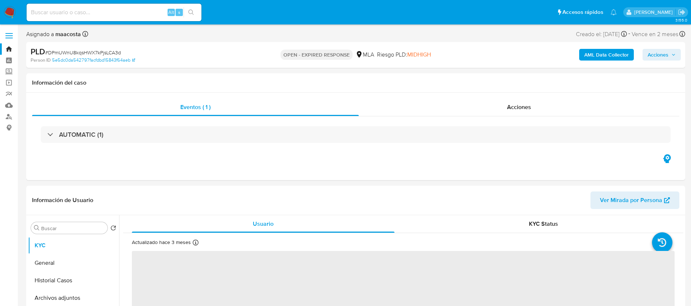
select select "10"
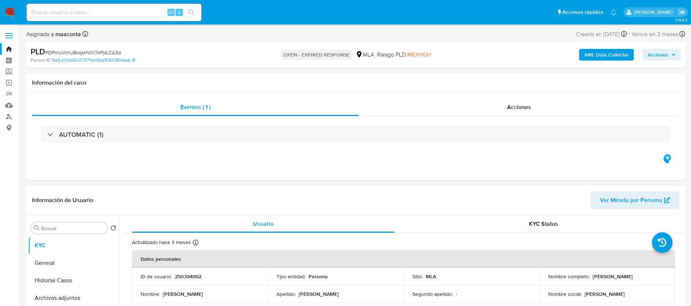
click at [609, 59] on b "AML Data Collector" at bounding box center [606, 55] width 44 height 12
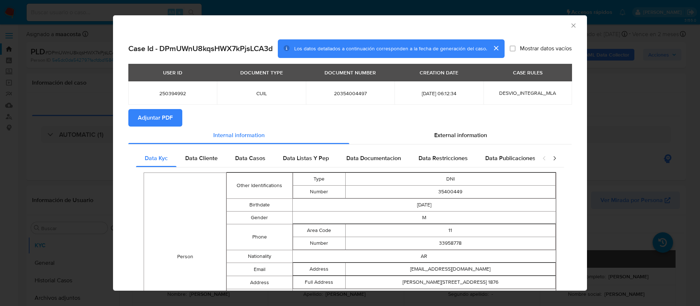
click at [164, 120] on span "Adjuntar PDF" at bounding box center [155, 118] width 35 height 16
click at [637, 104] on div "AML Data Collector Case Id - DPmUWnU8kqsHWX7kPjsLCA3d Los datos detallados a co…" at bounding box center [350, 153] width 700 height 306
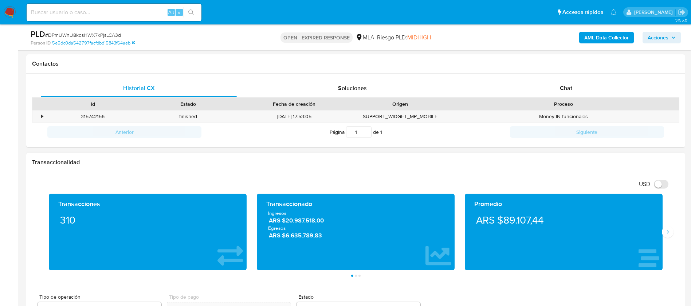
scroll to position [332, 0]
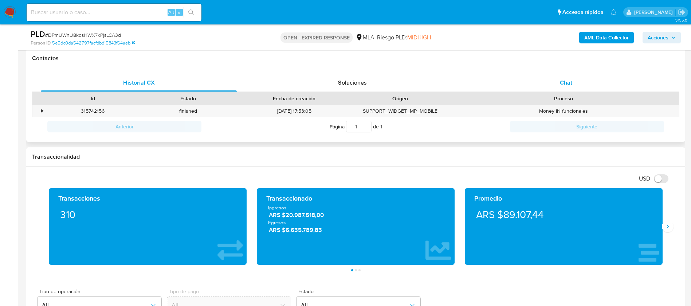
click at [567, 84] on span "Chat" at bounding box center [566, 82] width 12 height 8
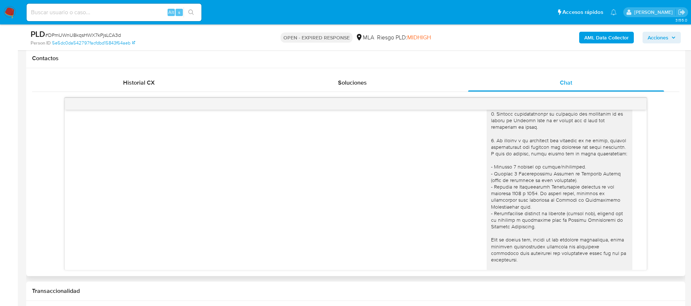
scroll to position [0, 0]
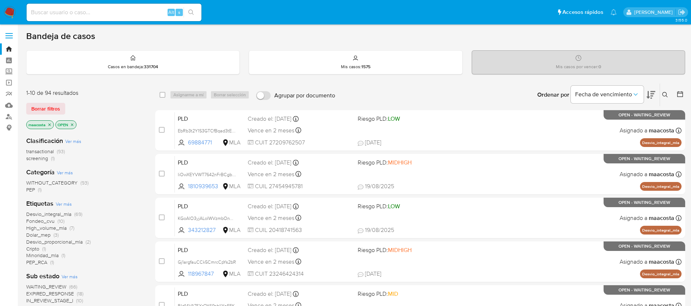
click at [38, 5] on div "Alt s" at bounding box center [114, 12] width 175 height 17
paste input "A1wZ4bUb6HRIEfcDSWhvIchl"
click at [137, 15] on input "A1wZ4bUb6HRIEfcDSWhvIchl" at bounding box center [114, 12] width 175 height 9
type input "A1wZ4bUb6HRIEfcDSWhvIchl"
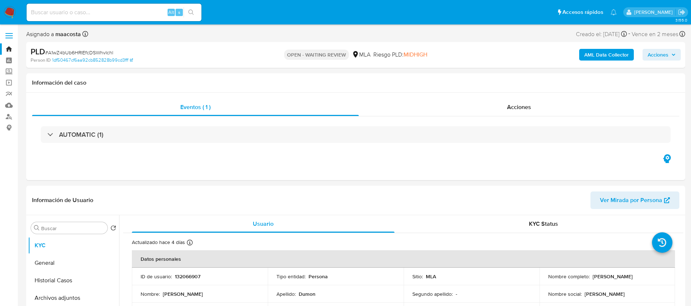
select select "10"
click at [609, 59] on b "AML Data Collector" at bounding box center [606, 55] width 44 height 12
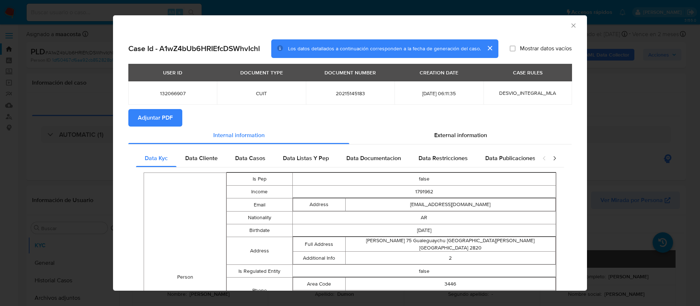
click at [164, 120] on span "Adjuntar PDF" at bounding box center [155, 118] width 35 height 16
click at [642, 119] on div "AML Data Collector Case Id - A1wZ4bUb6HRIEfcDSWhvIchl Los datos detallados a co…" at bounding box center [350, 153] width 700 height 306
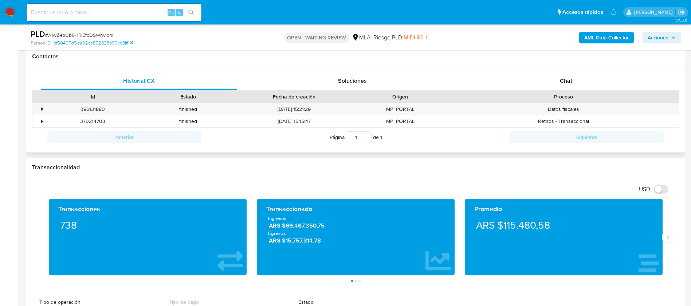
scroll to position [333, 0]
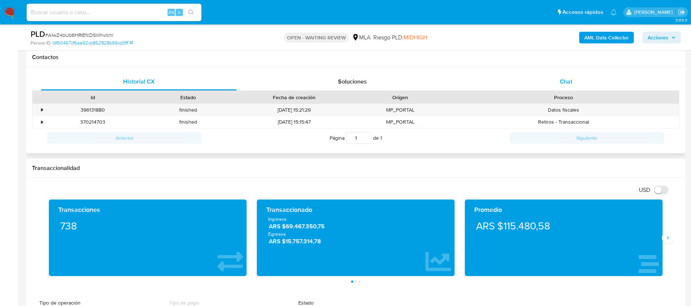
click at [561, 81] on span "Chat" at bounding box center [566, 81] width 12 height 8
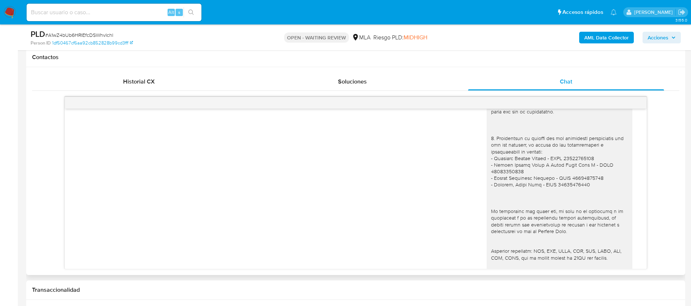
scroll to position [660, 0]
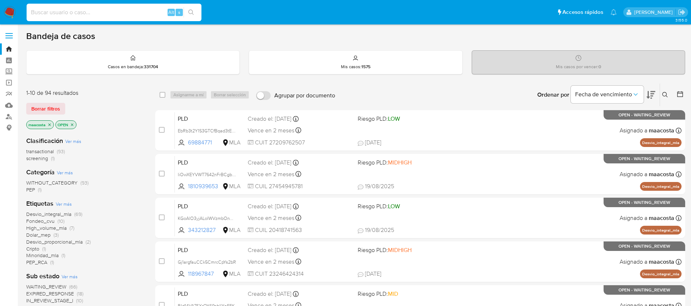
click at [137, 15] on input at bounding box center [114, 12] width 175 height 9
paste input "kcPOGk6RTrNHZRTGwXrLLeaD"
type input "kcPOGk6RTrNHZRTGwXrLLeaD"
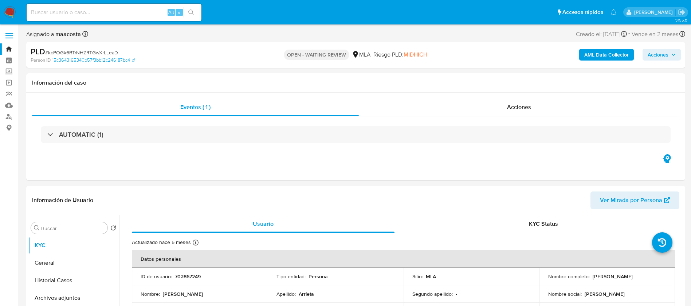
select select "10"
click at [609, 59] on b "AML Data Collector" at bounding box center [606, 55] width 44 height 12
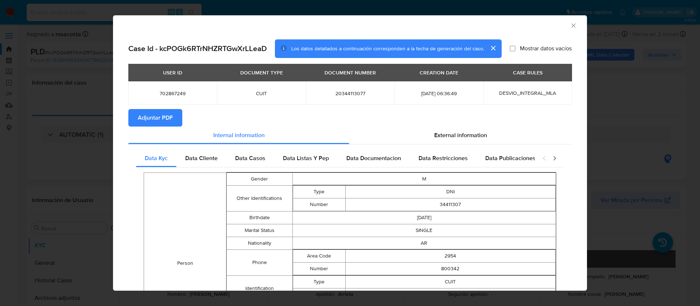
click at [164, 120] on span "Adjuntar PDF" at bounding box center [155, 118] width 35 height 16
click at [637, 104] on div "AML Data Collector Case Id - kcPOGk6RTrNHZRTGwXrLLeaD Los datos detallados a co…" at bounding box center [350, 153] width 700 height 306
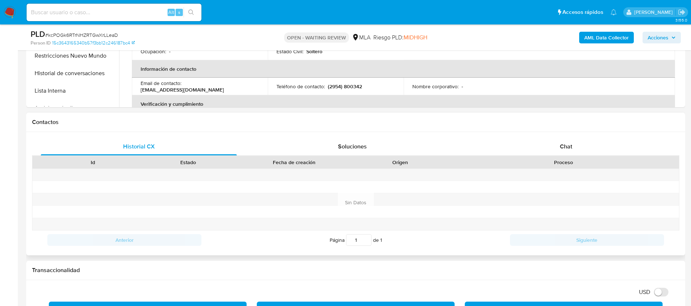
scroll to position [257, 0]
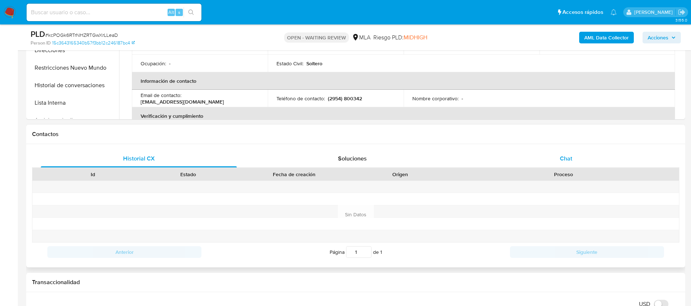
click at [565, 161] on span "Chat" at bounding box center [566, 158] width 12 height 8
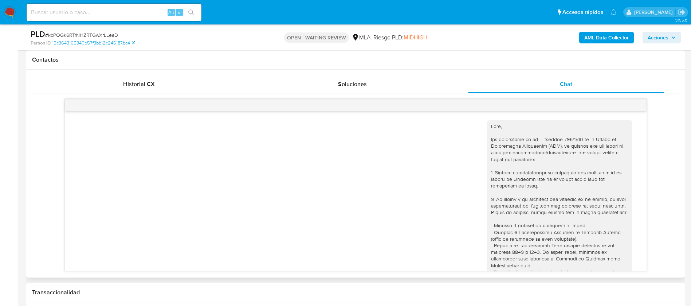
scroll to position [834, 0]
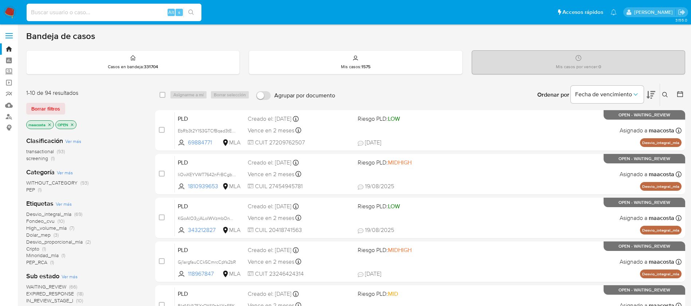
click at [137, 15] on input at bounding box center [114, 12] width 175 height 9
paste input "bu7e0rknB5kbKarfd0JECJxt"
type input "bu7e0rknB5kbKarfd0JECJxt"
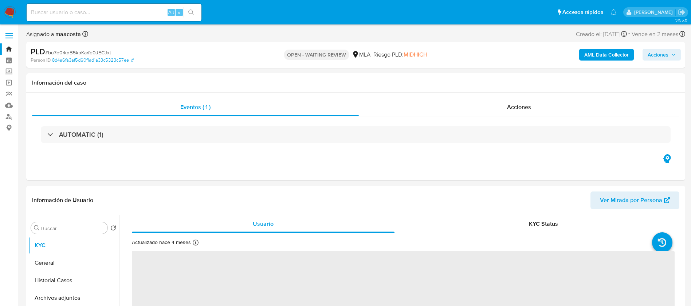
select select "10"
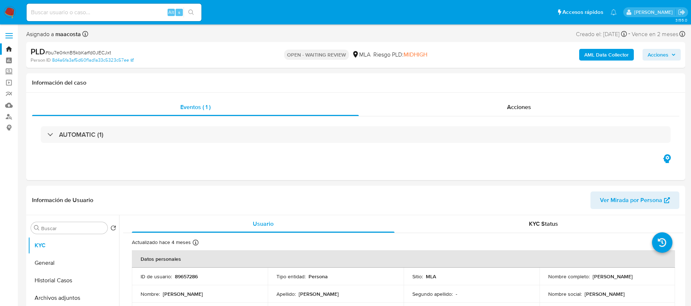
click at [609, 59] on b "AML Data Collector" at bounding box center [606, 55] width 44 height 12
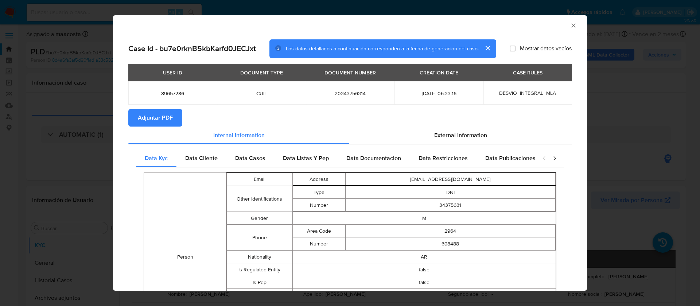
click at [164, 120] on span "Adjuntar PDF" at bounding box center [155, 118] width 35 height 16
click at [637, 104] on div "AML Data Collector Case Id - bu7e0rknB5kbKarfd0JECJxt Los datos detallados a co…" at bounding box center [350, 153] width 700 height 306
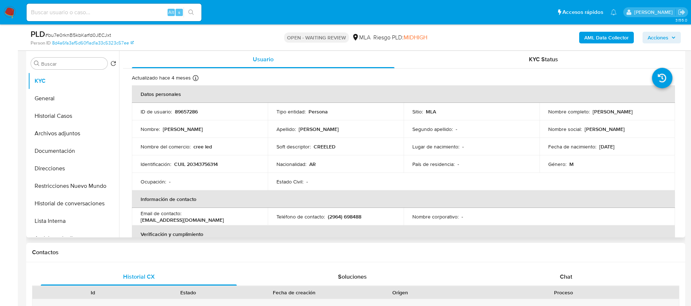
scroll to position [144, 0]
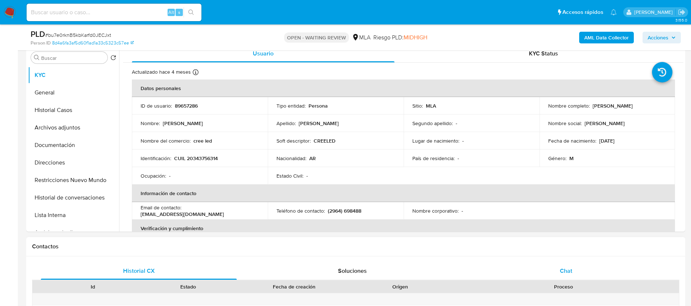
click at [558, 268] on div "Chat" at bounding box center [566, 270] width 196 height 17
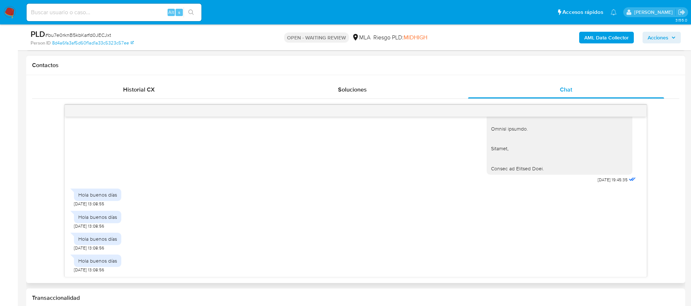
scroll to position [325, 0]
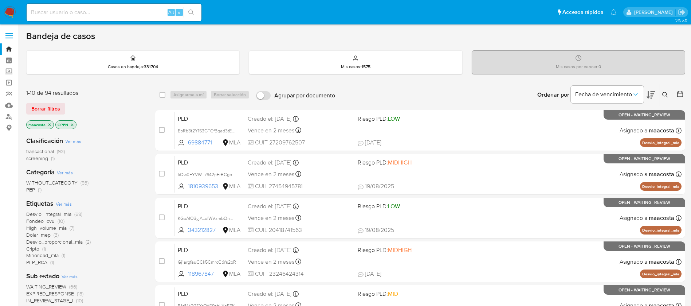
paste input "awjNWBKSoHqFTdv717uU9EGE"
click at [125, 15] on input "awjNWBKSoHqFTdv717uU9EGE" at bounding box center [114, 12] width 175 height 9
type input "awjNWBKSoHqFTdv717uU9EGE"
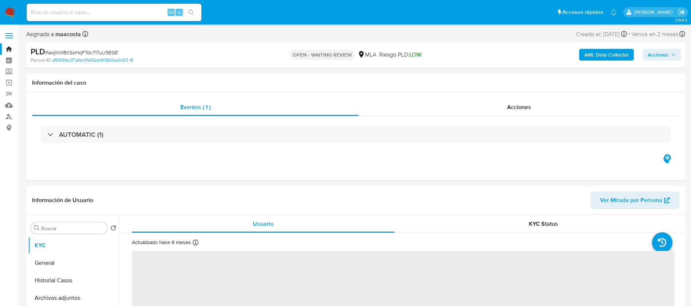
select select "10"
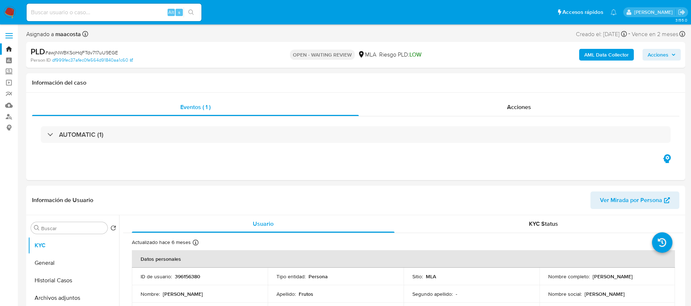
click at [609, 59] on b "AML Data Collector" at bounding box center [606, 55] width 44 height 12
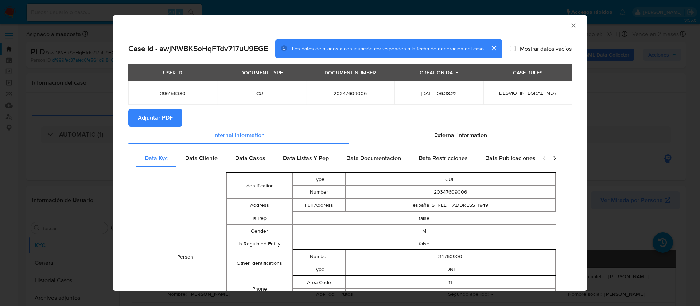
click at [164, 120] on span "Adjuntar PDF" at bounding box center [155, 118] width 35 height 16
click at [637, 104] on div "AML Data Collector Case Id - awjNWBKSoHqFTdv717uU9EGE Los datos detallados a co…" at bounding box center [350, 153] width 700 height 306
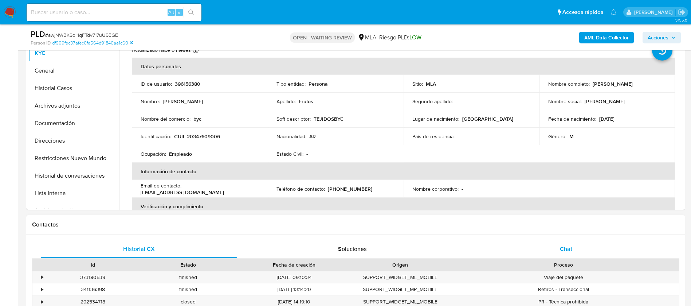
click at [563, 250] on span "Chat" at bounding box center [566, 248] width 12 height 8
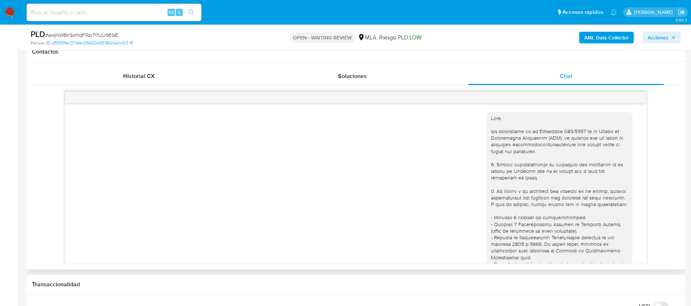
scroll to position [512, 0]
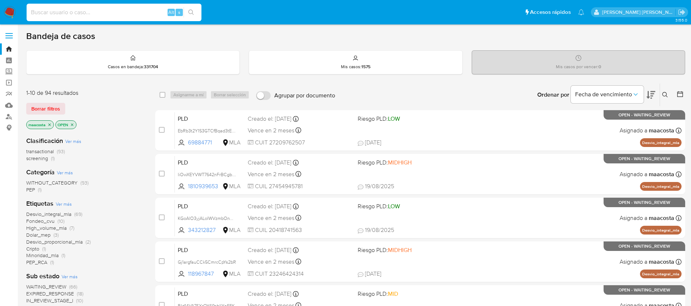
paste input "K58JzELZcOSL1j0Il6RLfXs9"
click at [134, 14] on input "K58JzELZcOSL1j0Il6RLfXs9" at bounding box center [114, 12] width 175 height 9
type input "K58JzELZcOSL1j0Il6RLfXs9"
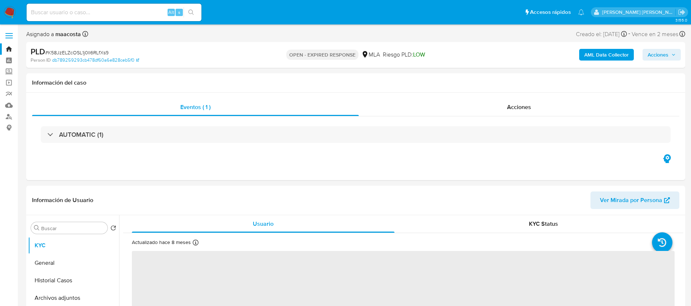
select select "10"
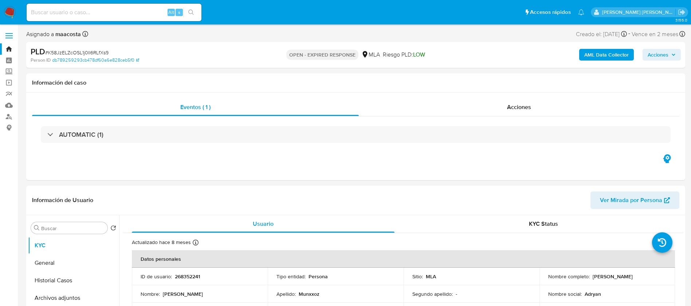
click at [609, 59] on b "AML Data Collector" at bounding box center [606, 55] width 44 height 12
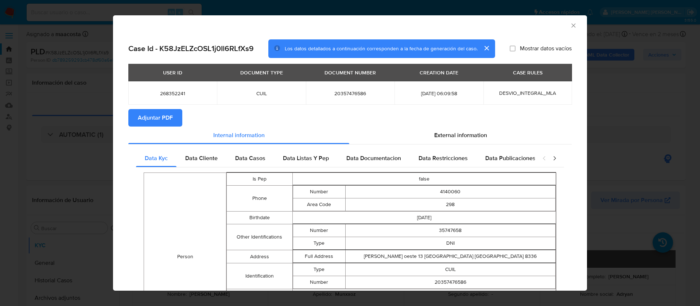
click at [164, 120] on span "Adjuntar PDF" at bounding box center [155, 118] width 35 height 16
click at [637, 104] on div "AML Data Collector Case Id - K58JzELZcOSL1j0Il6RLfXs9 Los datos detallados a co…" at bounding box center [350, 153] width 700 height 306
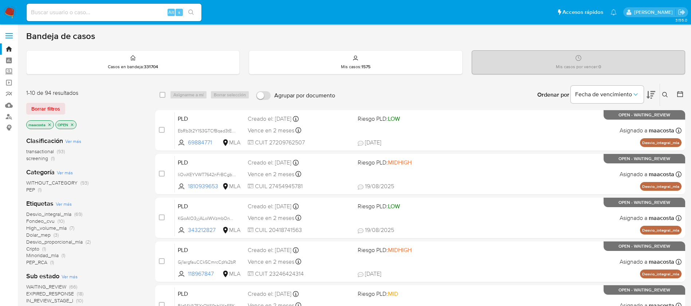
paste input "BDqmGqEpRMUbde8U08L694zh"
click at [152, 16] on input "BDqmGqEpRMUbde8U08L694zh" at bounding box center [114, 12] width 175 height 9
type input "BDqmGqEpRMUbde8U08L694zh"
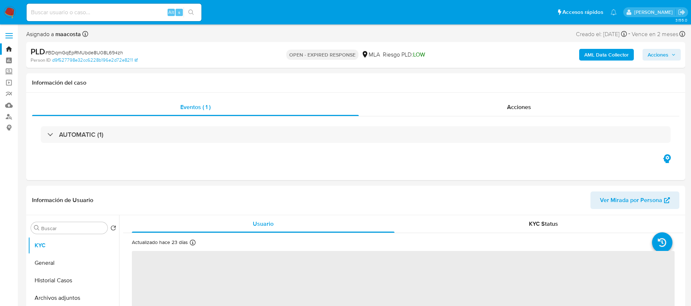
select select "10"
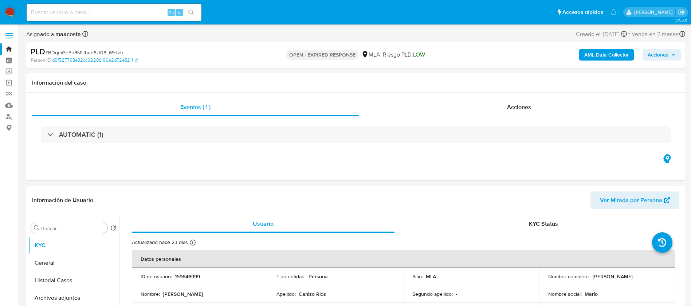
click at [609, 59] on b "AML Data Collector" at bounding box center [606, 55] width 44 height 12
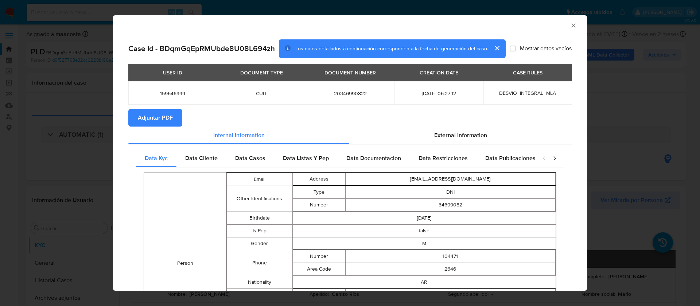
click at [164, 120] on span "Adjuntar PDF" at bounding box center [155, 118] width 35 height 16
click at [637, 104] on div "AML Data Collector Case Id - BDqmGqEpRMUbde8U08L694zh Los datos detallados a co…" at bounding box center [350, 153] width 700 height 306
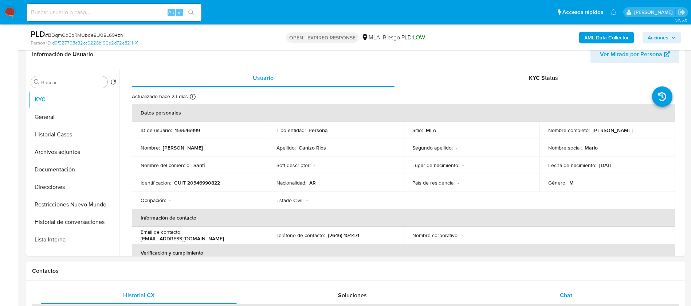
scroll to position [118, 0]
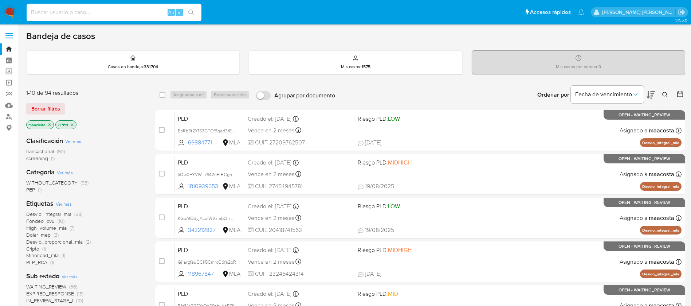
paste input "7p1gwh4L0zBnCptTCIXGYaRM"
click at [138, 12] on input "7p1gwh4L0zBnCptTCIXGYaRM" at bounding box center [114, 12] width 175 height 9
type input "7p1gwh4L0zBnCptTCIXGYaRM"
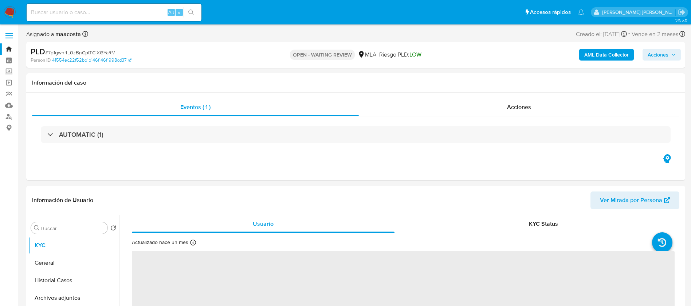
select select "10"
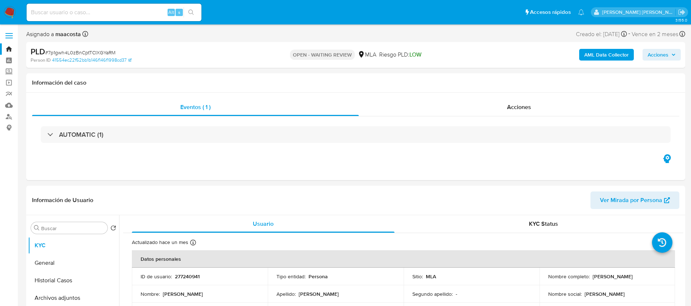
click at [609, 59] on b "AML Data Collector" at bounding box center [606, 55] width 44 height 12
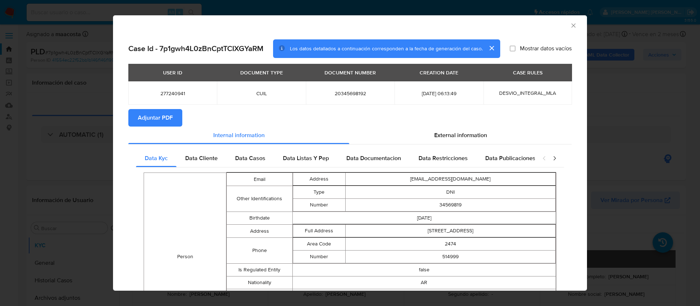
click at [164, 120] on span "Adjuntar PDF" at bounding box center [155, 118] width 35 height 16
click at [637, 104] on div "AML Data Collector Case Id - 7p1gwh4L0zBnCptTCIXGYaRM Los datos detallados a co…" at bounding box center [350, 153] width 700 height 306
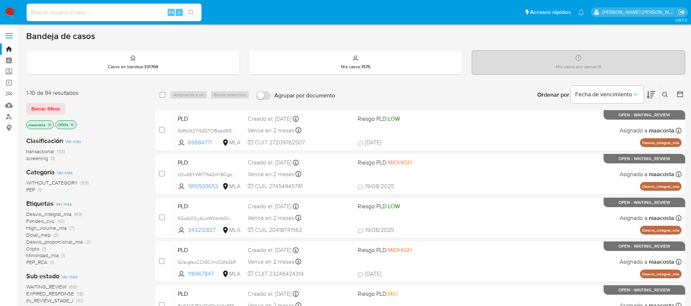
click at [142, 17] on input at bounding box center [114, 12] width 175 height 9
paste input "pR4t43VWSKuI5U3mrP5rPu0s"
type input "pR4t43VWSKuI5U3mrP5rPu0s"
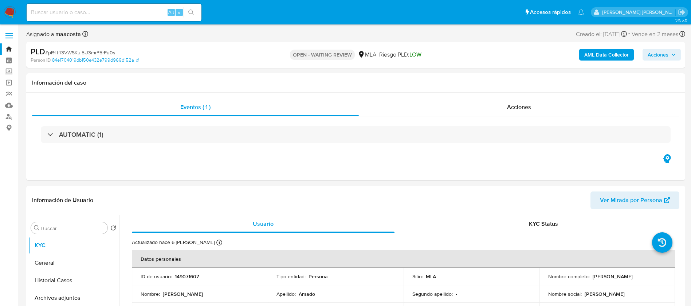
select select "10"
click at [609, 59] on b "AML Data Collector" at bounding box center [606, 55] width 44 height 12
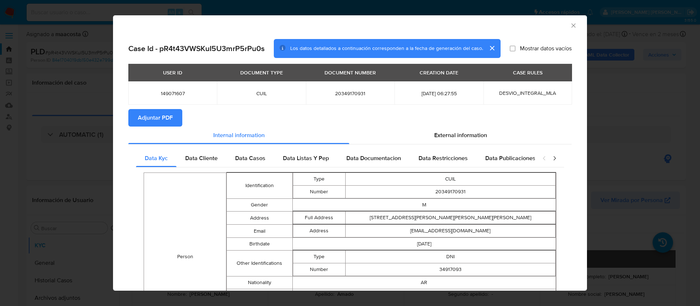
click at [164, 120] on span "Adjuntar PDF" at bounding box center [155, 118] width 35 height 16
click at [637, 104] on div "AML Data Collector Case Id - pR4t43VWSKuI5U3mrP5rPu0s Los datos detallados a co…" at bounding box center [350, 153] width 700 height 306
